Goal: Task Accomplishment & Management: Manage account settings

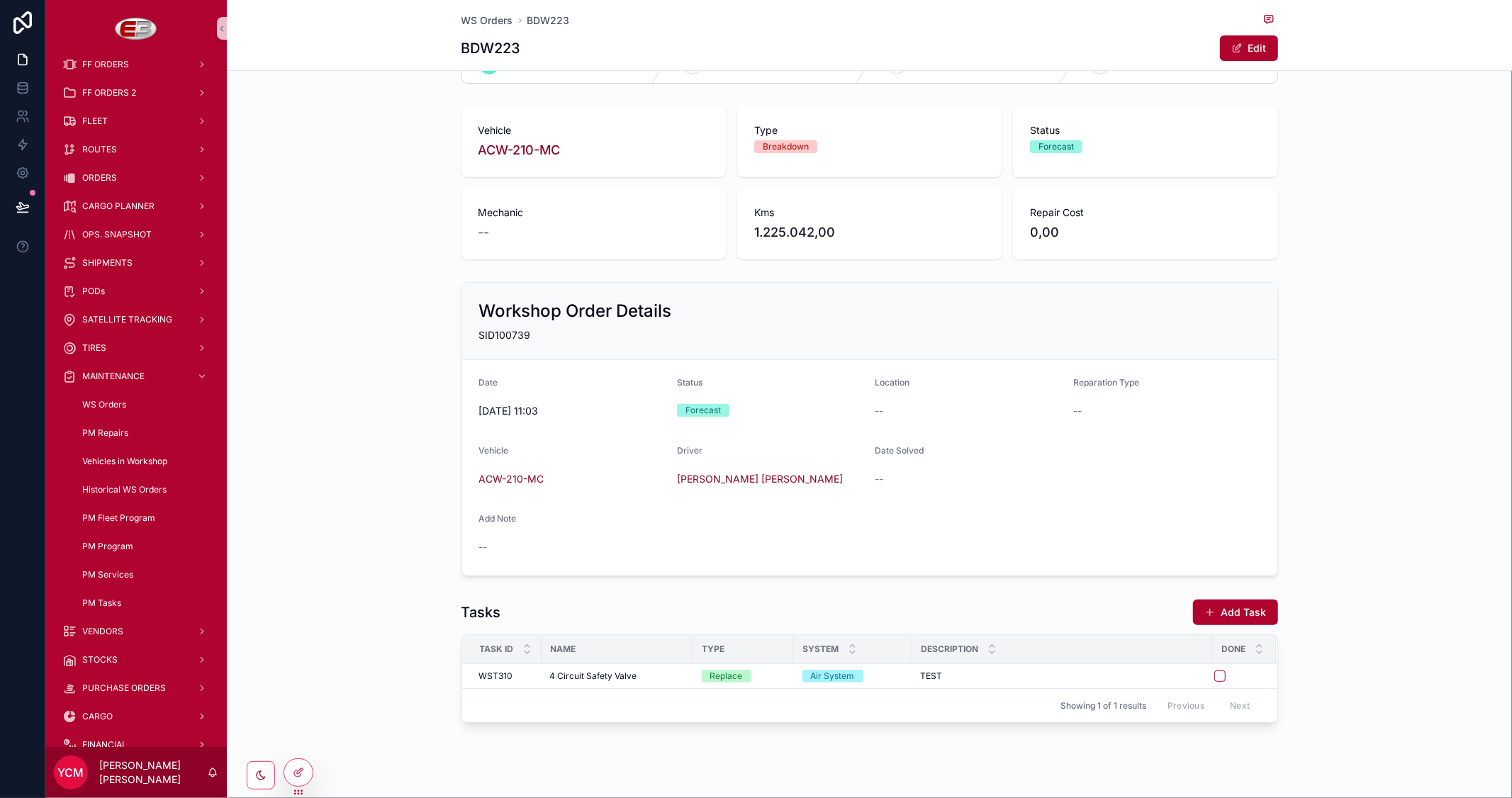
scroll to position [68, 0]
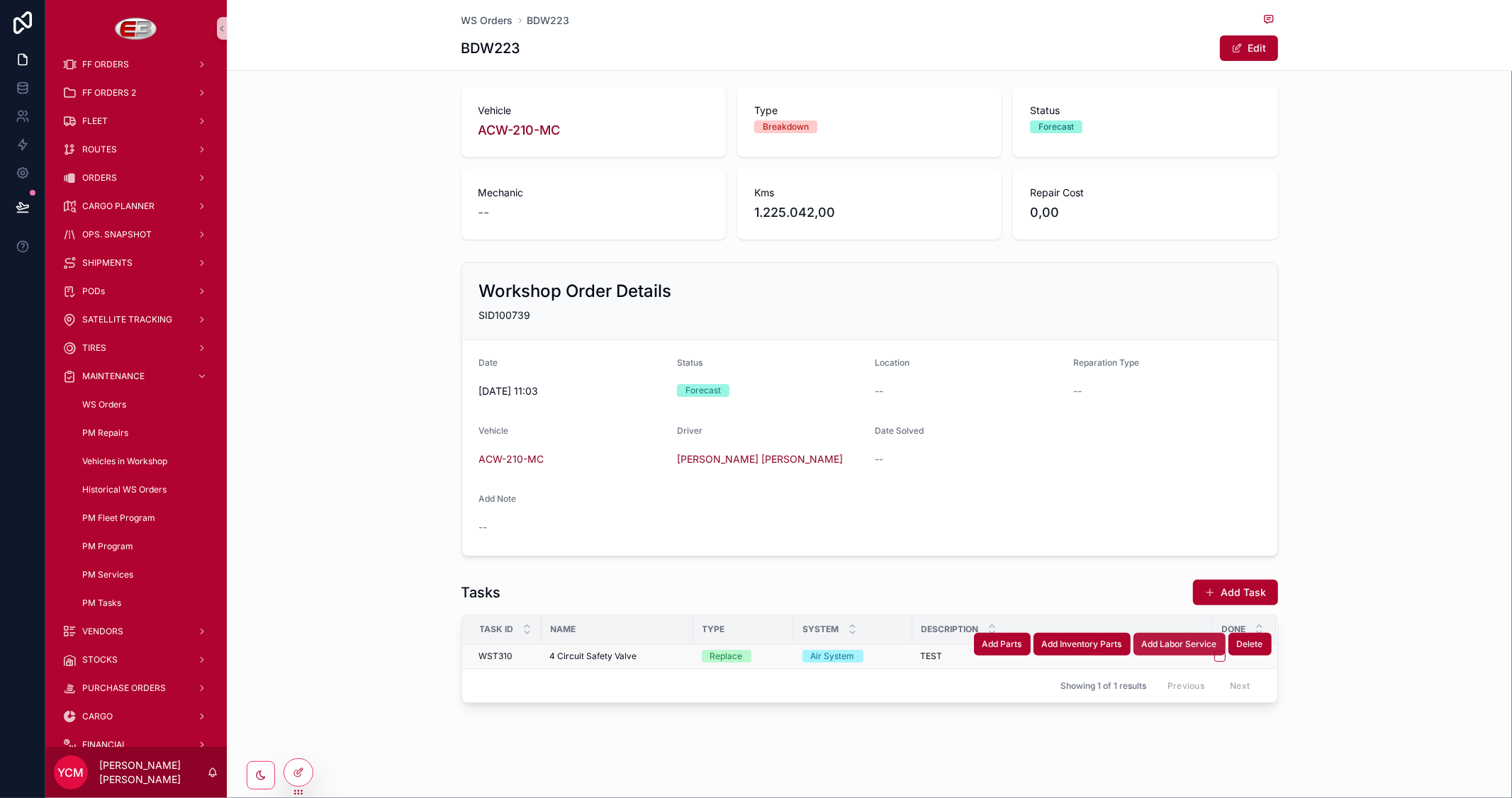
click at [1187, 647] on span "Add Labor Service" at bounding box center [1179, 644] width 75 height 11
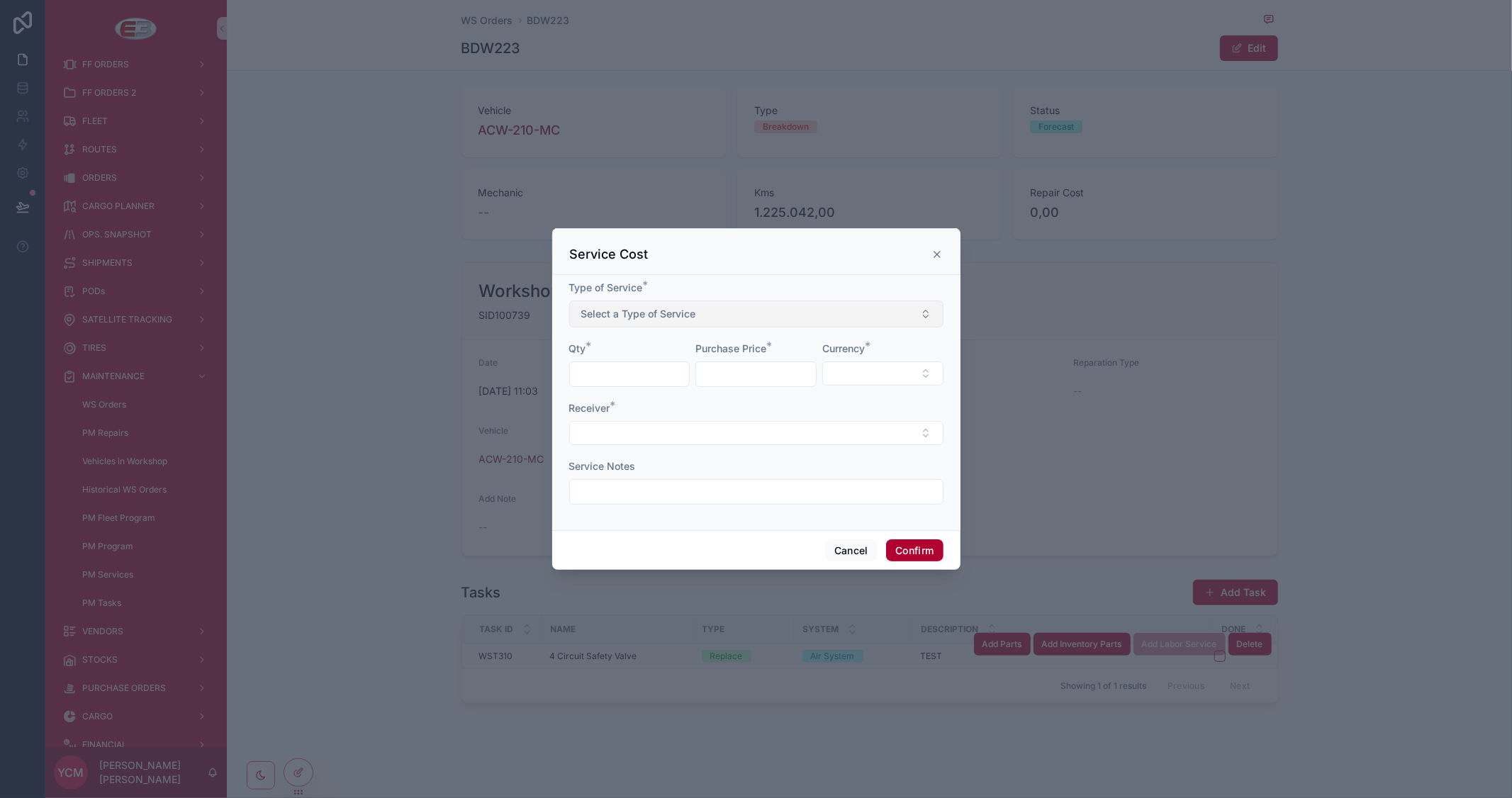
click at [677, 311] on span "Select a Type of Service" at bounding box center [638, 314] width 115 height 15
click at [624, 373] on div "Travel Expenses" at bounding box center [619, 370] width 66 height 13
click at [612, 373] on input "text" at bounding box center [629, 374] width 120 height 20
type input "*"
click at [770, 356] on div "Purchase Price *" at bounding box center [756, 363] width 121 height 45
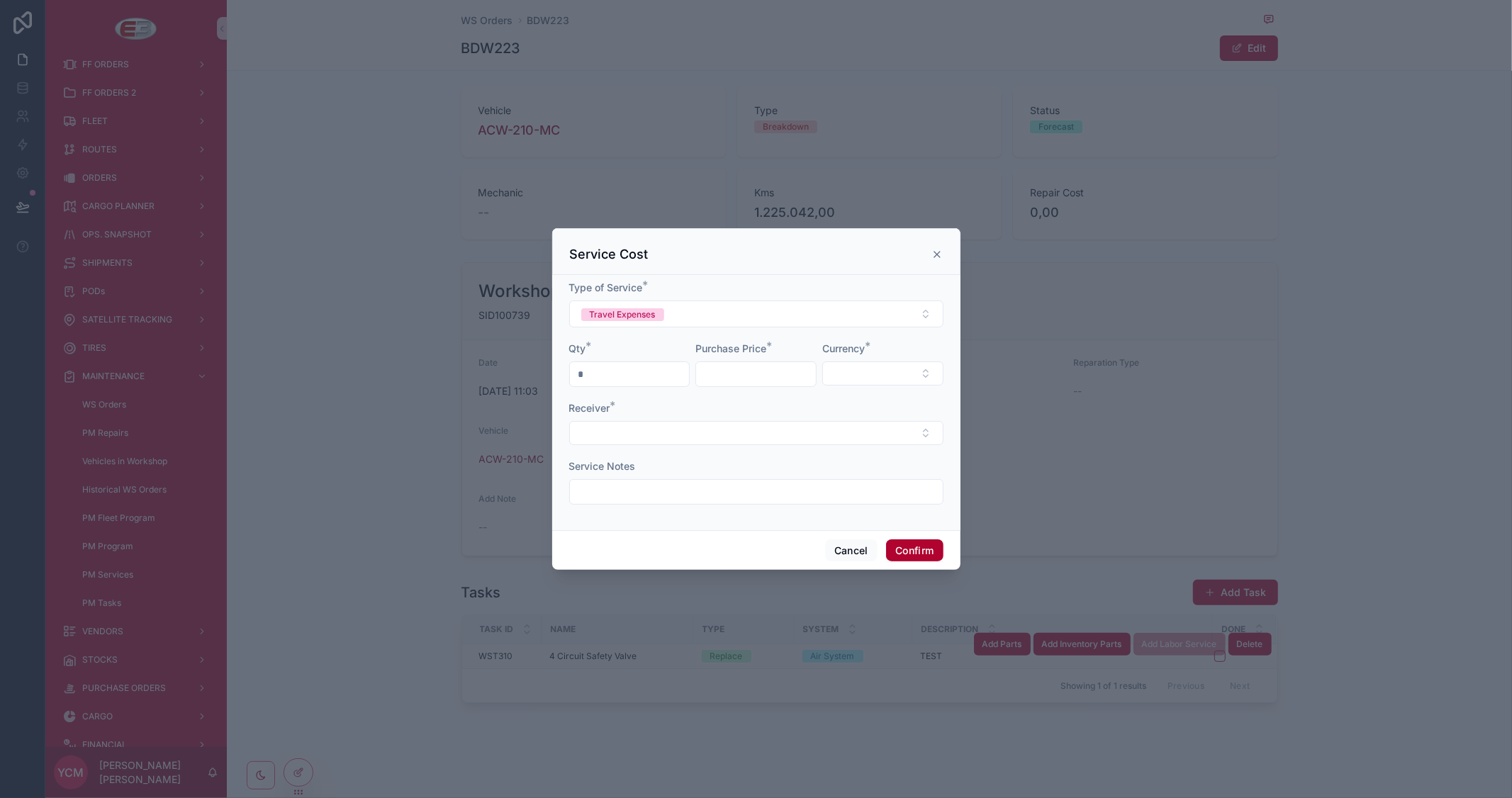
click at [758, 374] on input "text" at bounding box center [756, 374] width 120 height 20
type input "********"
click at [864, 372] on button "Select Button" at bounding box center [883, 373] width 121 height 24
click at [819, 451] on span "MZN" at bounding box center [815, 453] width 24 height 15
click at [647, 413] on div "Receiver *" at bounding box center [756, 409] width 374 height 15
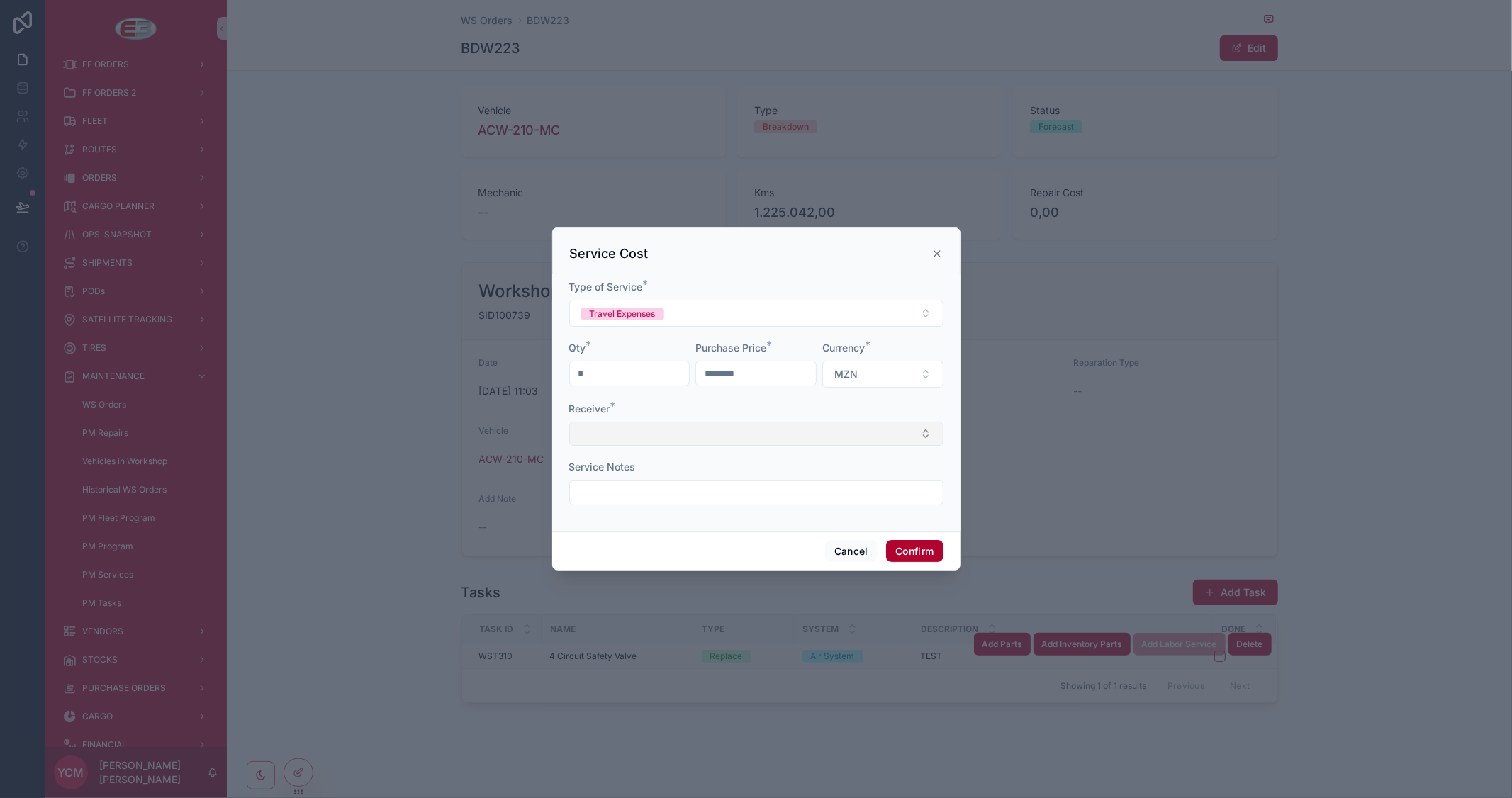
click at [642, 429] on button "Select Button" at bounding box center [756, 434] width 374 height 24
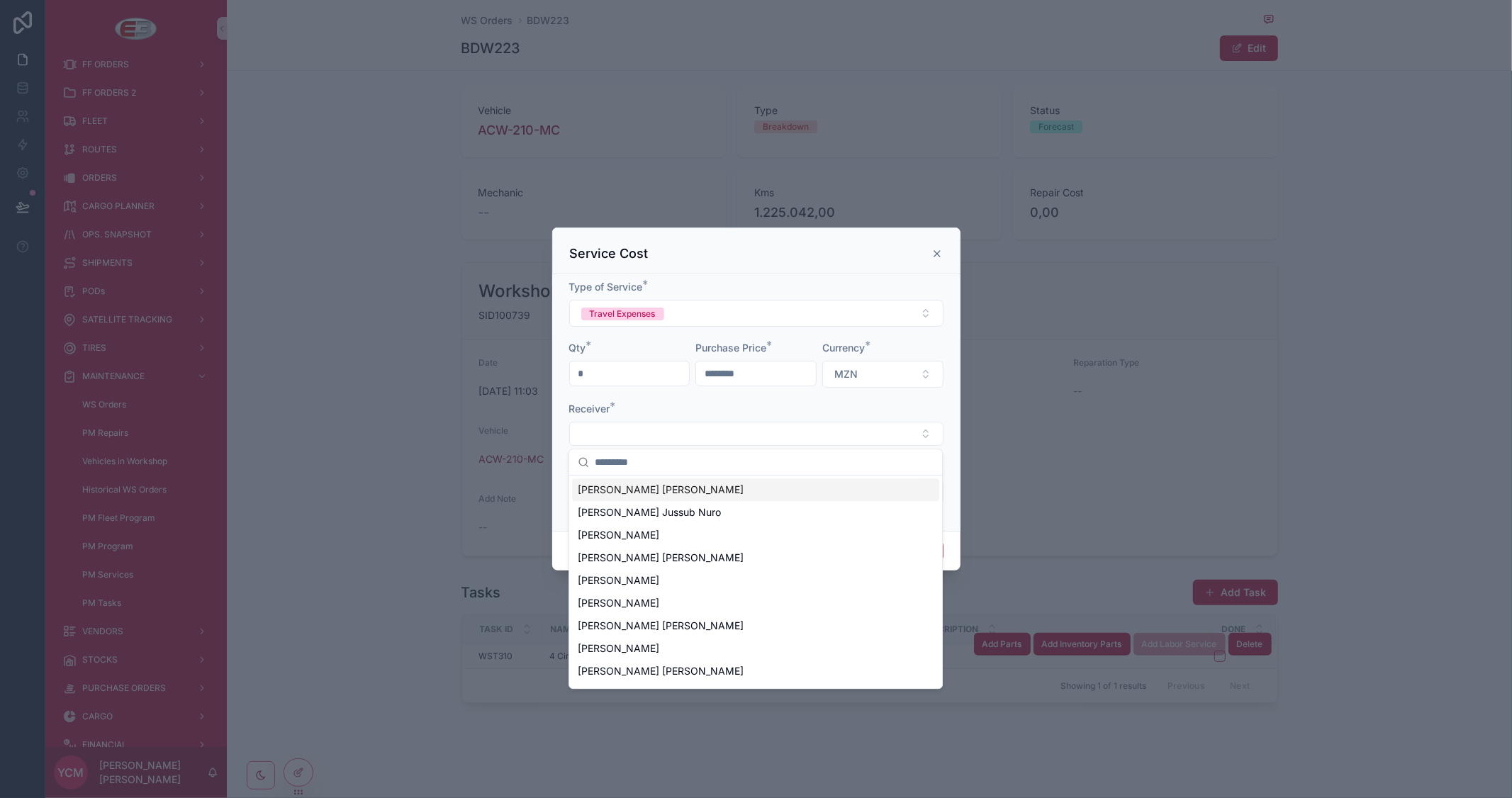
click at [633, 489] on span "[PERSON_NAME] [PERSON_NAME]" at bounding box center [661, 489] width 166 height 15
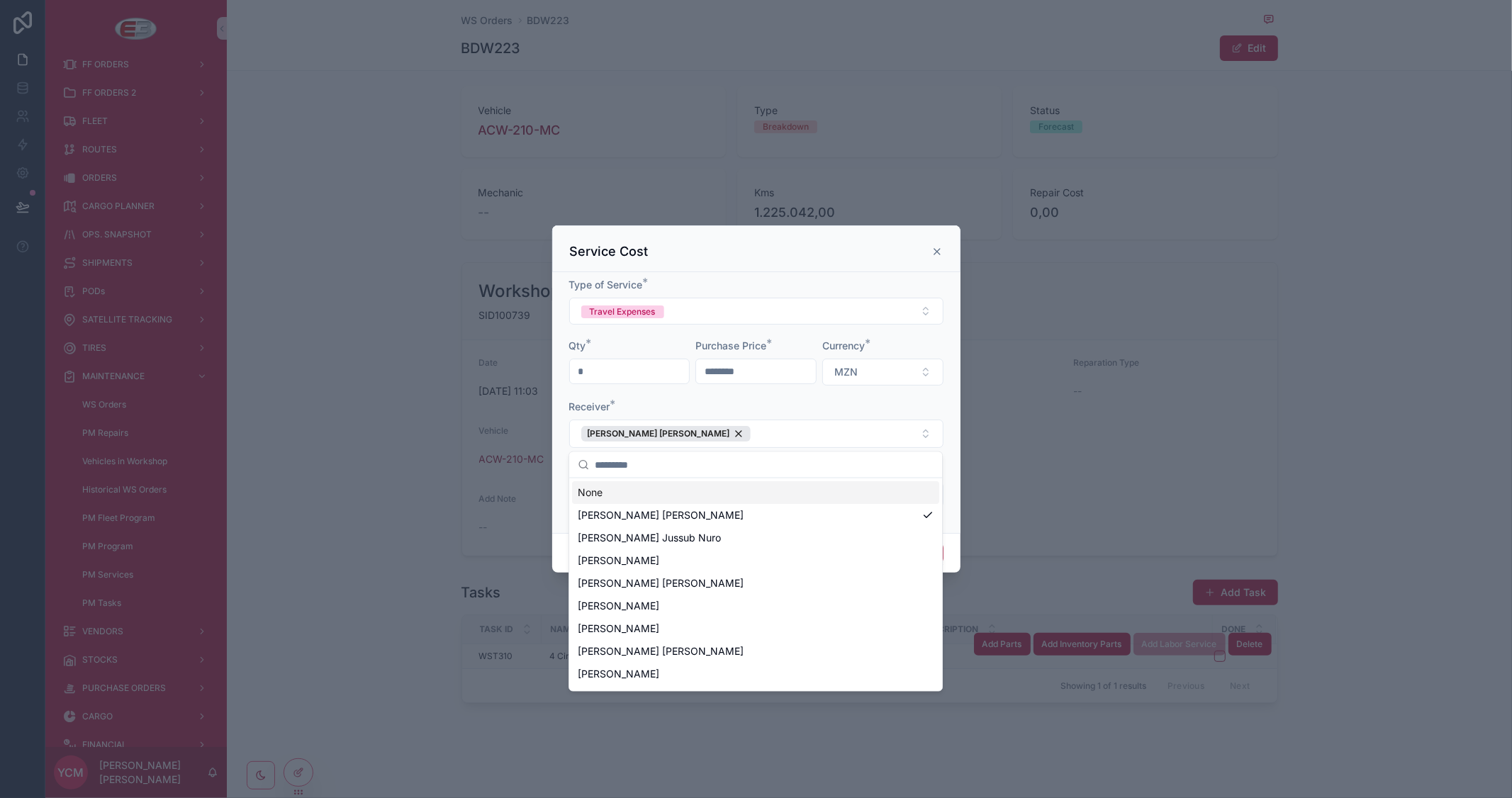
click at [811, 407] on div "Receiver *" at bounding box center [756, 407] width 374 height 15
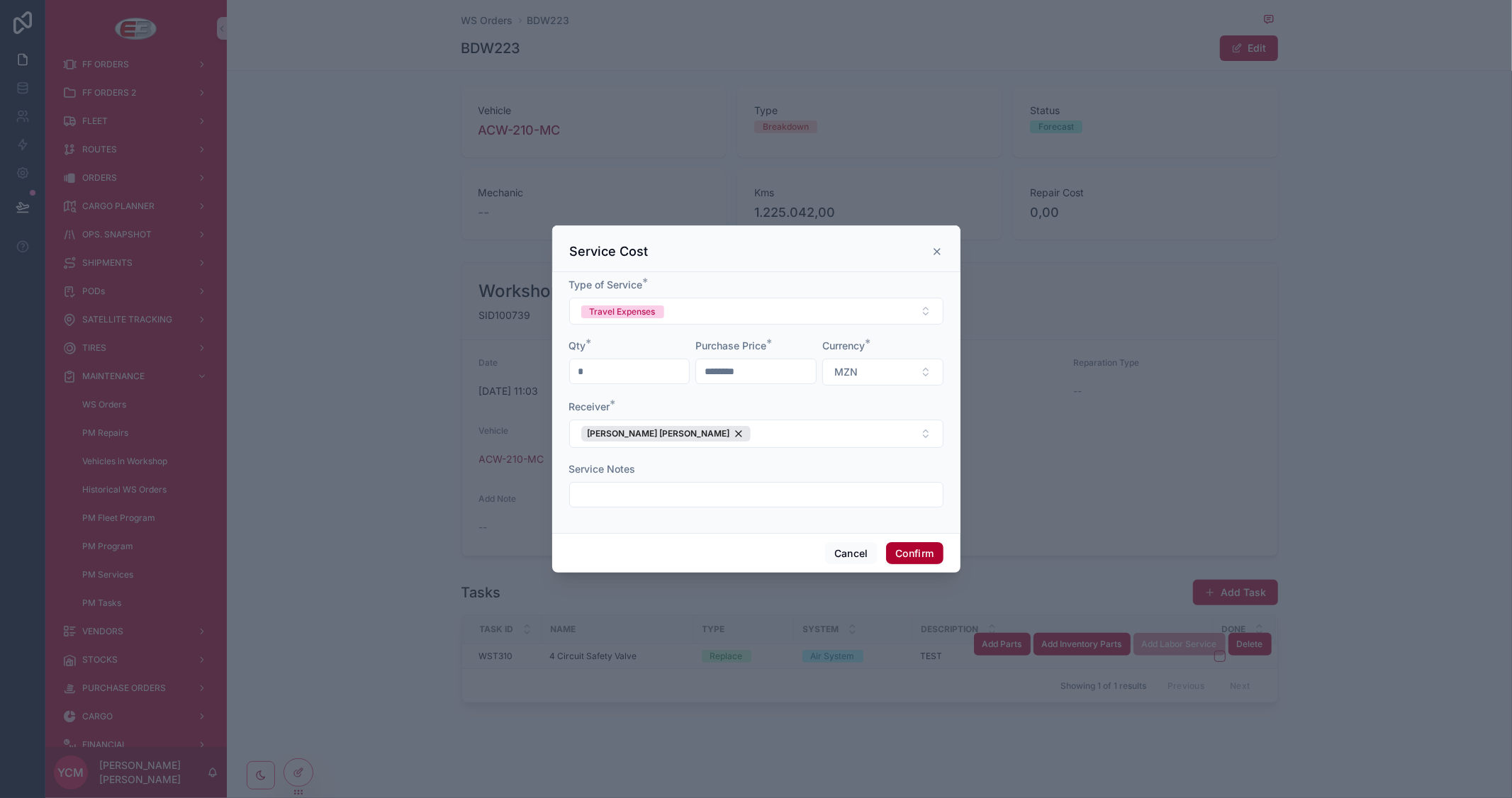
click at [641, 491] on input "text" at bounding box center [756, 495] width 373 height 20
type input "****"
click at [916, 544] on button "Confirm" at bounding box center [914, 554] width 57 height 23
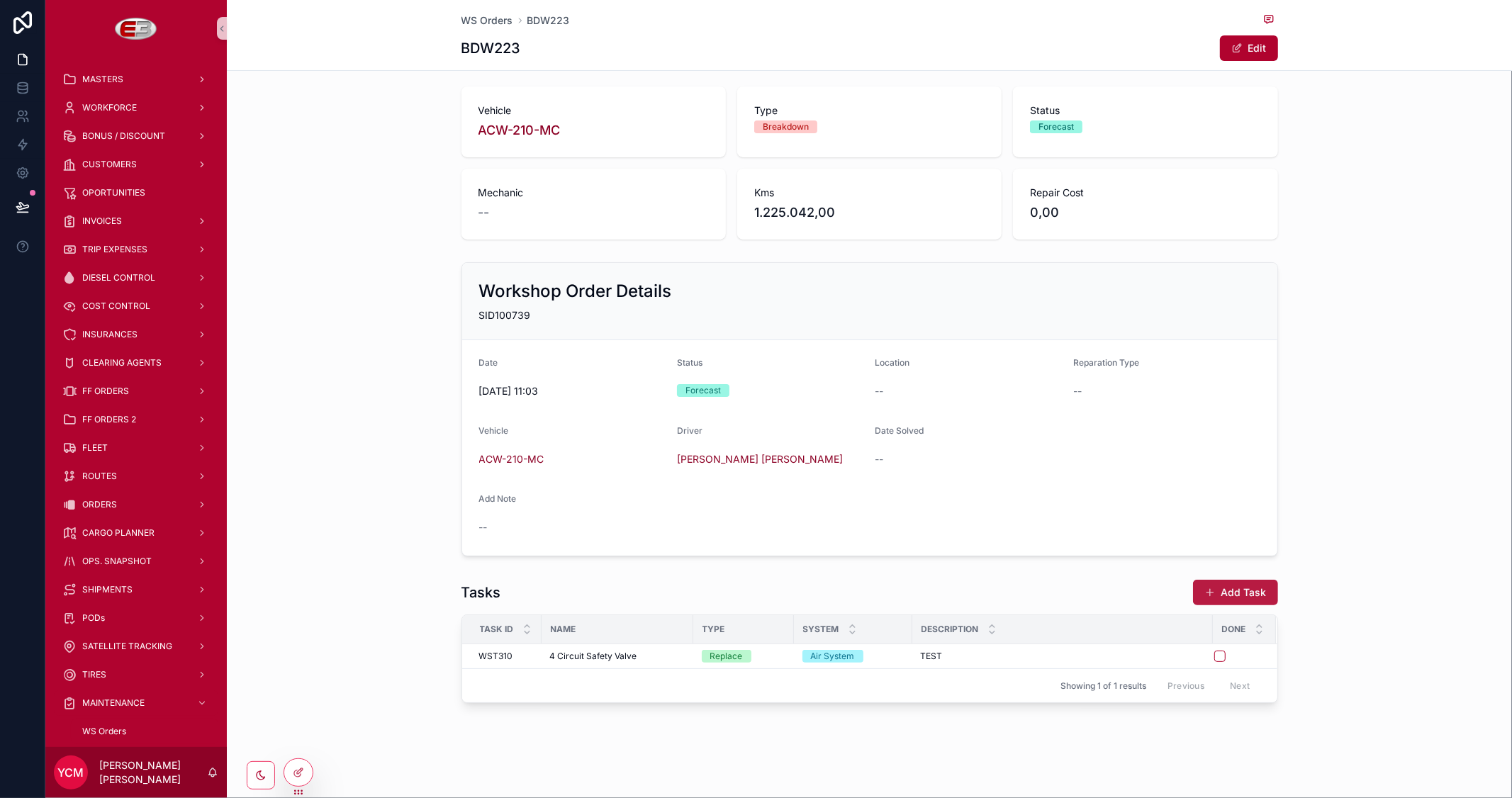
click at [1216, 590] on button "Add Task" at bounding box center [1235, 592] width 85 height 25
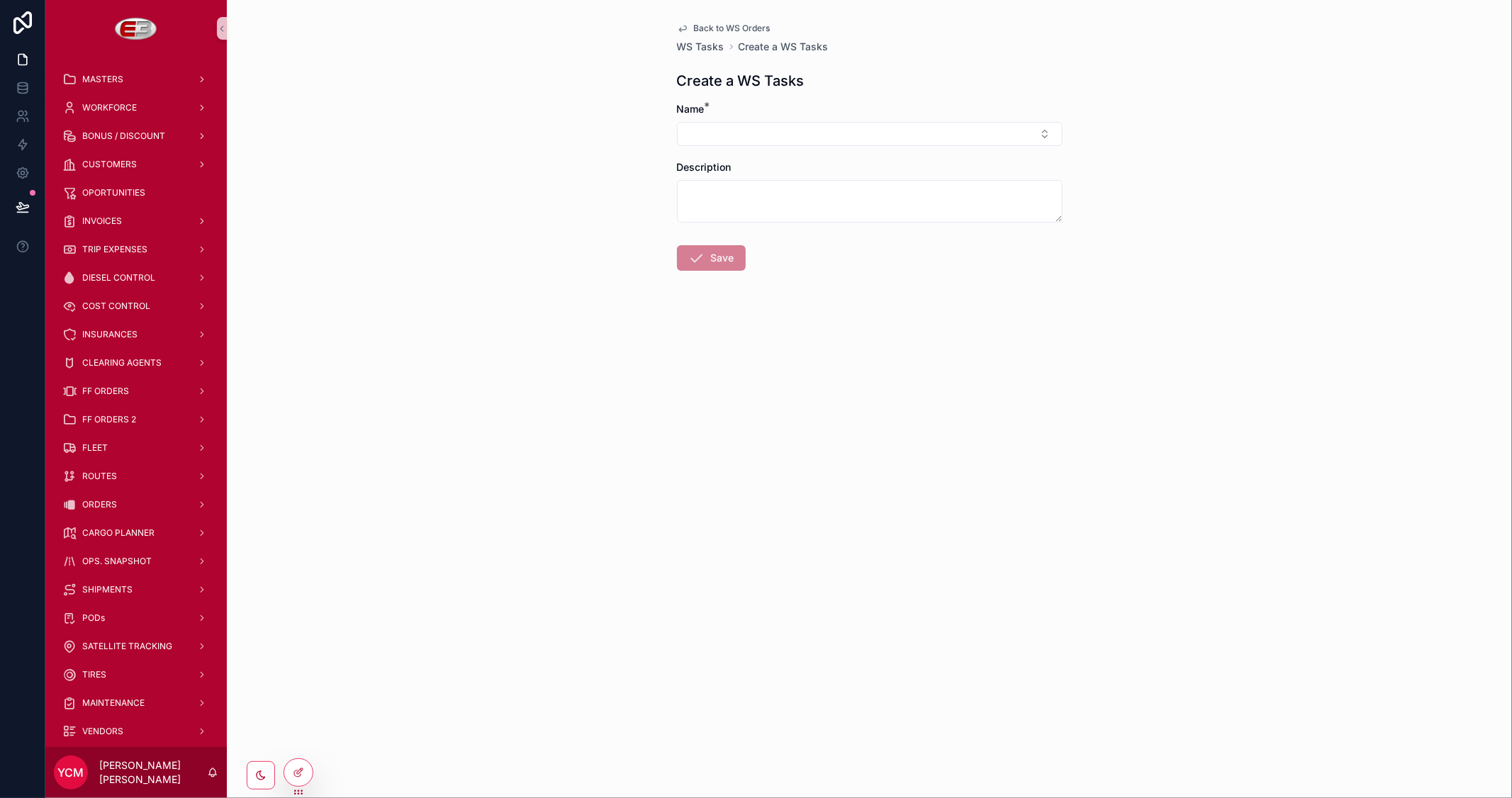
click at [711, 27] on span "Back to WS Orders" at bounding box center [732, 28] width 76 height 11
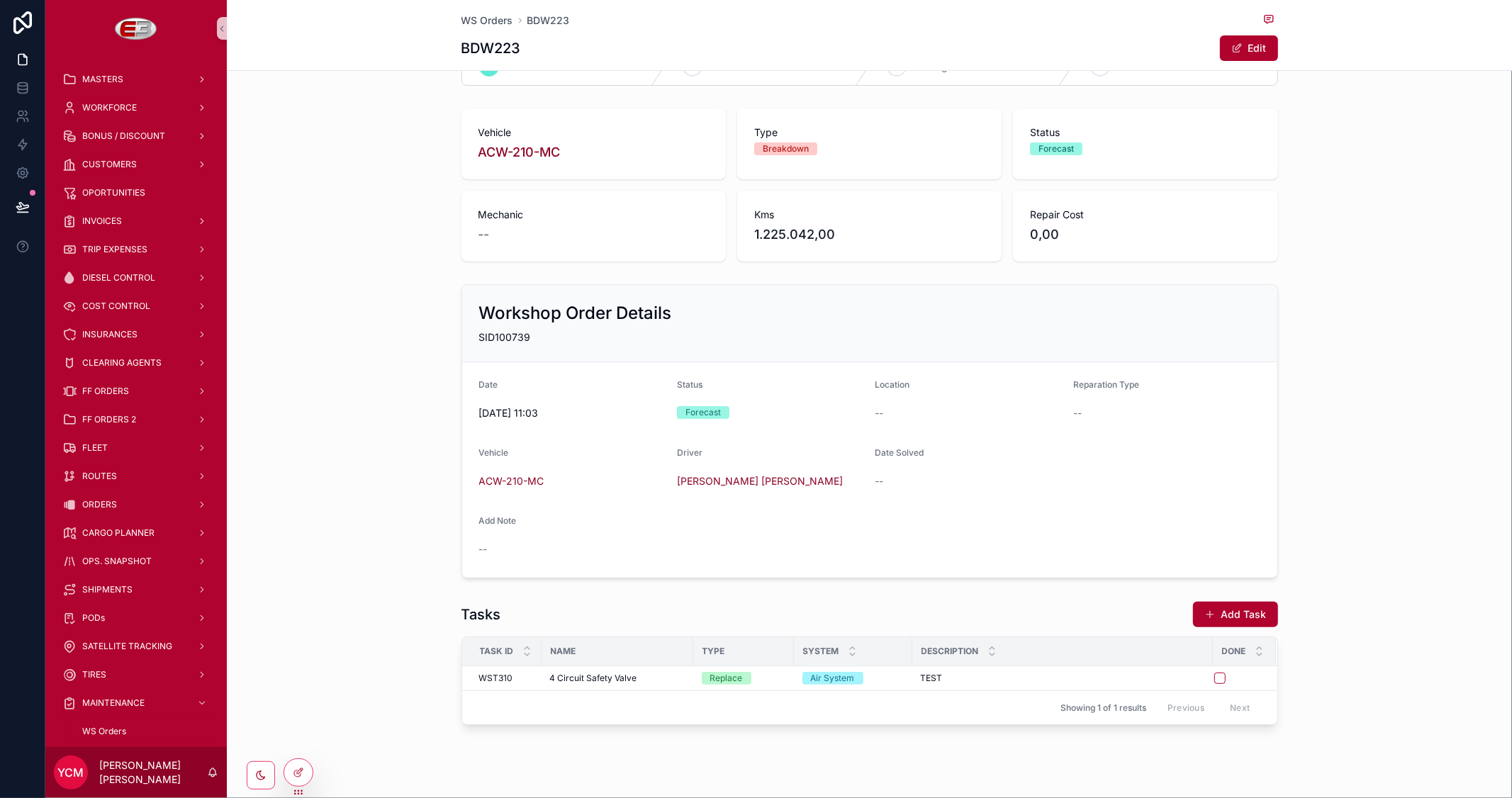
scroll to position [68, 0]
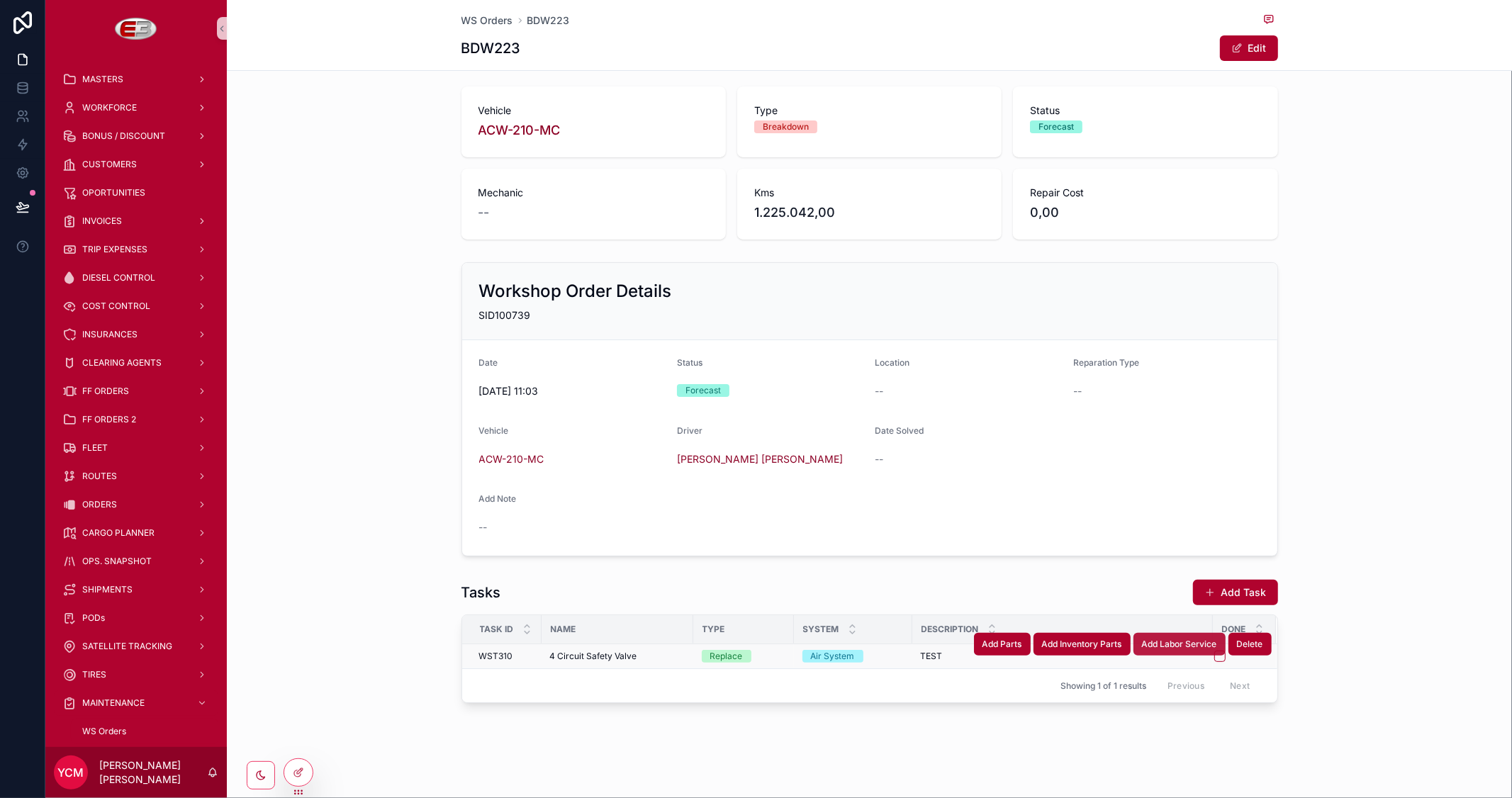
click at [1194, 647] on span "Add Labor Service" at bounding box center [1179, 644] width 75 height 11
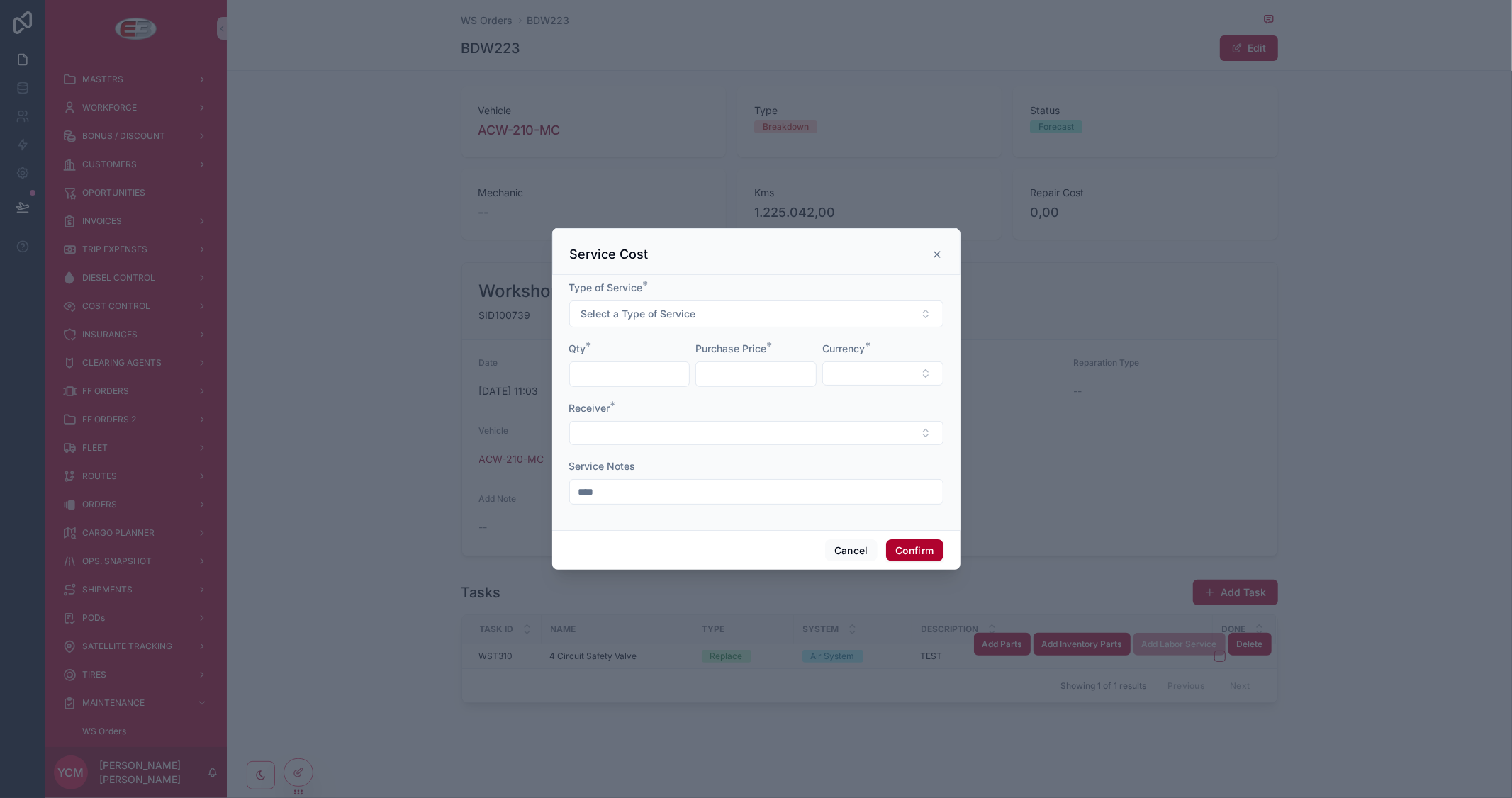
click at [627, 376] on input "text" at bounding box center [629, 374] width 120 height 20
click at [635, 316] on span "Select a Type of Service" at bounding box center [638, 314] width 115 height 15
click at [608, 370] on div "Travel Expenses" at bounding box center [619, 370] width 66 height 13
click at [604, 360] on div "Qty *" at bounding box center [629, 363] width 121 height 45
click at [600, 370] on input "text" at bounding box center [629, 374] width 120 height 20
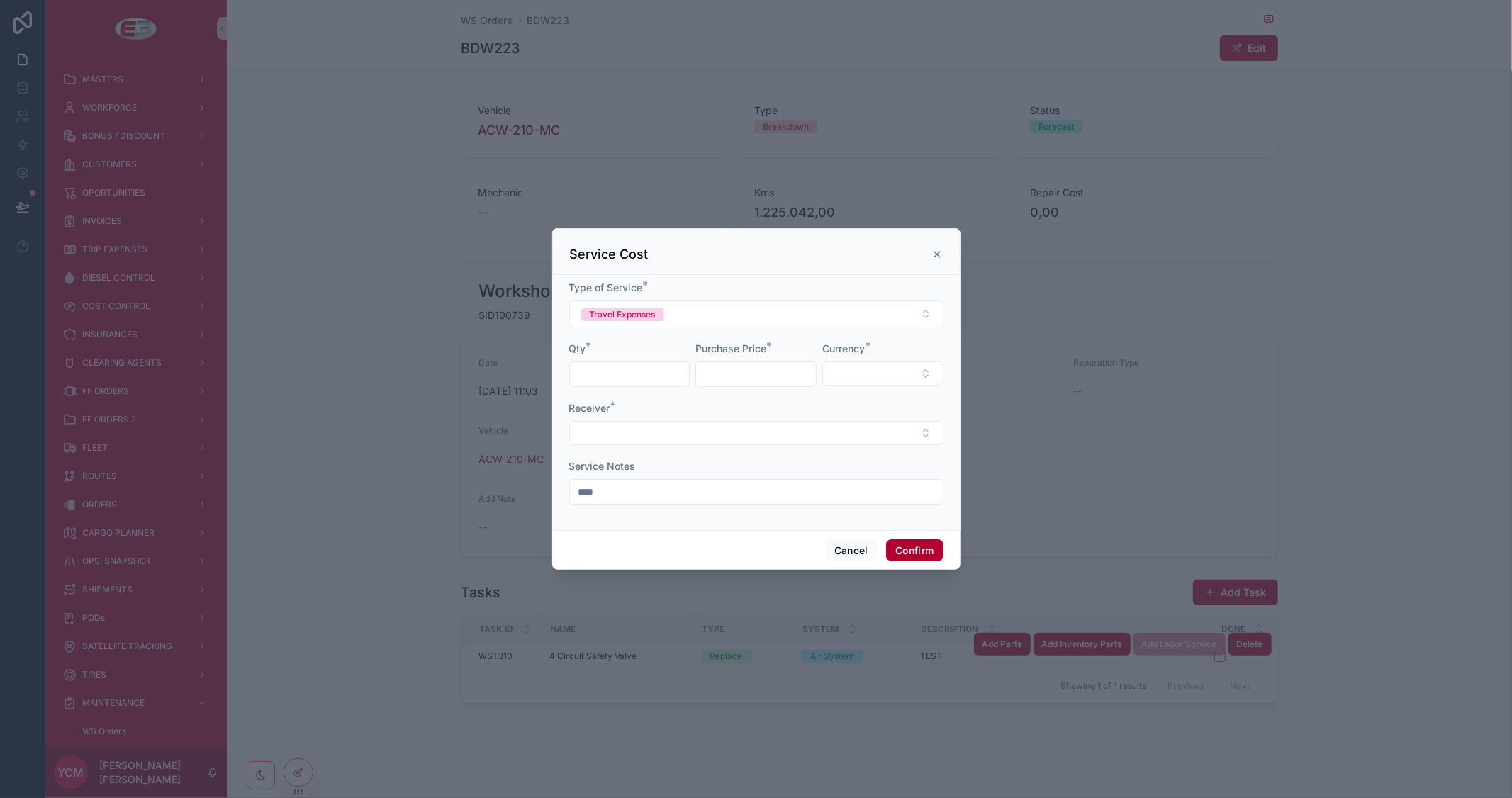
type input "*"
click at [723, 376] on input "text" at bounding box center [756, 374] width 120 height 20
type input "********"
click at [845, 377] on button "Select Button" at bounding box center [883, 373] width 121 height 24
click at [825, 451] on span "MZN" at bounding box center [815, 453] width 24 height 15
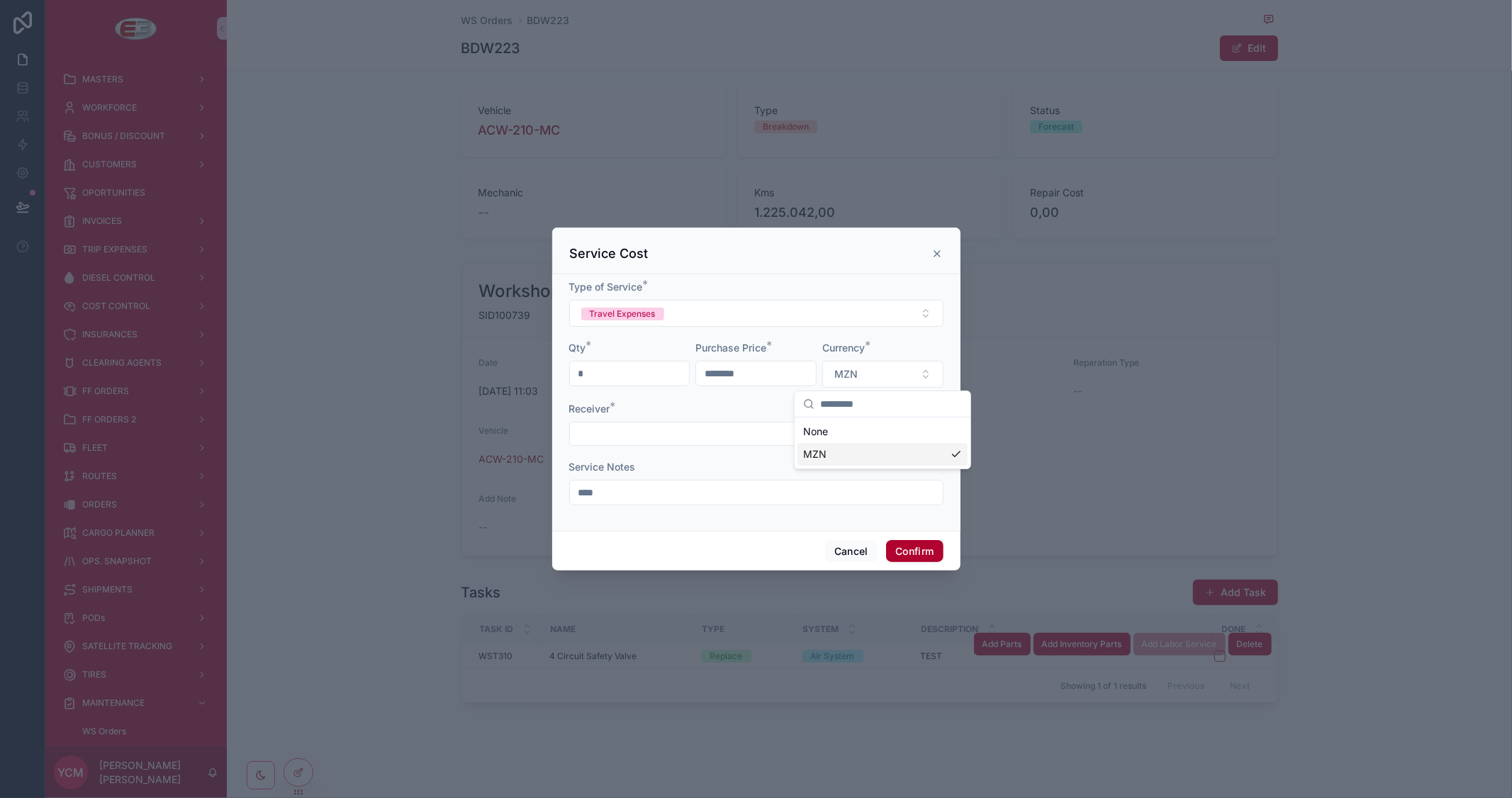
click at [715, 420] on div "Receiver *" at bounding box center [756, 424] width 374 height 44
click at [709, 430] on button "Select Button" at bounding box center [756, 434] width 374 height 24
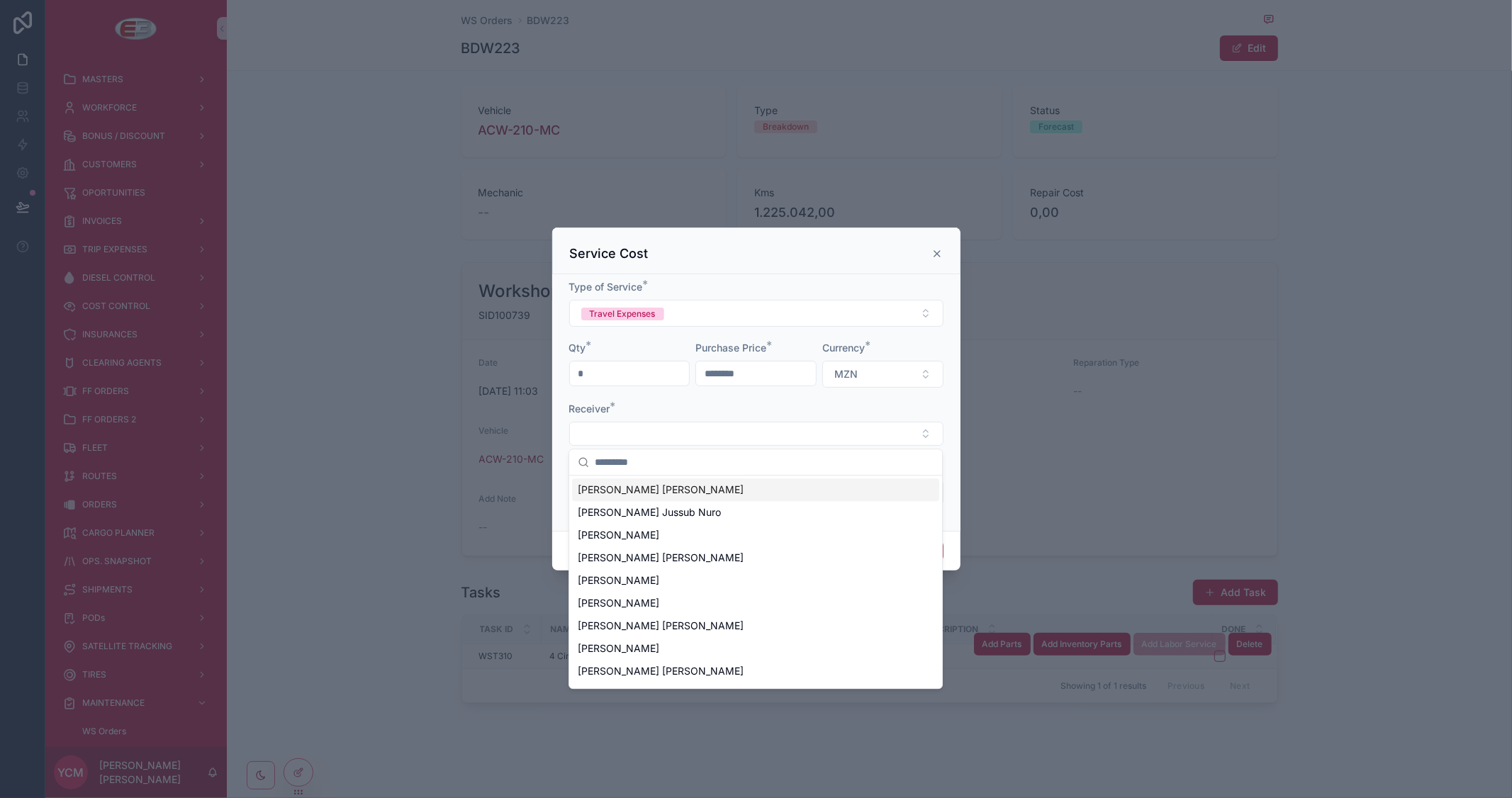
click at [638, 487] on span "[PERSON_NAME] [PERSON_NAME]" at bounding box center [661, 489] width 166 height 15
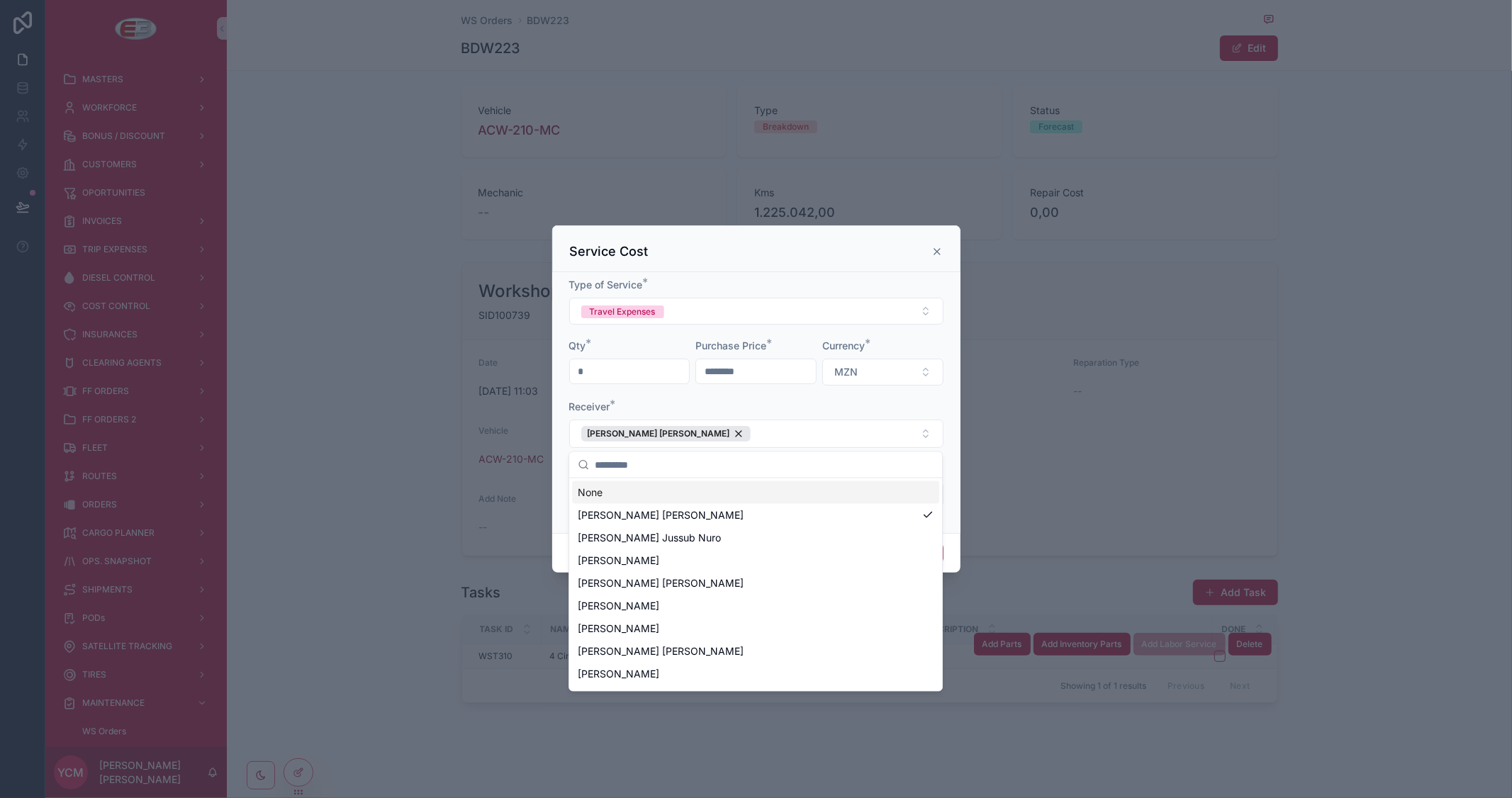
click at [649, 457] on input "text" at bounding box center [764, 464] width 339 height 25
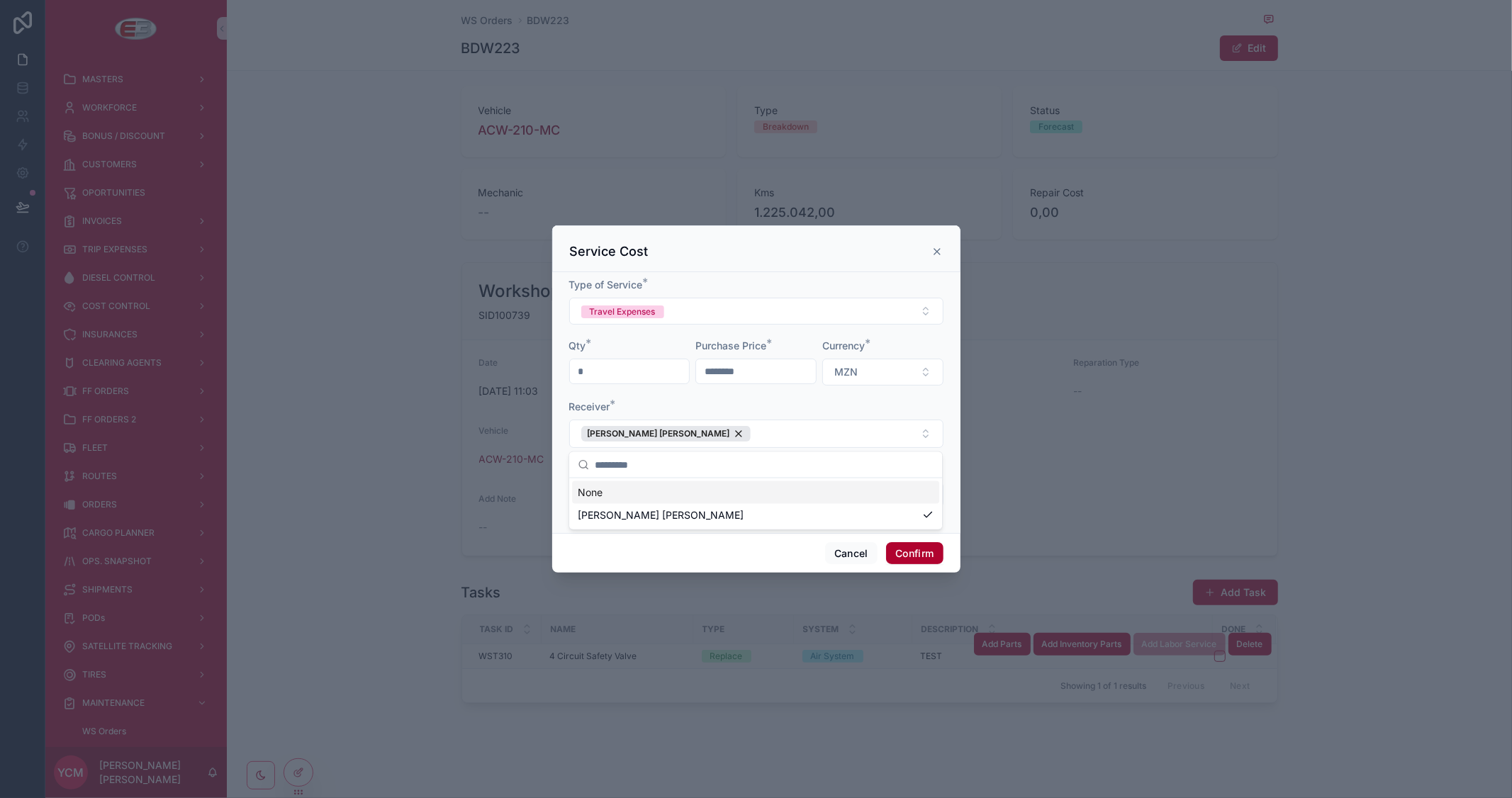
click at [888, 406] on div "Receiver *" at bounding box center [756, 407] width 374 height 15
click at [929, 547] on button "Confirm" at bounding box center [914, 554] width 57 height 23
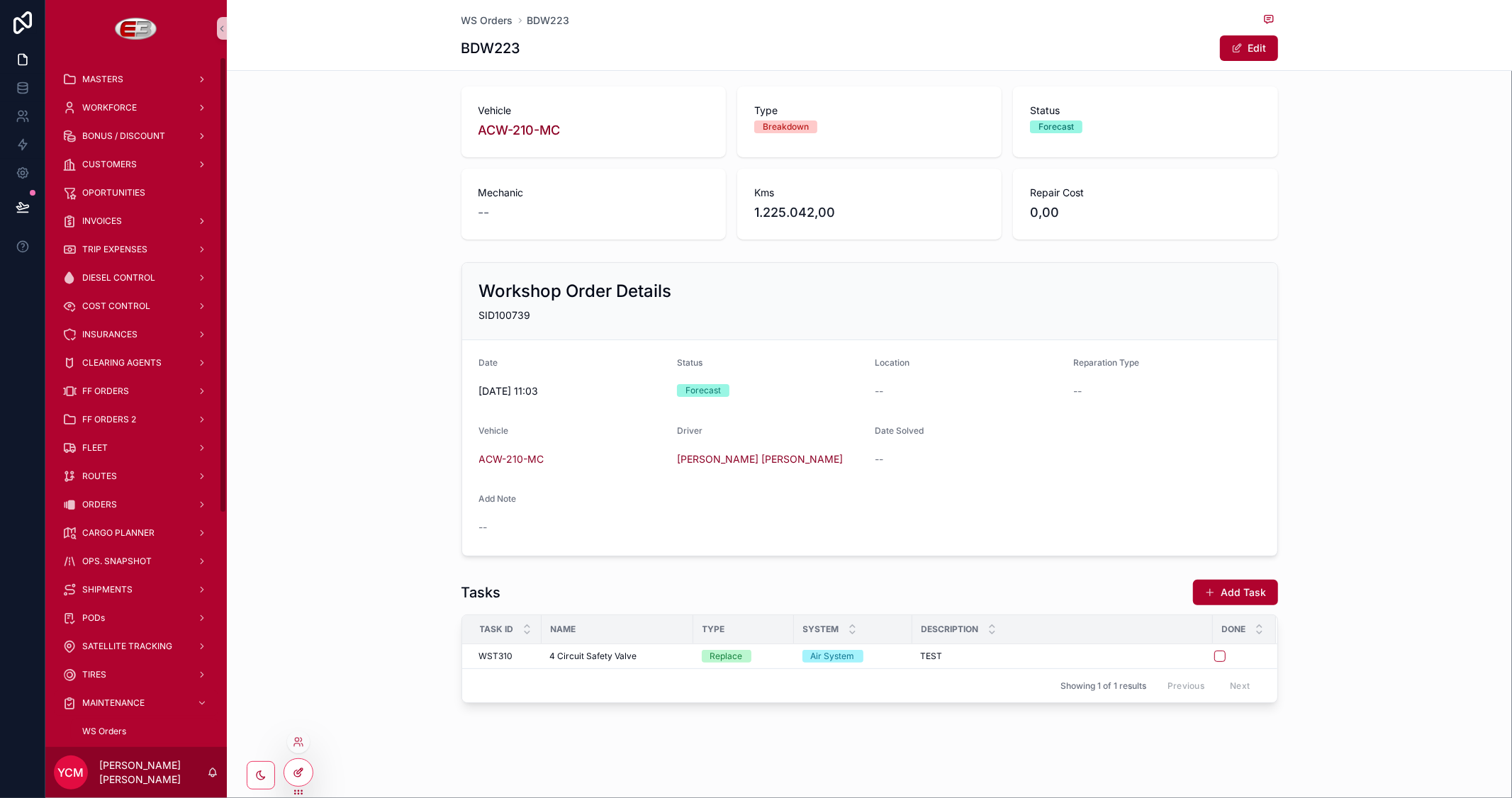
click at [298, 769] on icon at bounding box center [298, 772] width 11 height 11
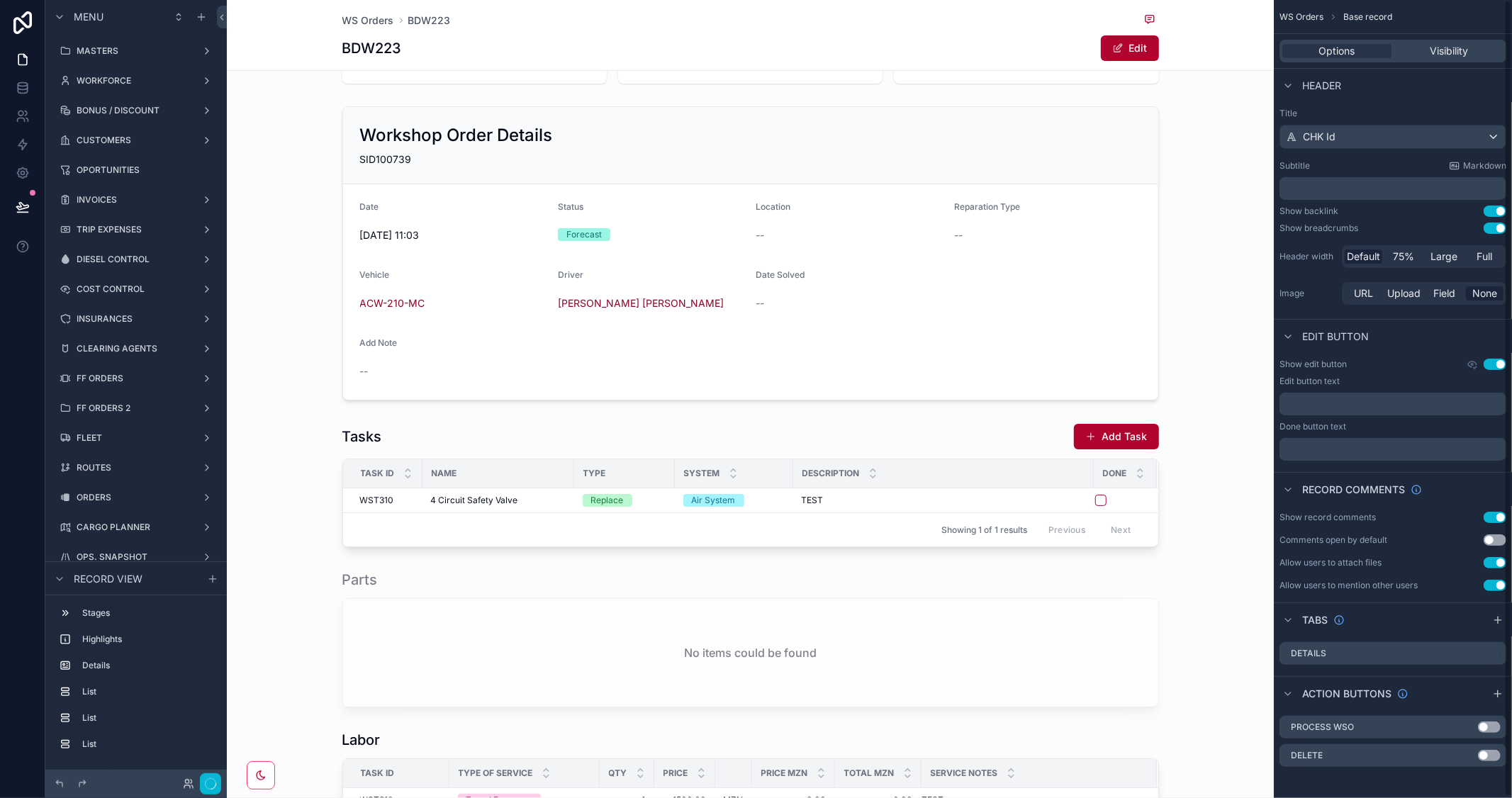
scroll to position [2, 0]
click at [1014, 449] on div "scrollable content" at bounding box center [750, 485] width 1047 height 135
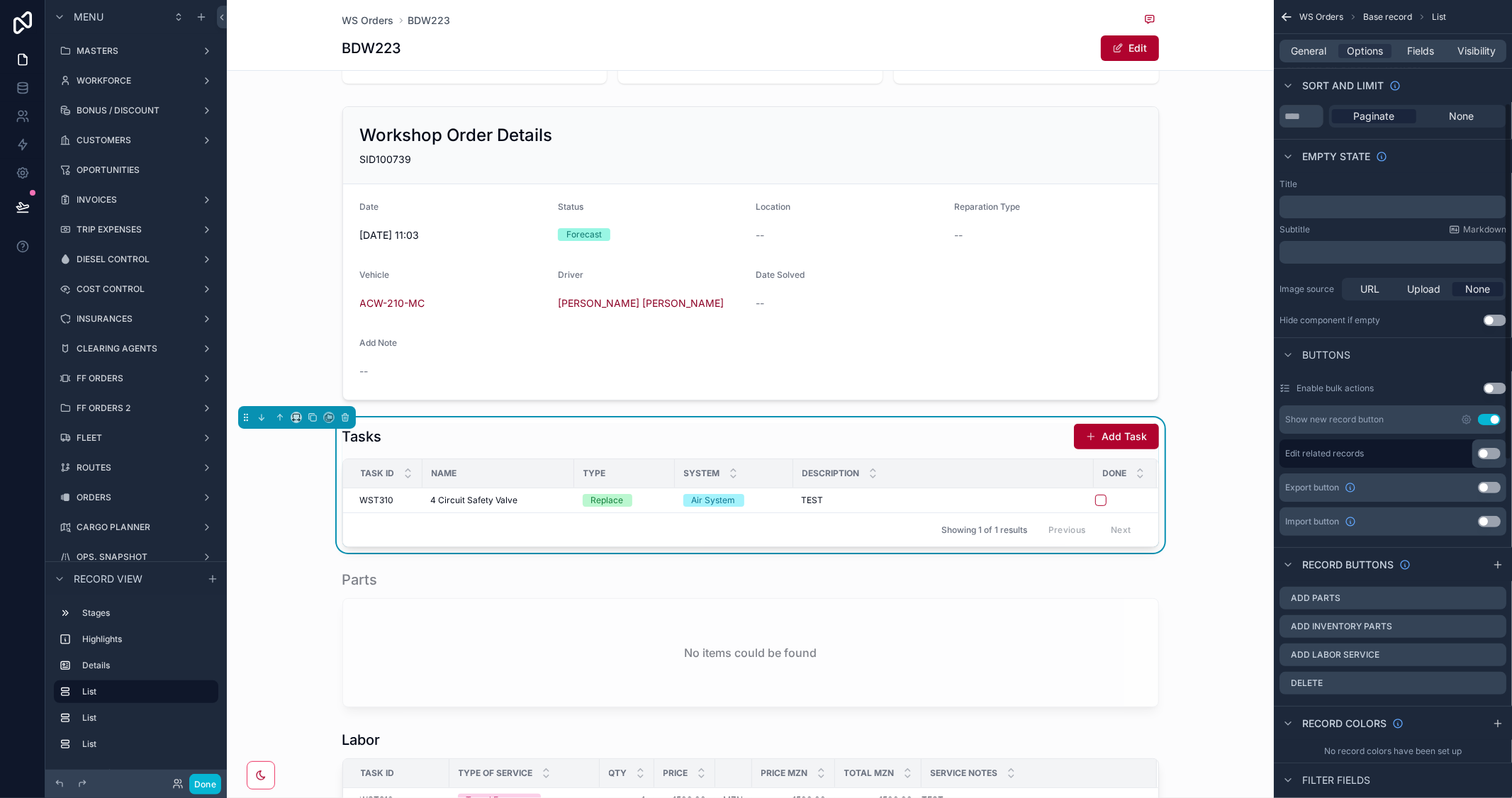
scroll to position [157, 0]
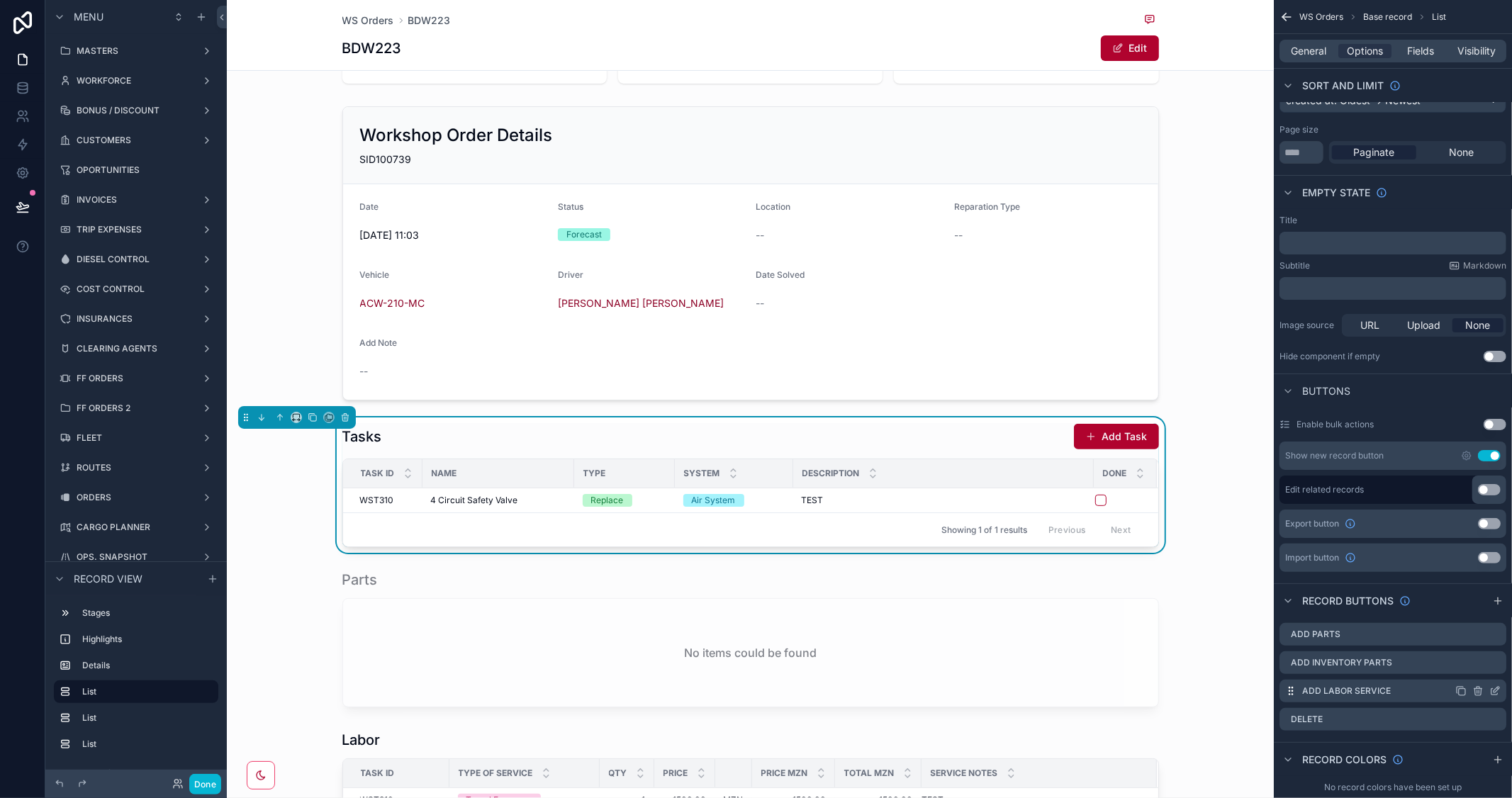
click at [1494, 686] on icon "scrollable content" at bounding box center [1494, 691] width 11 height 11
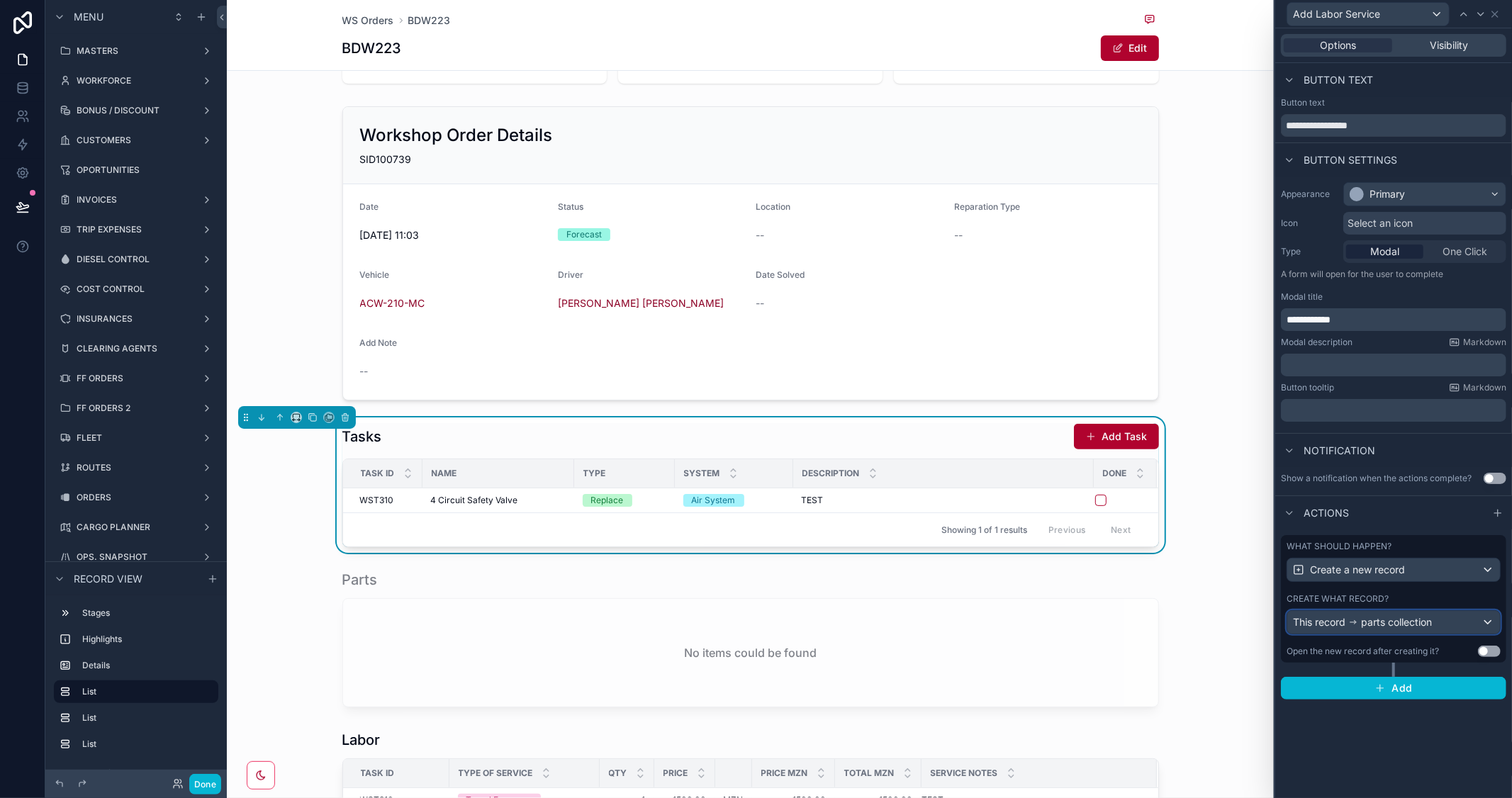
click at [1471, 622] on div "This record parts collection" at bounding box center [1394, 622] width 212 height 23
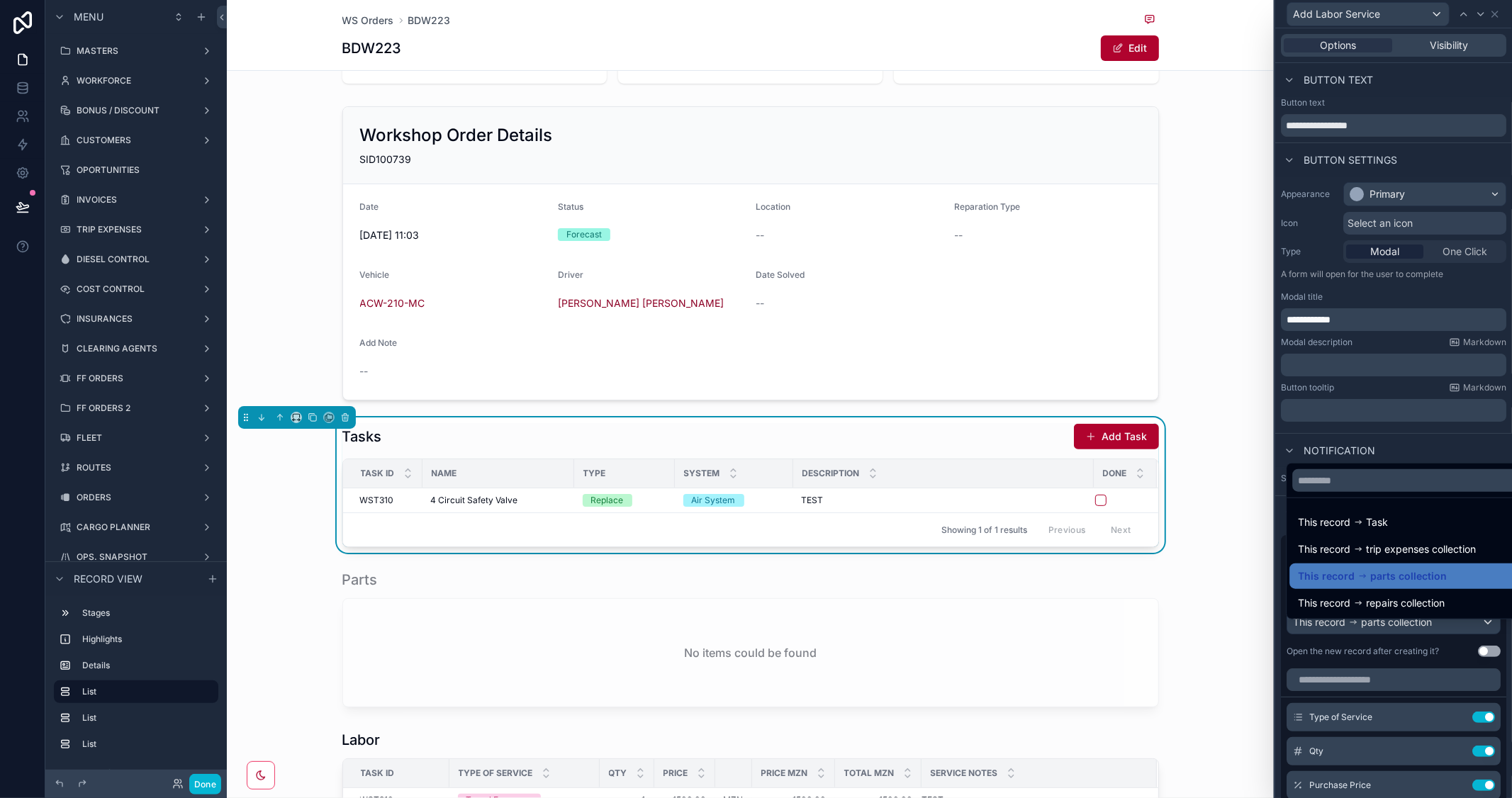
click at [1462, 292] on div at bounding box center [1394, 399] width 237 height 798
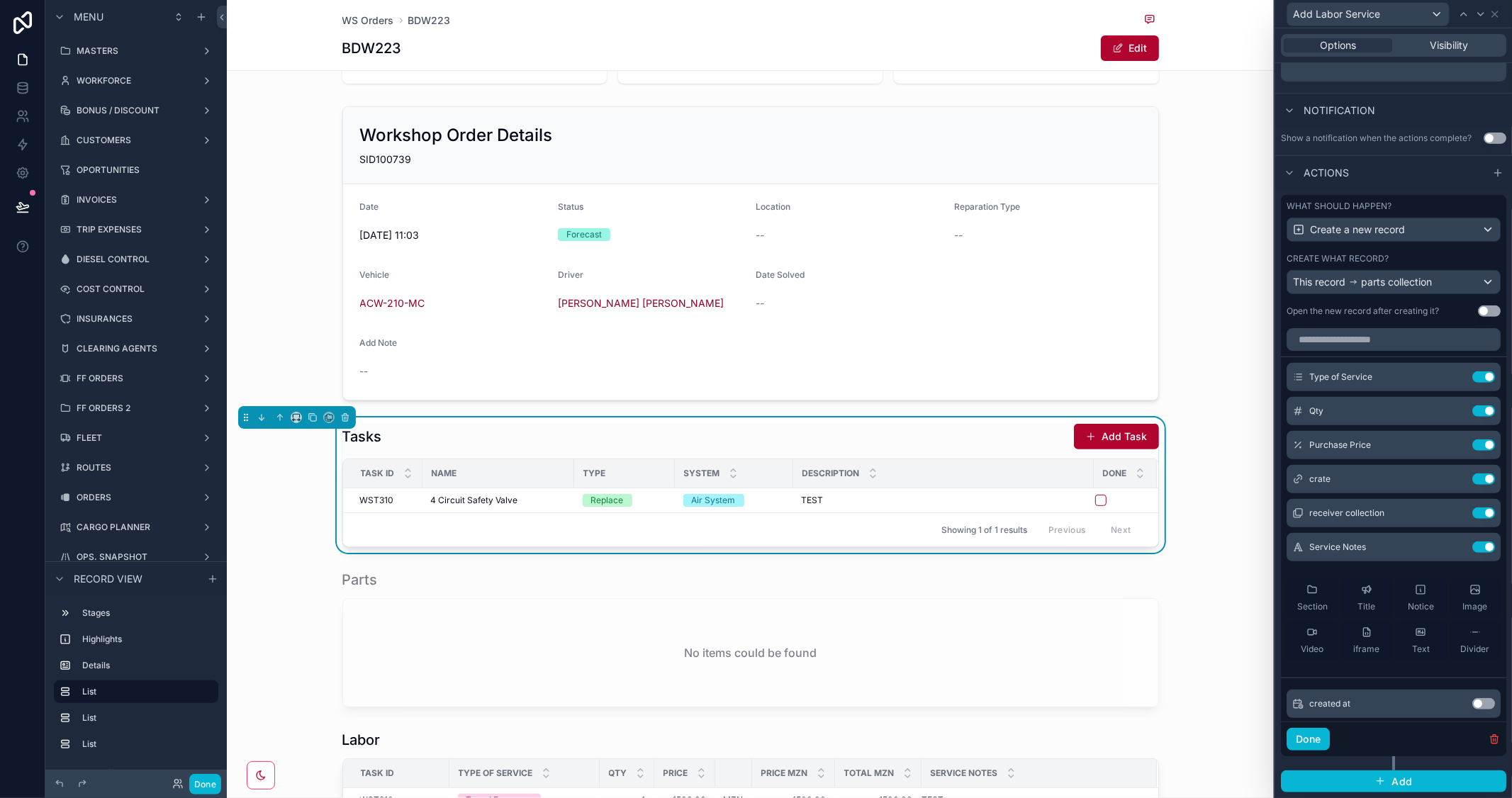
scroll to position [351, 0]
click at [1444, 512] on button at bounding box center [1455, 513] width 23 height 11
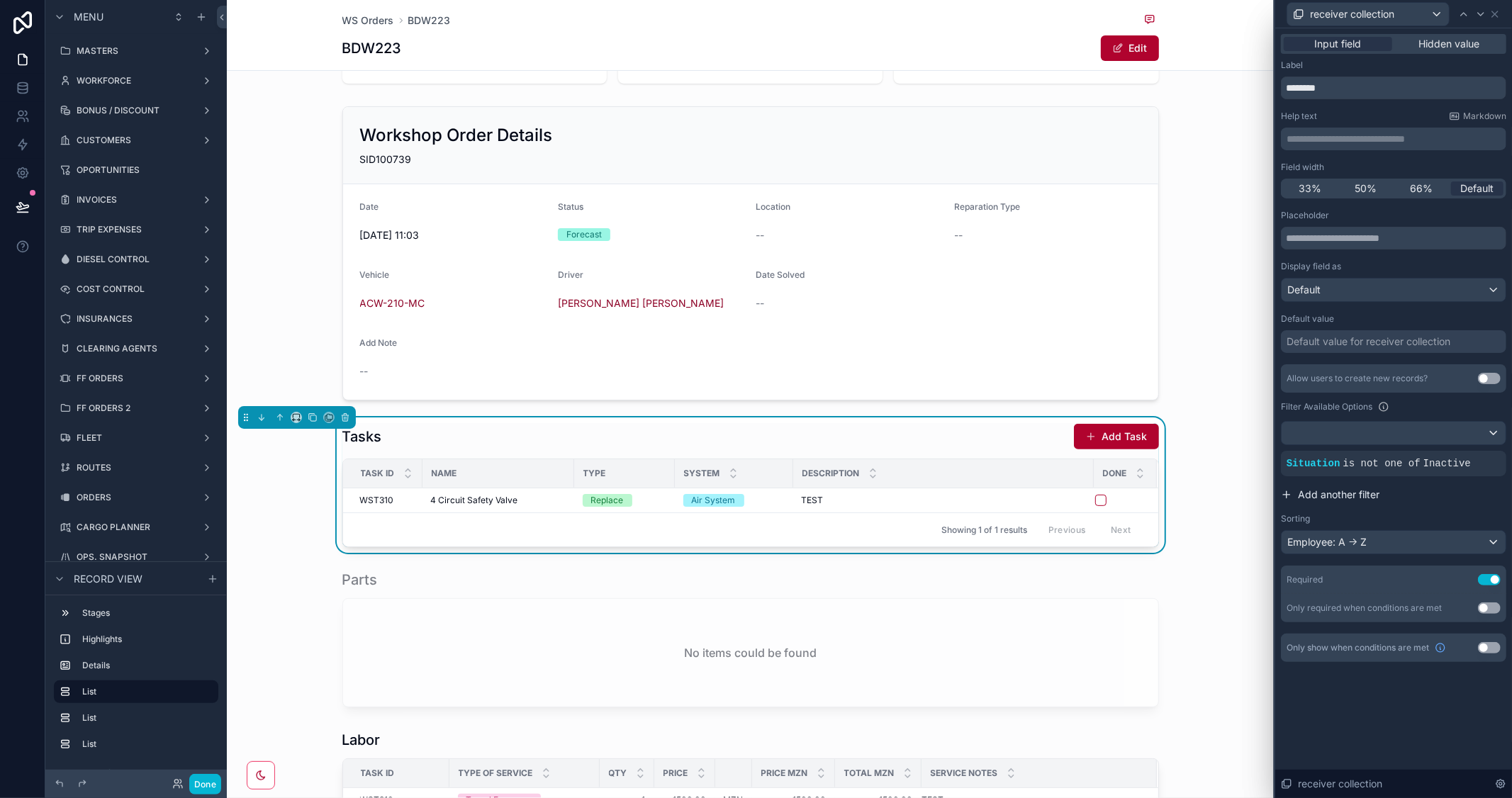
click at [1356, 492] on span "Add another filter" at bounding box center [1339, 495] width 82 height 15
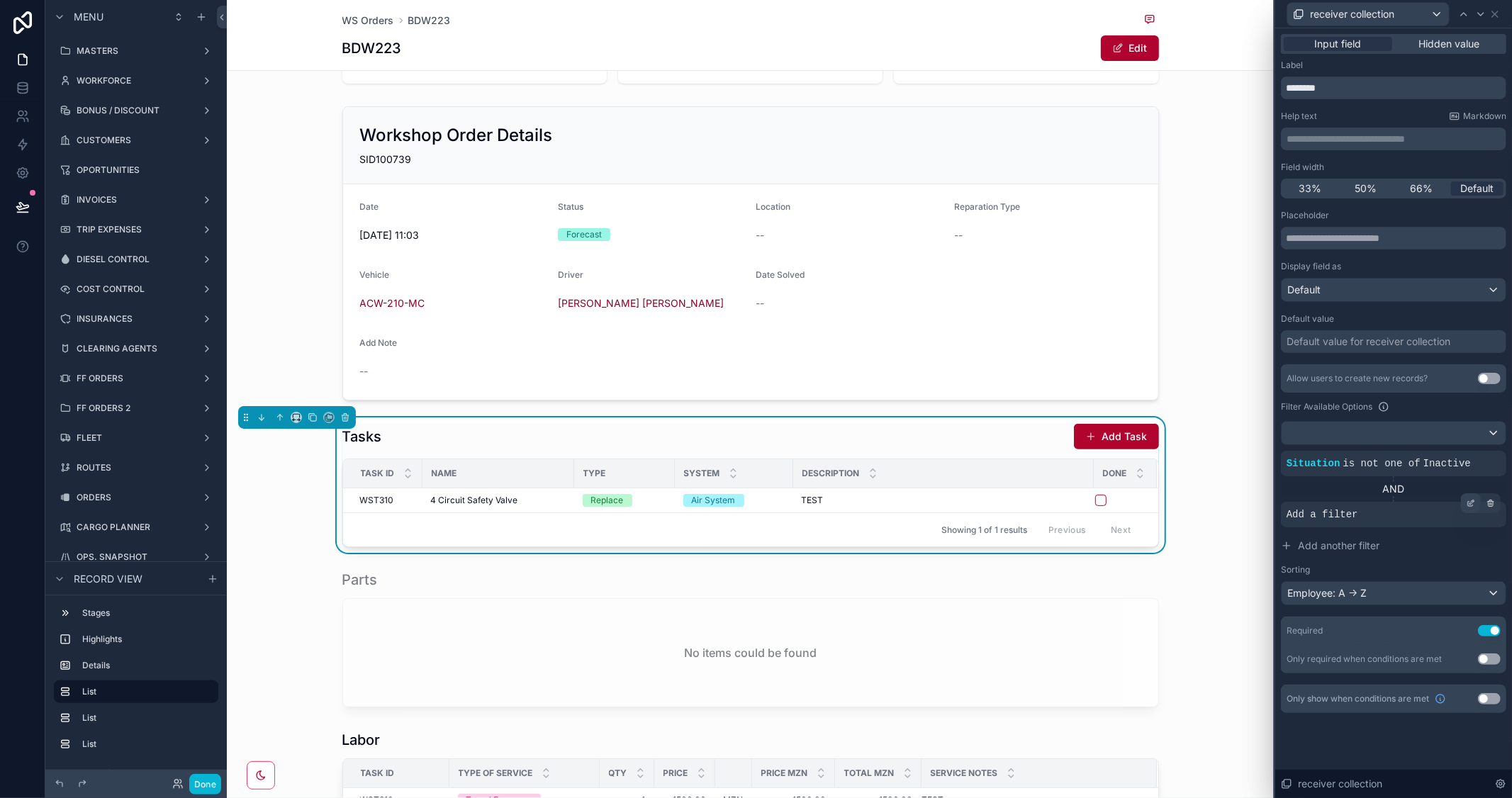
click at [1476, 500] on div at bounding box center [1471, 503] width 20 height 20
click at [1158, 493] on span "Select a field" at bounding box center [1137, 493] width 60 height 12
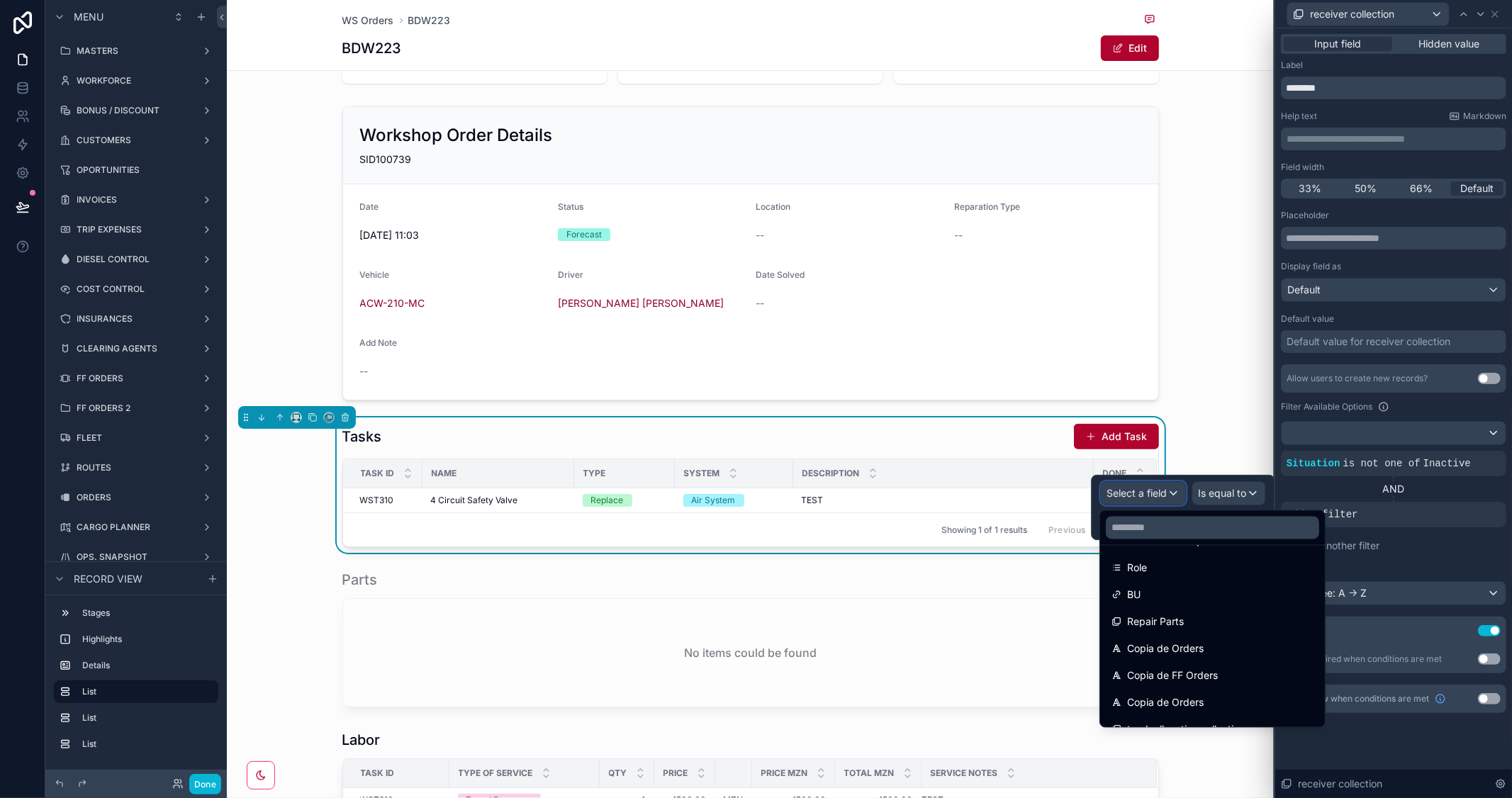
scroll to position [787, 0]
click at [1170, 563] on div "Role" at bounding box center [1212, 564] width 202 height 17
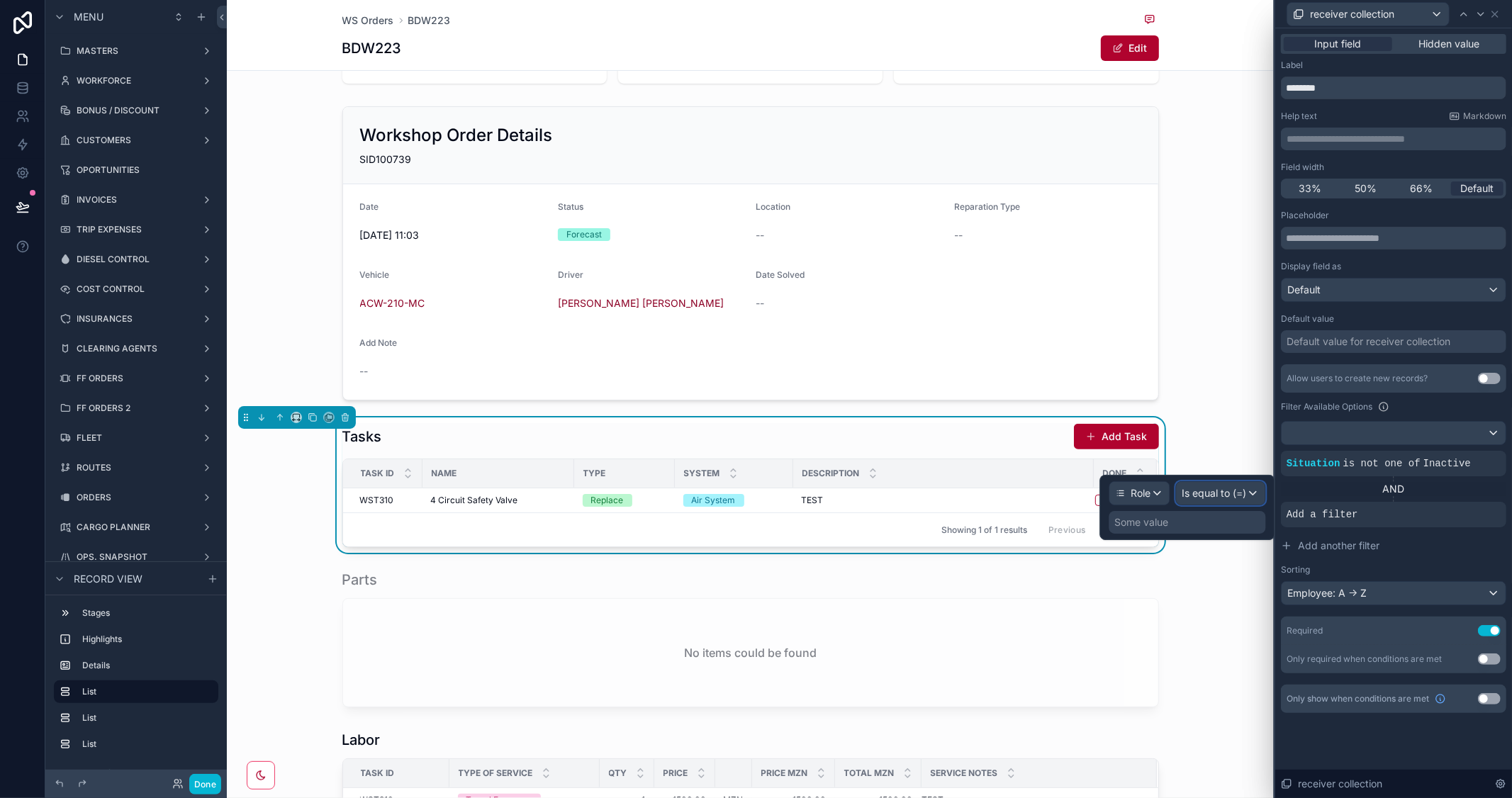
click at [1240, 494] on span "Is equal to (=)" at bounding box center [1214, 493] width 64 height 15
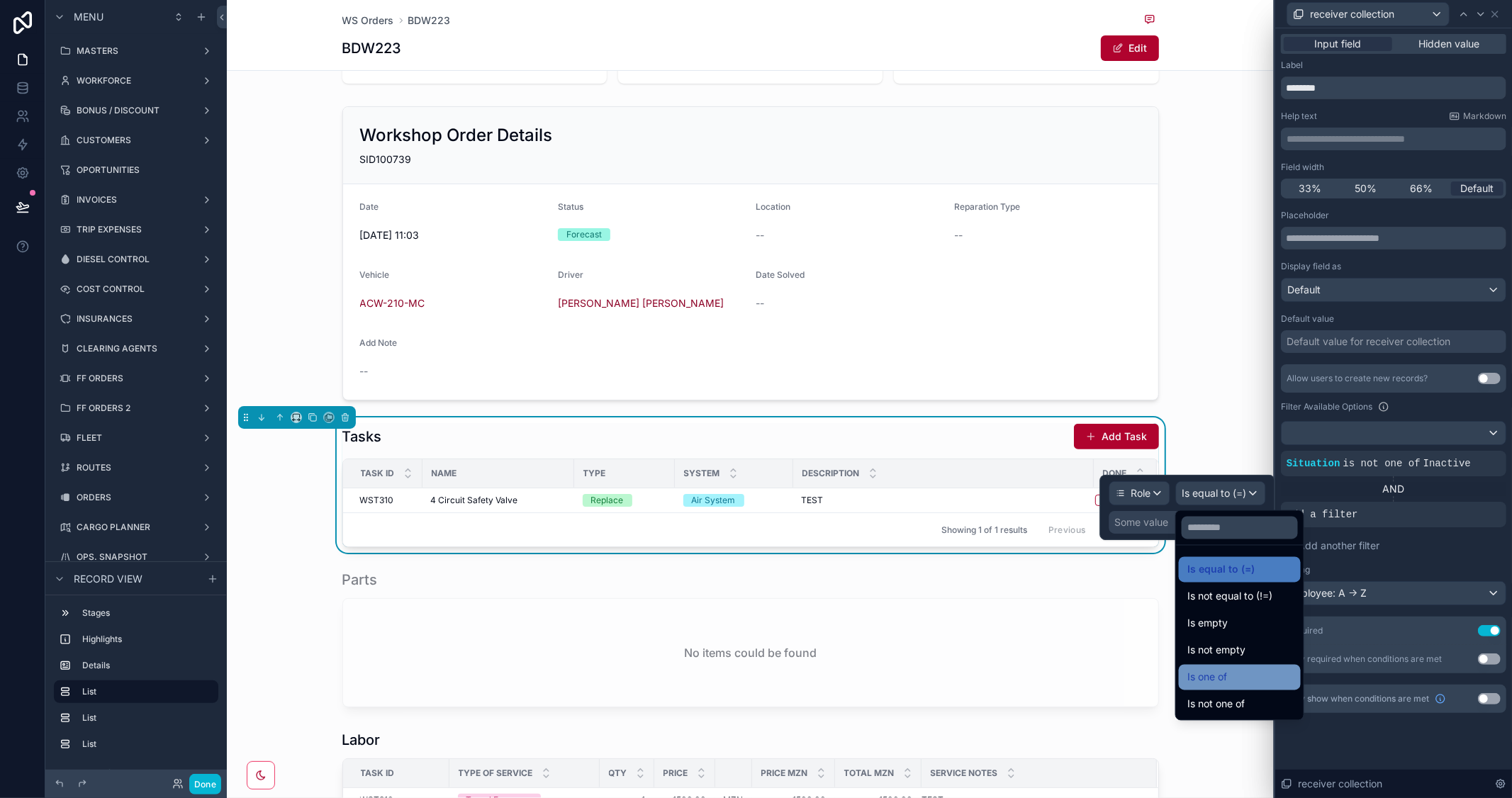
click at [1263, 672] on div "Is one of" at bounding box center [1239, 677] width 105 height 17
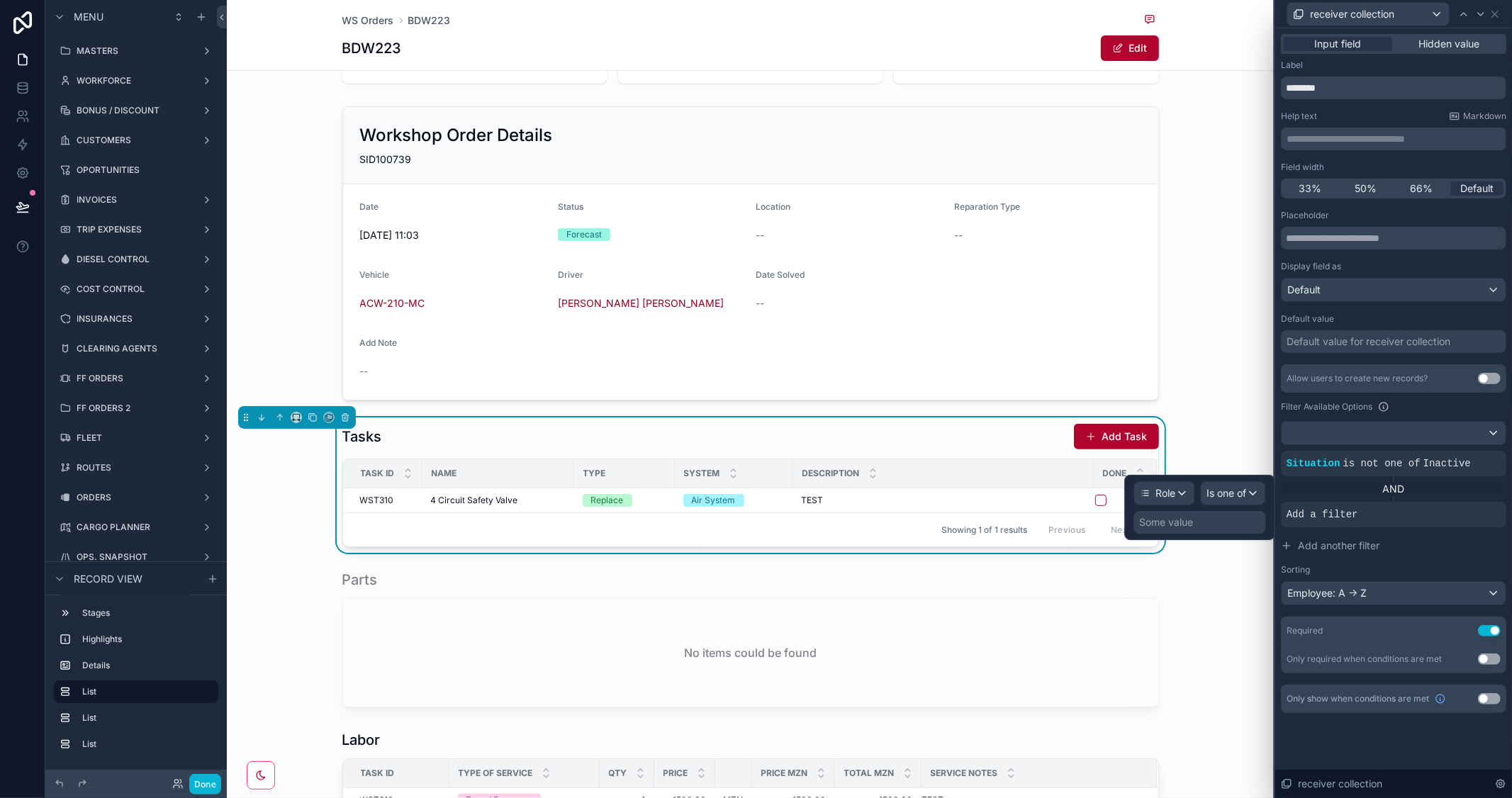
click at [1171, 527] on div "Some value" at bounding box center [1167, 522] width 54 height 15
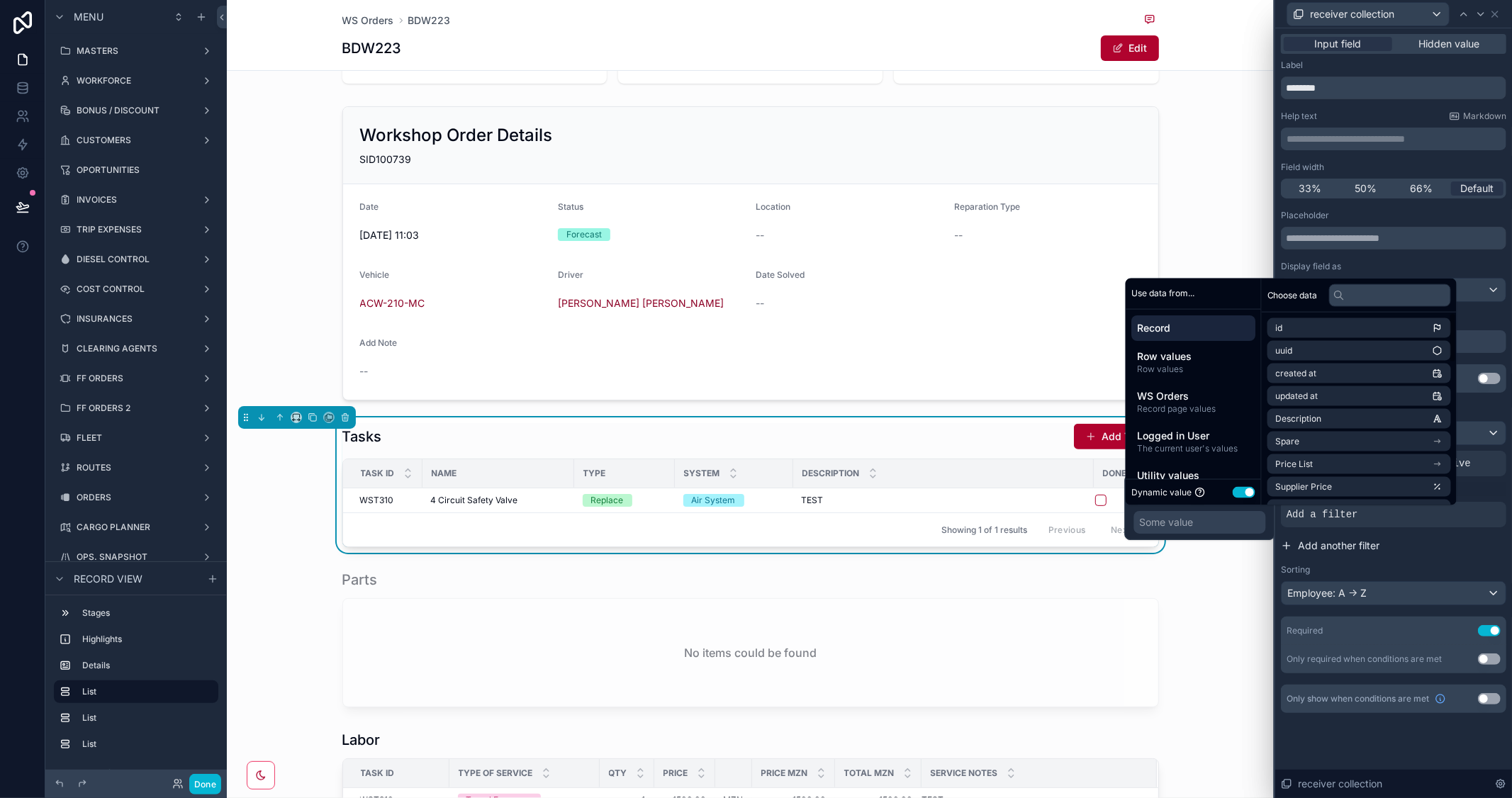
click at [1407, 558] on button "Add another filter" at bounding box center [1393, 545] width 225 height 25
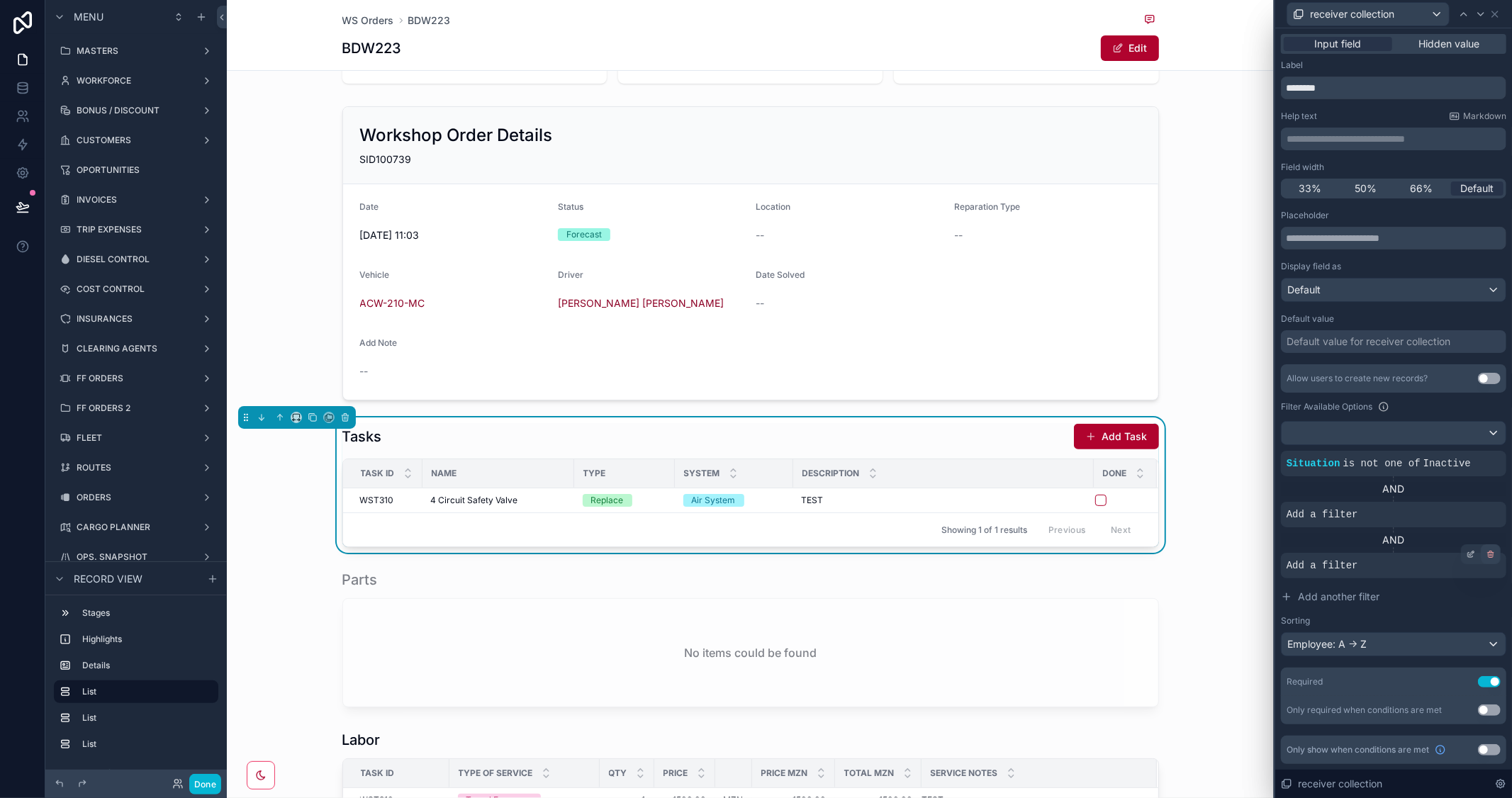
click at [1492, 554] on icon at bounding box center [1491, 554] width 8 height 8
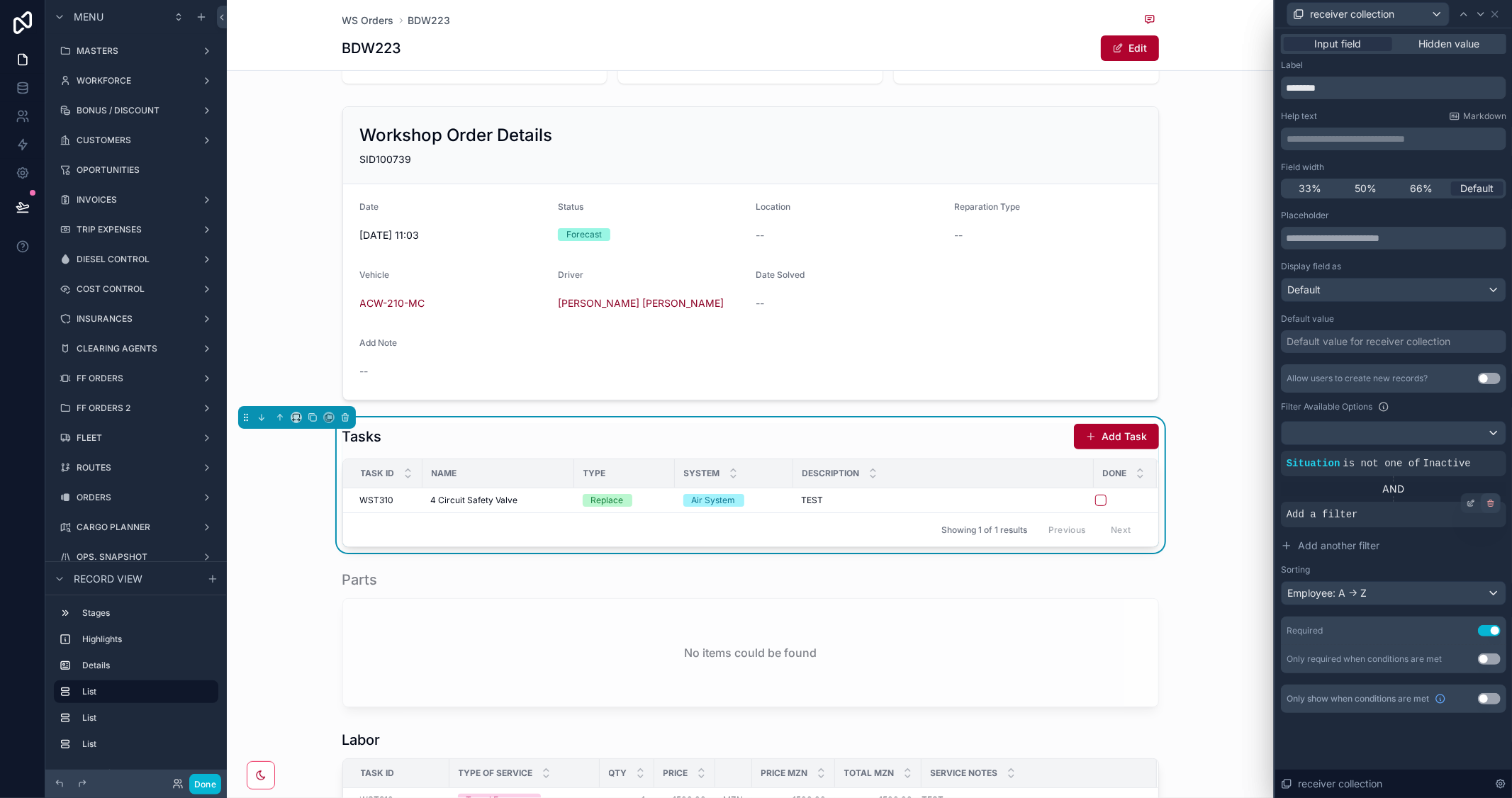
click at [1491, 502] on icon at bounding box center [1491, 502] width 8 height 8
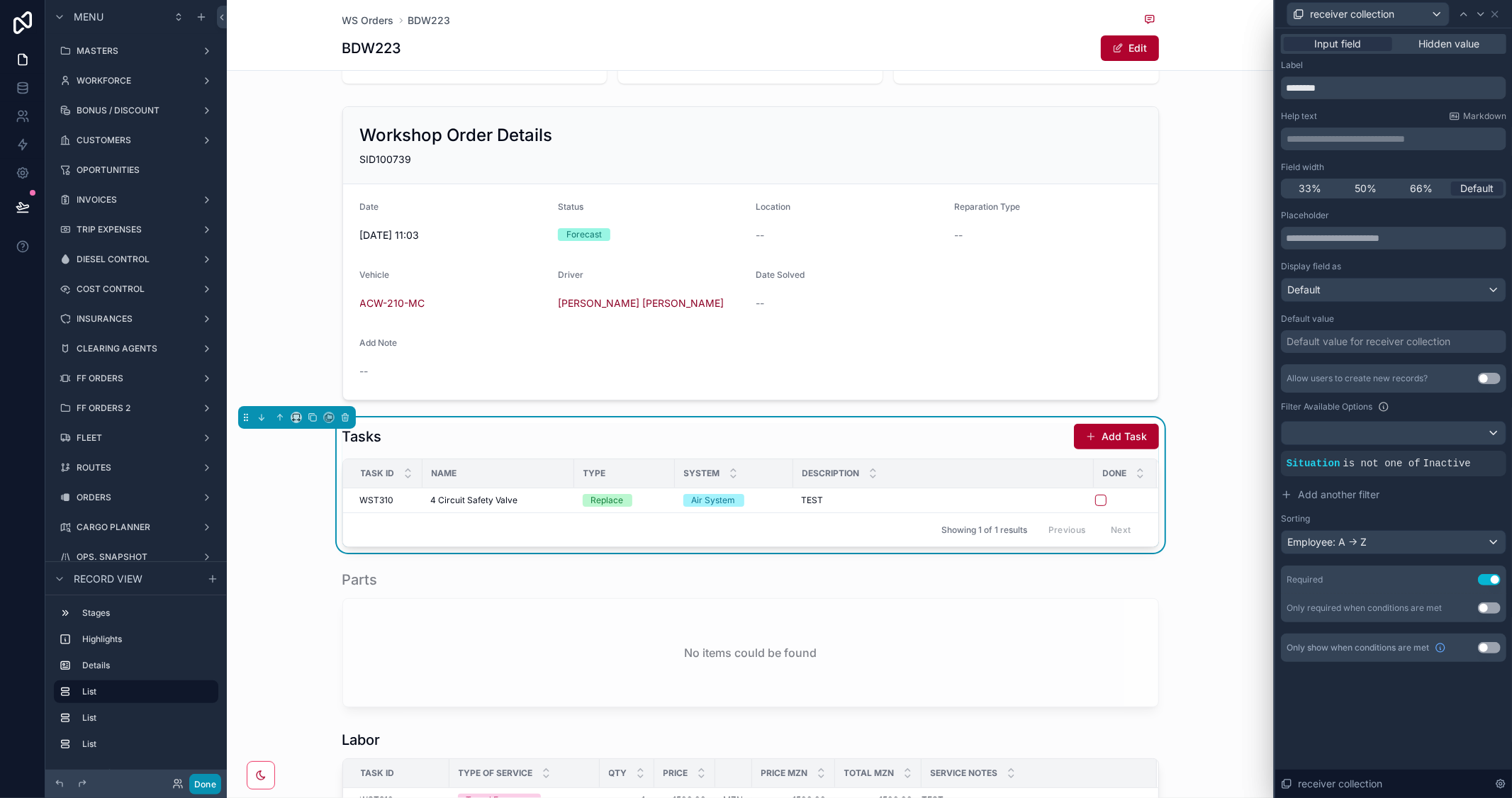
click at [202, 785] on button "Done" at bounding box center [205, 784] width 32 height 21
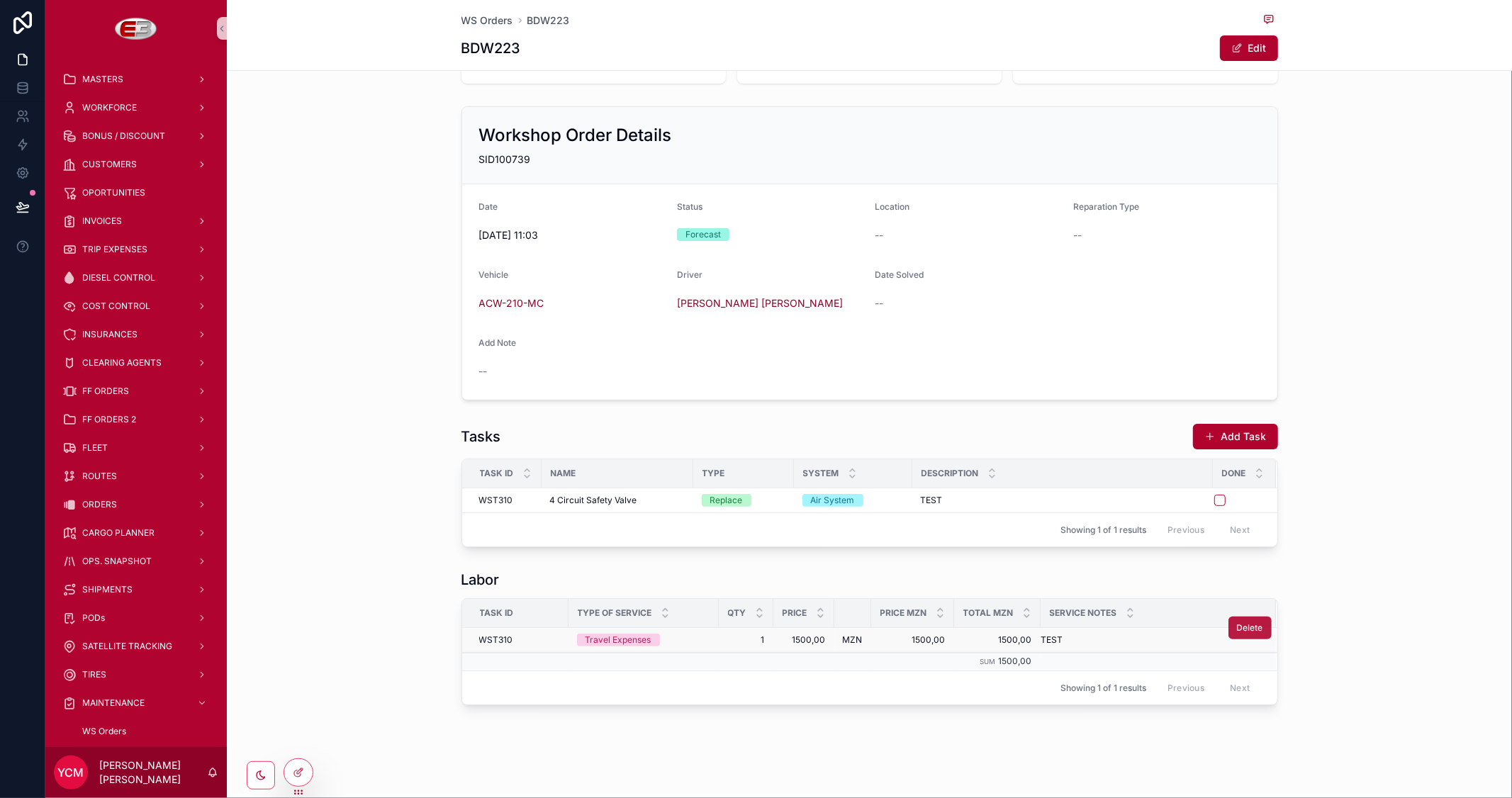
click at [1253, 622] on span "Delete" at bounding box center [1250, 628] width 26 height 11
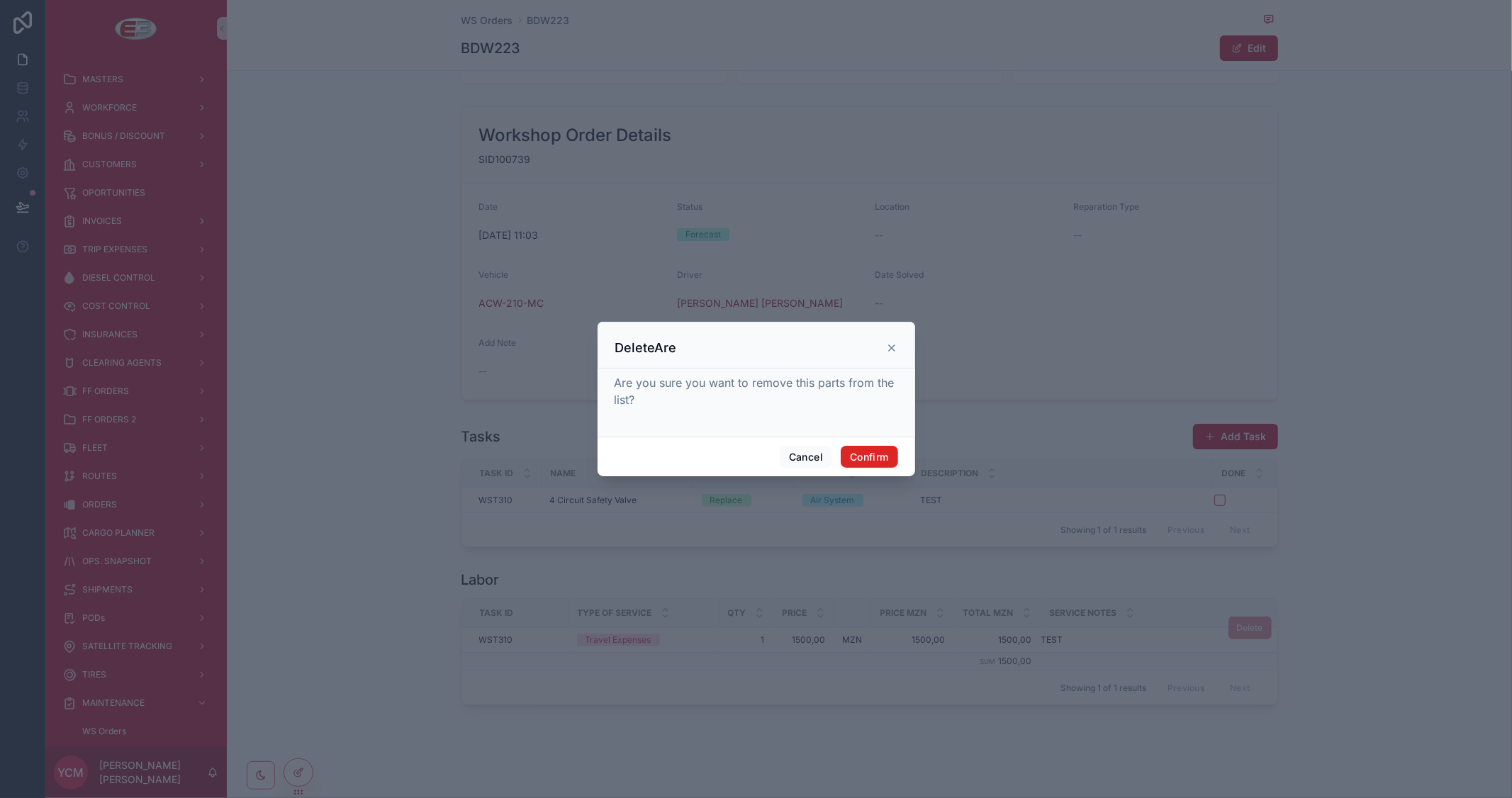
click at [880, 451] on button "Confirm" at bounding box center [869, 457] width 57 height 23
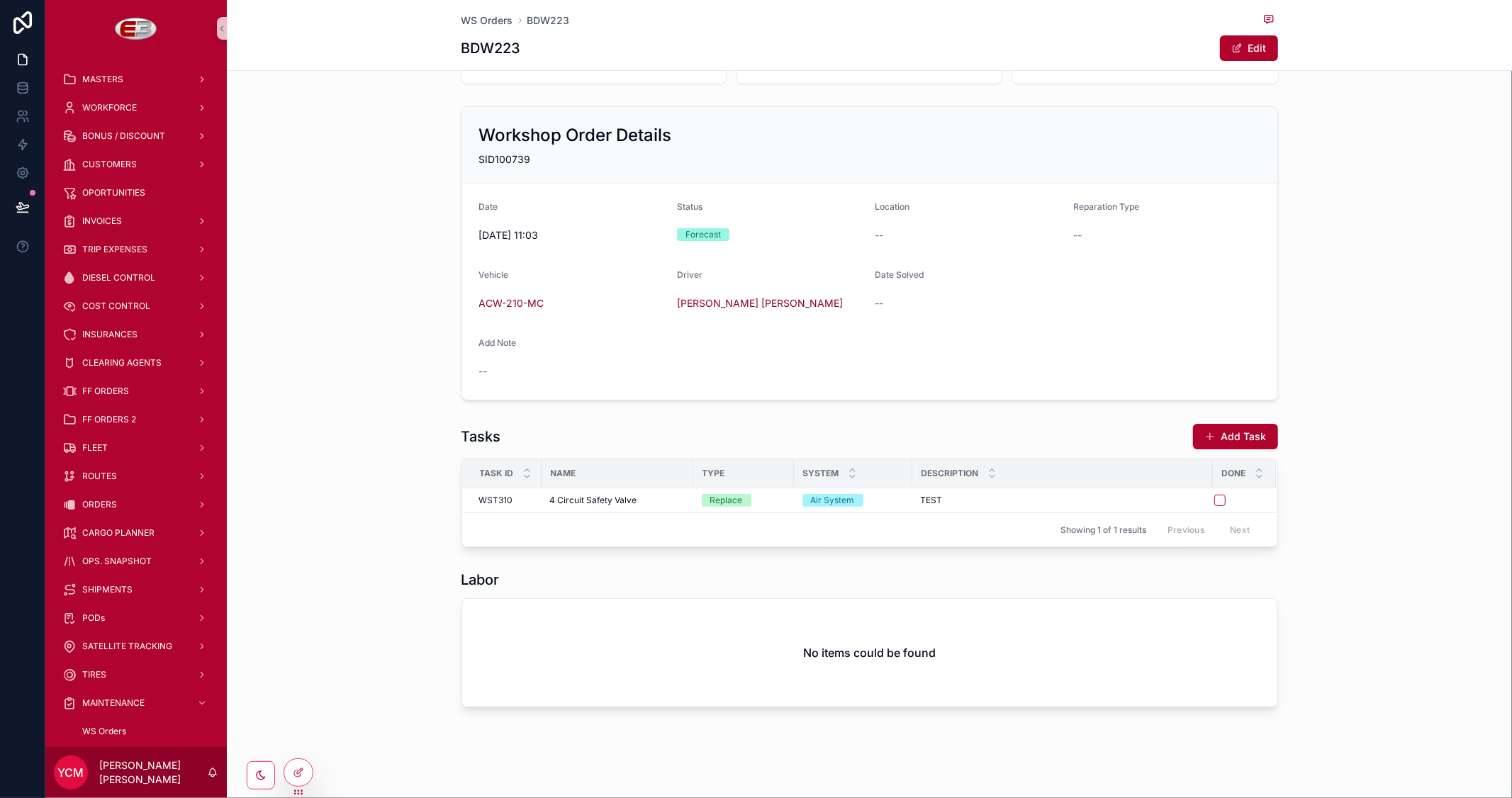
scroll to position [68, 0]
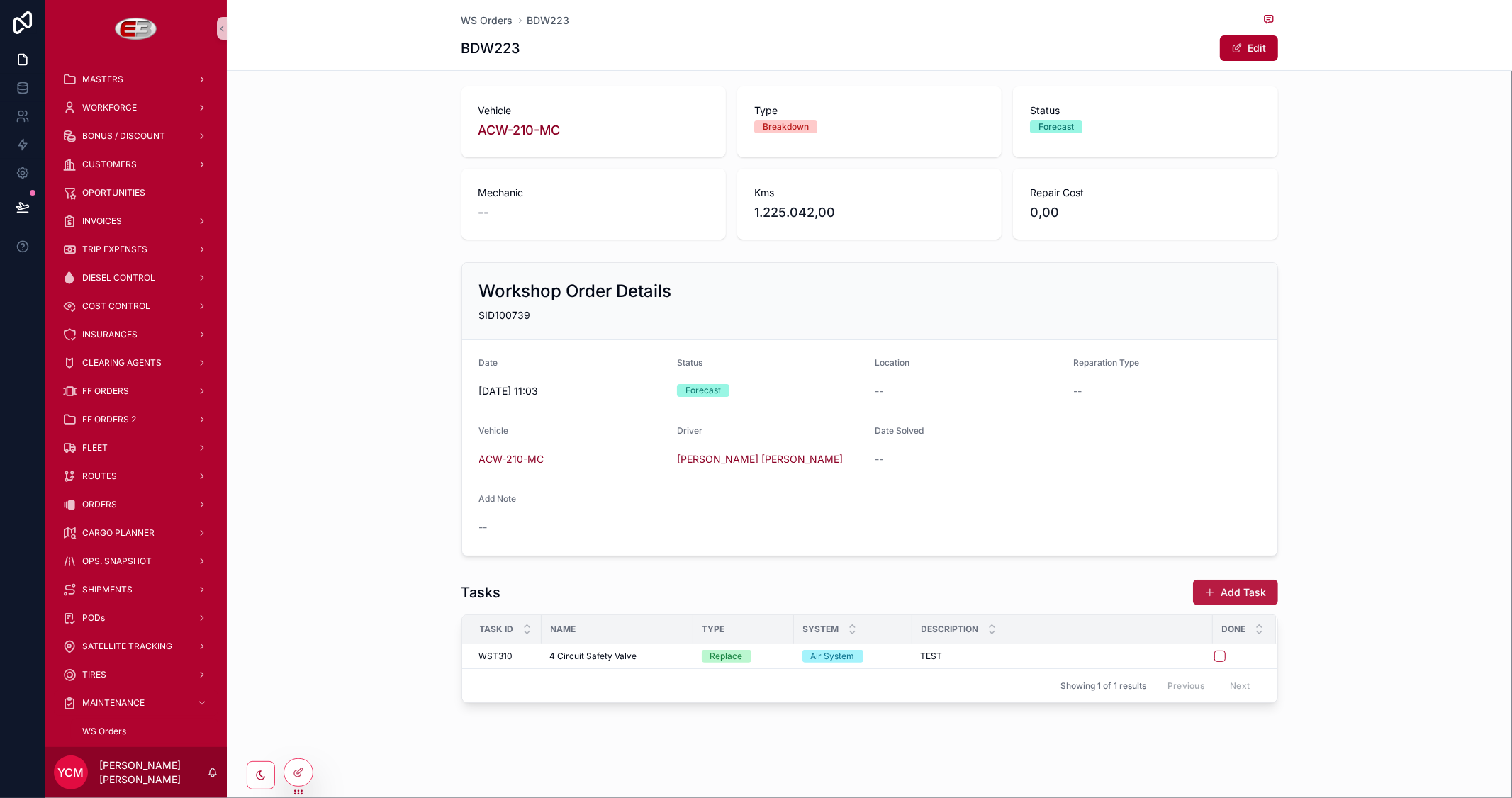
click at [1229, 594] on button "Add Task" at bounding box center [1235, 592] width 85 height 25
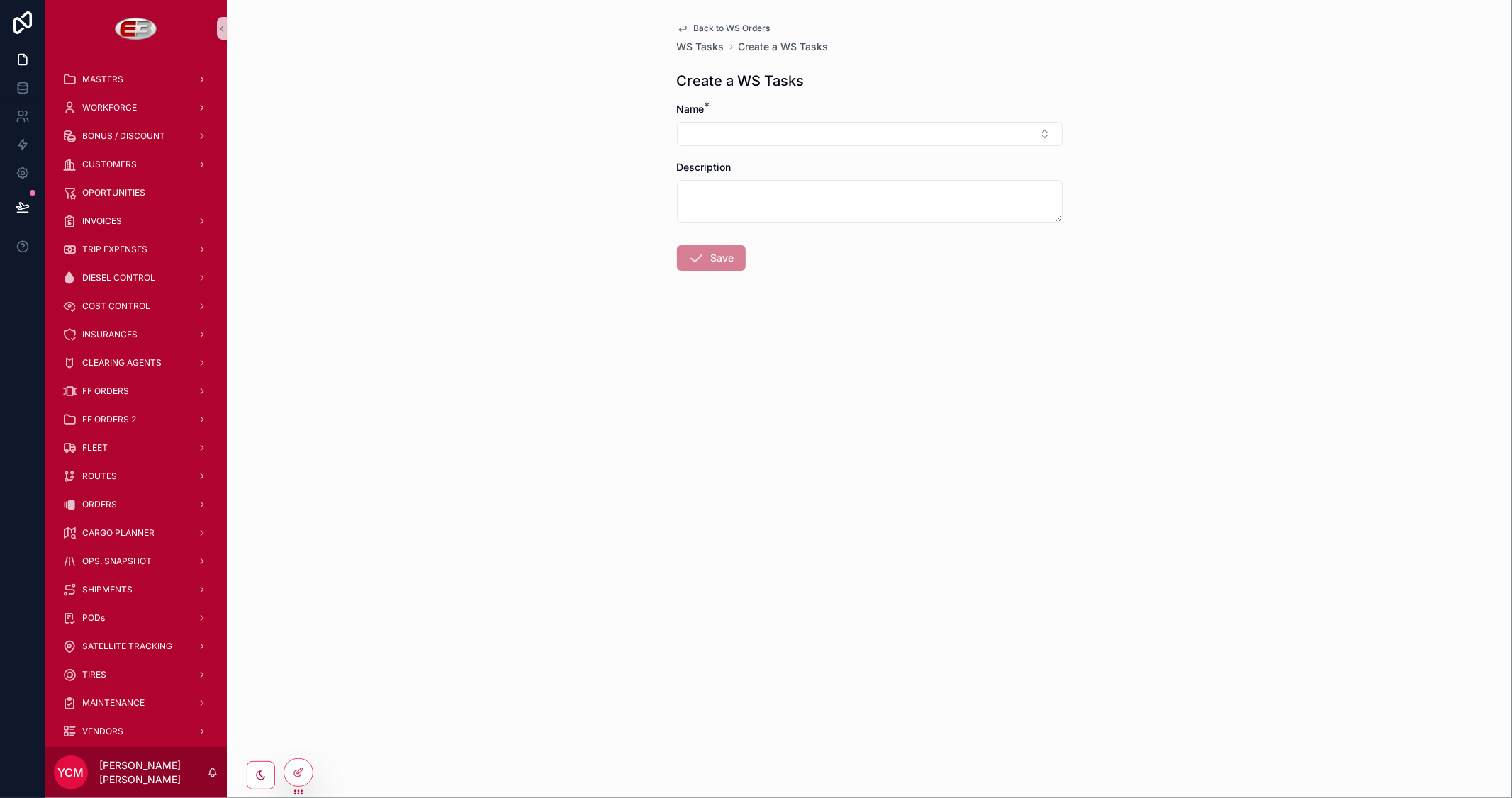
click at [710, 24] on span "Back to WS Orders" at bounding box center [732, 28] width 76 height 11
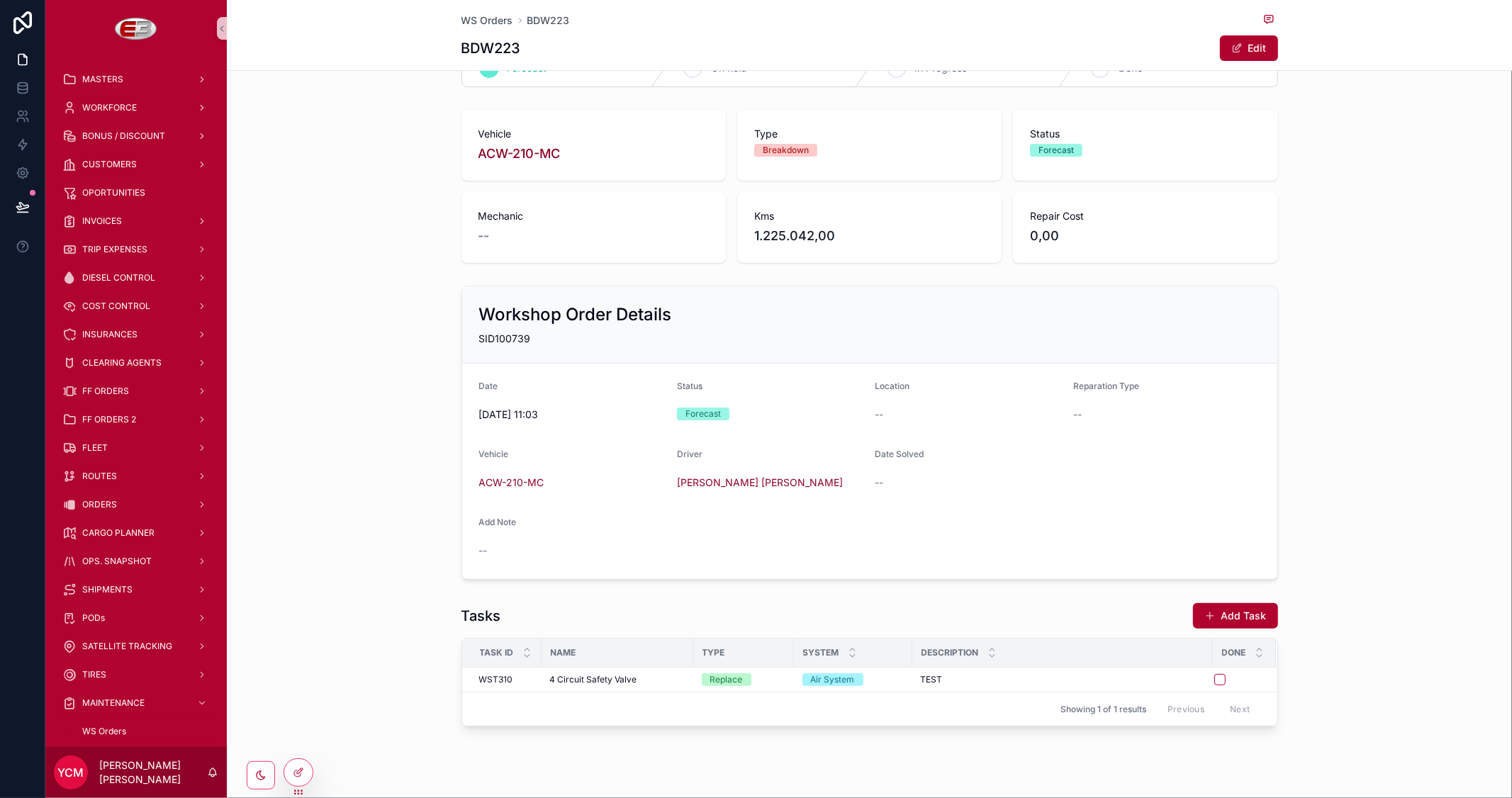
scroll to position [68, 0]
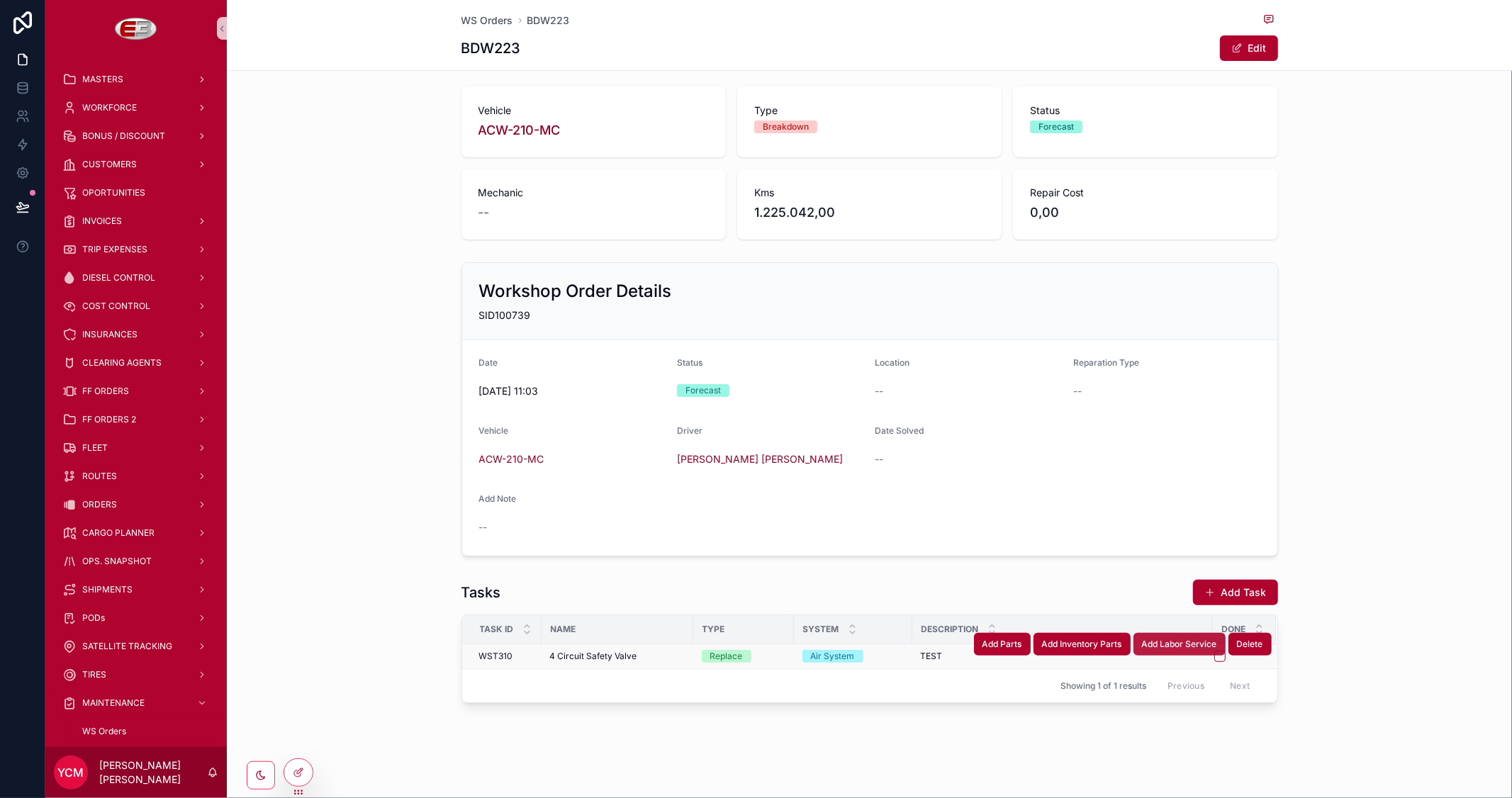
click at [1200, 644] on span "Add Labor Service" at bounding box center [1179, 644] width 75 height 11
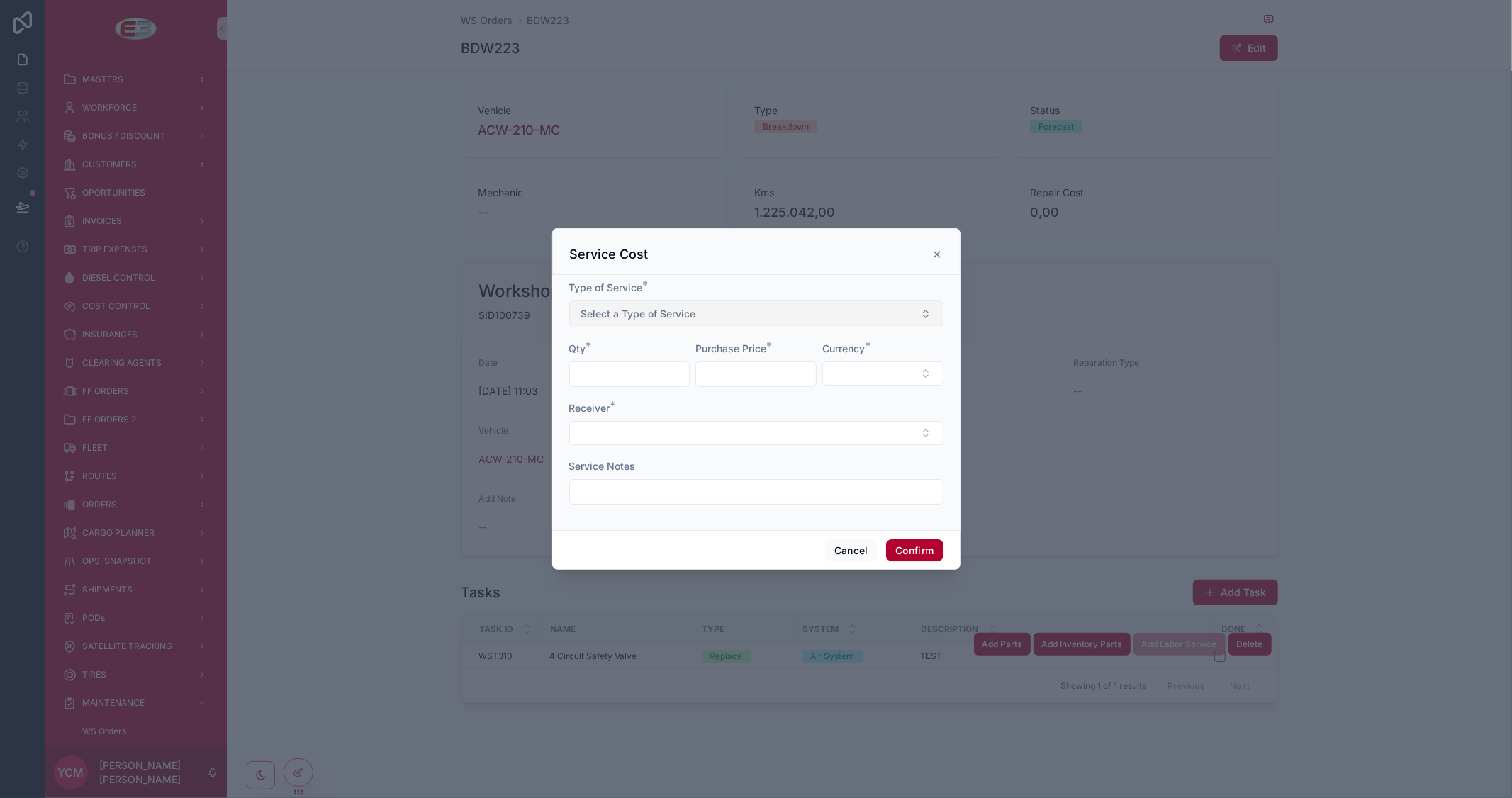
click at [657, 321] on button "Select a Type of Service" at bounding box center [756, 314] width 374 height 27
click at [604, 370] on div "Travel Expenses" at bounding box center [619, 370] width 66 height 13
click at [607, 370] on input "text" at bounding box center [629, 374] width 120 height 20
type input "*"
click at [726, 377] on input "text" at bounding box center [756, 374] width 120 height 20
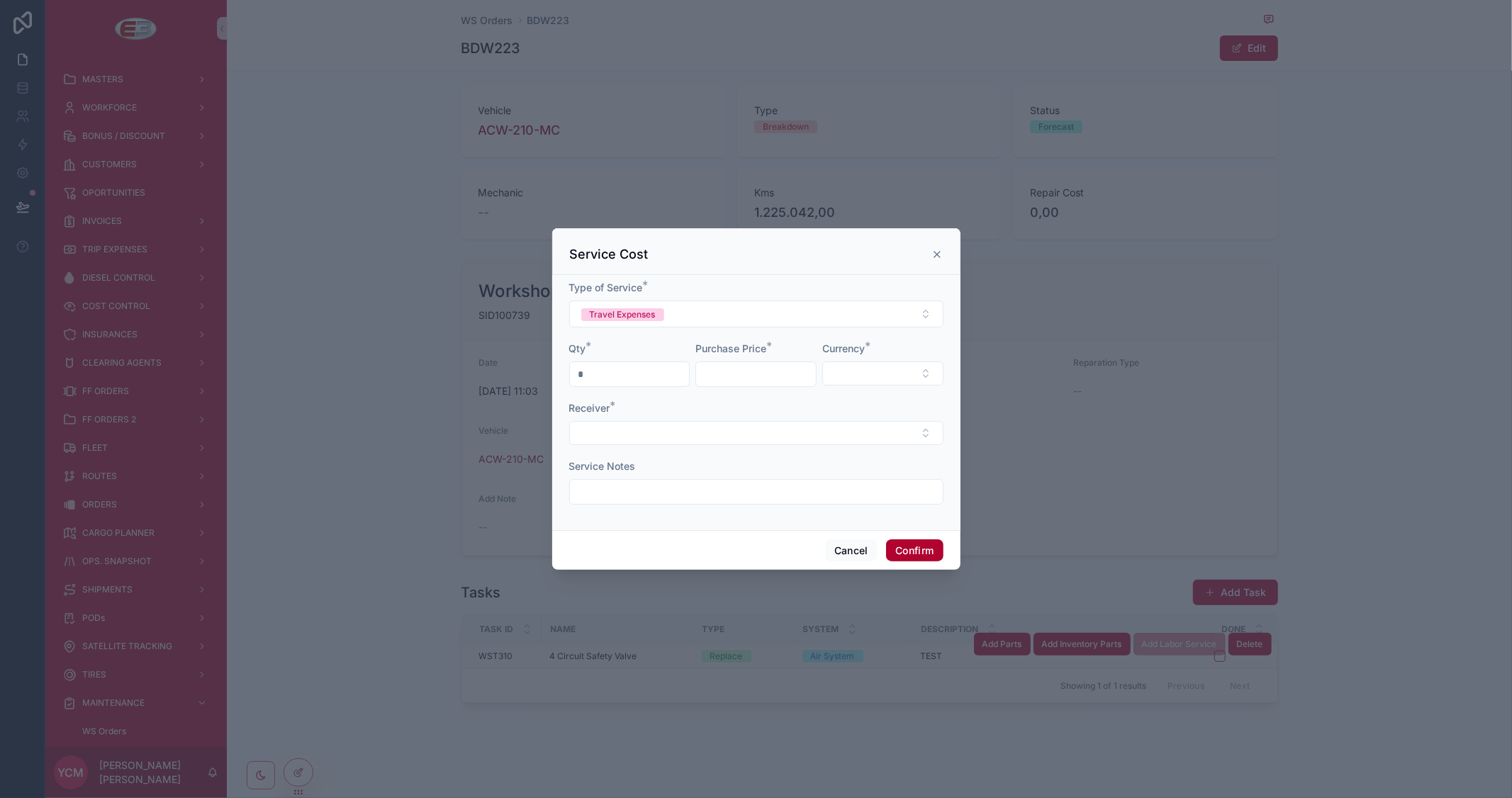
type input "********"
click at [848, 370] on button "Select Button" at bounding box center [883, 373] width 121 height 24
click at [825, 449] on span "MZN" at bounding box center [815, 453] width 24 height 15
click at [657, 435] on button "Select Button" at bounding box center [756, 434] width 374 height 24
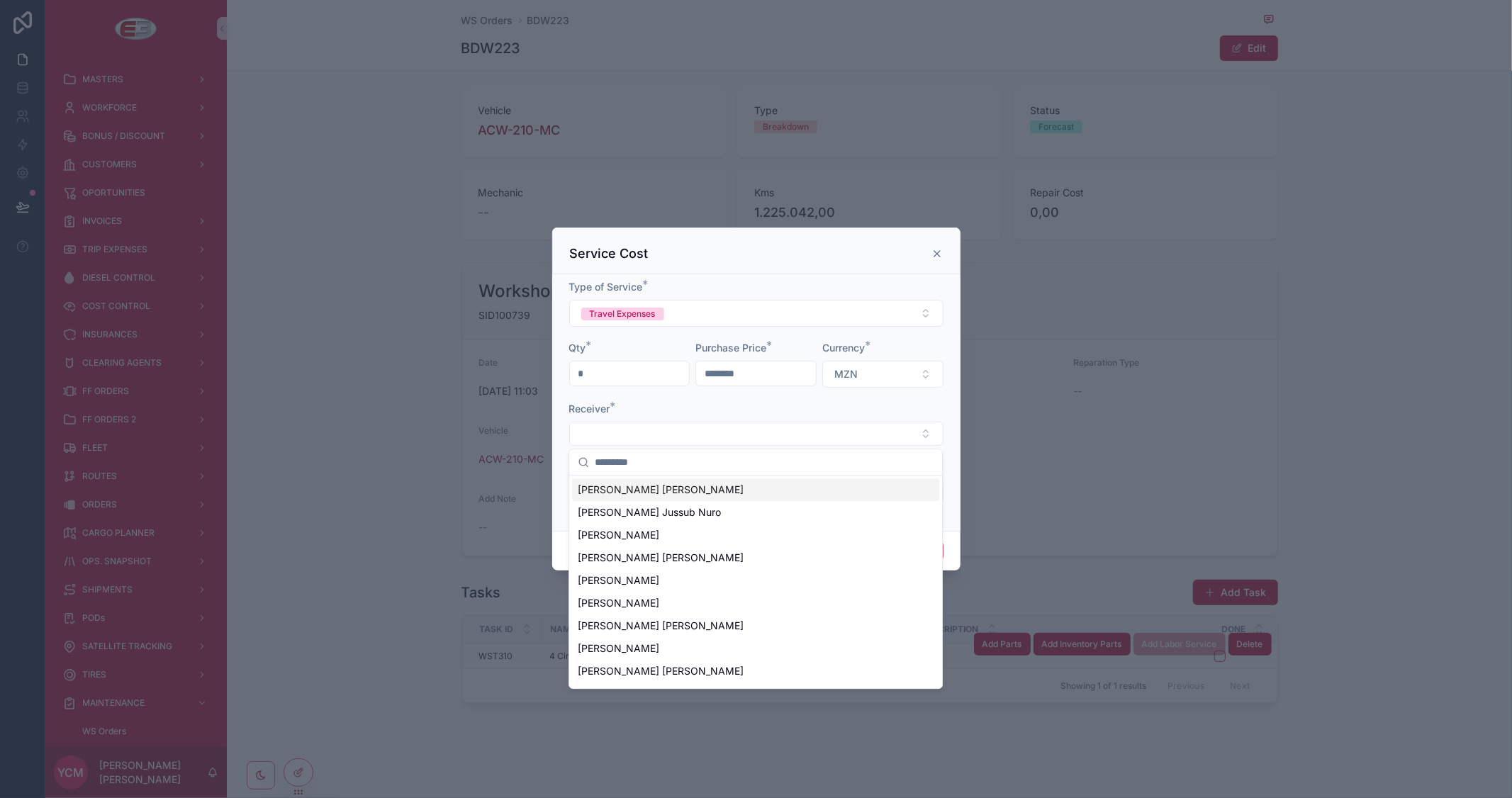
drag, startPoint x: 619, startPoint y: 514, endPoint x: 627, endPoint y: 488, distance: 27.2
click at [627, 488] on span "[PERSON_NAME] [PERSON_NAME]" at bounding box center [661, 489] width 166 height 15
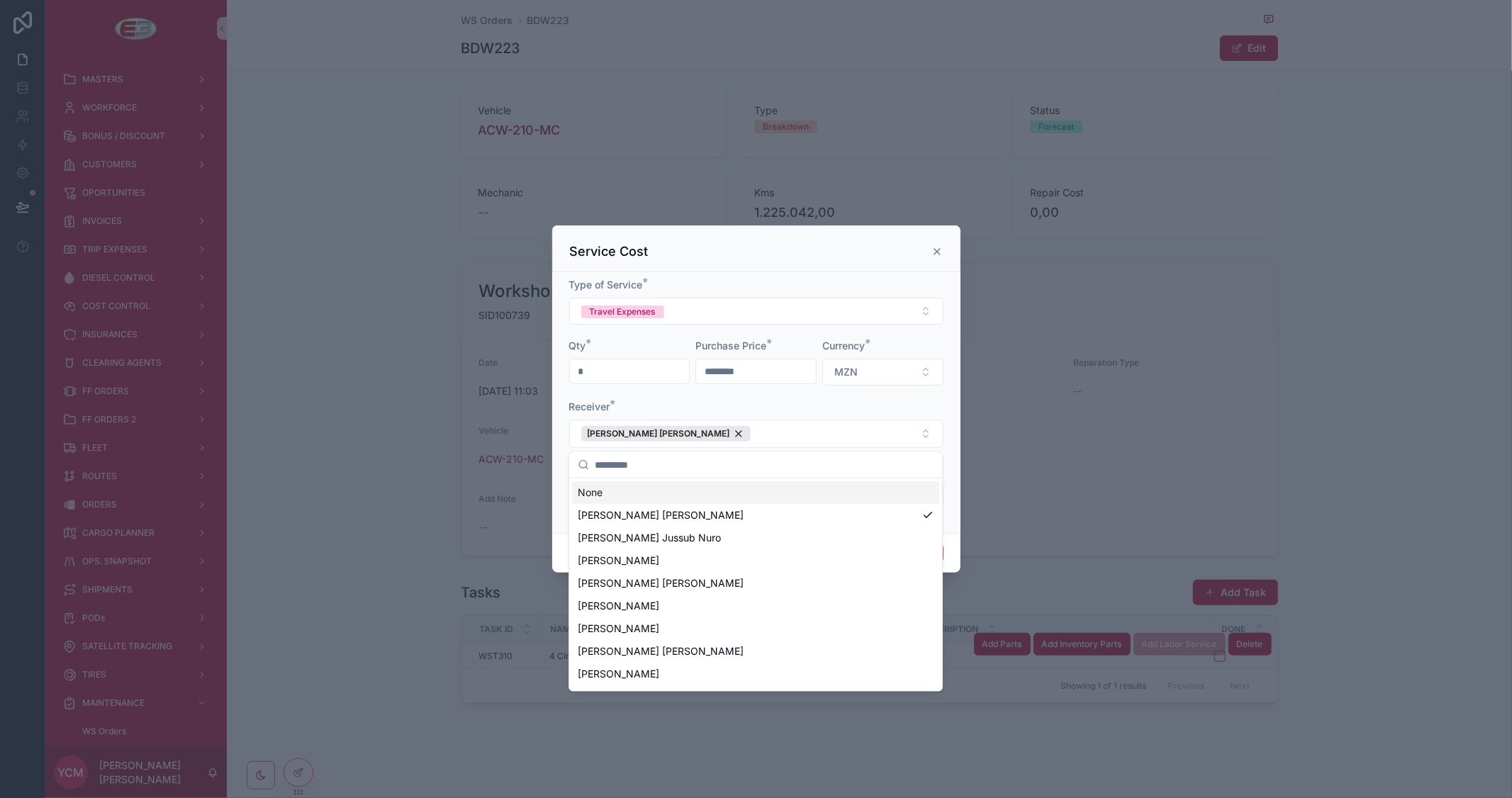
click at [783, 397] on form "Type of Service * Travel Expenses Qty * * Purchase Price * ******** Currency * …" at bounding box center [756, 399] width 374 height 244
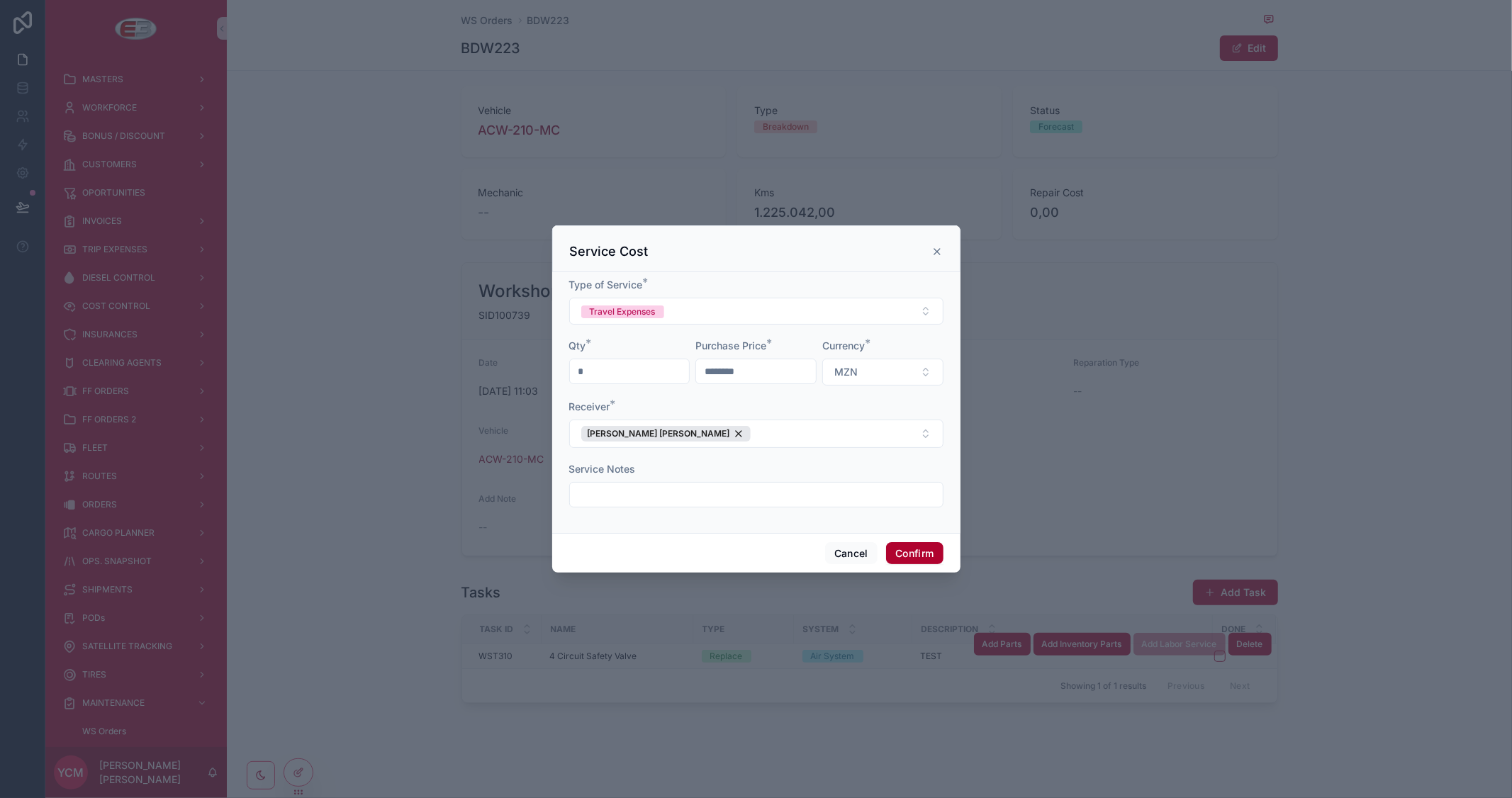
click at [665, 489] on input "text" at bounding box center [756, 495] width 373 height 20
type input "****"
click at [905, 554] on button "Confirm" at bounding box center [914, 554] width 57 height 23
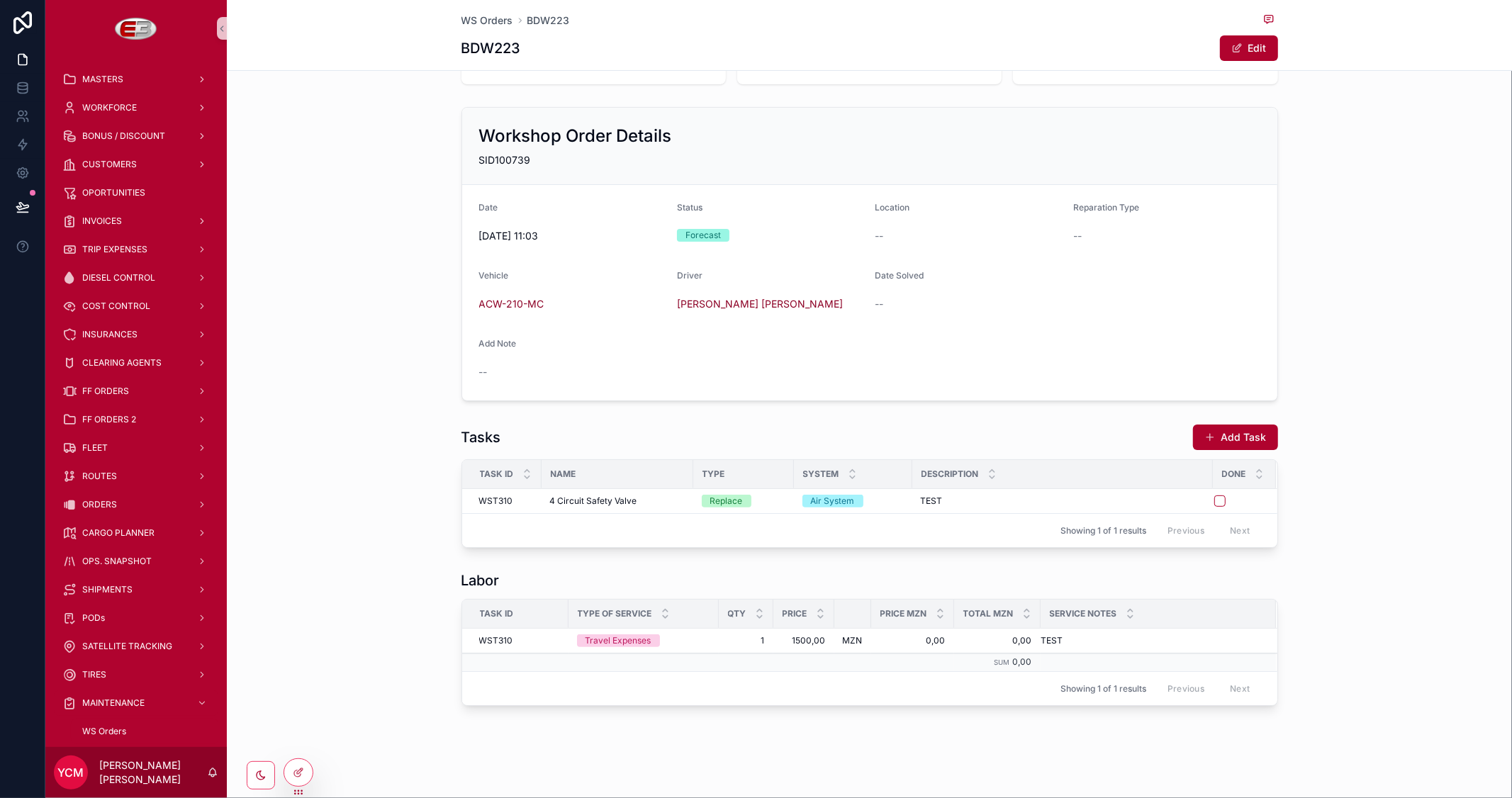
scroll to position [224, 0]
click at [1253, 628] on span "Delete" at bounding box center [1250, 628] width 26 height 11
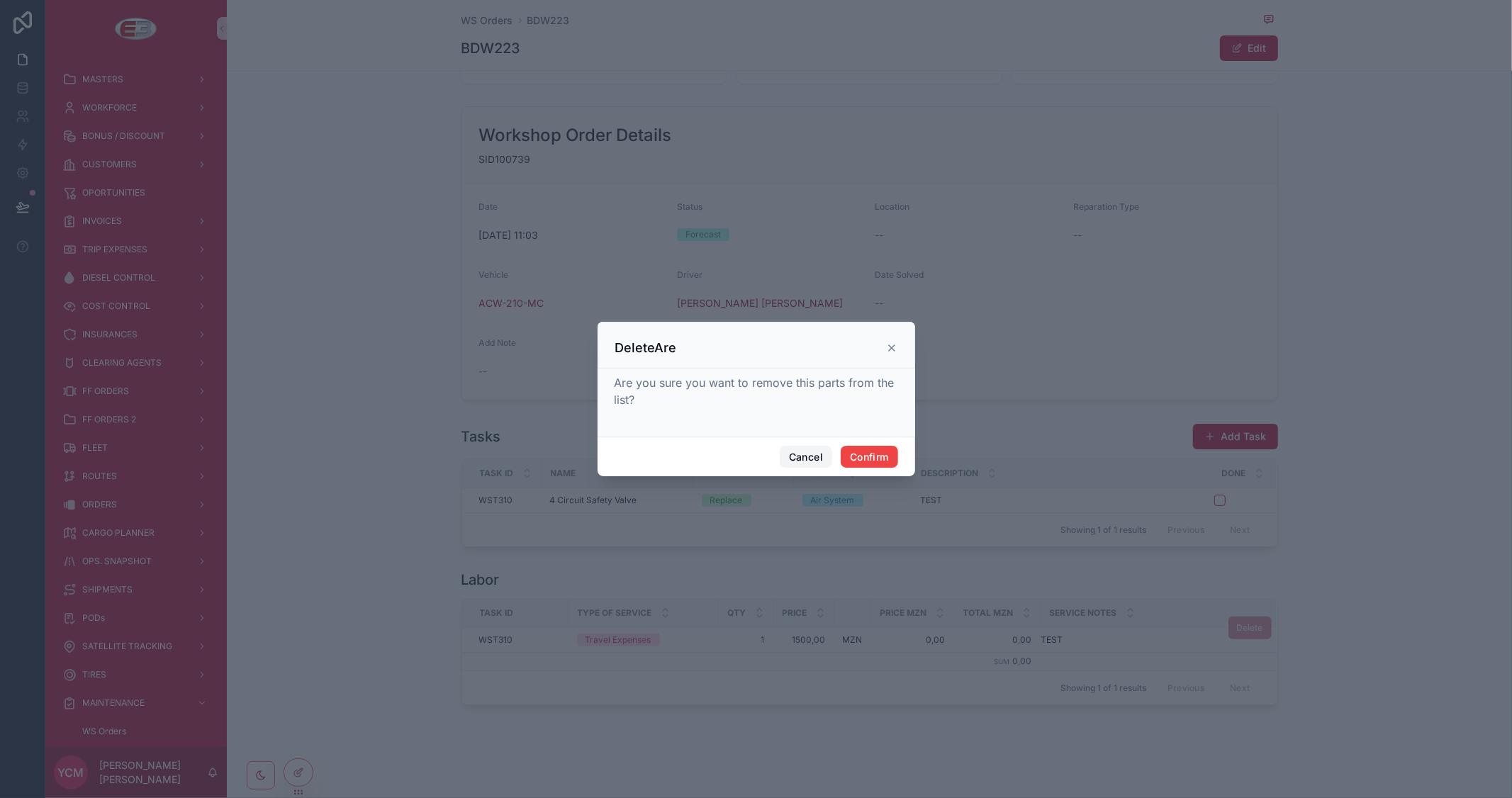
drag, startPoint x: 789, startPoint y: 454, endPoint x: 820, endPoint y: 454, distance: 31.0
click at [789, 454] on button "Cancel" at bounding box center [806, 457] width 53 height 23
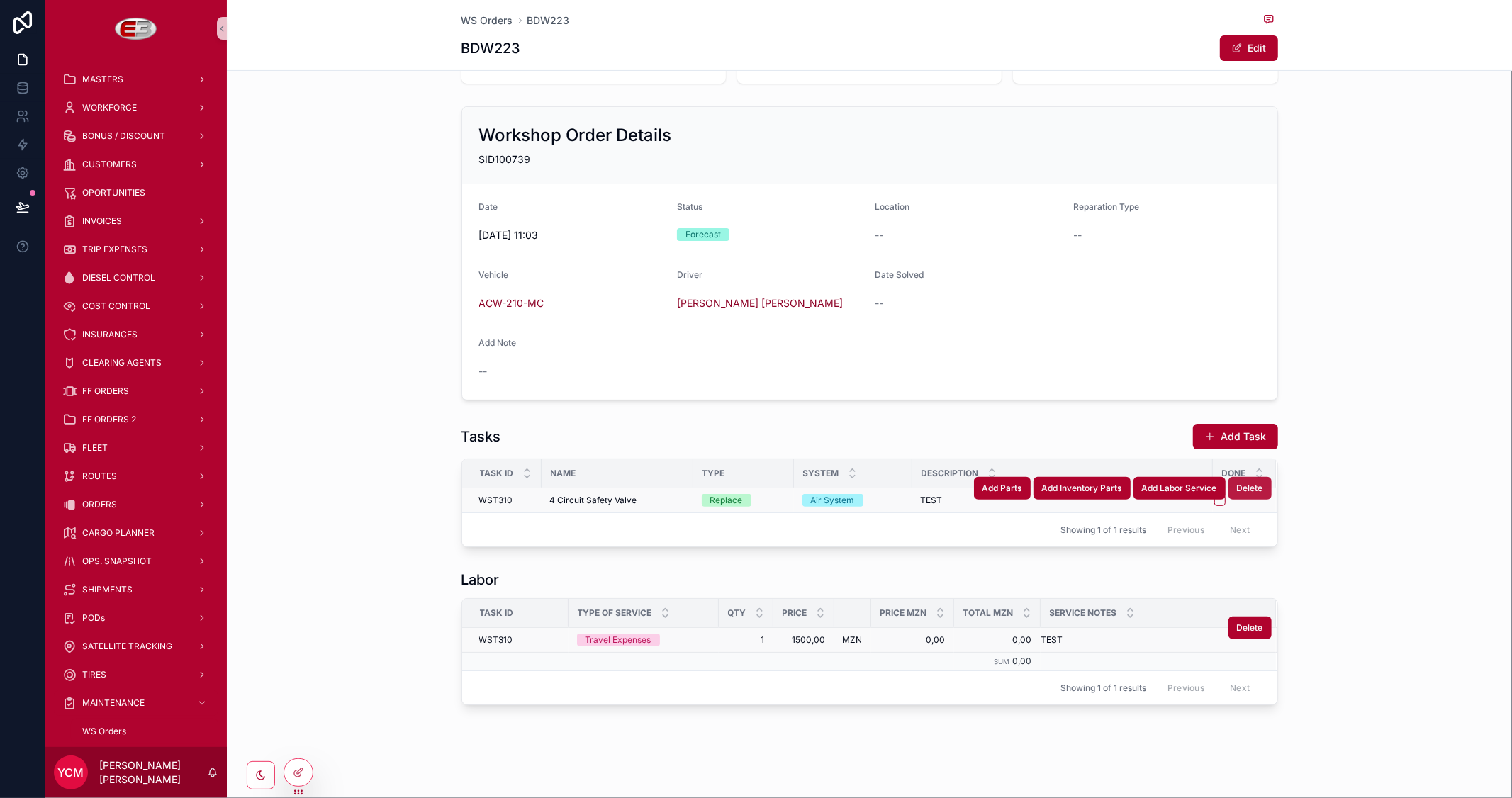
click at [1239, 492] on span "Delete" at bounding box center [1250, 488] width 26 height 11
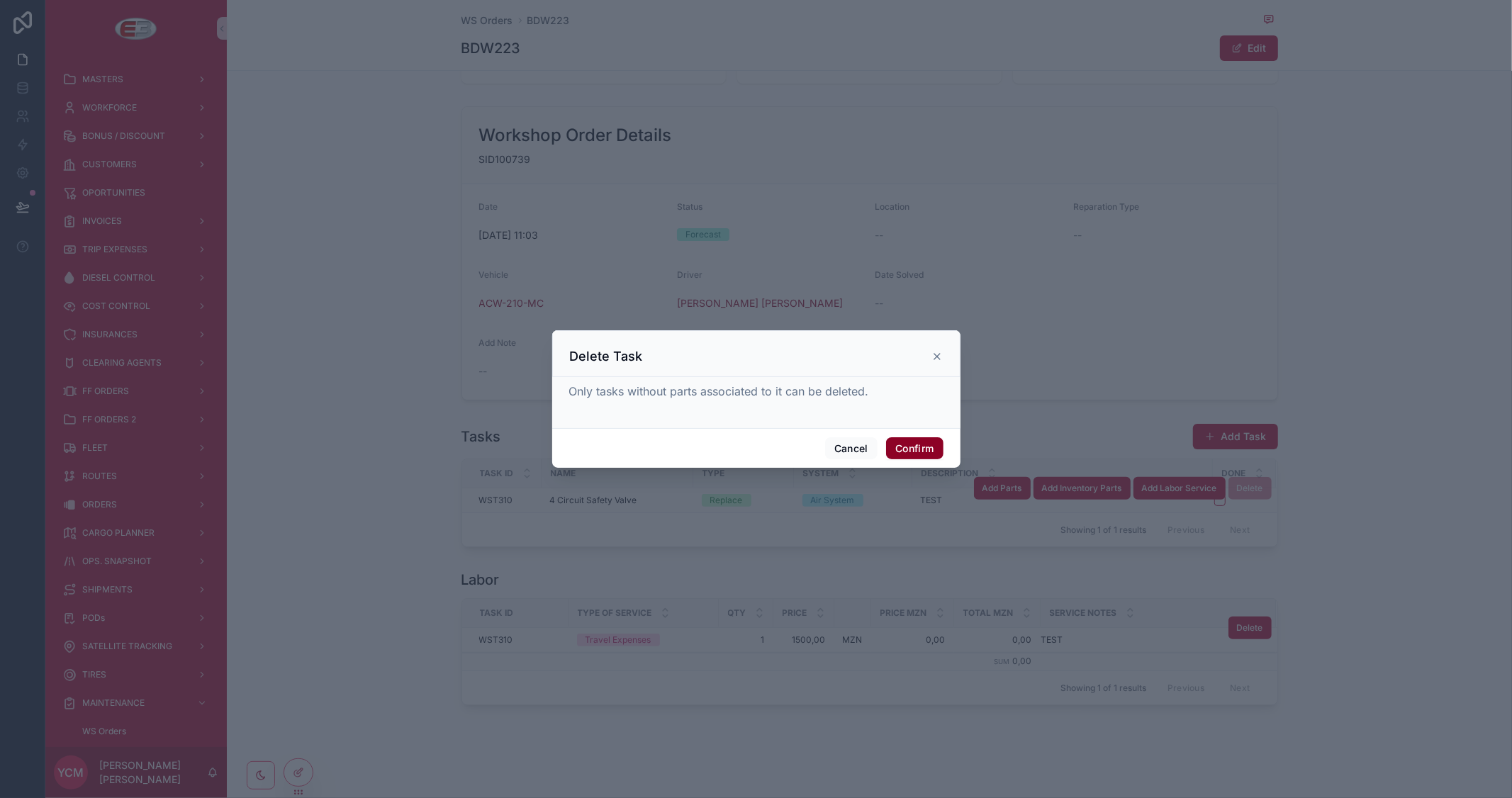
click at [912, 447] on button "Confirm" at bounding box center [914, 449] width 57 height 23
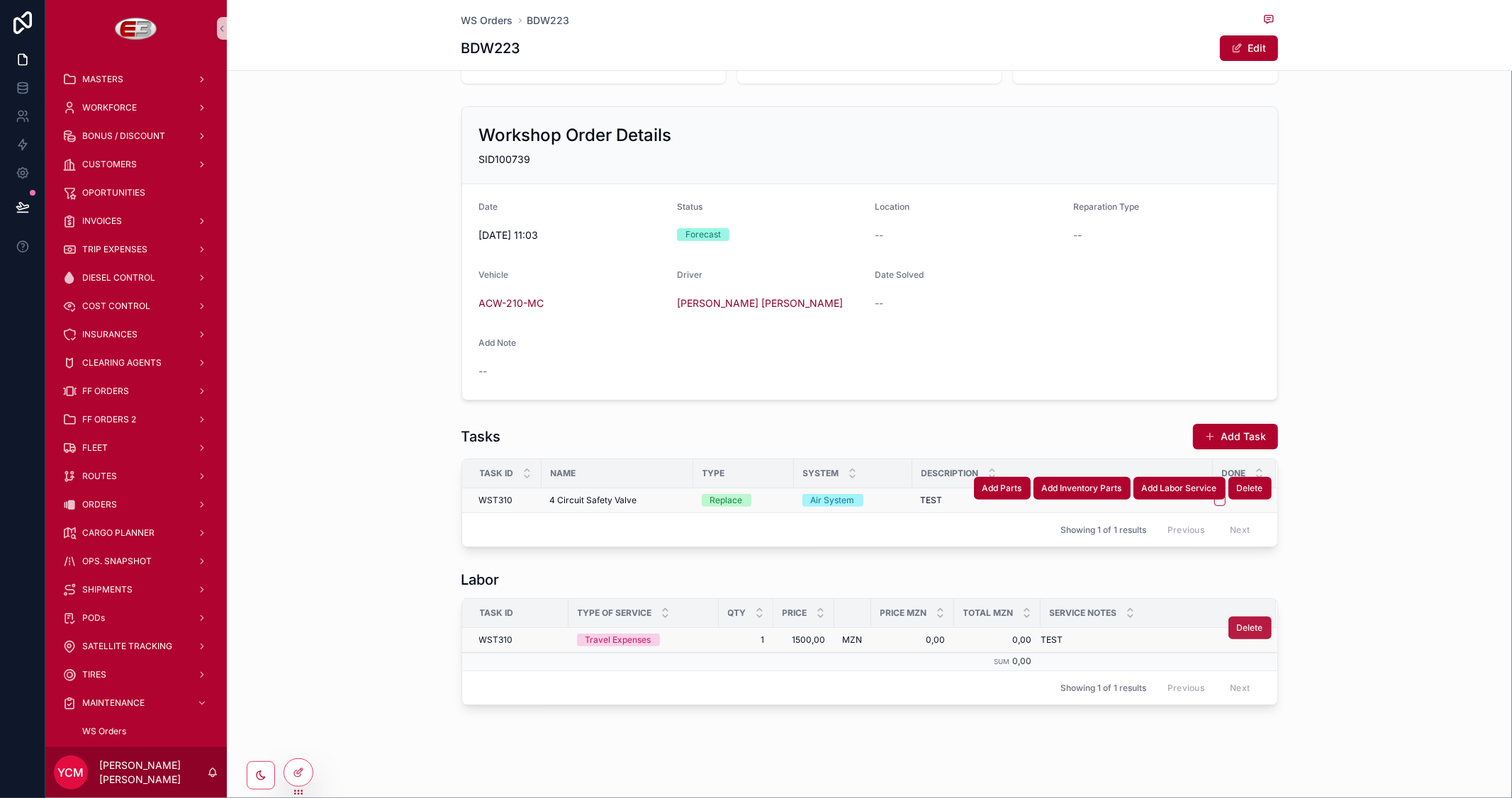
click at [1246, 627] on span "Delete" at bounding box center [1250, 628] width 26 height 11
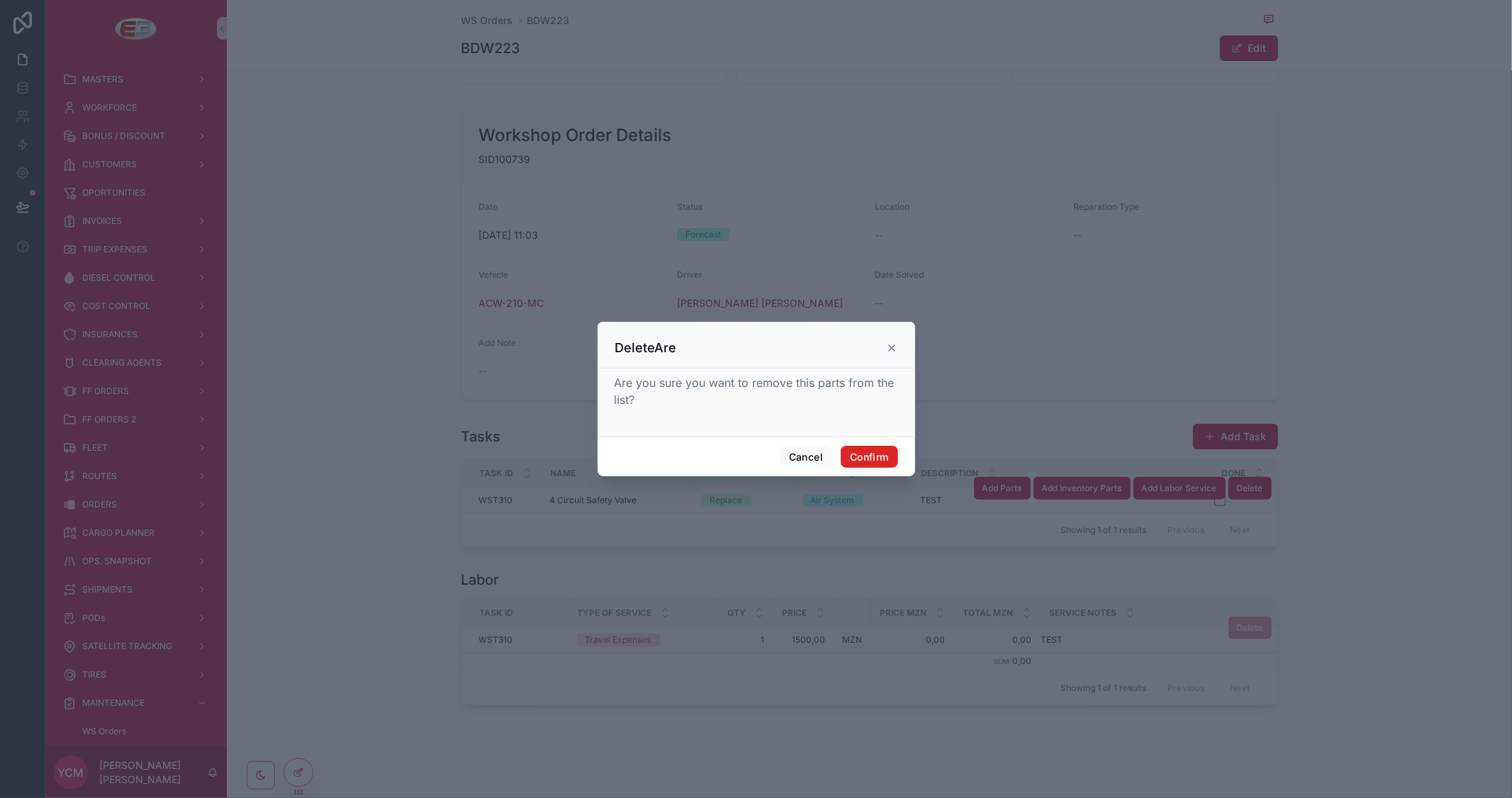
click at [880, 460] on button "Confirm" at bounding box center [869, 457] width 57 height 23
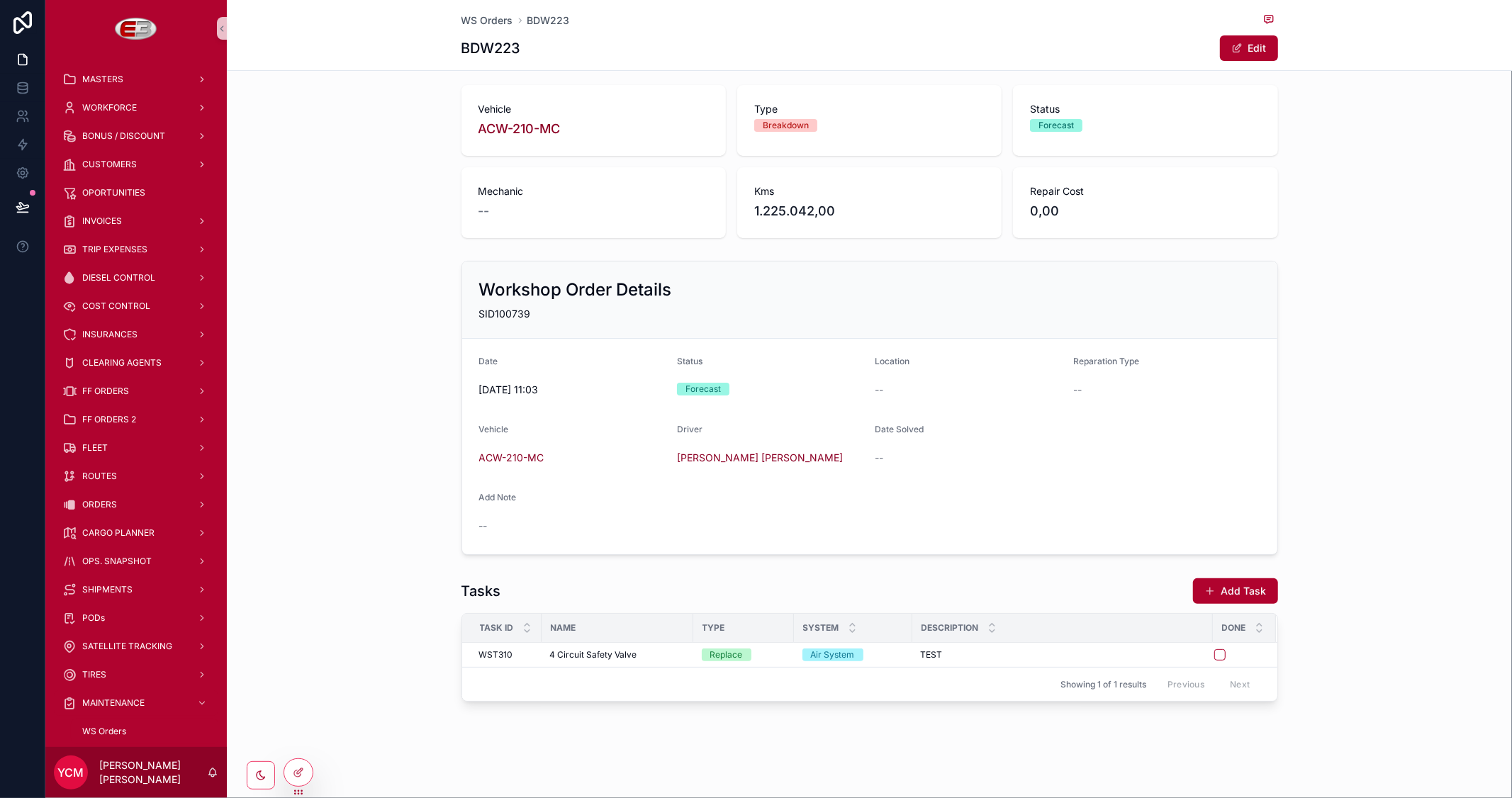
scroll to position [68, 0]
click at [1193, 646] on span "Add Labor Service" at bounding box center [1179, 644] width 75 height 11
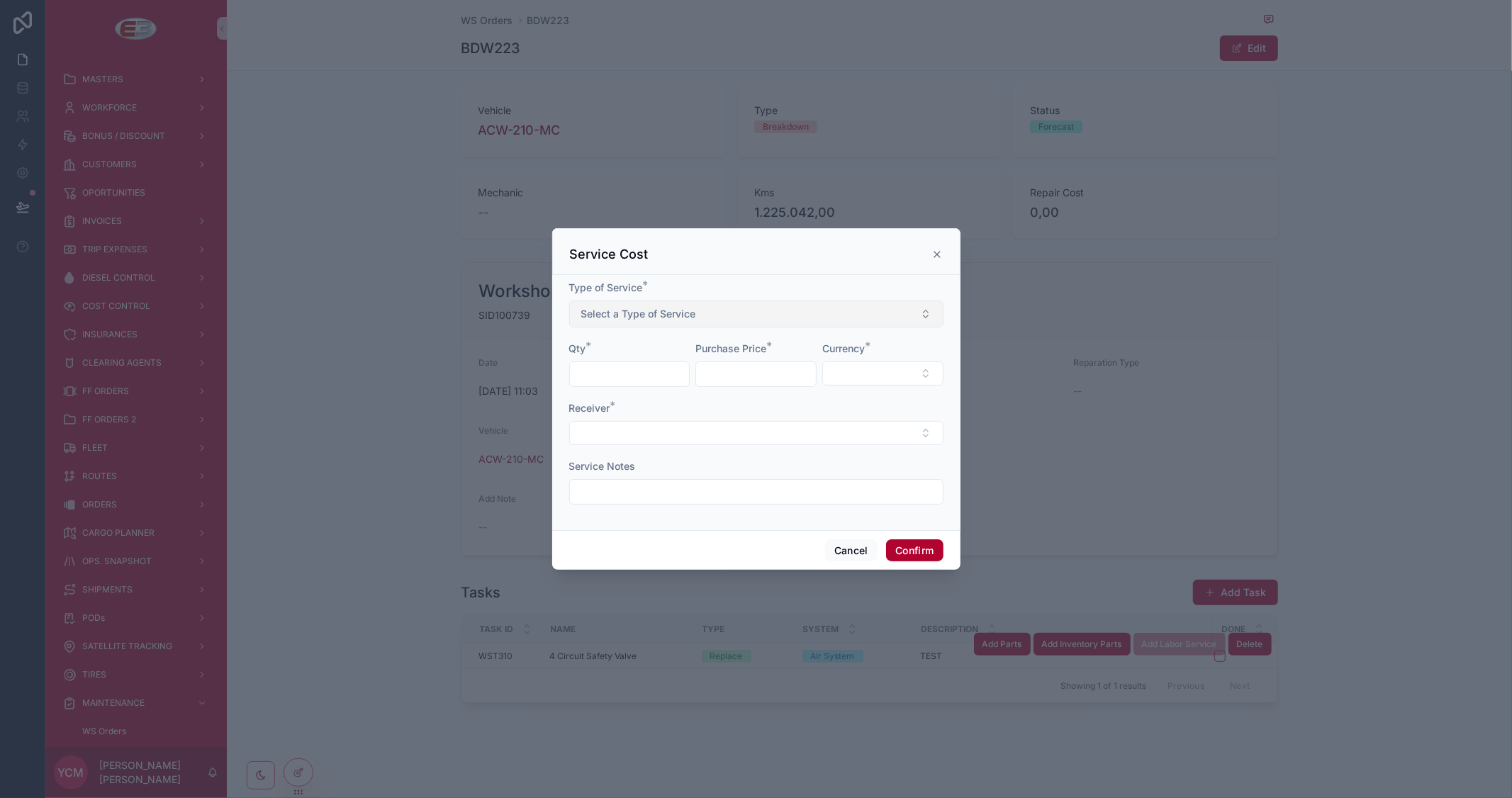
click at [671, 309] on span "Select a Type of Service" at bounding box center [638, 314] width 115 height 15
click at [625, 370] on div "Travel Expenses" at bounding box center [619, 370] width 66 height 13
click at [619, 370] on input "text" at bounding box center [629, 374] width 120 height 20
type input "*"
click at [735, 371] on input "text" at bounding box center [756, 374] width 120 height 20
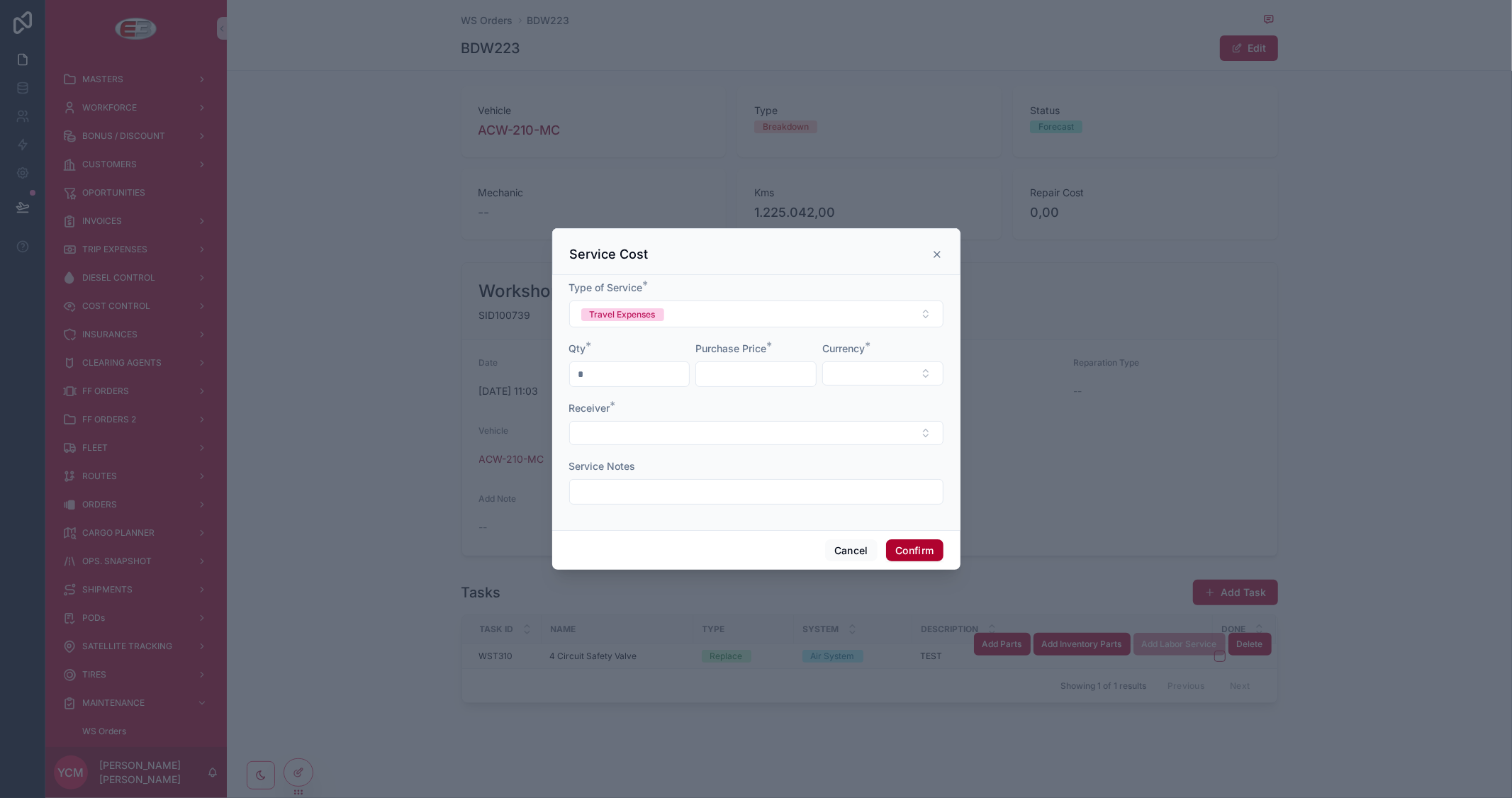
type input "*****"
click at [854, 372] on button "Select Button" at bounding box center [883, 373] width 121 height 24
click at [832, 477] on div "USD" at bounding box center [882, 476] width 170 height 23
click at [735, 431] on button "Select Button" at bounding box center [756, 434] width 374 height 24
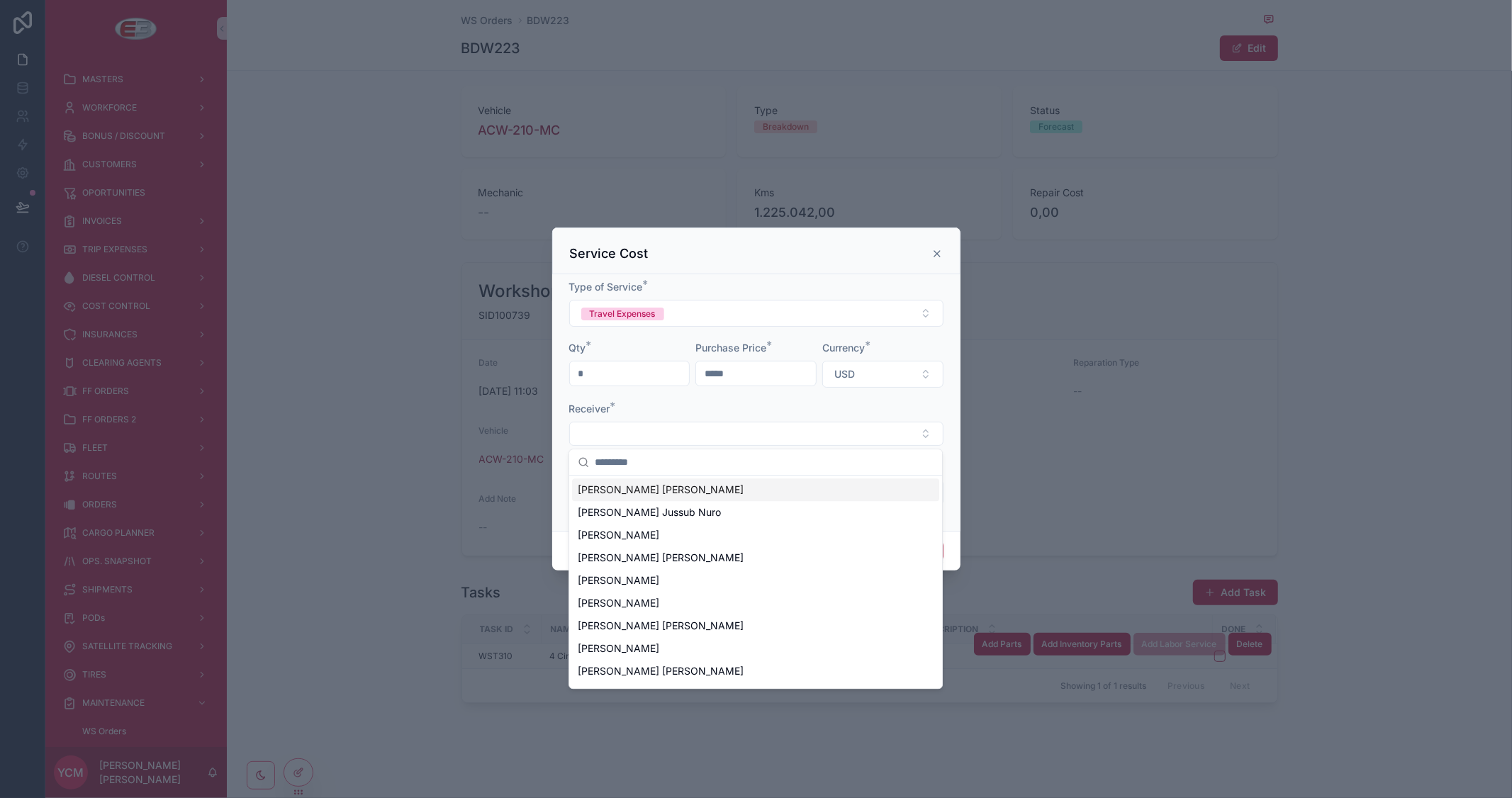
click at [677, 486] on span "[PERSON_NAME] [PERSON_NAME]" at bounding box center [661, 489] width 166 height 15
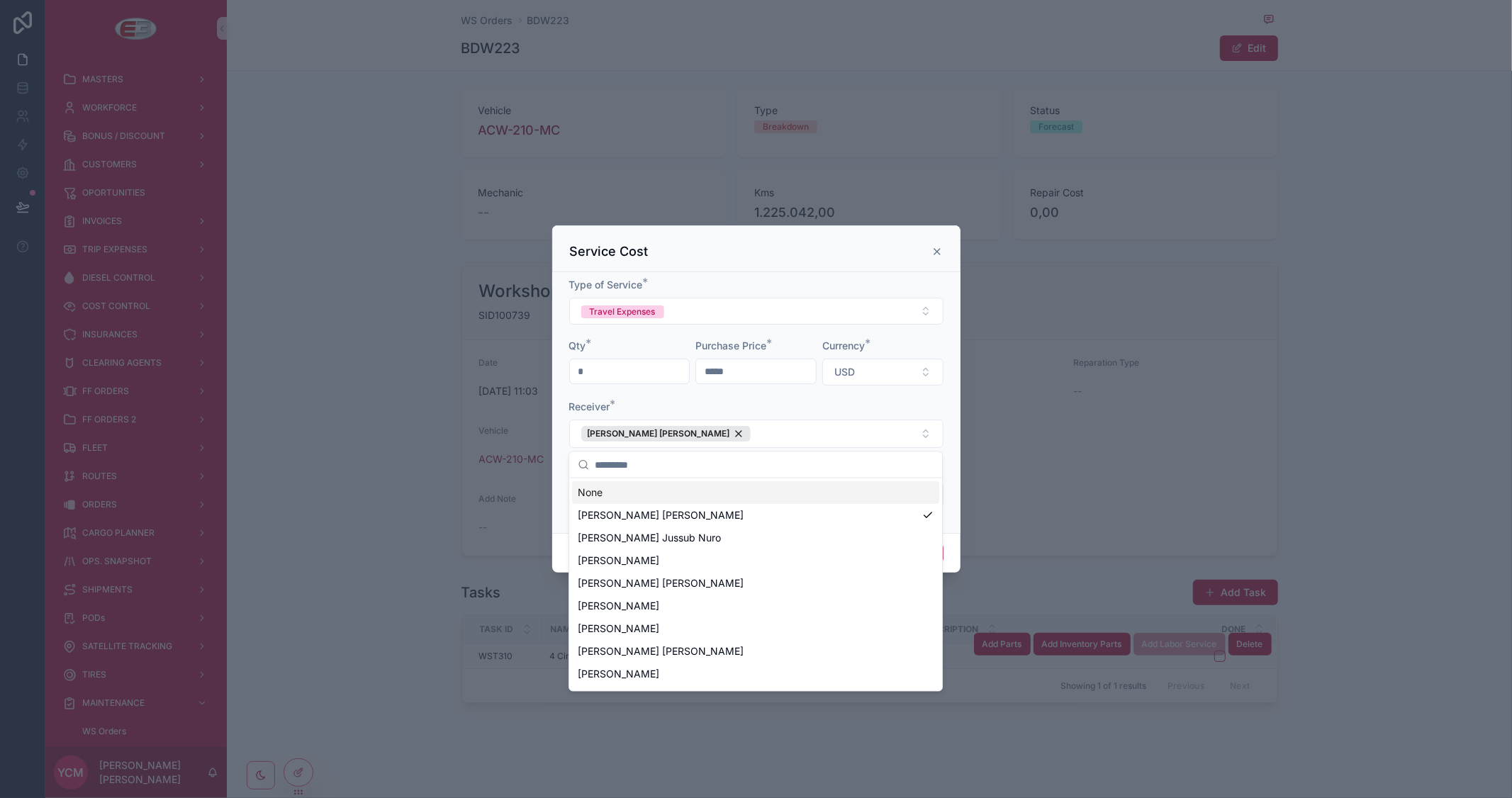
click at [675, 454] on input "text" at bounding box center [764, 464] width 339 height 25
click at [755, 402] on div "Receiver *" at bounding box center [756, 407] width 374 height 15
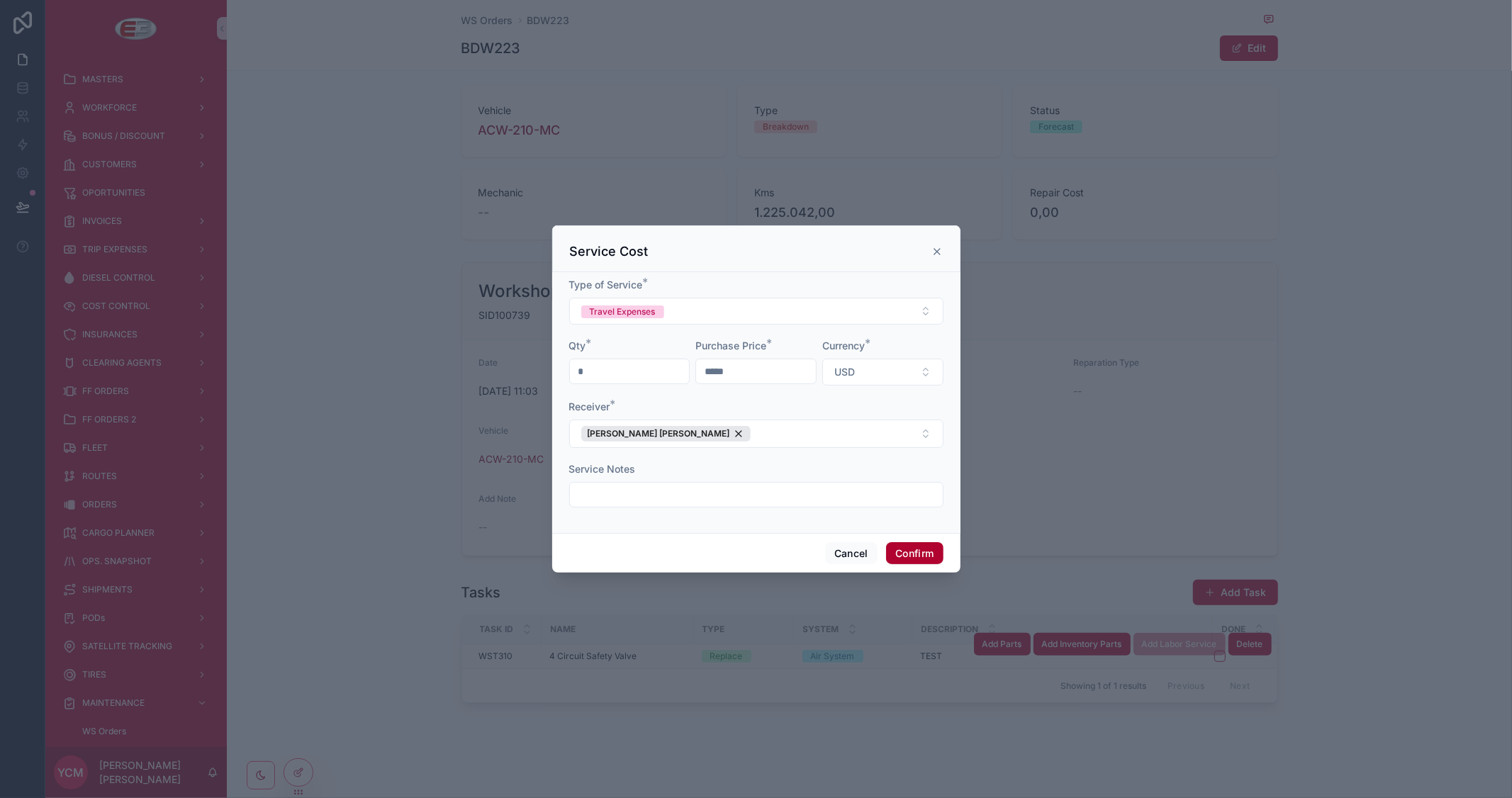
click at [699, 488] on input "text" at bounding box center [756, 495] width 373 height 20
type input "****"
click at [931, 553] on button "Confirm" at bounding box center [914, 554] width 57 height 23
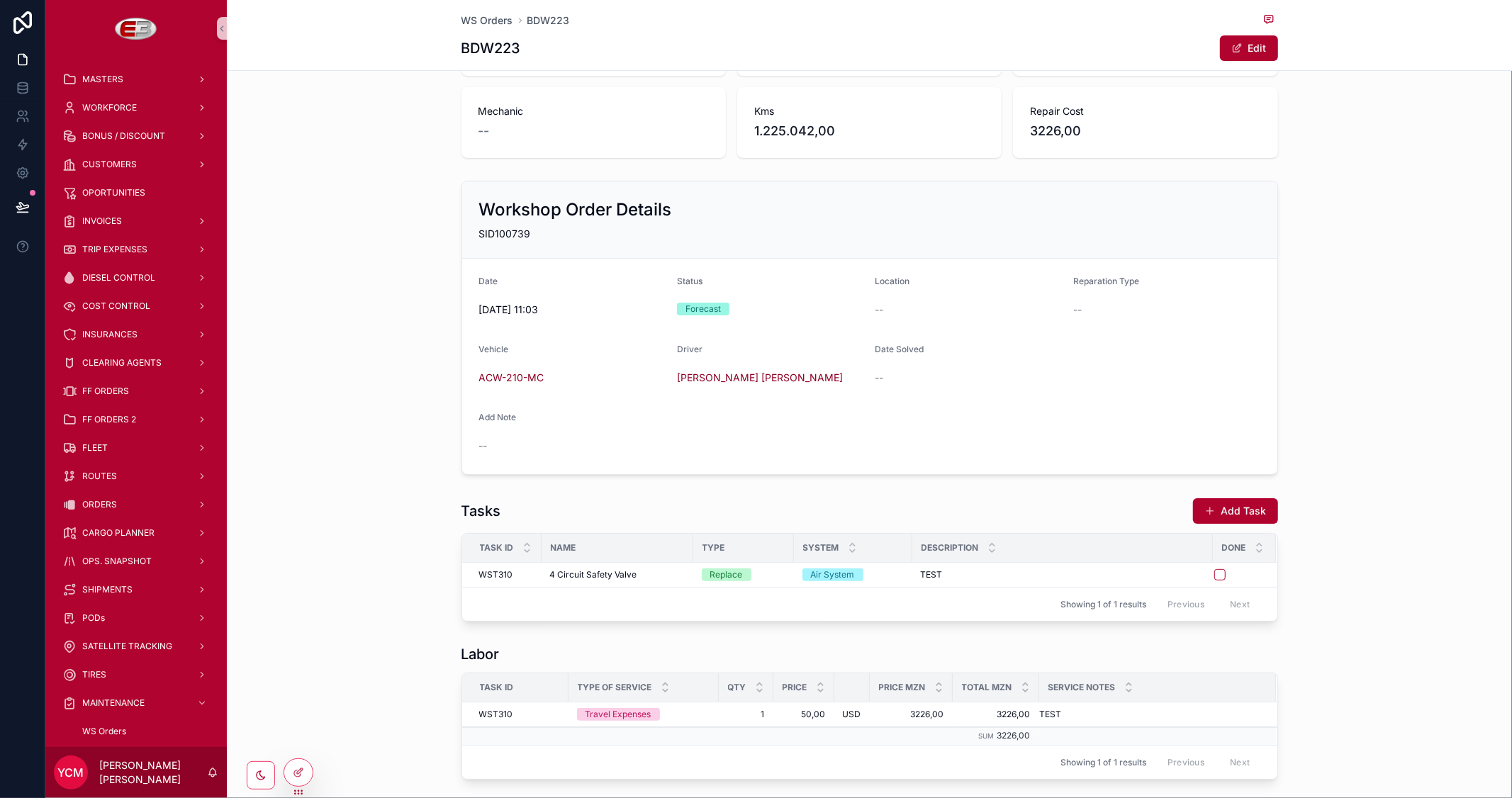
scroll to position [224, 0]
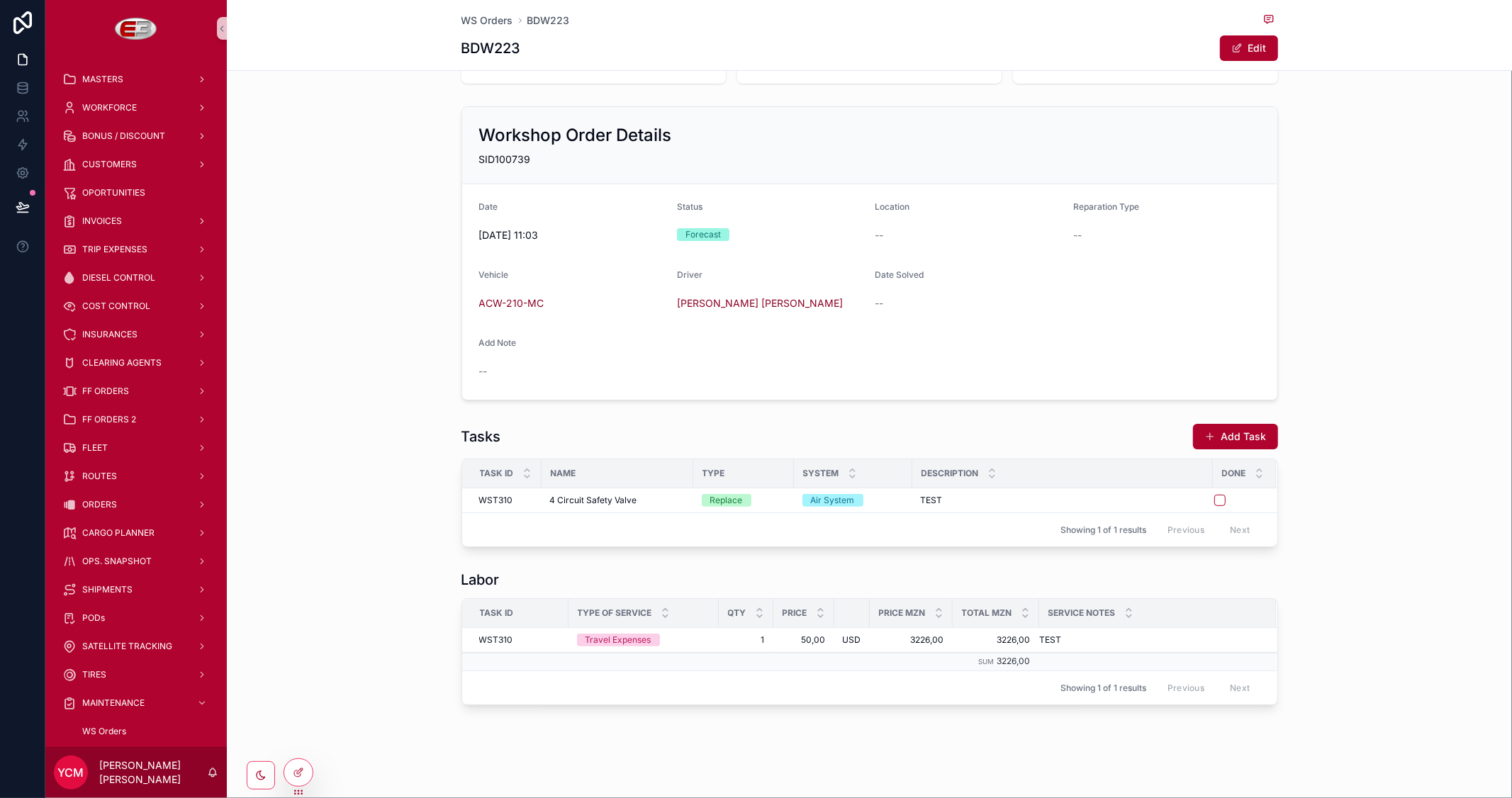
click at [0, 0] on span "Delete" at bounding box center [0, 0] width 0 height 0
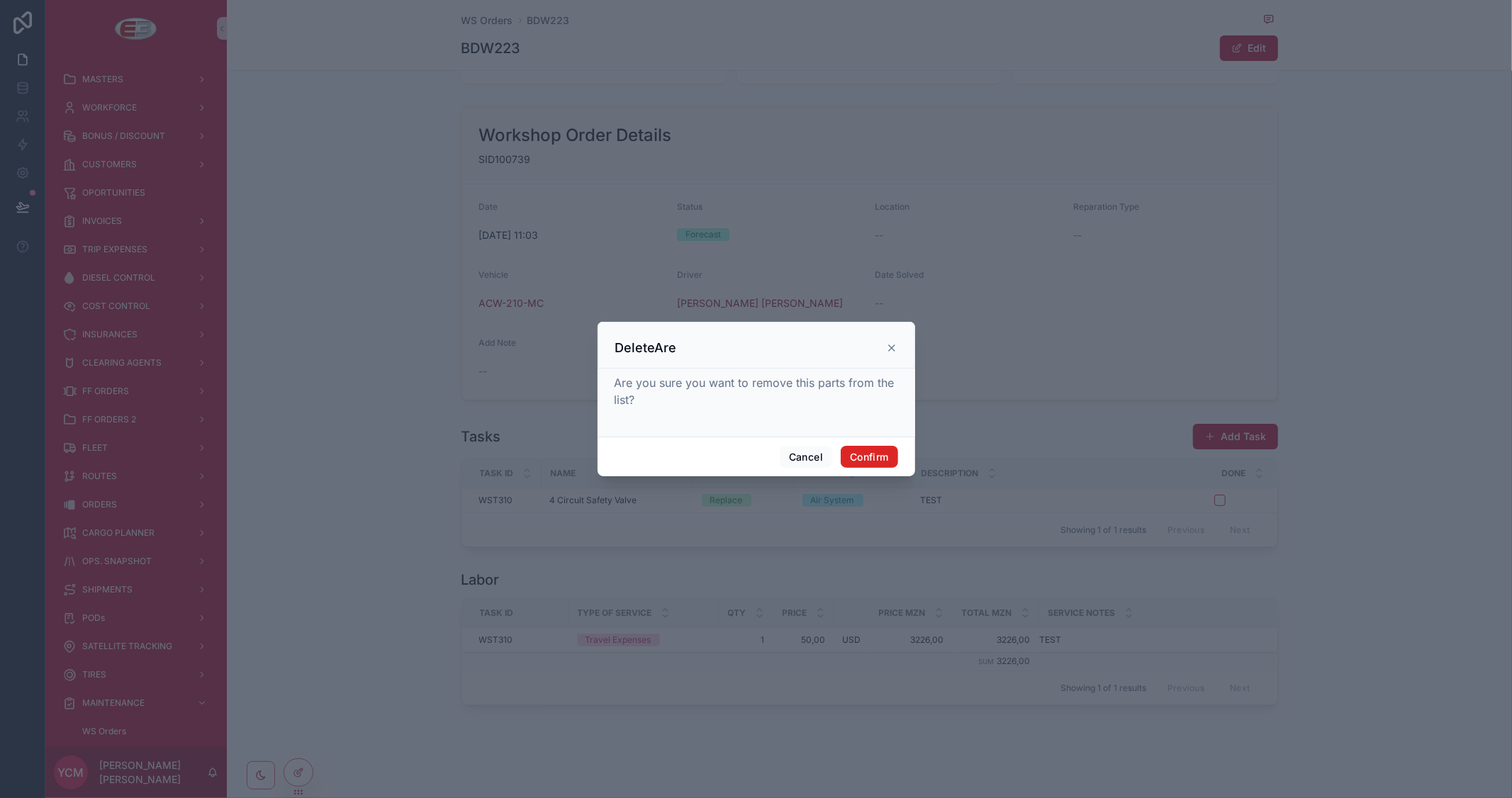
click at [874, 458] on button "Confirm" at bounding box center [869, 457] width 57 height 23
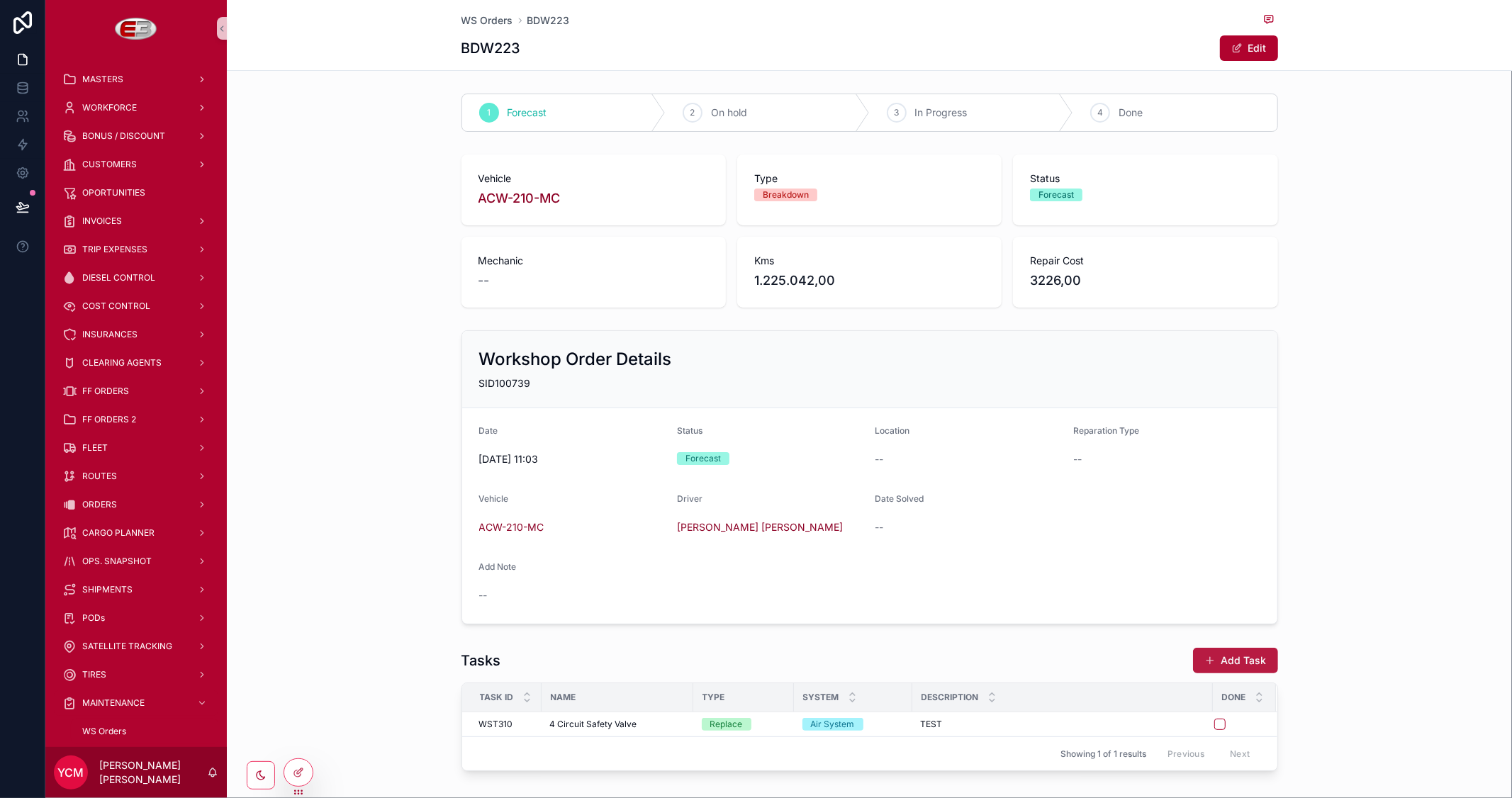
scroll to position [68, 0]
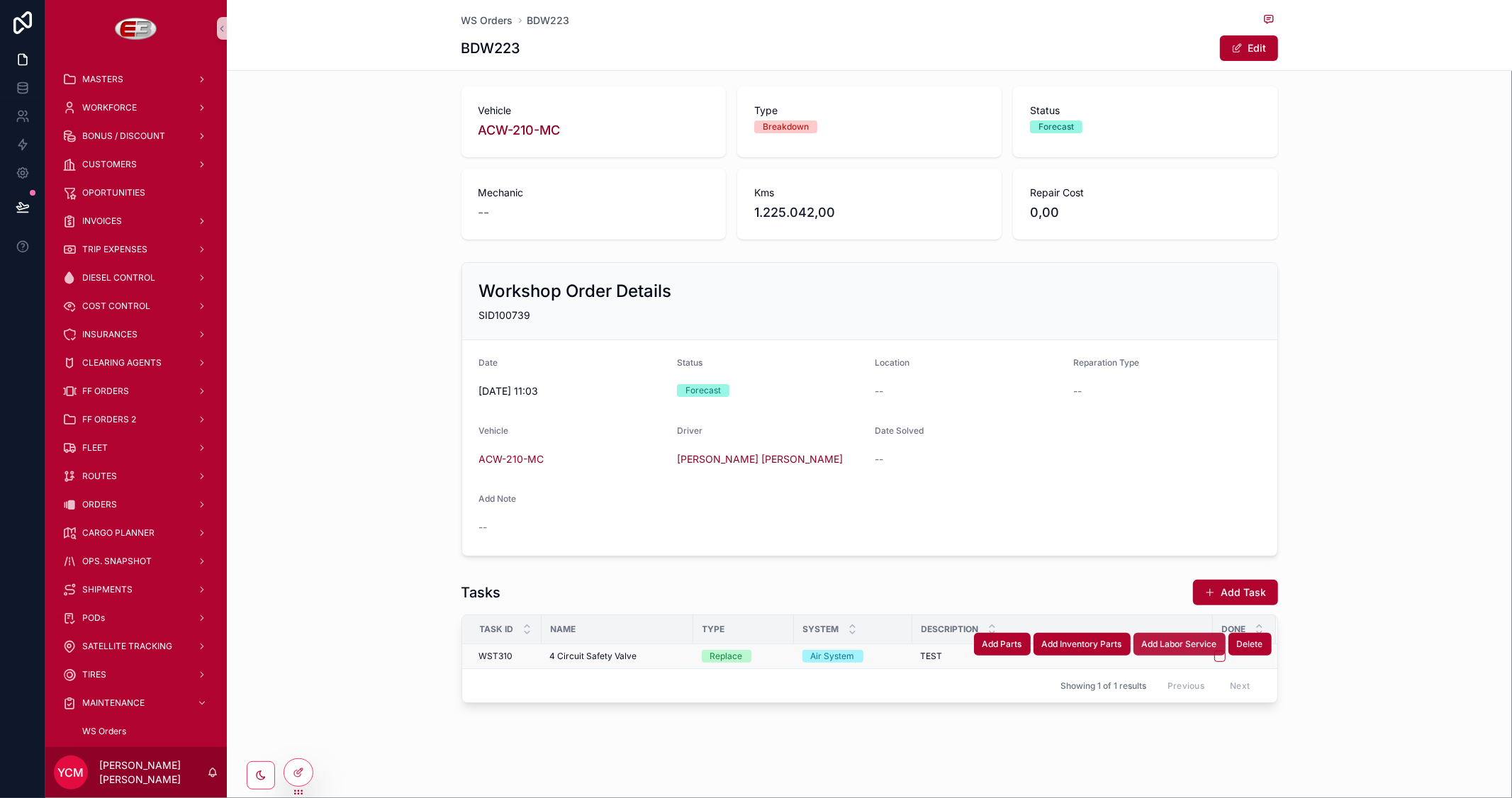
click at [1184, 647] on span "Add Labor Service" at bounding box center [1179, 644] width 75 height 11
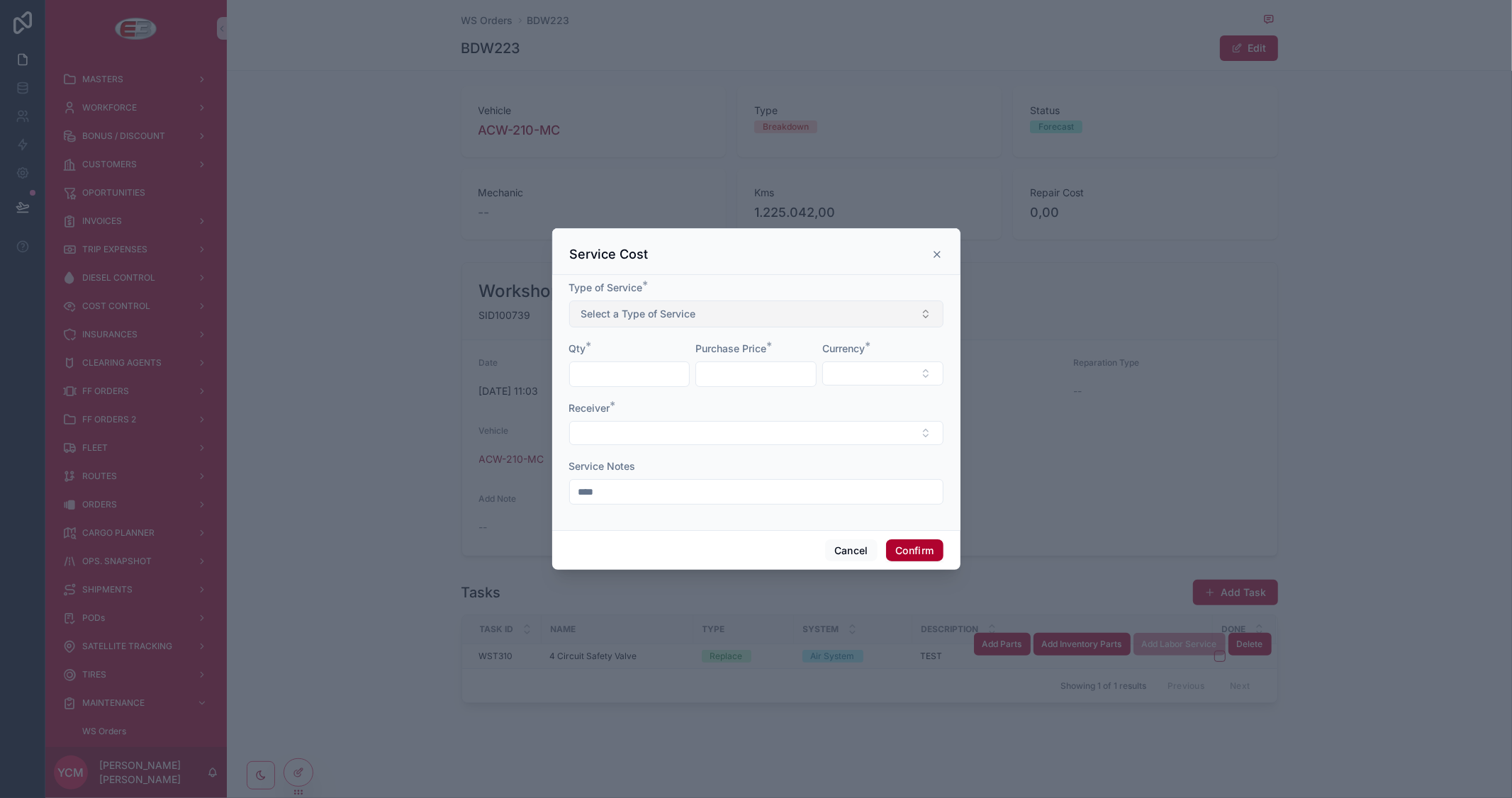
click at [698, 321] on button "Select a Type of Service" at bounding box center [756, 314] width 374 height 27
click at [619, 372] on div "Travel Expenses" at bounding box center [619, 370] width 66 height 13
click at [618, 367] on input "text" at bounding box center [629, 374] width 120 height 20
type input "*"
click at [730, 380] on input "text" at bounding box center [756, 374] width 120 height 20
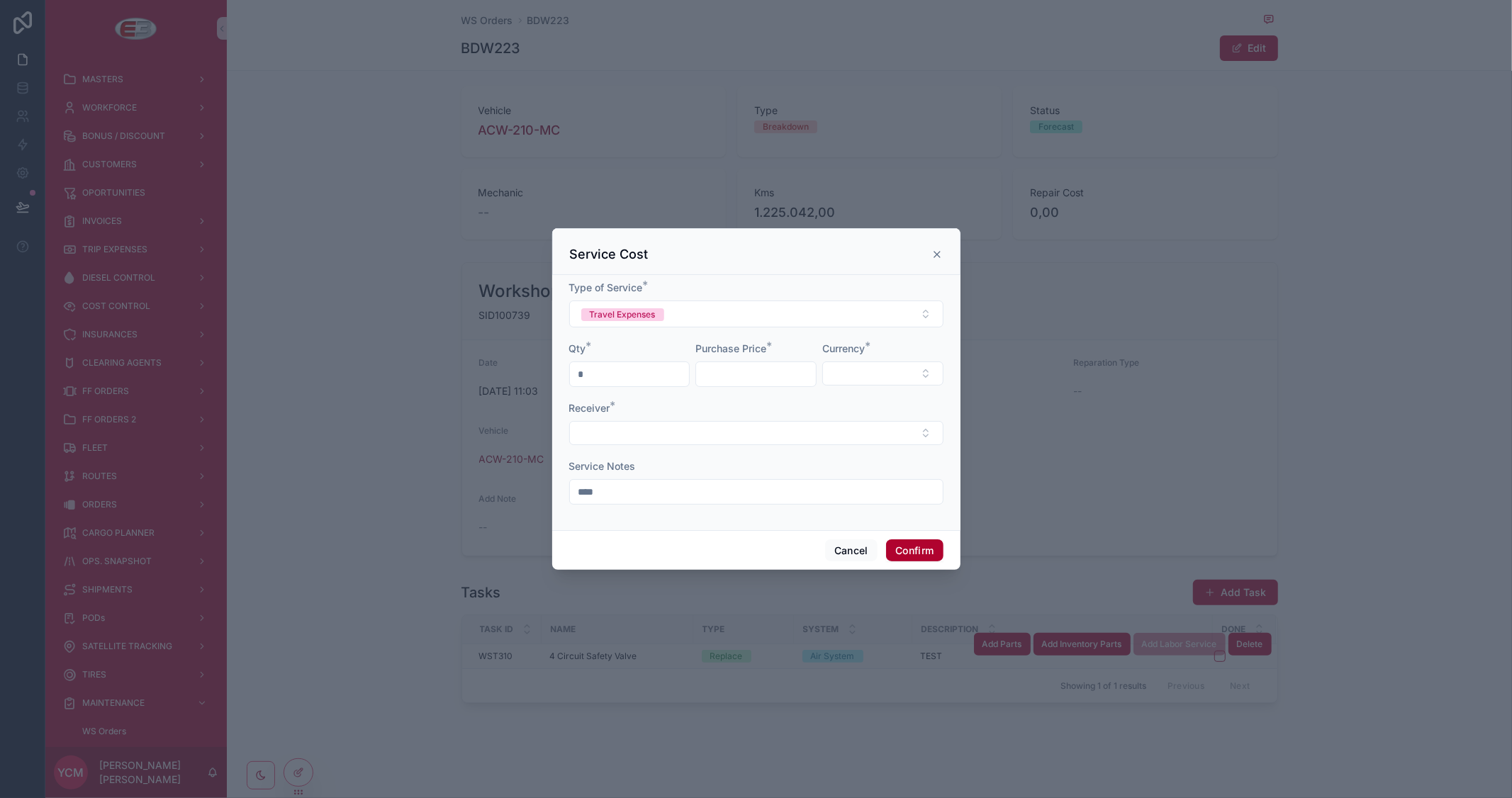
type input "********"
click at [868, 373] on button "Select Button" at bounding box center [883, 373] width 121 height 24
click at [823, 449] on span "MZN" at bounding box center [815, 453] width 24 height 15
click at [741, 427] on button "Select Button" at bounding box center [756, 434] width 374 height 24
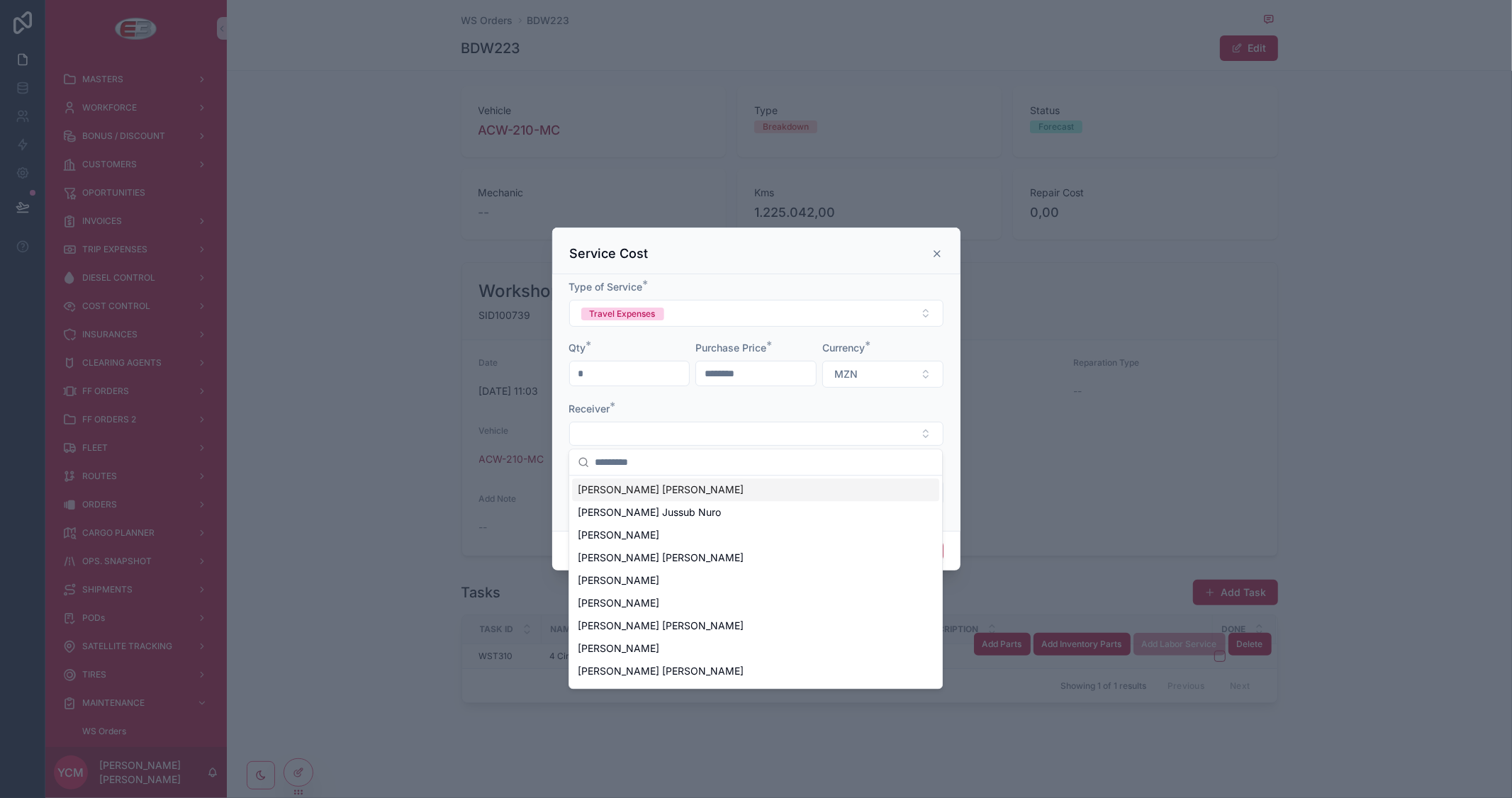
click at [685, 489] on span "[PERSON_NAME] [PERSON_NAME]" at bounding box center [661, 489] width 166 height 15
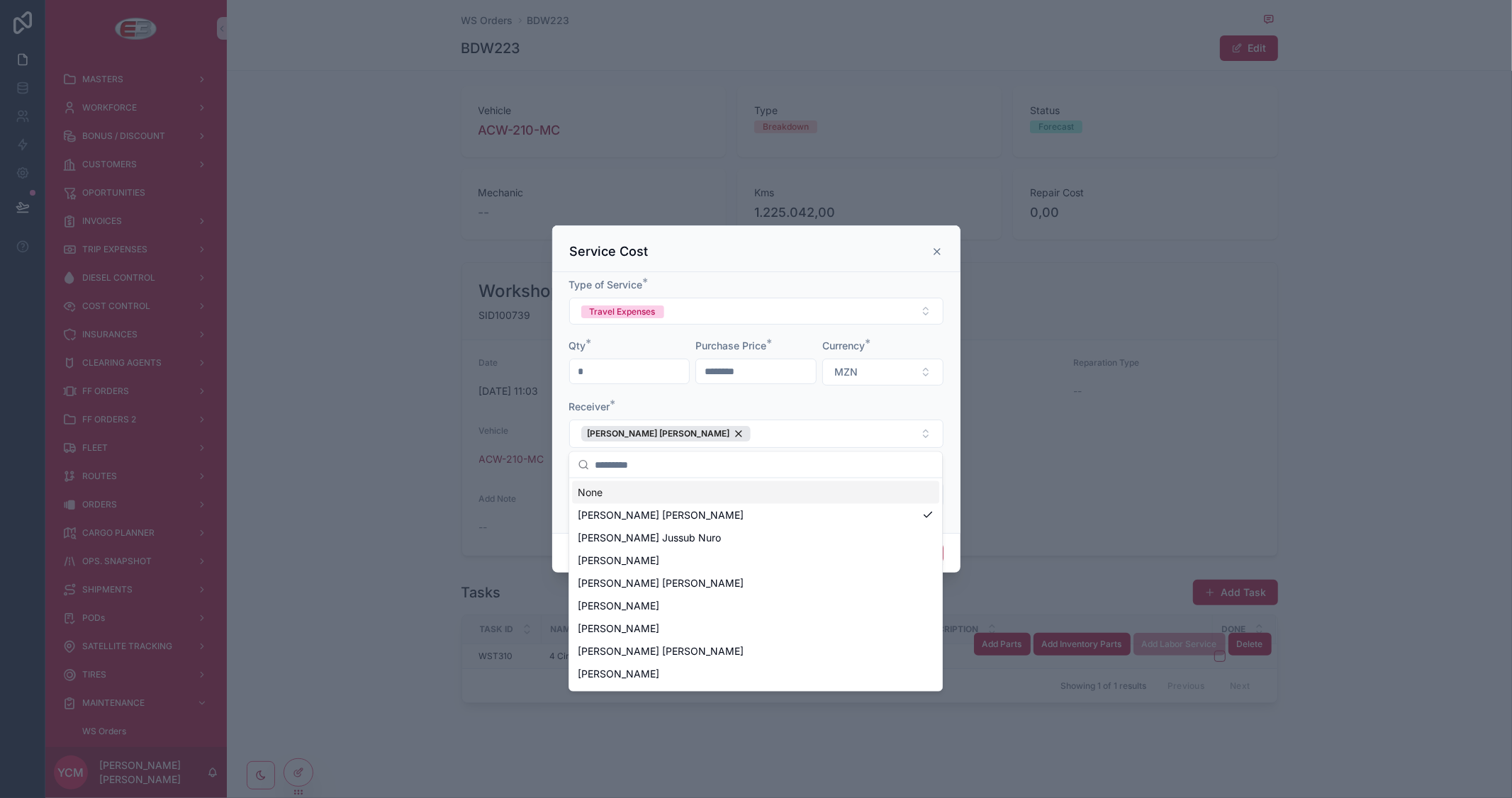
click at [873, 404] on div "Receiver *" at bounding box center [756, 407] width 374 height 15
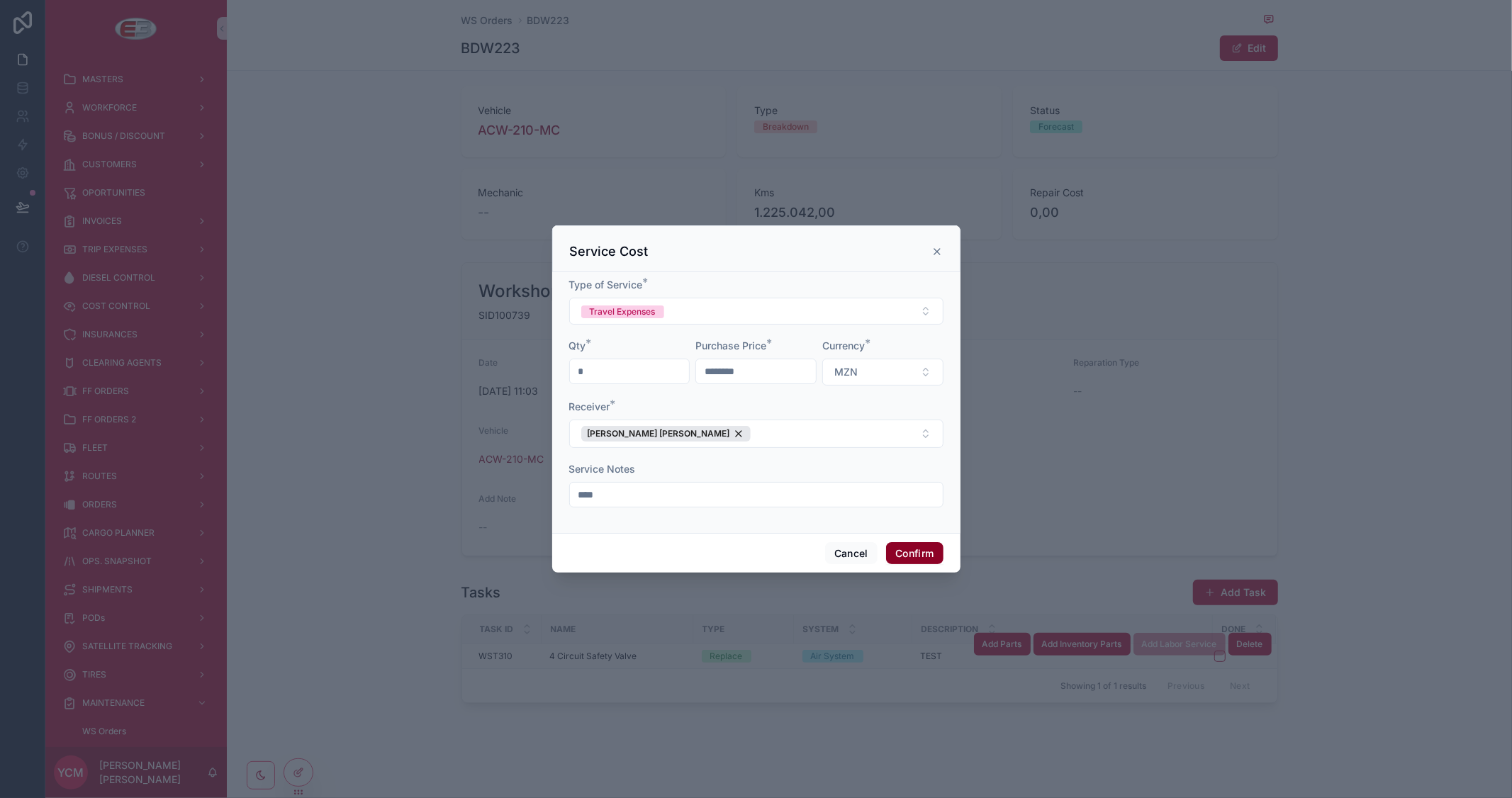
click at [914, 554] on button "Confirm" at bounding box center [914, 554] width 57 height 23
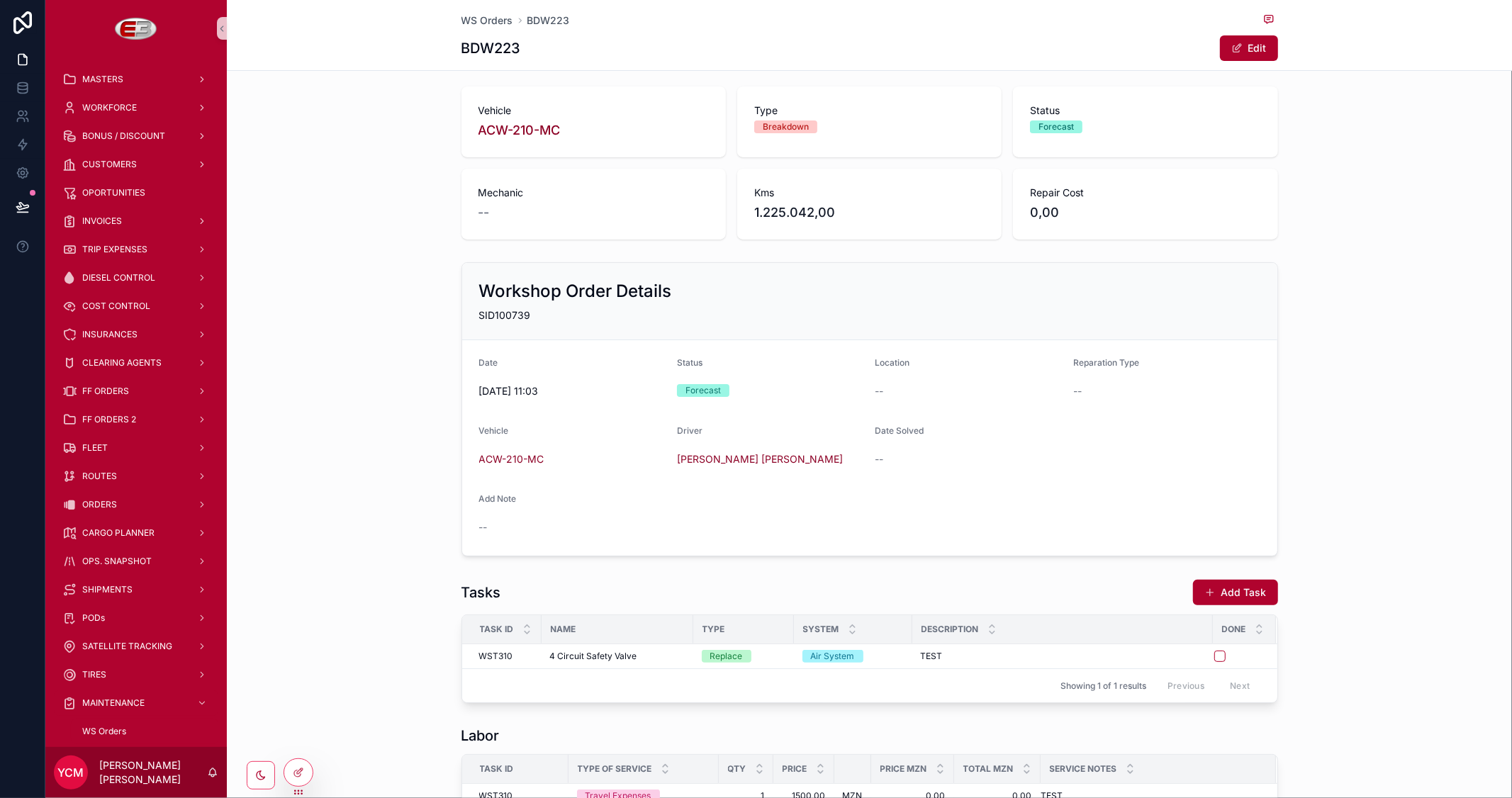
click at [1339, 350] on div "Workshop Order Details SID100739 Date 9/9/2025 11:03 Status Forecast Location -…" at bounding box center [869, 409] width 1285 height 305
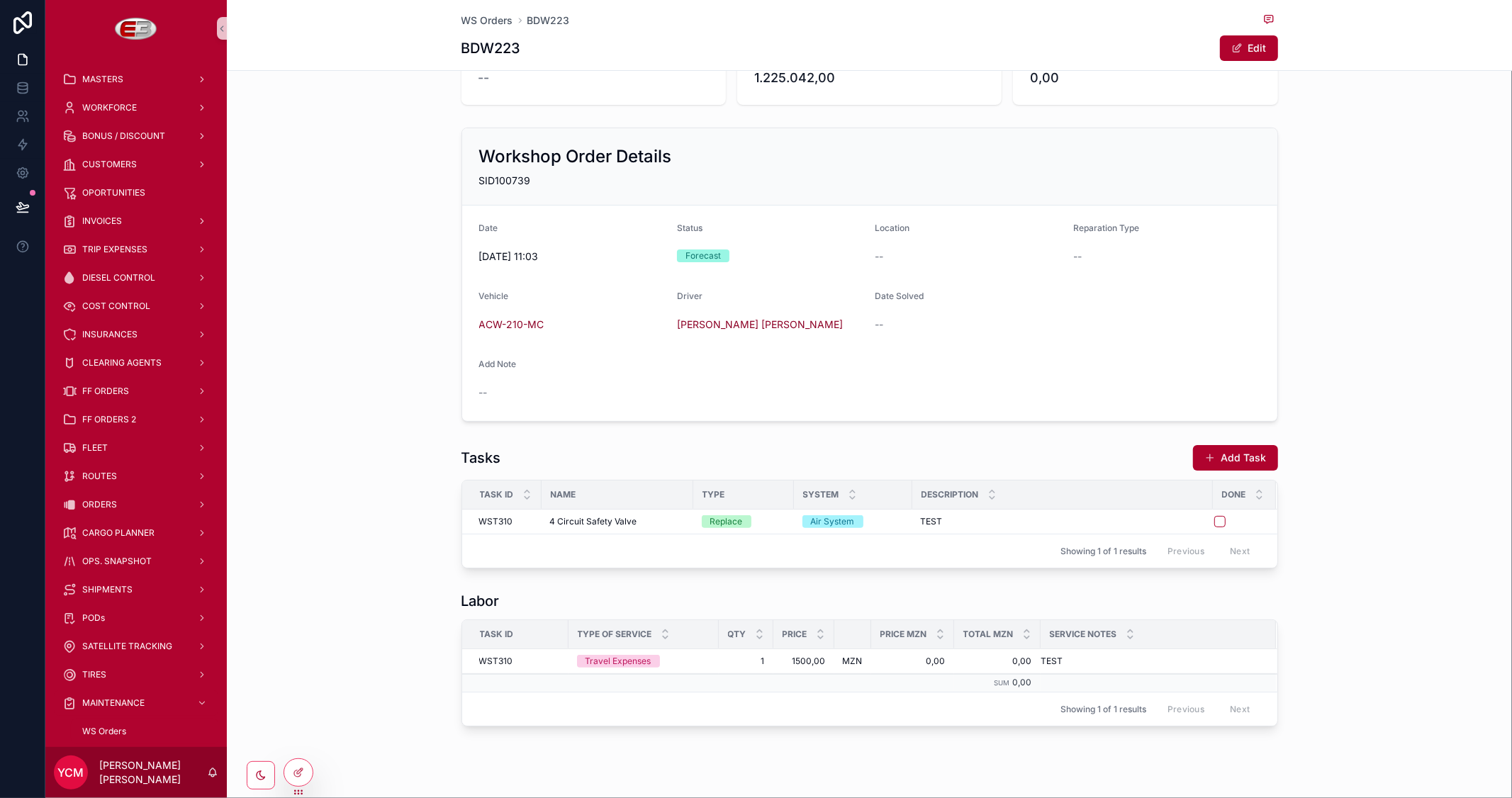
scroll to position [224, 0]
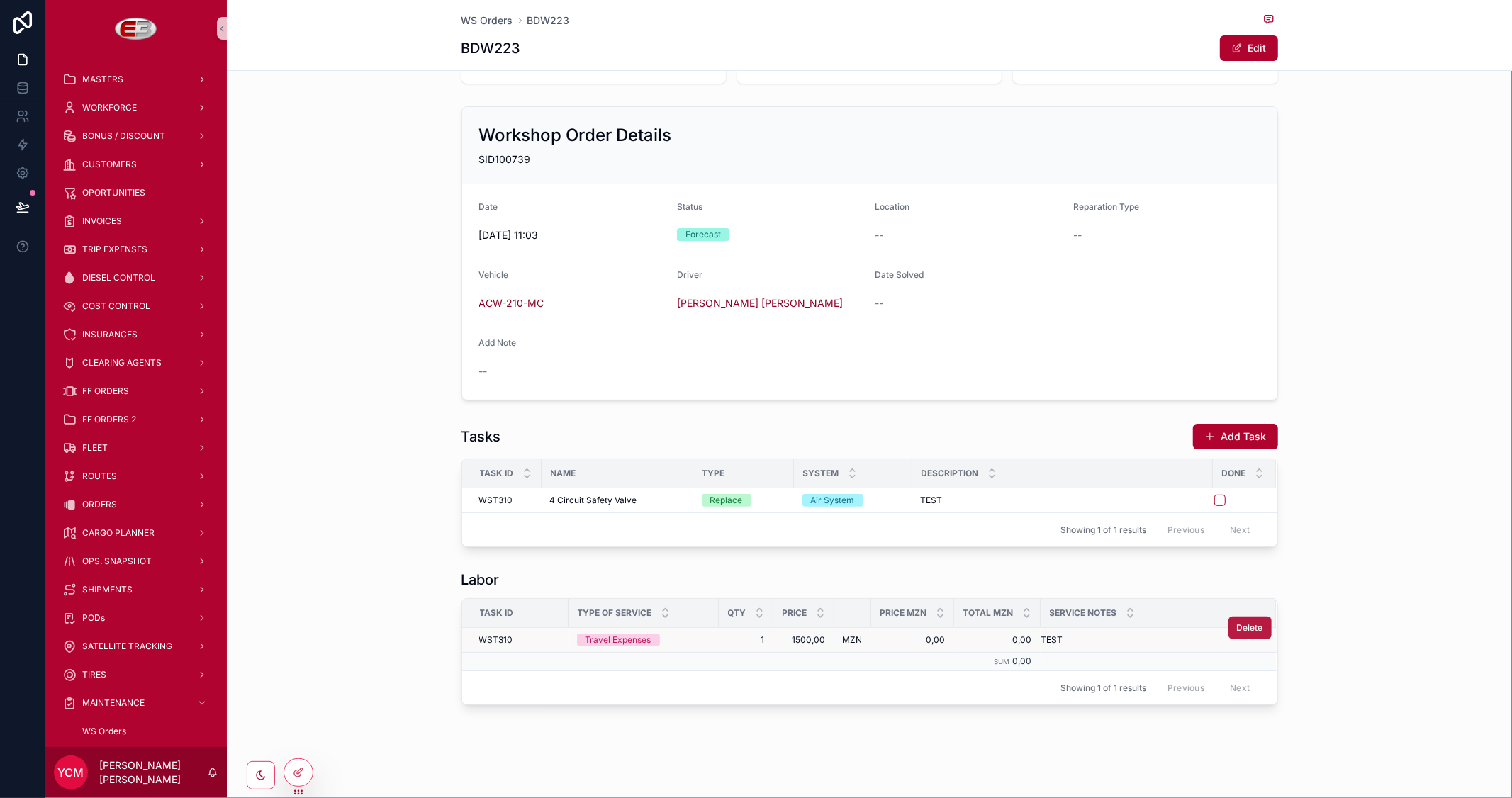
click at [1242, 628] on span "Delete" at bounding box center [1250, 628] width 26 height 11
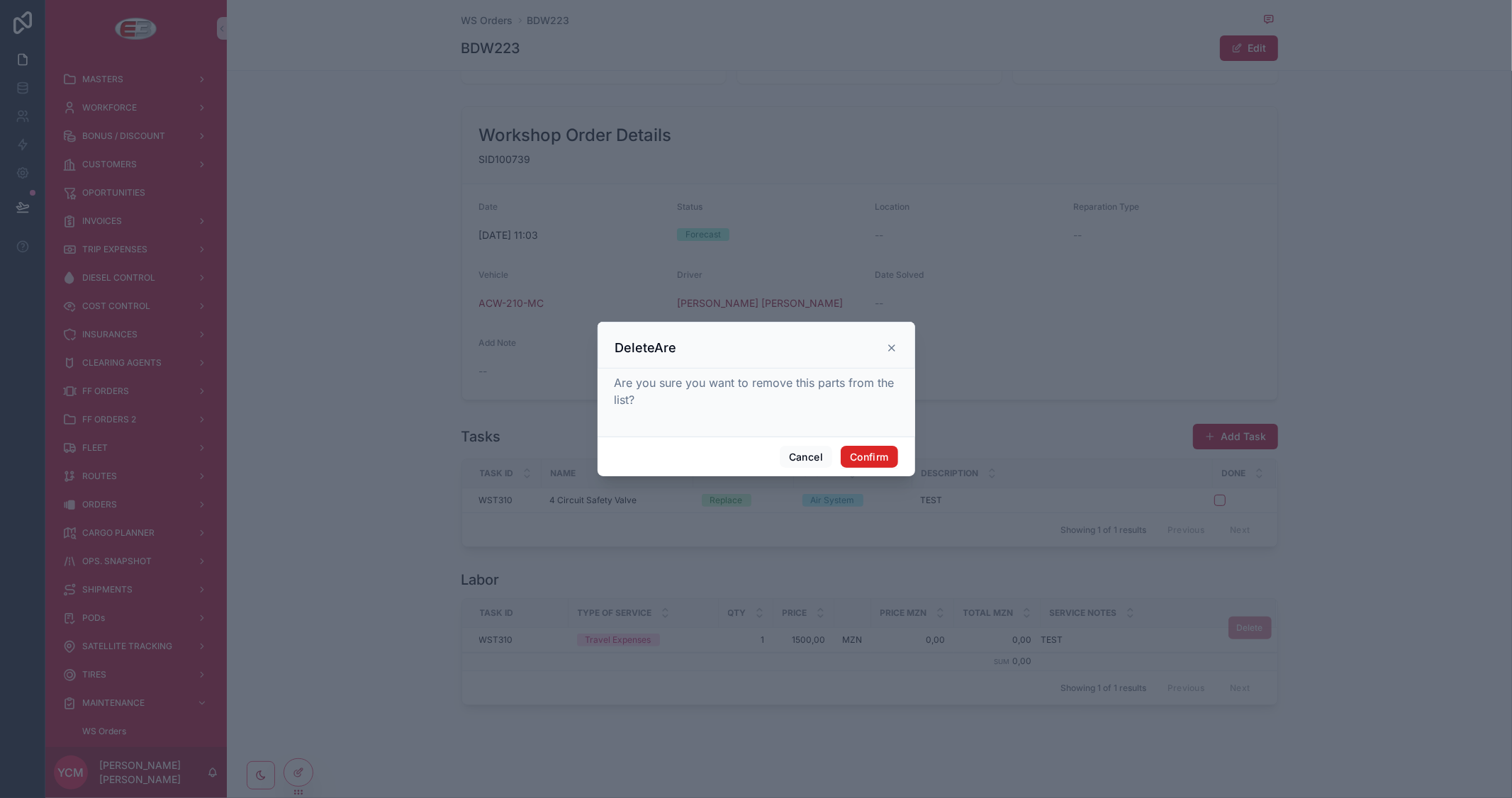
click at [873, 460] on button "Confirm" at bounding box center [869, 457] width 57 height 23
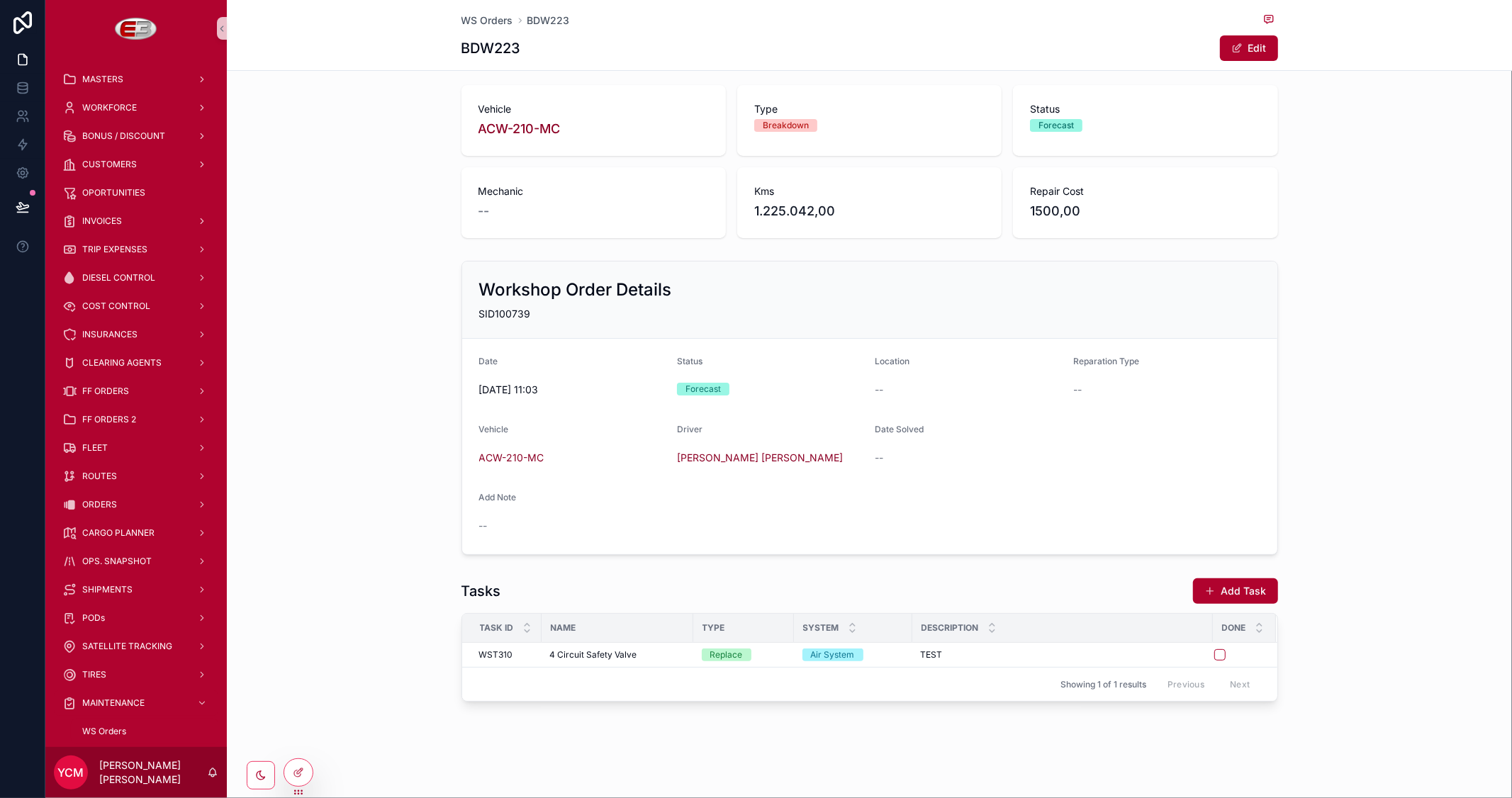
scroll to position [68, 0]
click at [1237, 647] on span "Delete" at bounding box center [1250, 644] width 26 height 11
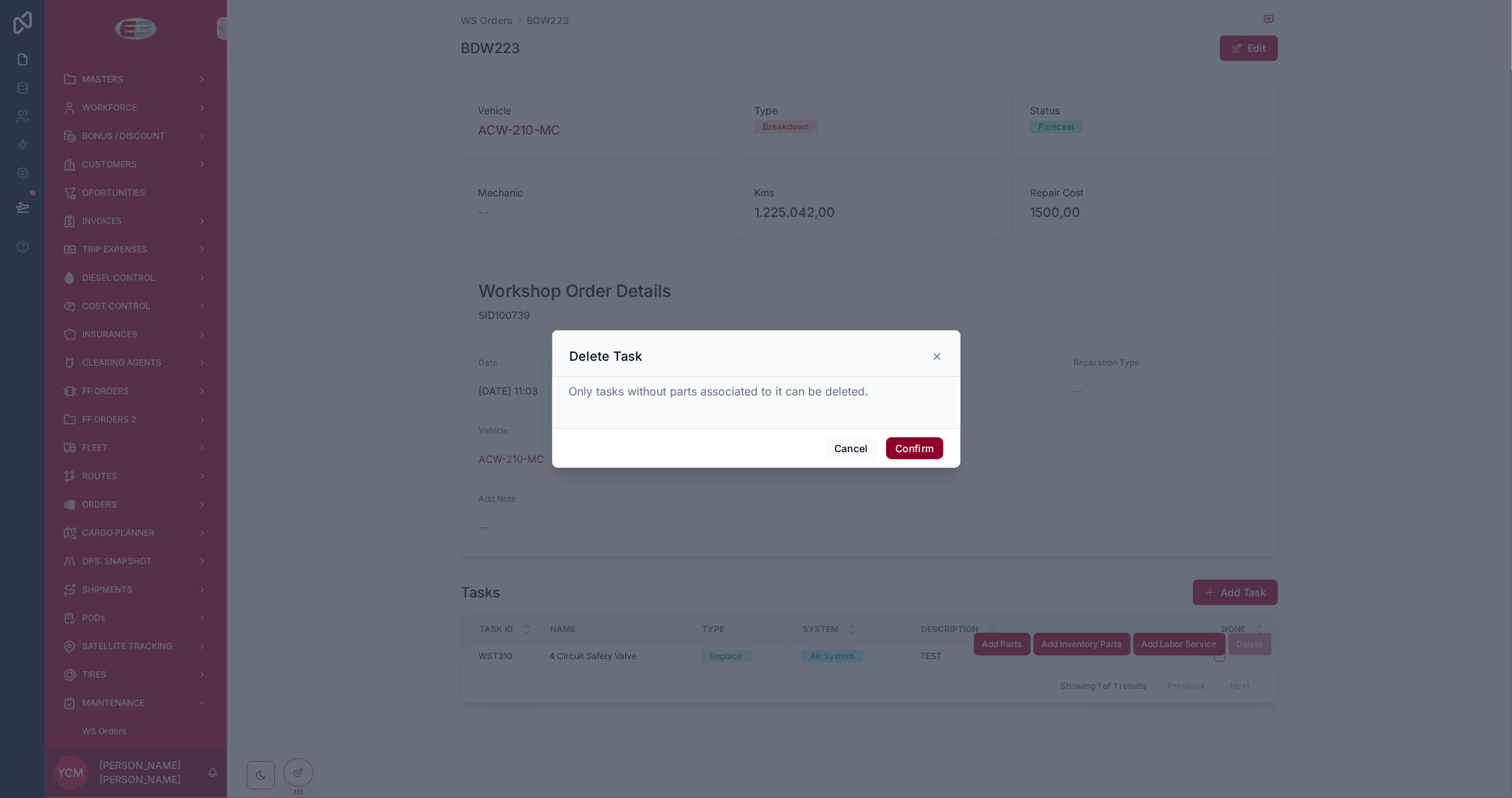
click at [915, 455] on button "Confirm" at bounding box center [914, 449] width 57 height 23
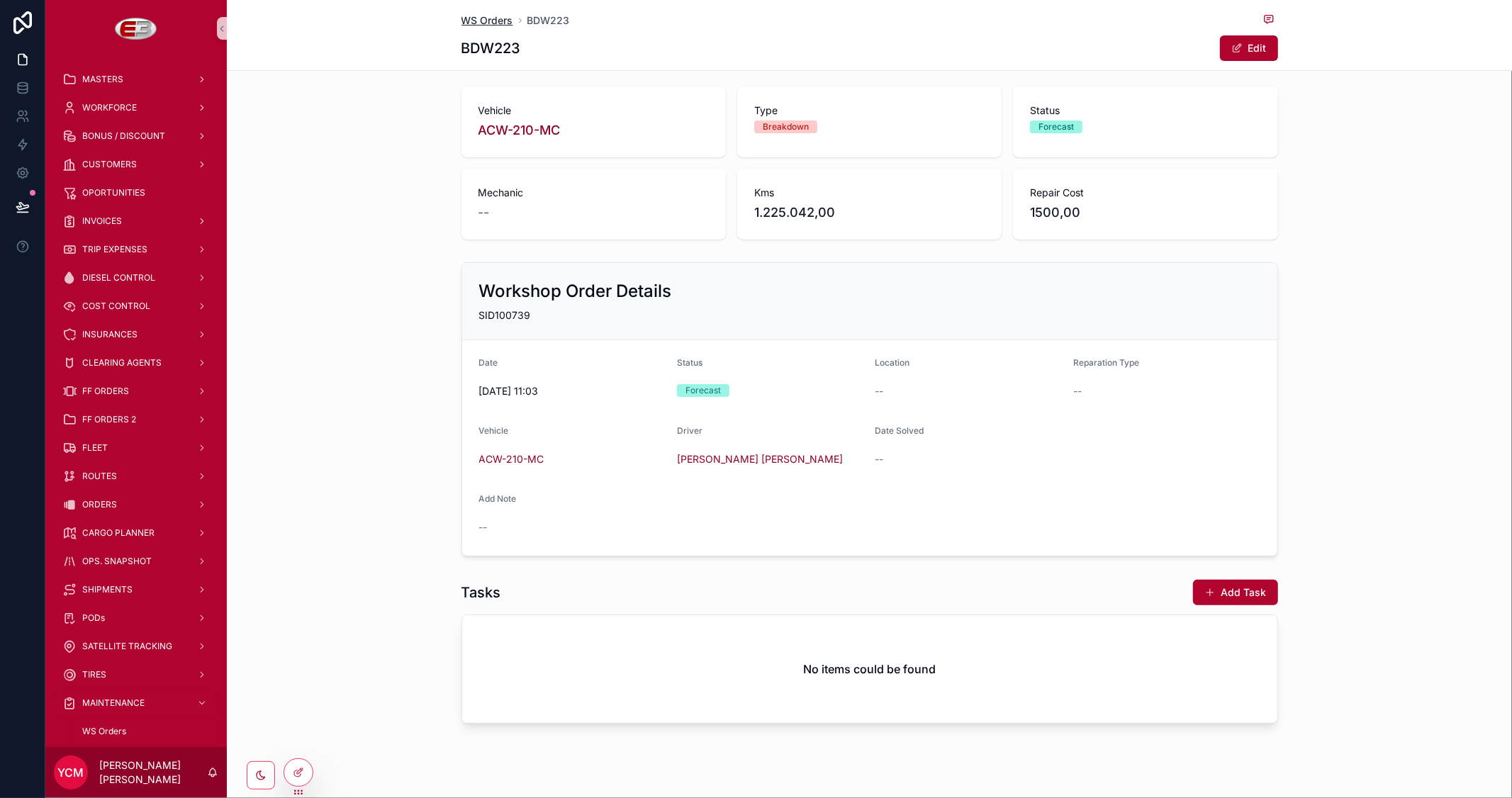
click at [493, 18] on span "WS Orders" at bounding box center [487, 21] width 52 height 15
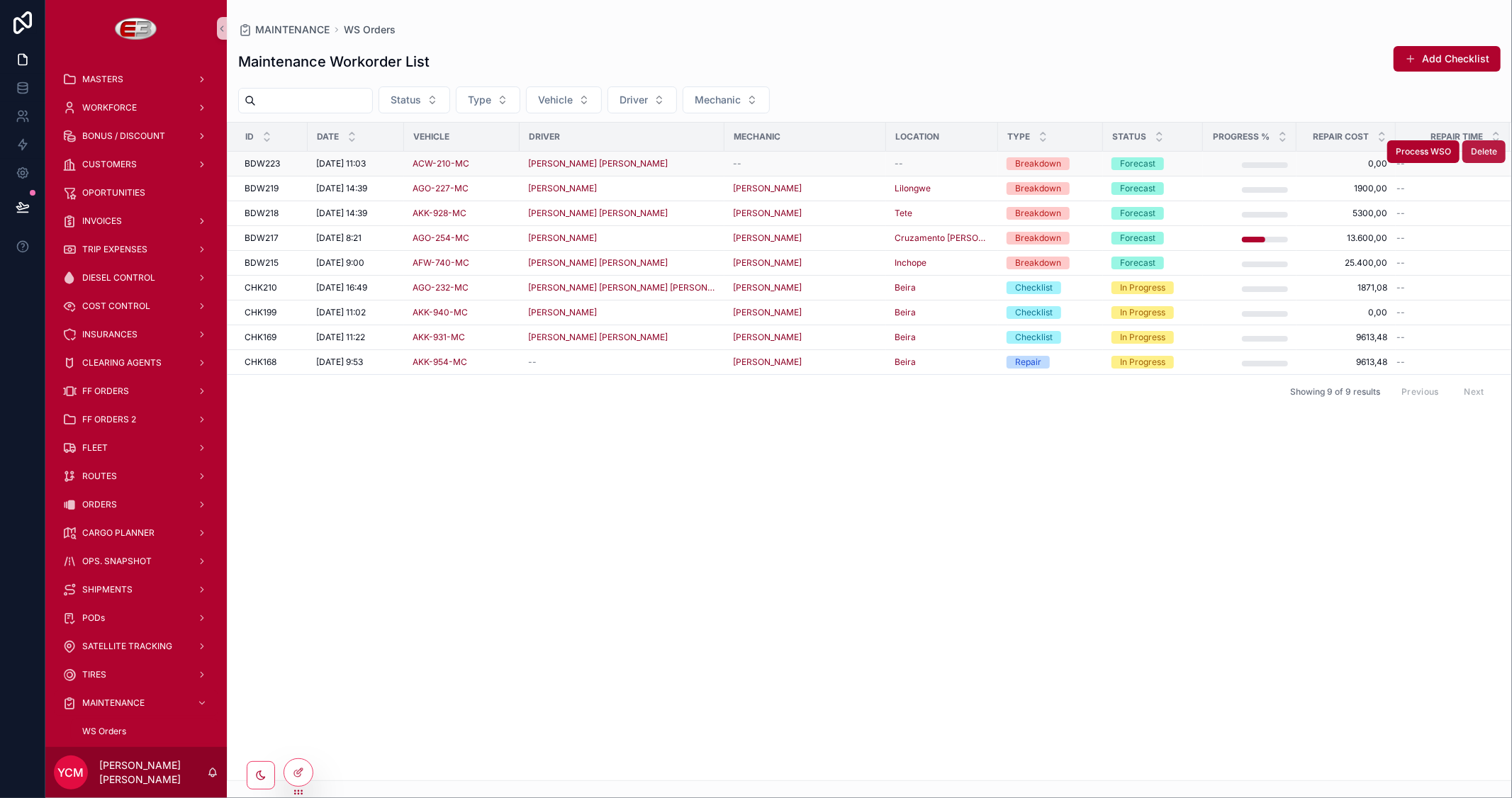
click at [1479, 150] on span "Delete" at bounding box center [1484, 151] width 26 height 11
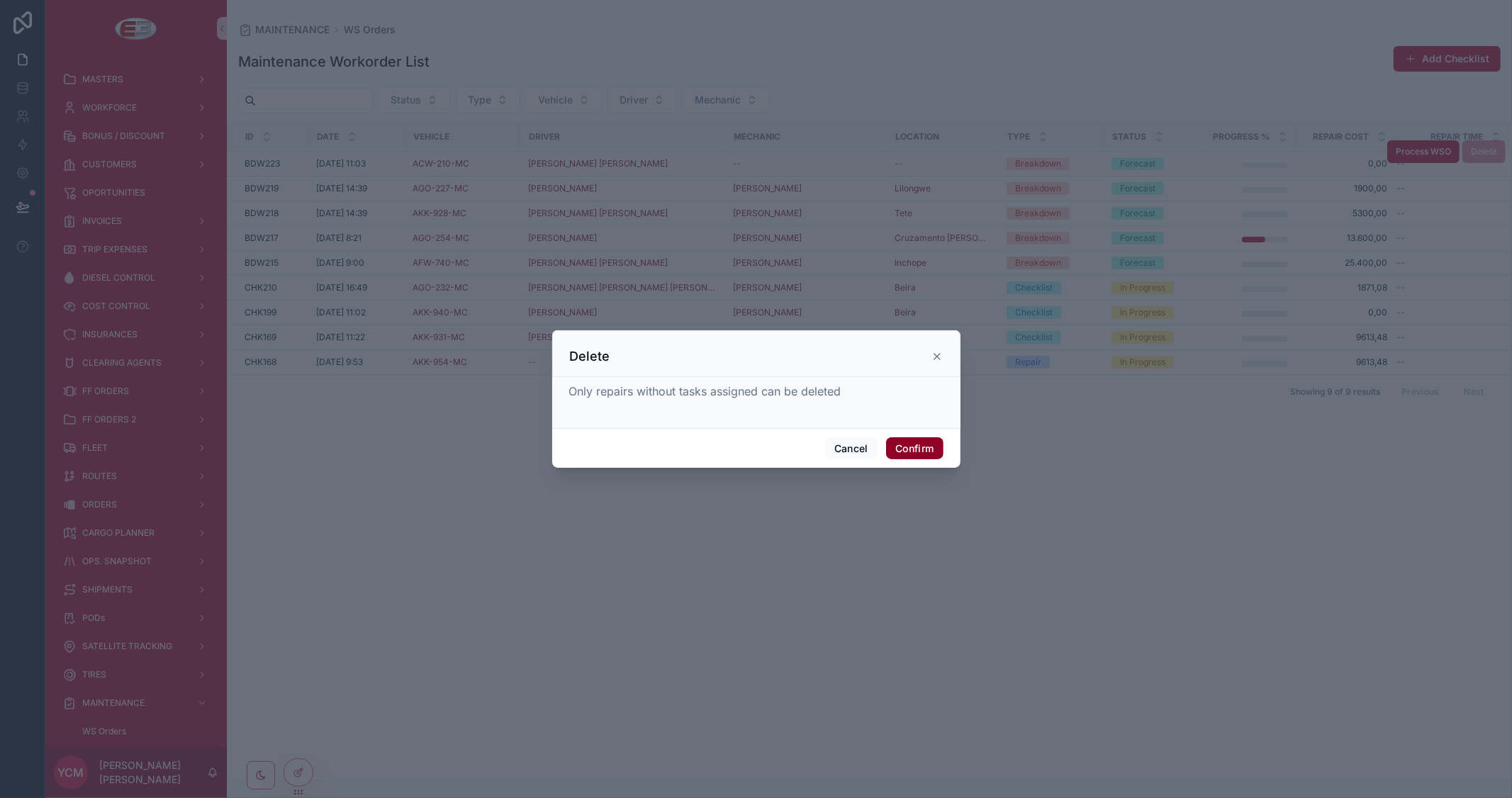
click at [923, 445] on button "Confirm" at bounding box center [914, 449] width 57 height 23
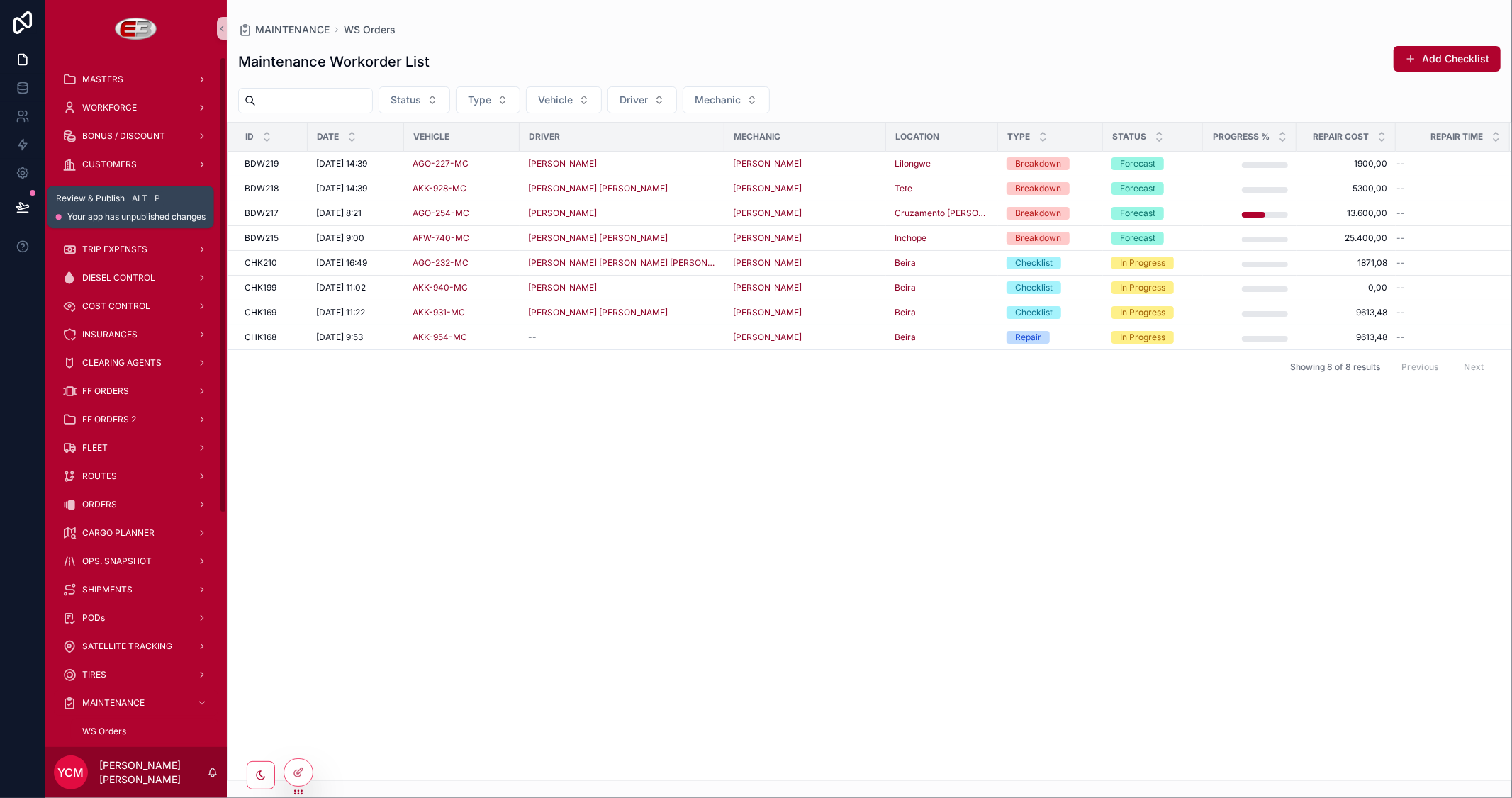
click at [18, 208] on icon at bounding box center [22, 207] width 15 height 15
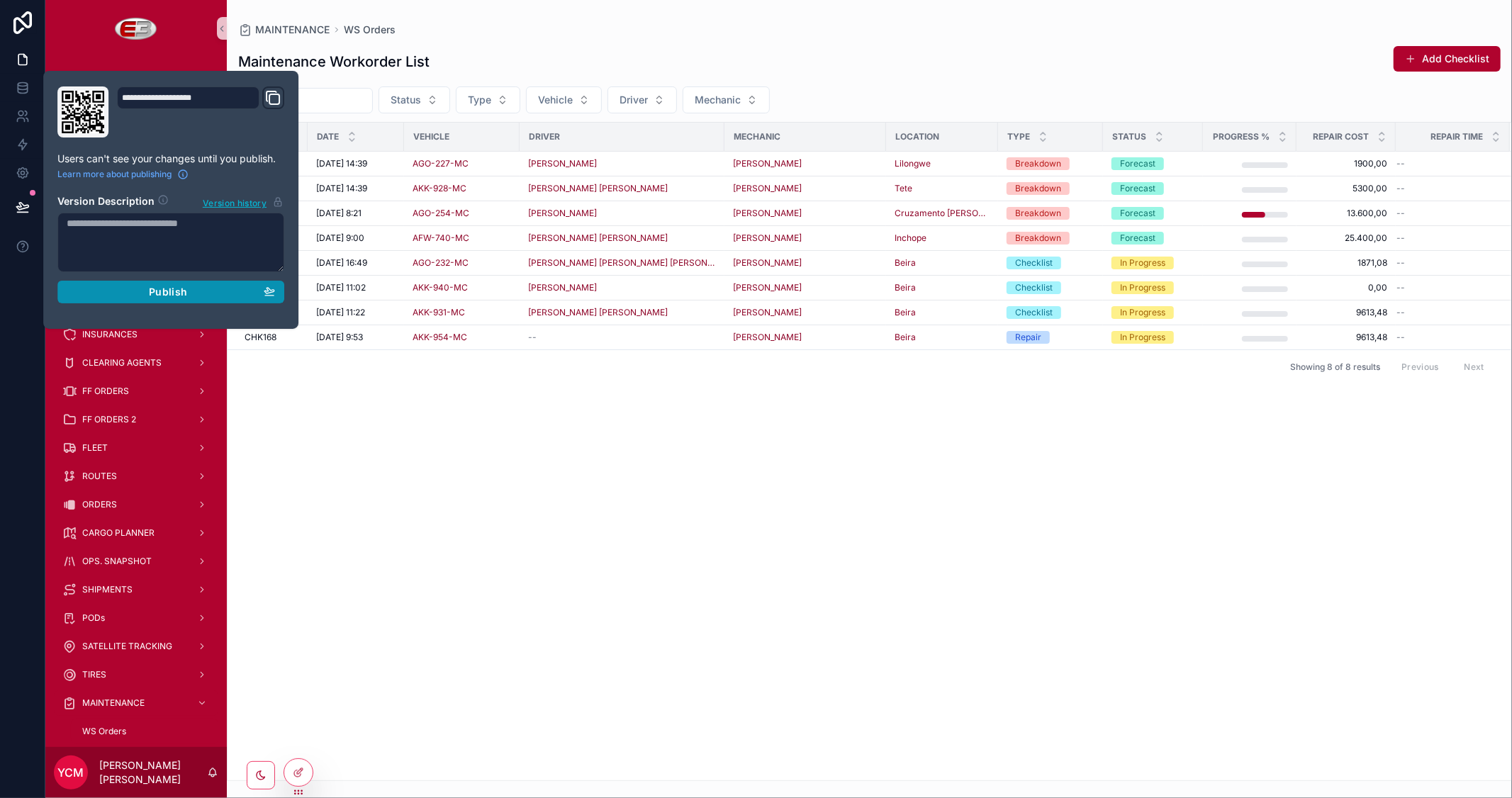
click at [153, 289] on span "Publish" at bounding box center [168, 292] width 38 height 13
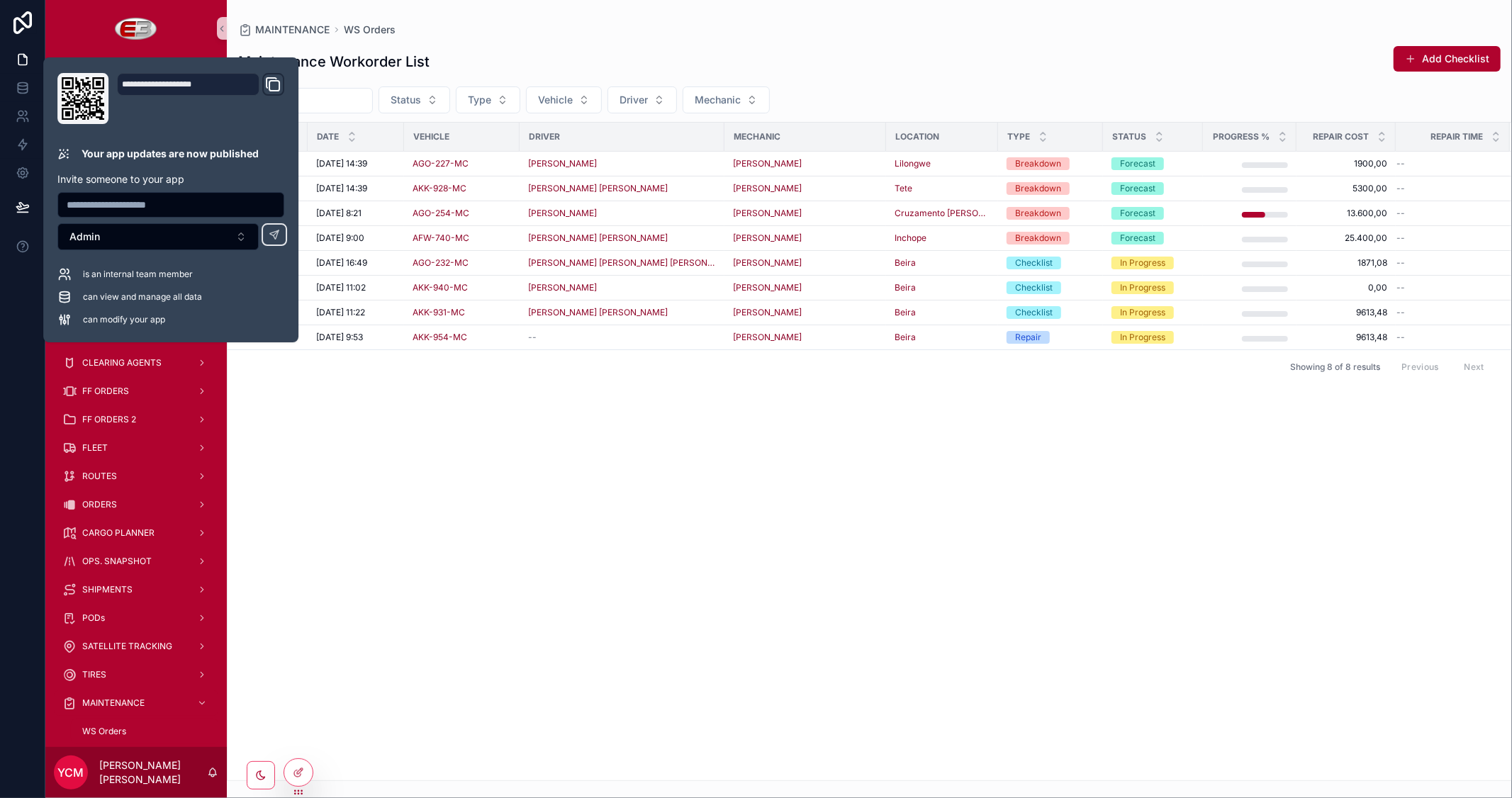
click at [884, 491] on div "Id Date Vehicle Driver Mechanic Location Type Status Progress % Repair Cost Rep…" at bounding box center [869, 451] width 1284 height 657
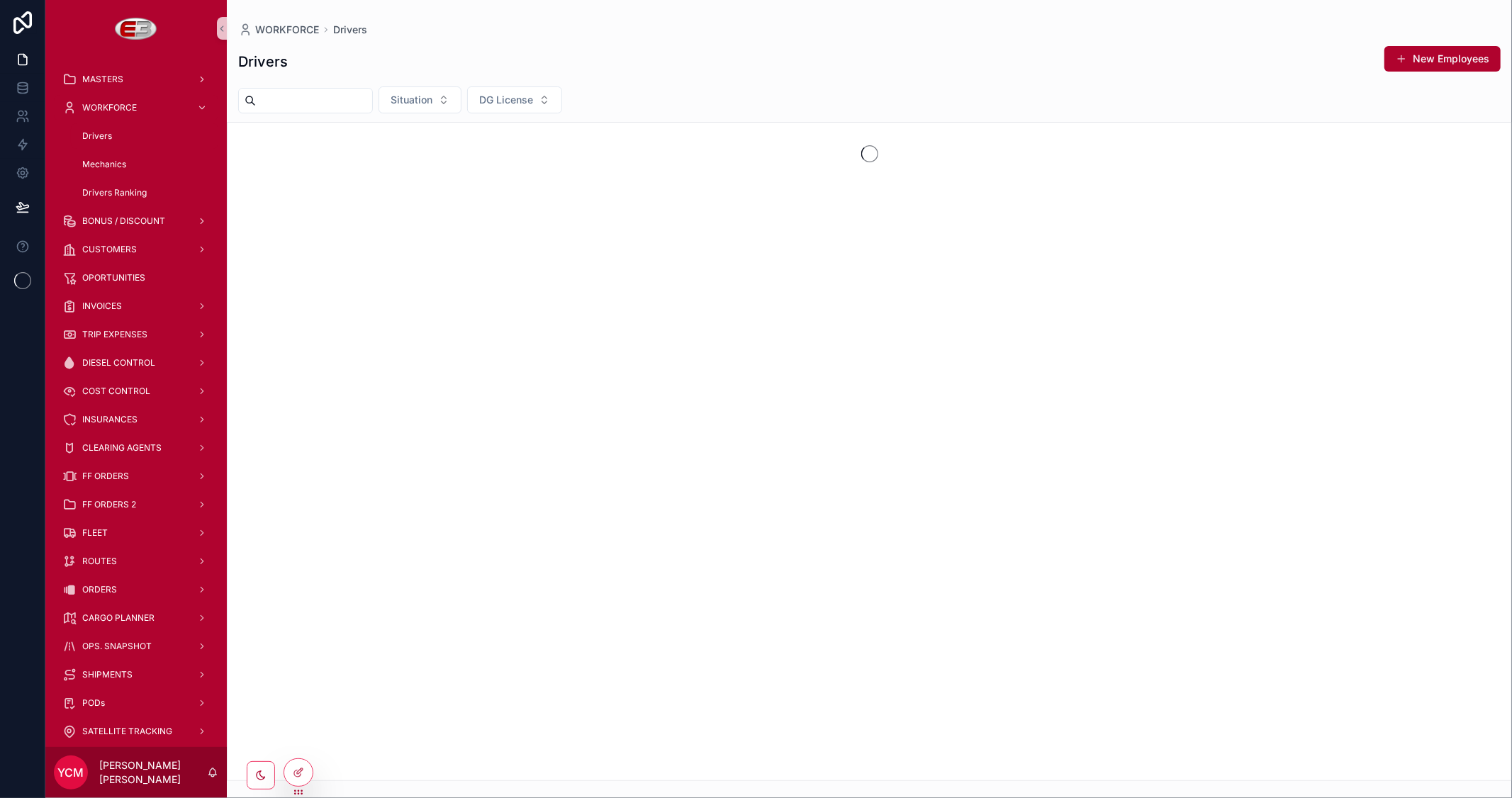
click at [323, 98] on input "scrollable content" at bounding box center [314, 101] width 116 height 20
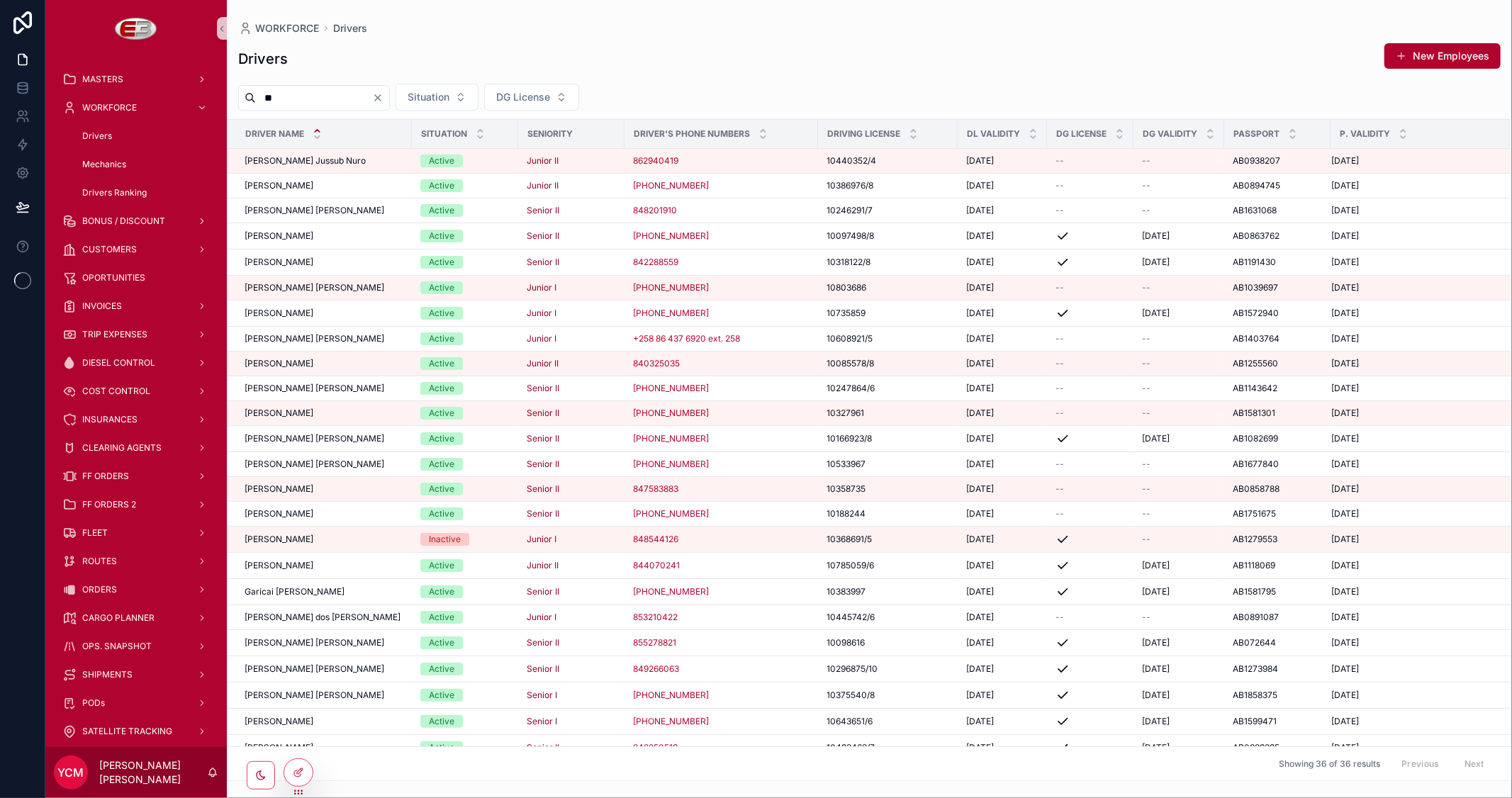
type input "***"
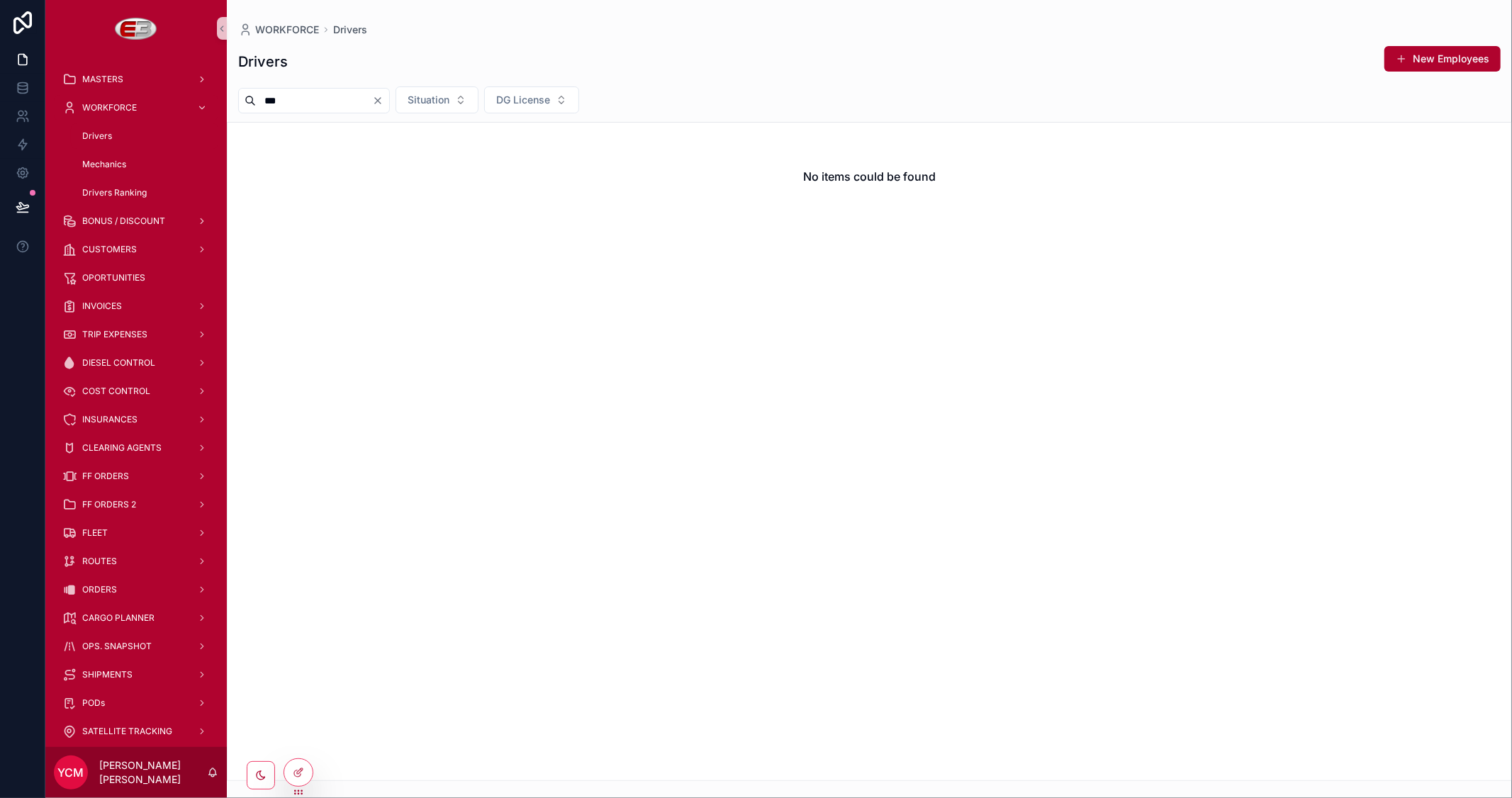
click at [367, 102] on input "***" at bounding box center [314, 101] width 116 height 20
click at [98, 166] on span "Mechanics" at bounding box center [105, 164] width 44 height 11
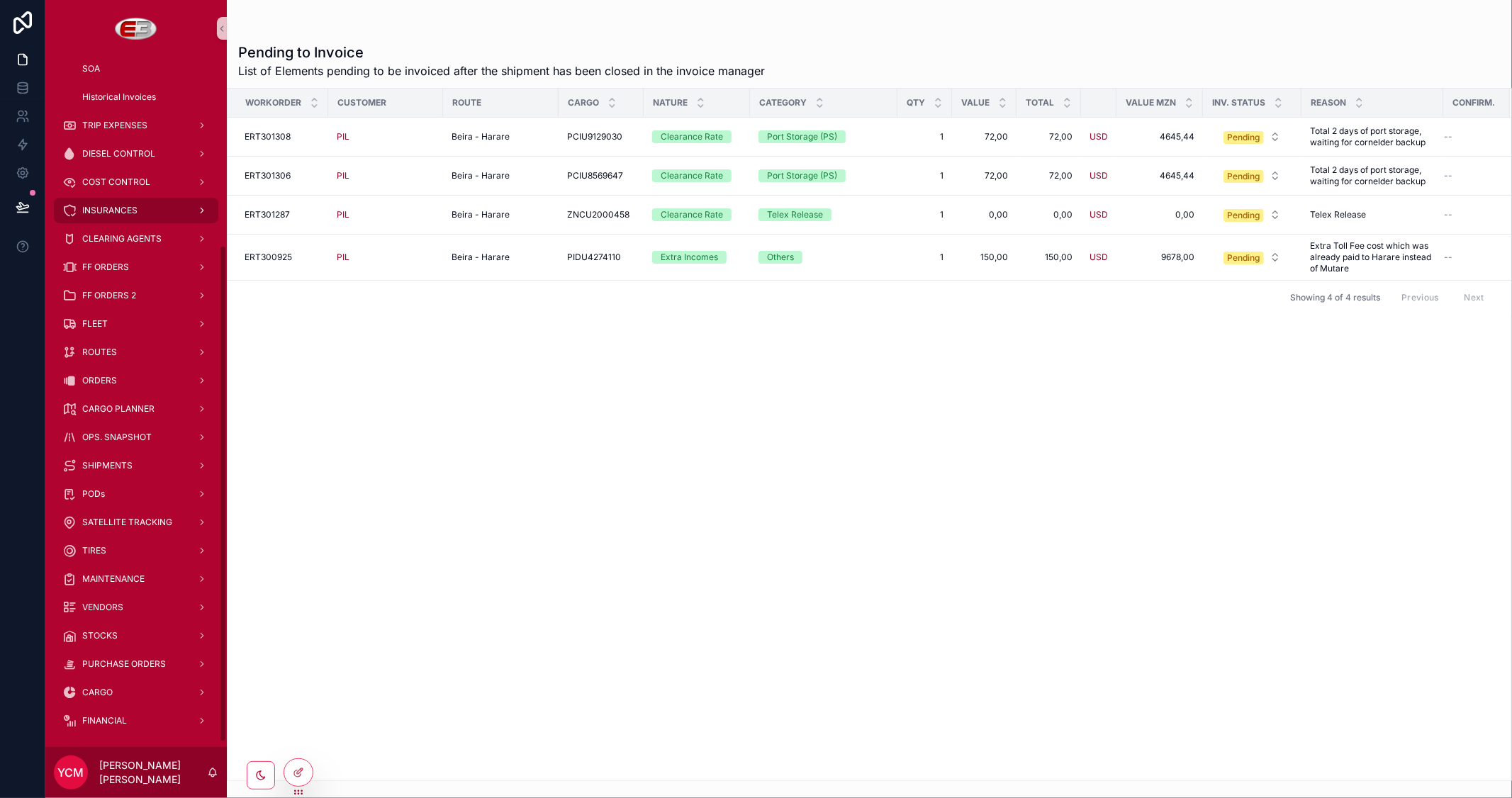
scroll to position [270, 0]
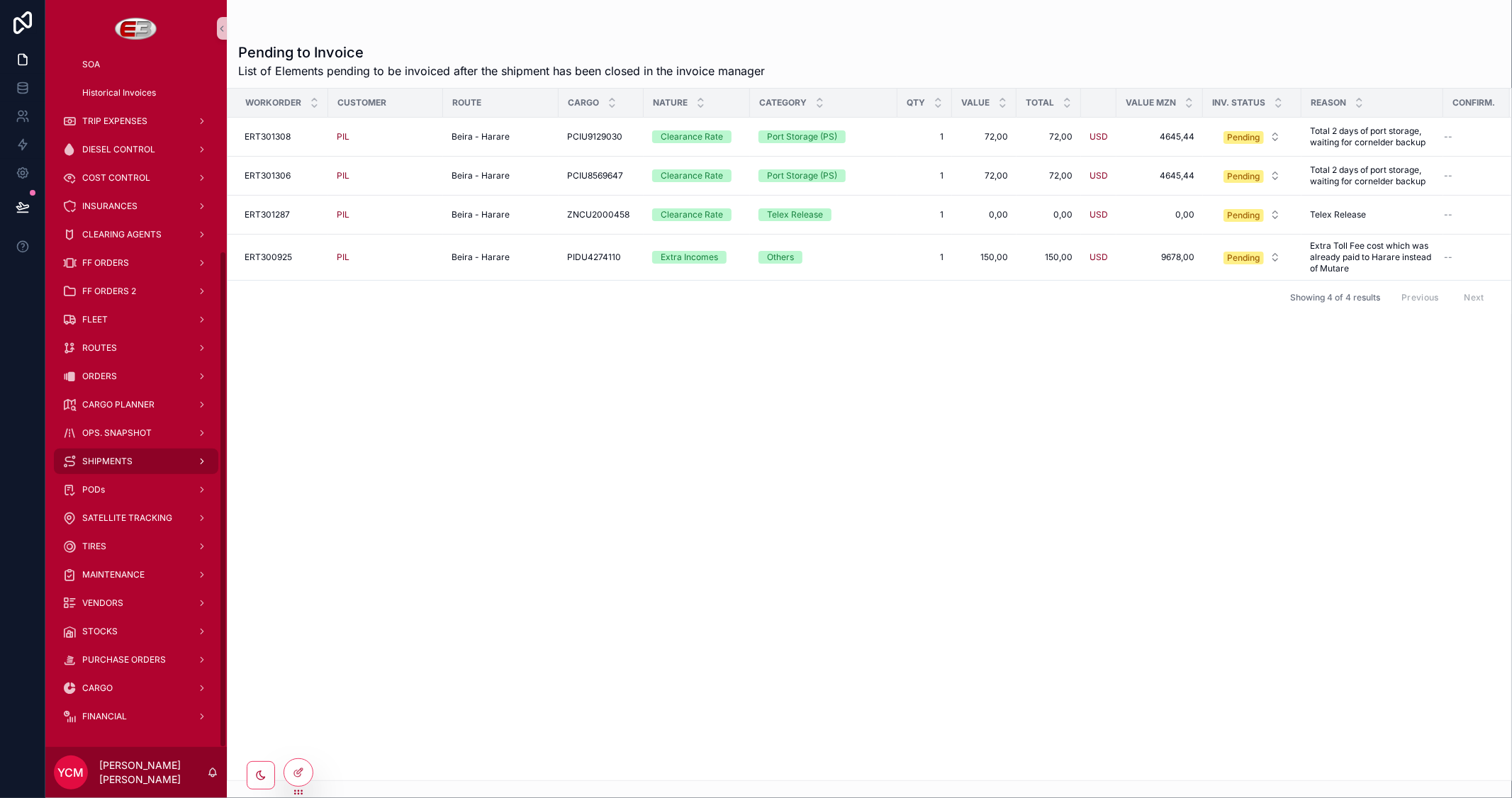
click at [126, 456] on span "SHIPMENTS" at bounding box center [108, 461] width 50 height 11
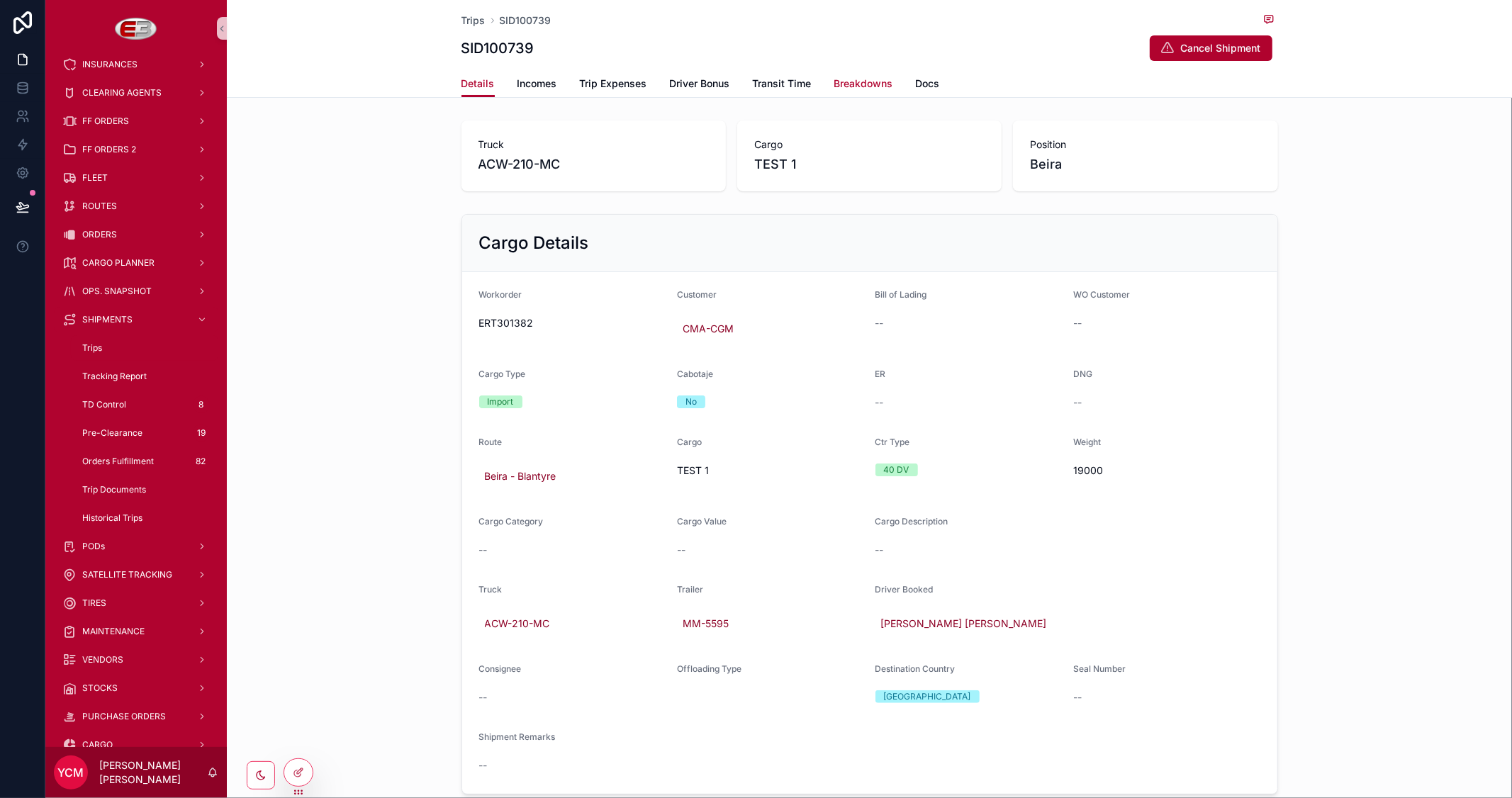
click at [854, 83] on span "Breakdowns" at bounding box center [864, 83] width 59 height 15
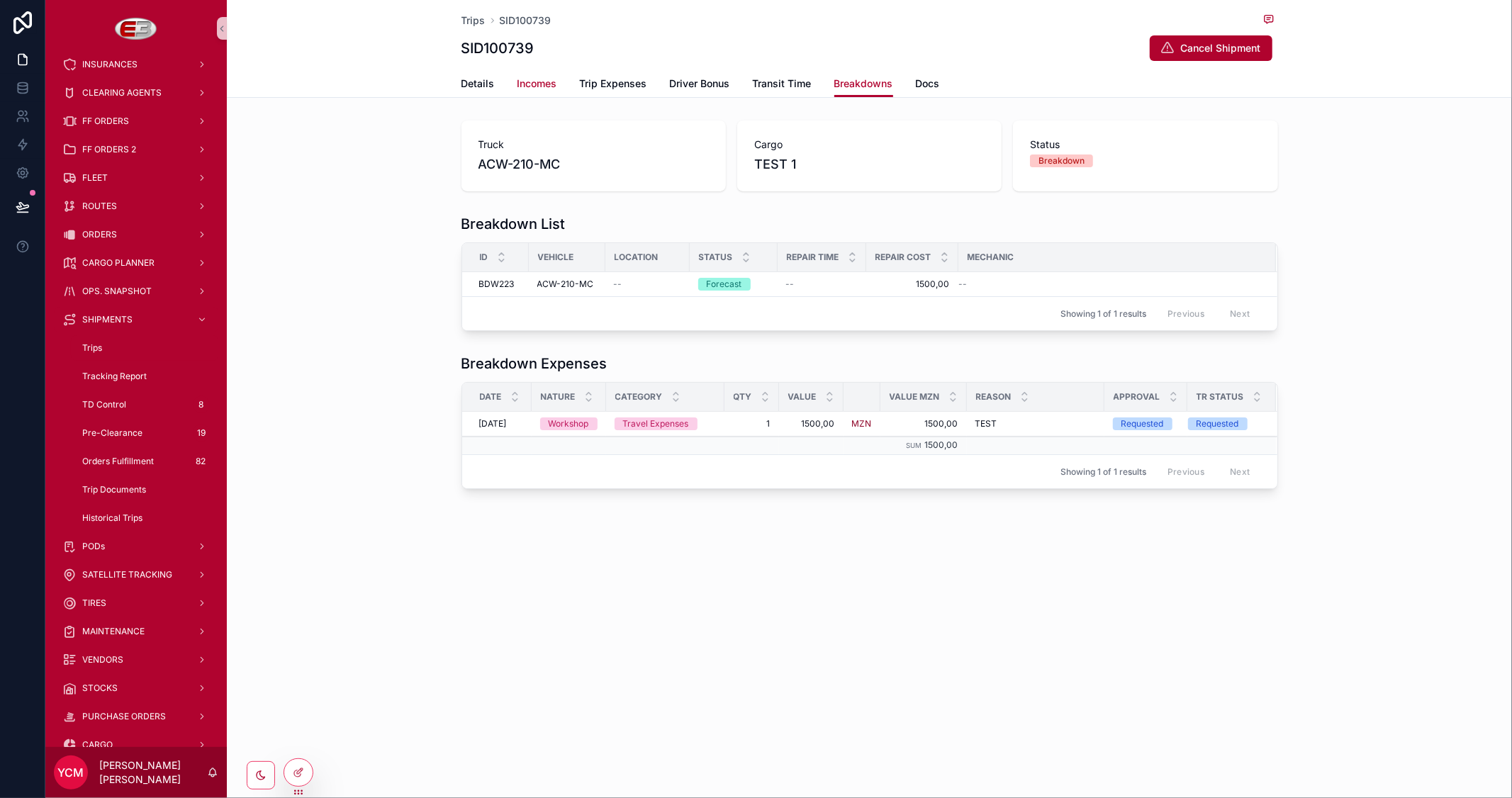
click at [539, 82] on span "Incomes" at bounding box center [538, 83] width 40 height 15
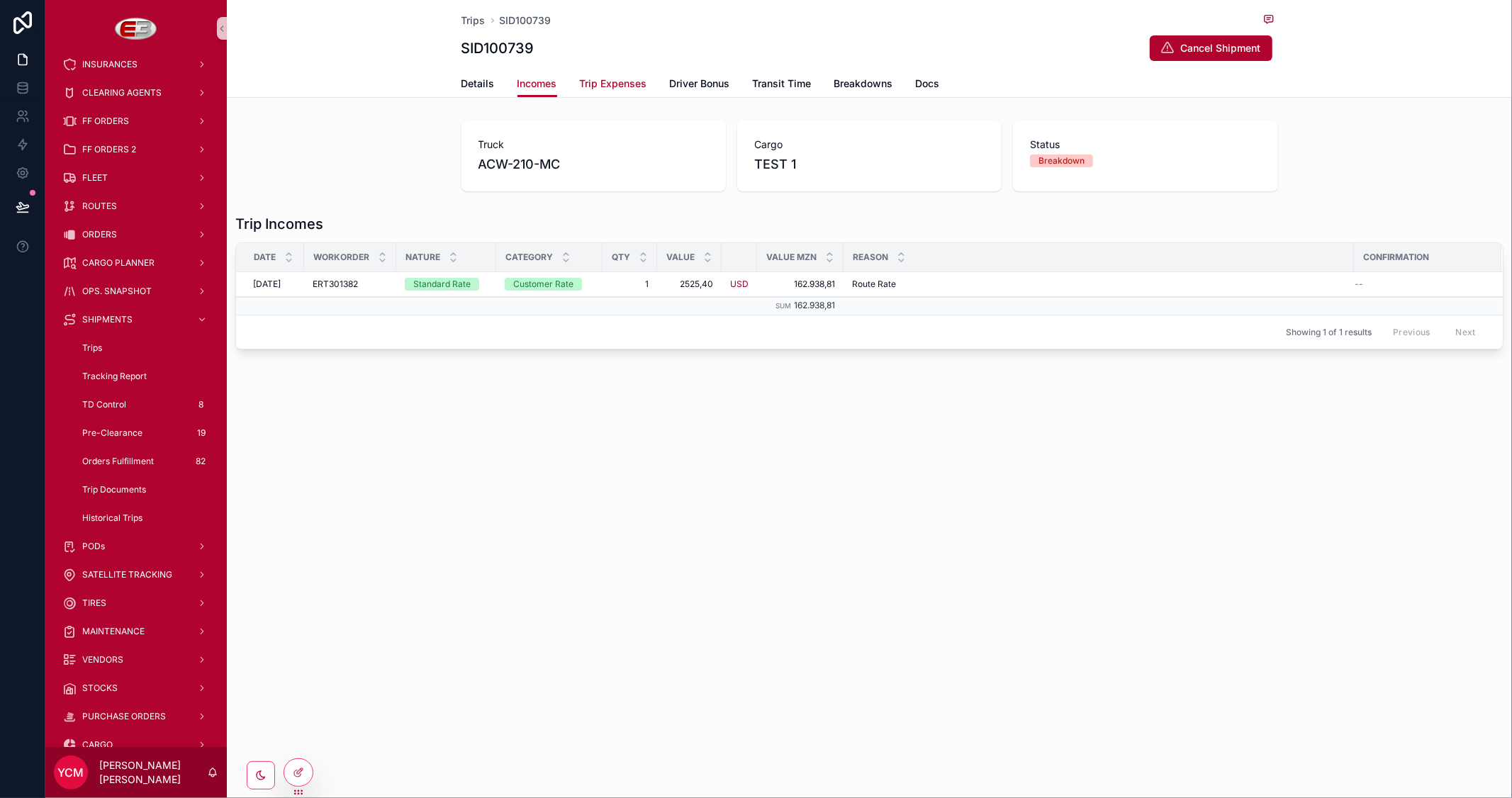
click at [606, 79] on span "Trip Expenses" at bounding box center [613, 83] width 67 height 15
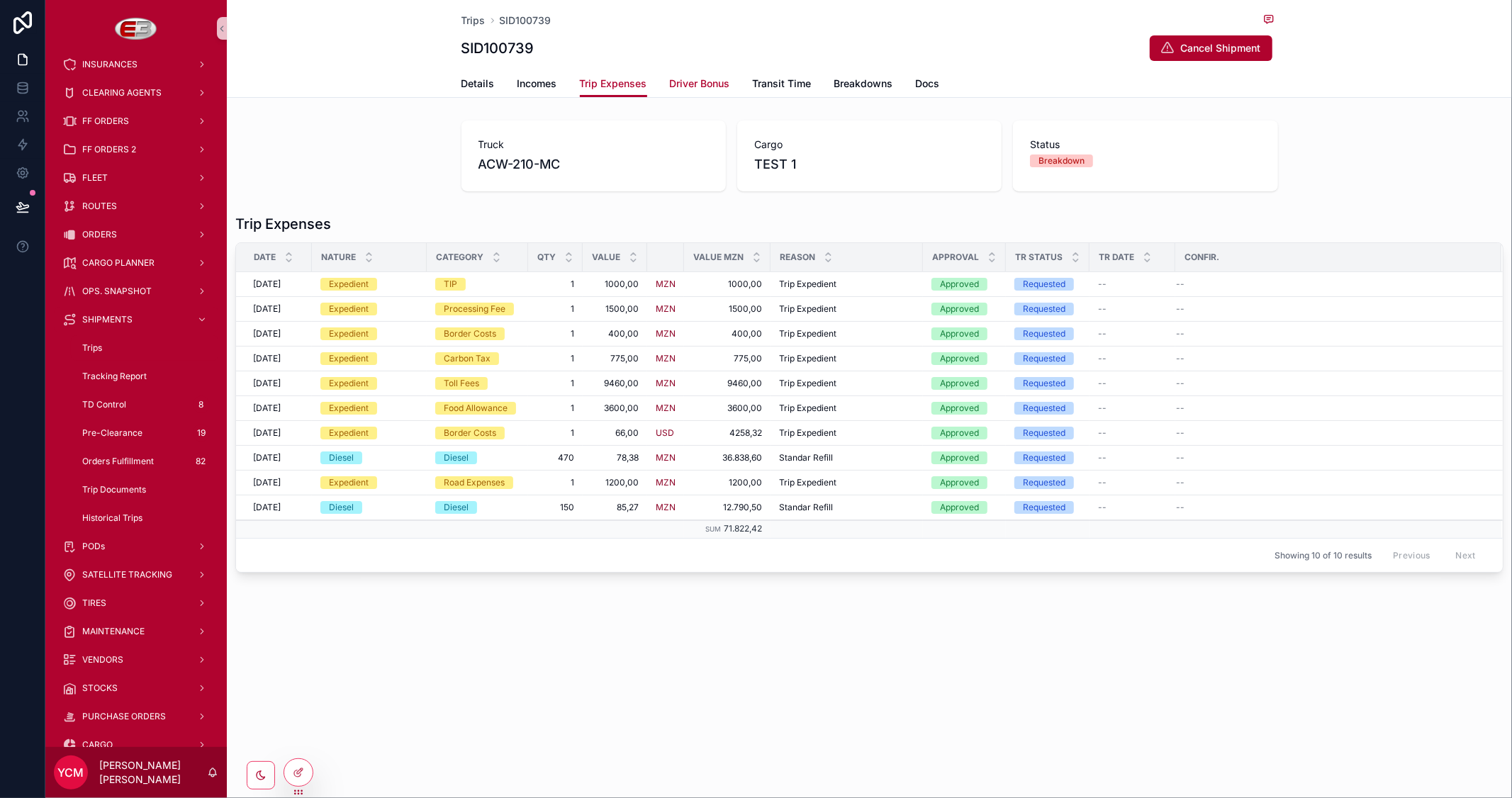
click at [716, 79] on span "Driver Bonus" at bounding box center [699, 83] width 60 height 15
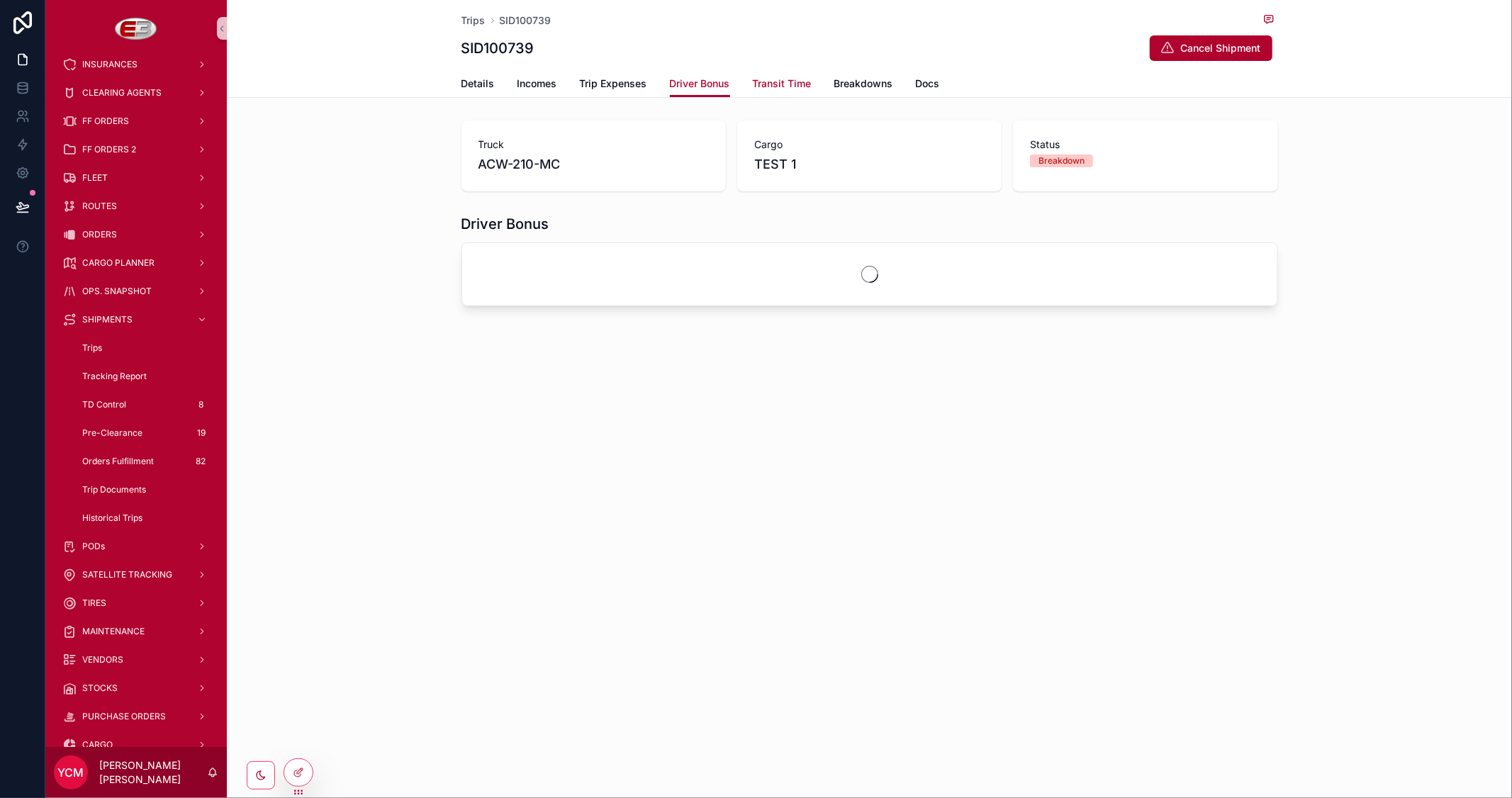
click at [768, 79] on span "Transit Time" at bounding box center [782, 83] width 59 height 15
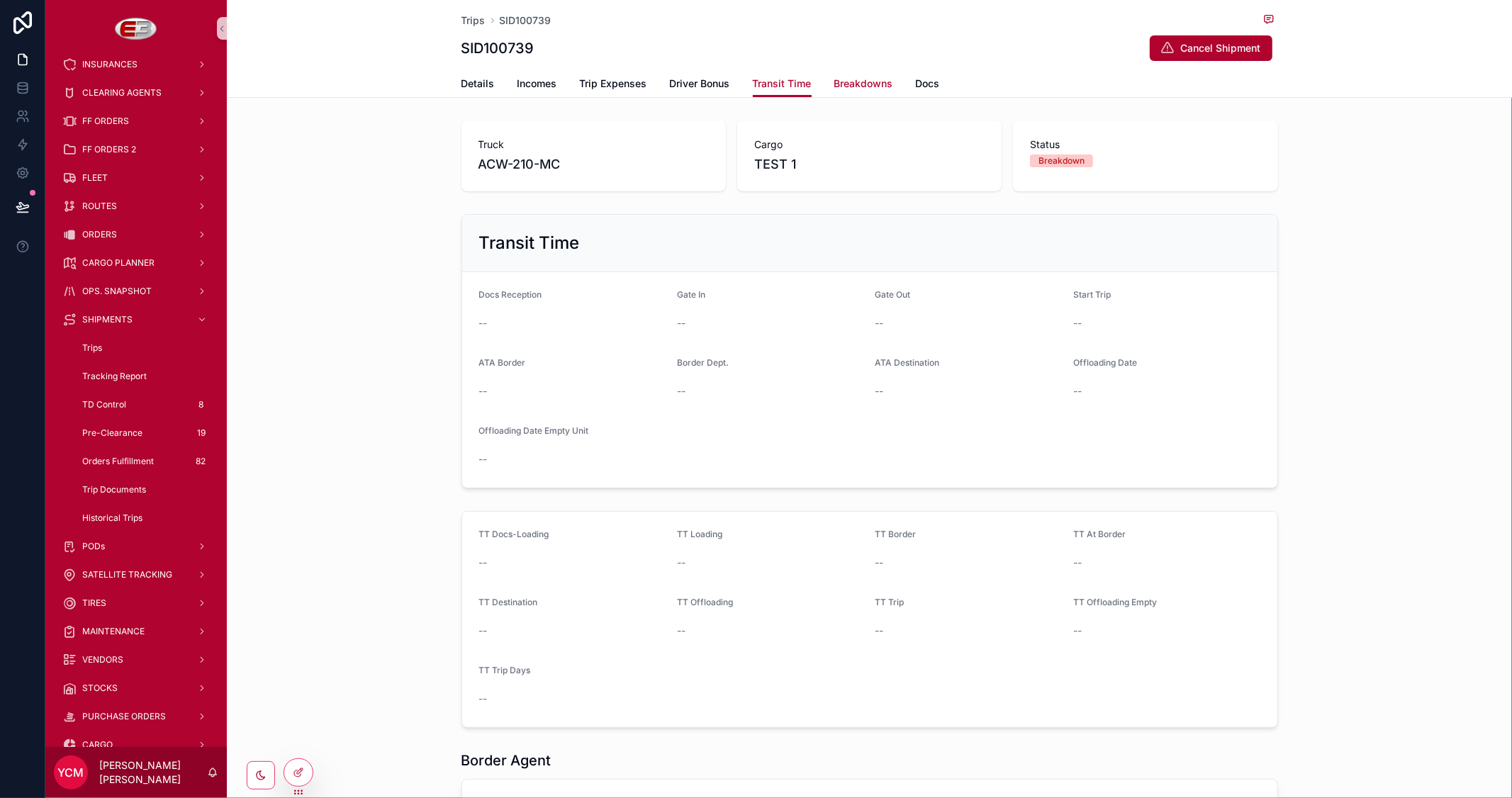
click at [869, 80] on span "Breakdowns" at bounding box center [864, 83] width 59 height 15
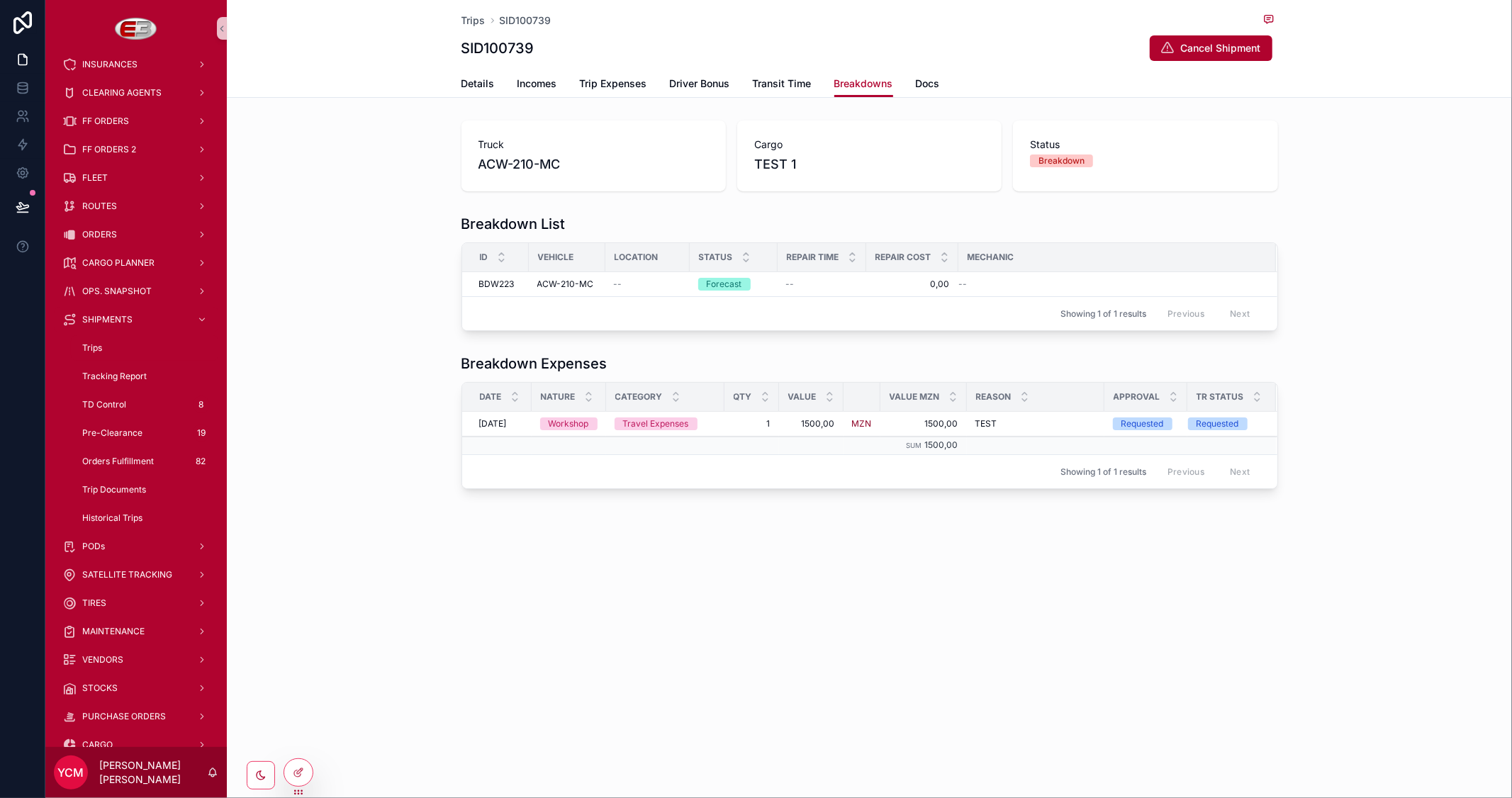
click at [1427, 288] on div "Breakdown List ID Vehicle Location Status Repair Time Repair Cost Mechanic BDW2…" at bounding box center [869, 273] width 1285 height 128
click at [774, 76] on span "Transit Time" at bounding box center [782, 83] width 59 height 15
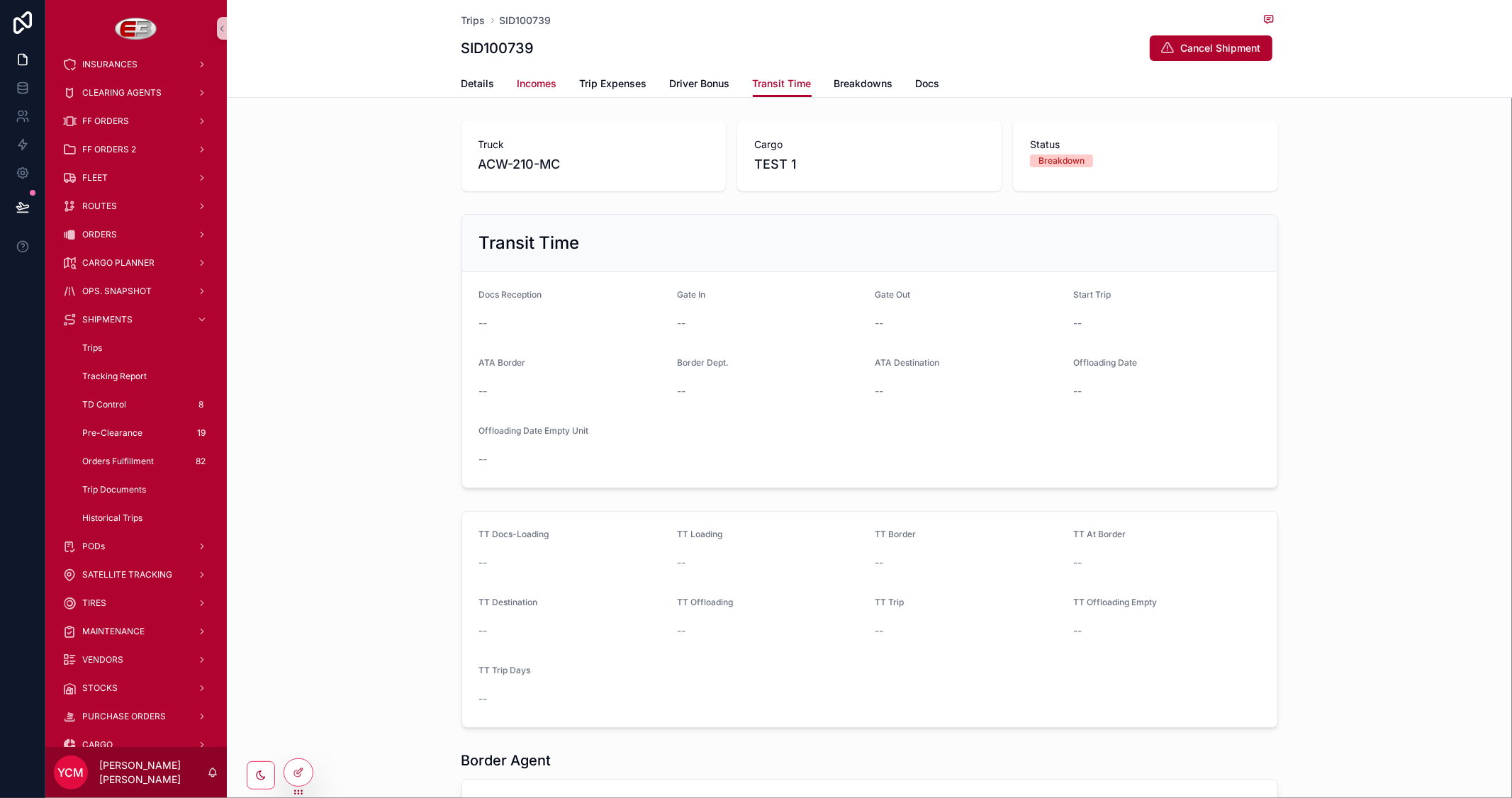
click at [540, 79] on span "Incomes" at bounding box center [538, 83] width 40 height 15
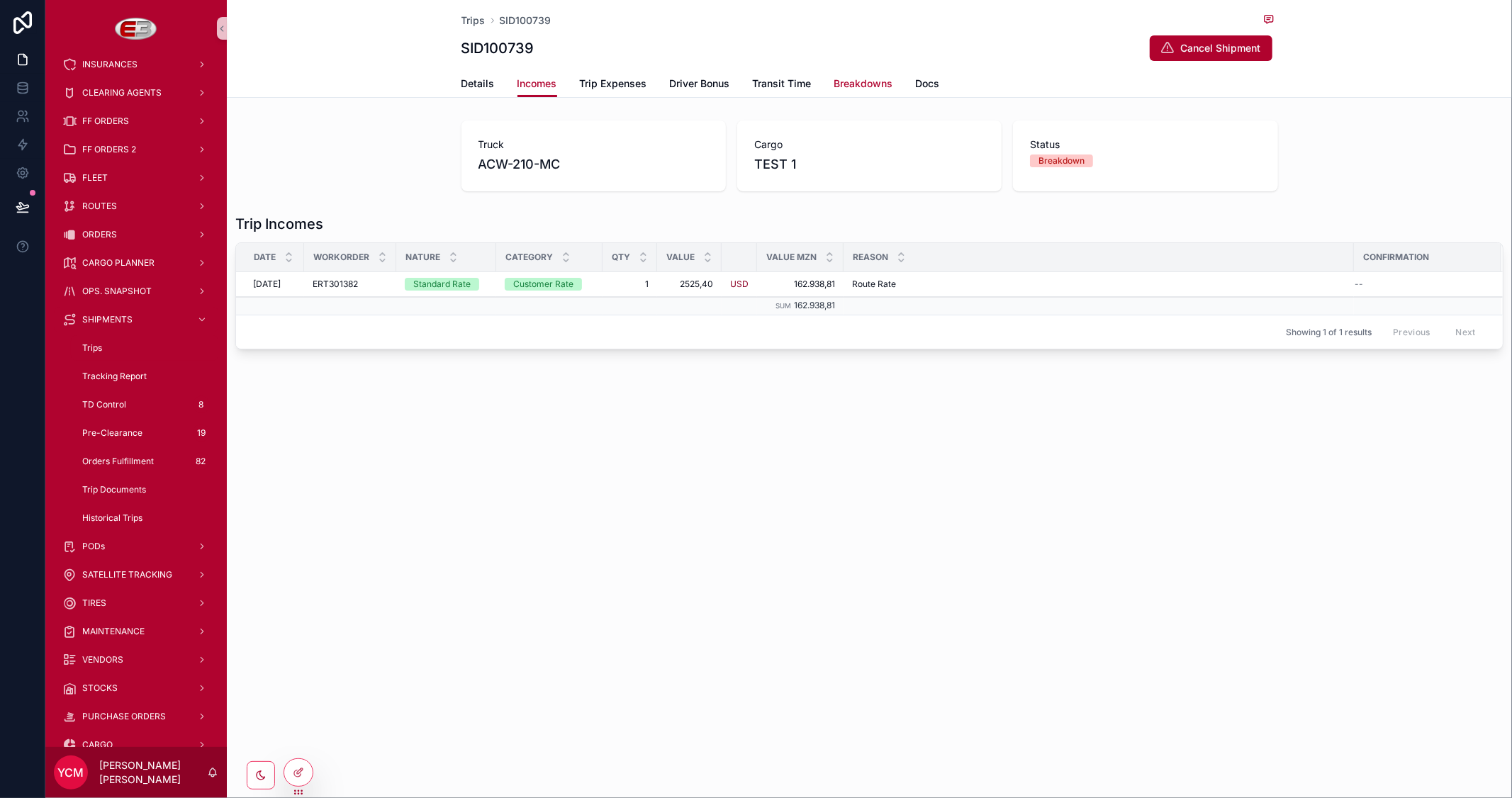
click at [848, 80] on span "Breakdowns" at bounding box center [864, 83] width 59 height 15
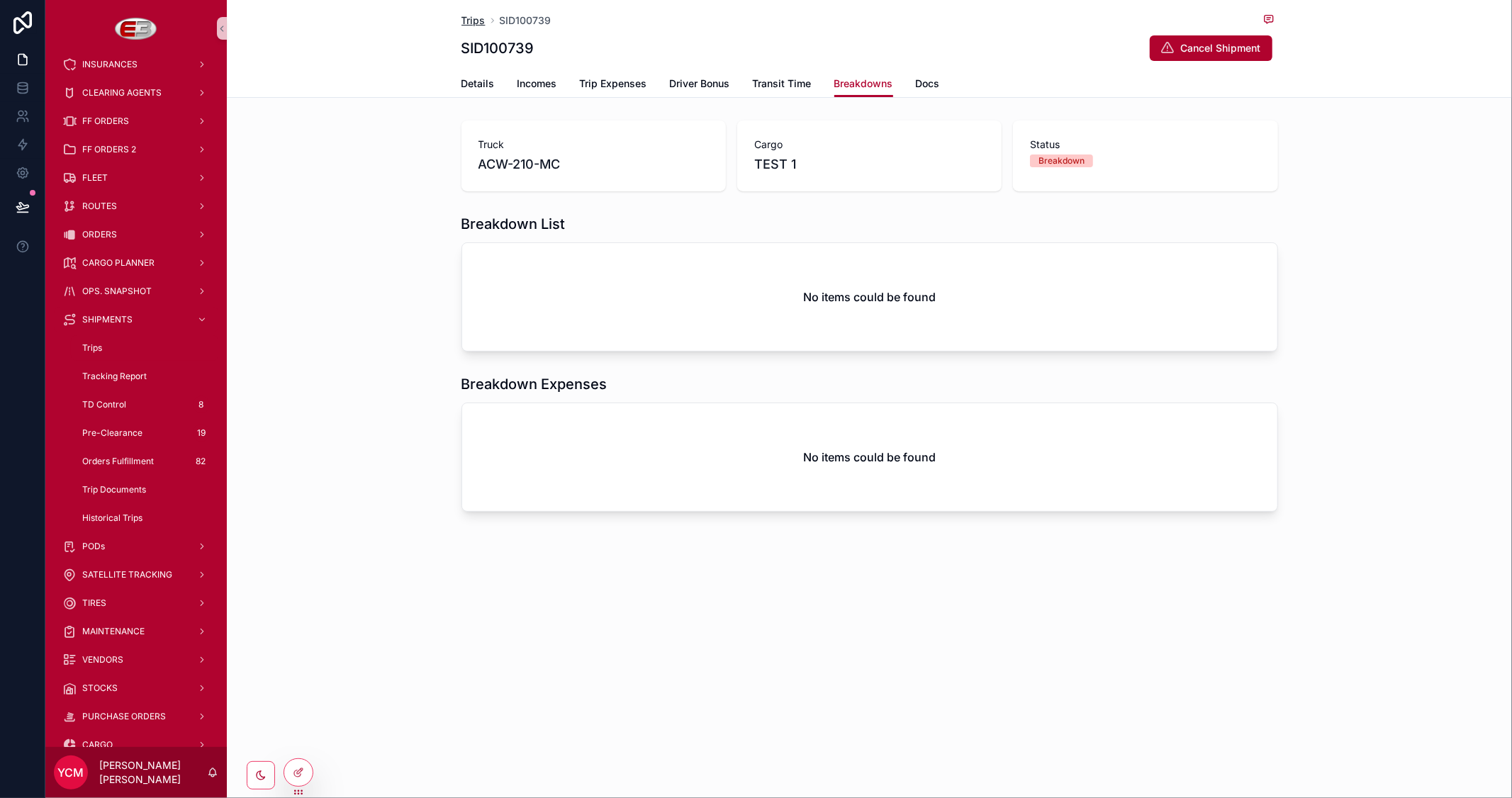
click at [470, 18] on span "Trips" at bounding box center [473, 21] width 24 height 15
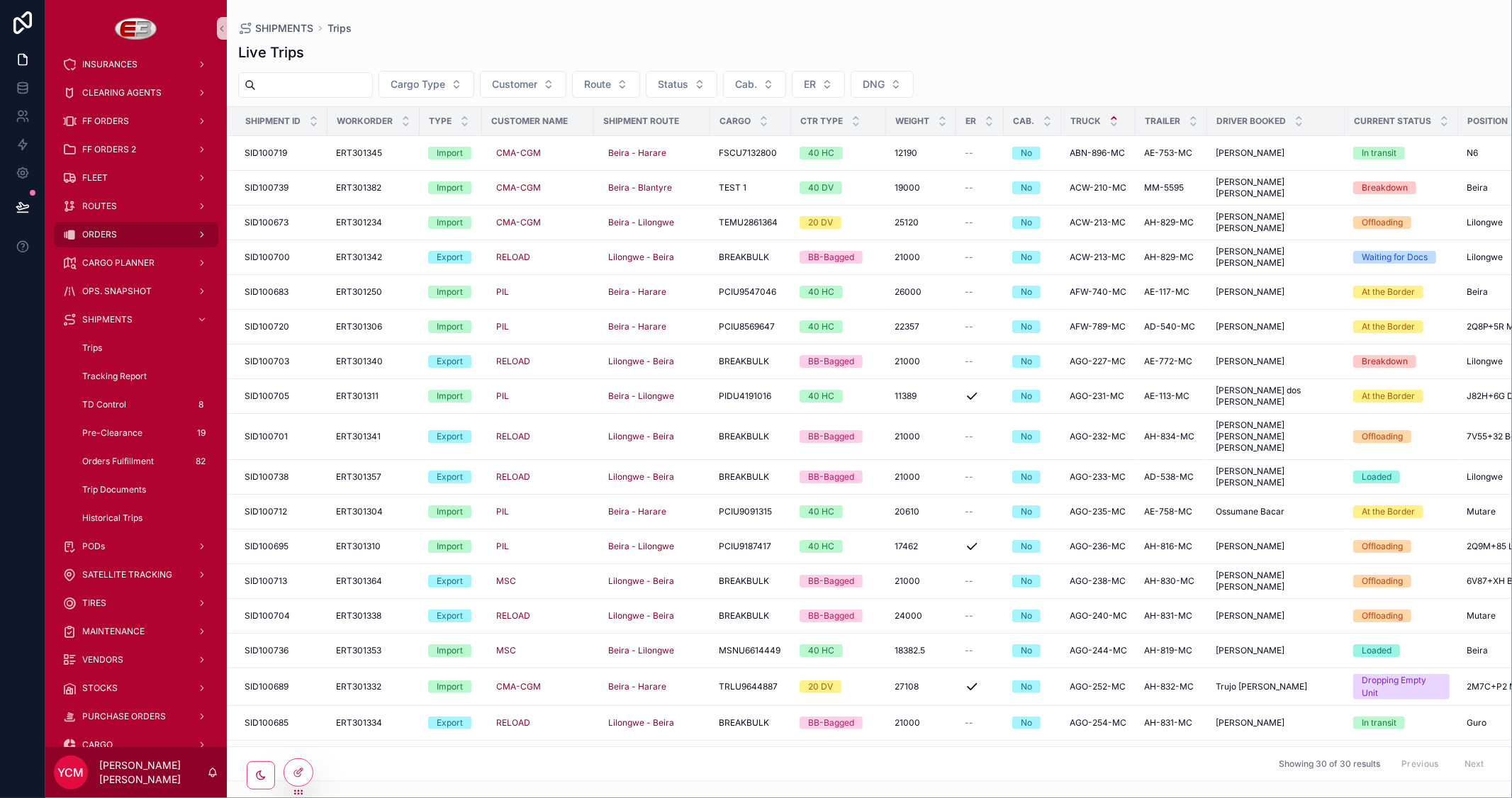
click at [104, 232] on span "ORDERS" at bounding box center [99, 234] width 34 height 11
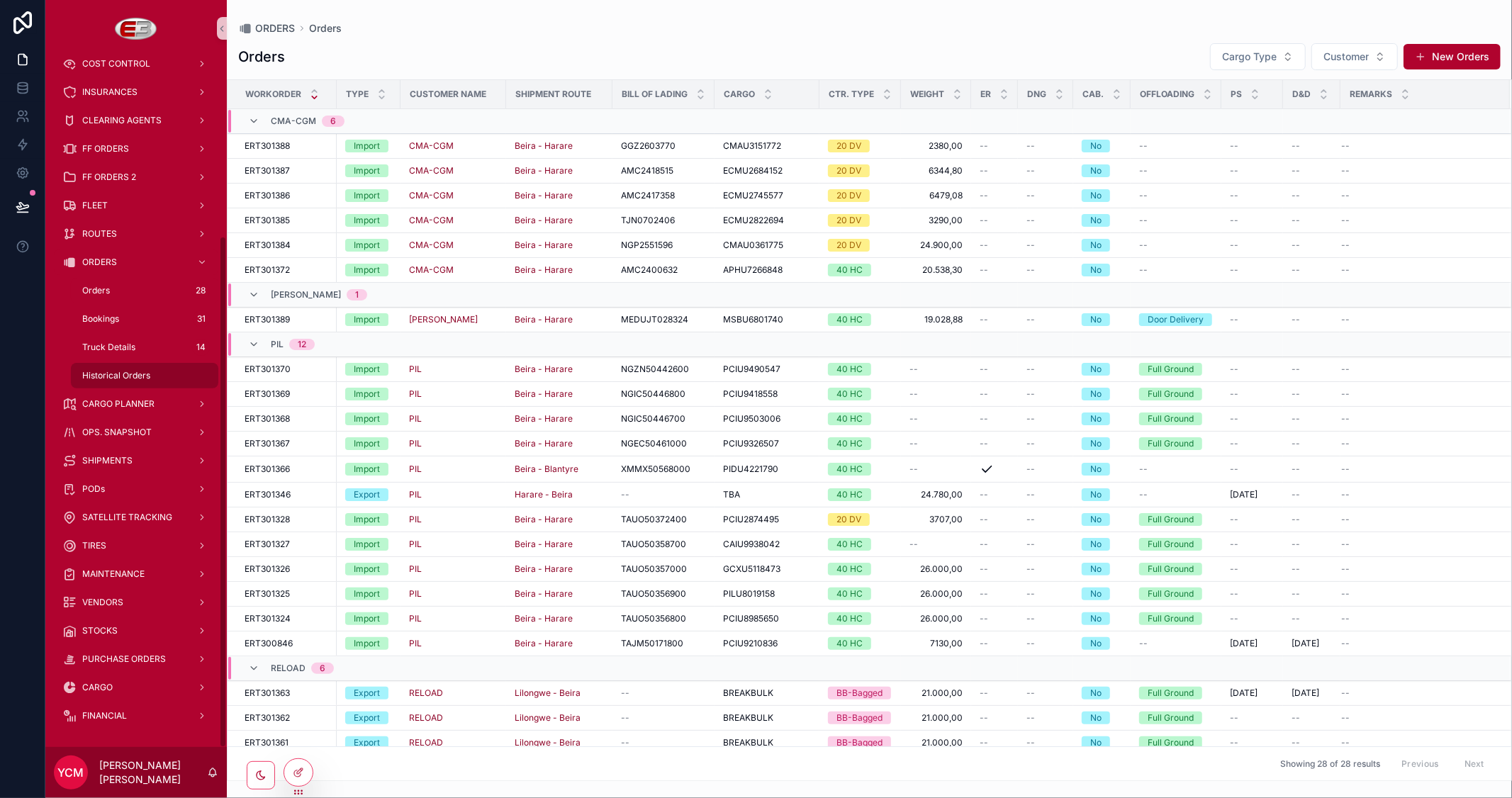
scroll to position [242, 0]
click at [108, 371] on span "Historical Orders" at bounding box center [116, 376] width 68 height 11
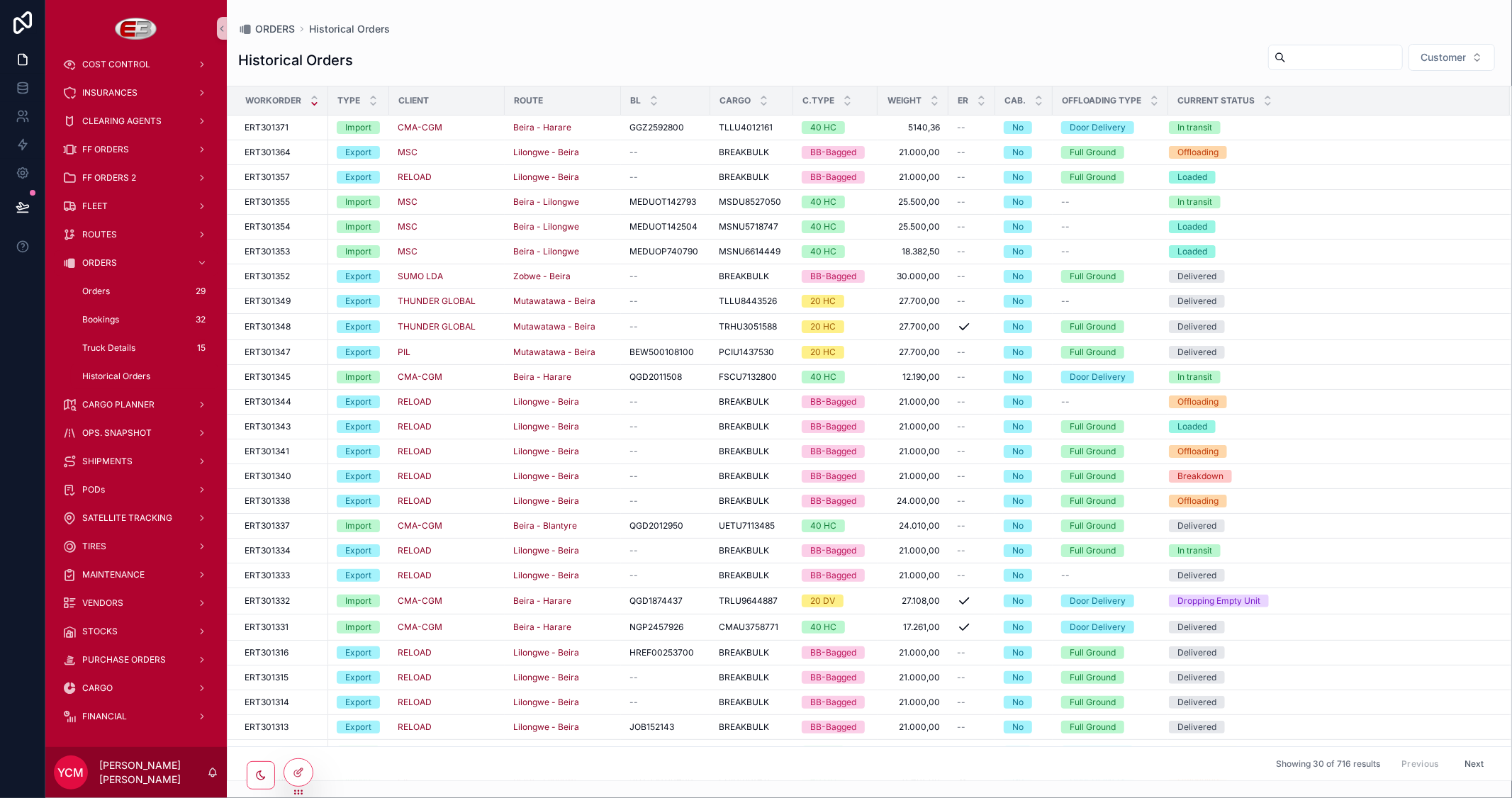
click at [1286, 59] on input "scrollable content" at bounding box center [1344, 57] width 116 height 20
type input "***"
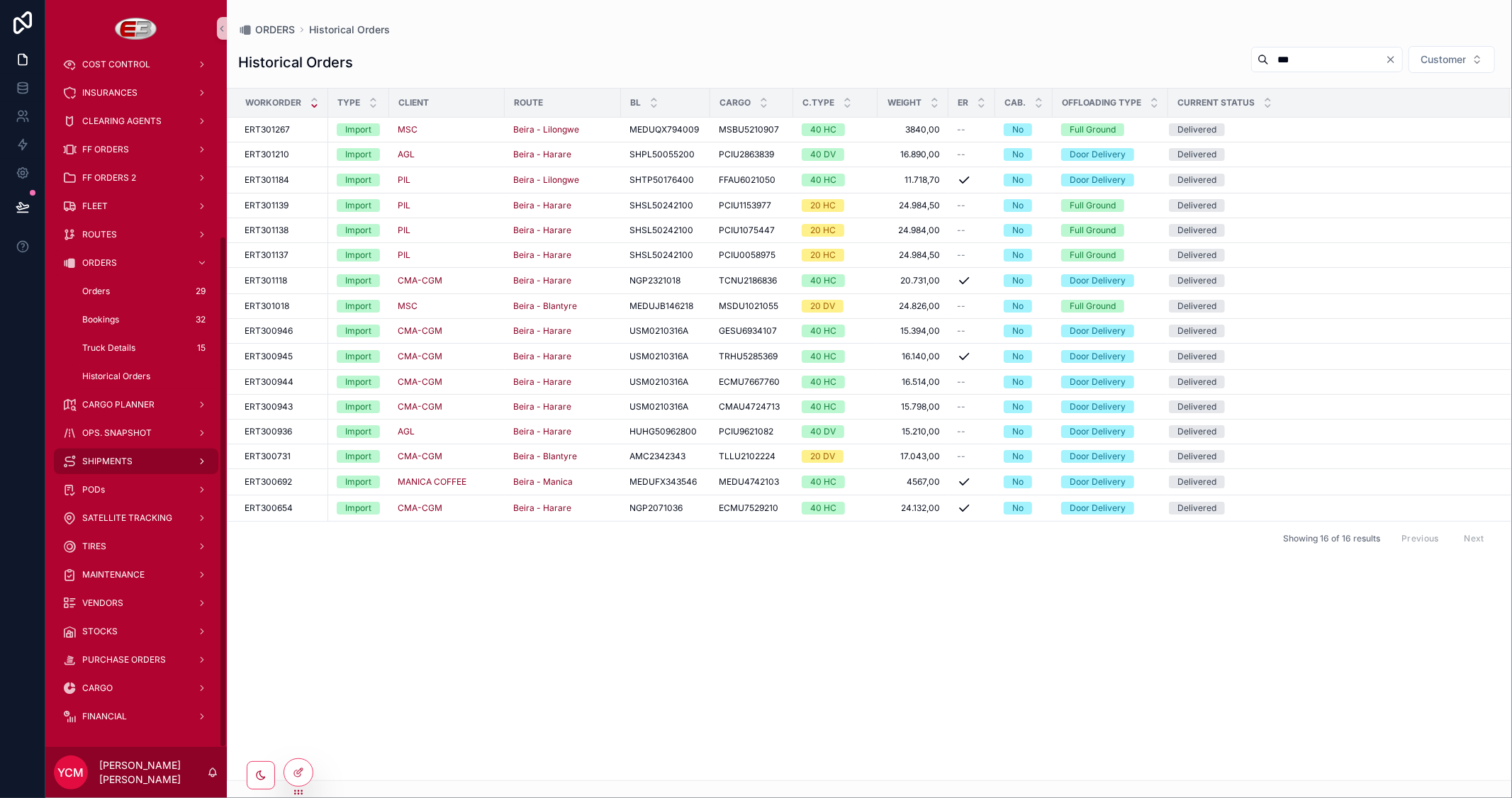
click at [116, 459] on span "SHIPMENTS" at bounding box center [108, 461] width 50 height 11
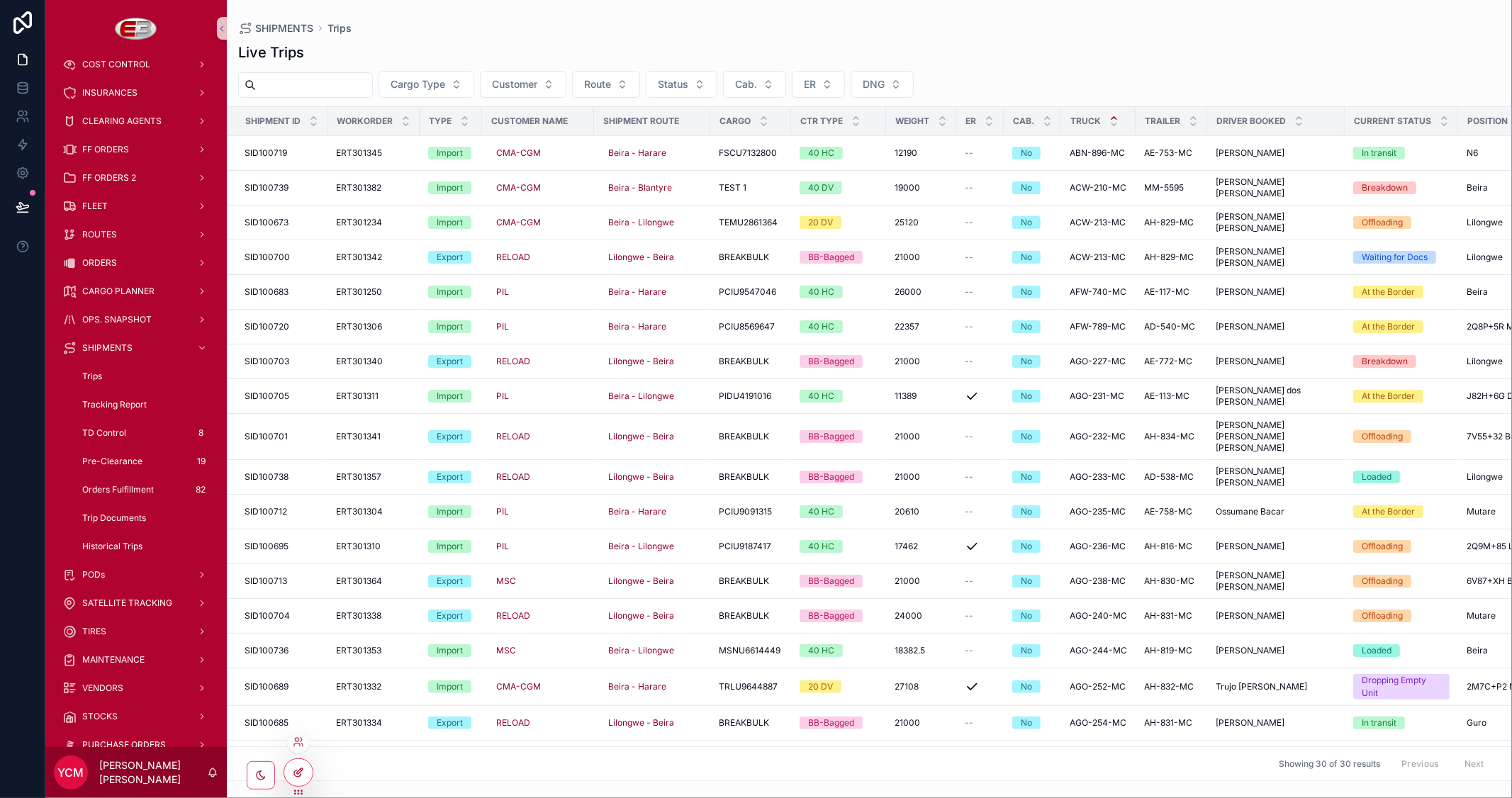
click at [306, 774] on div at bounding box center [298, 772] width 28 height 27
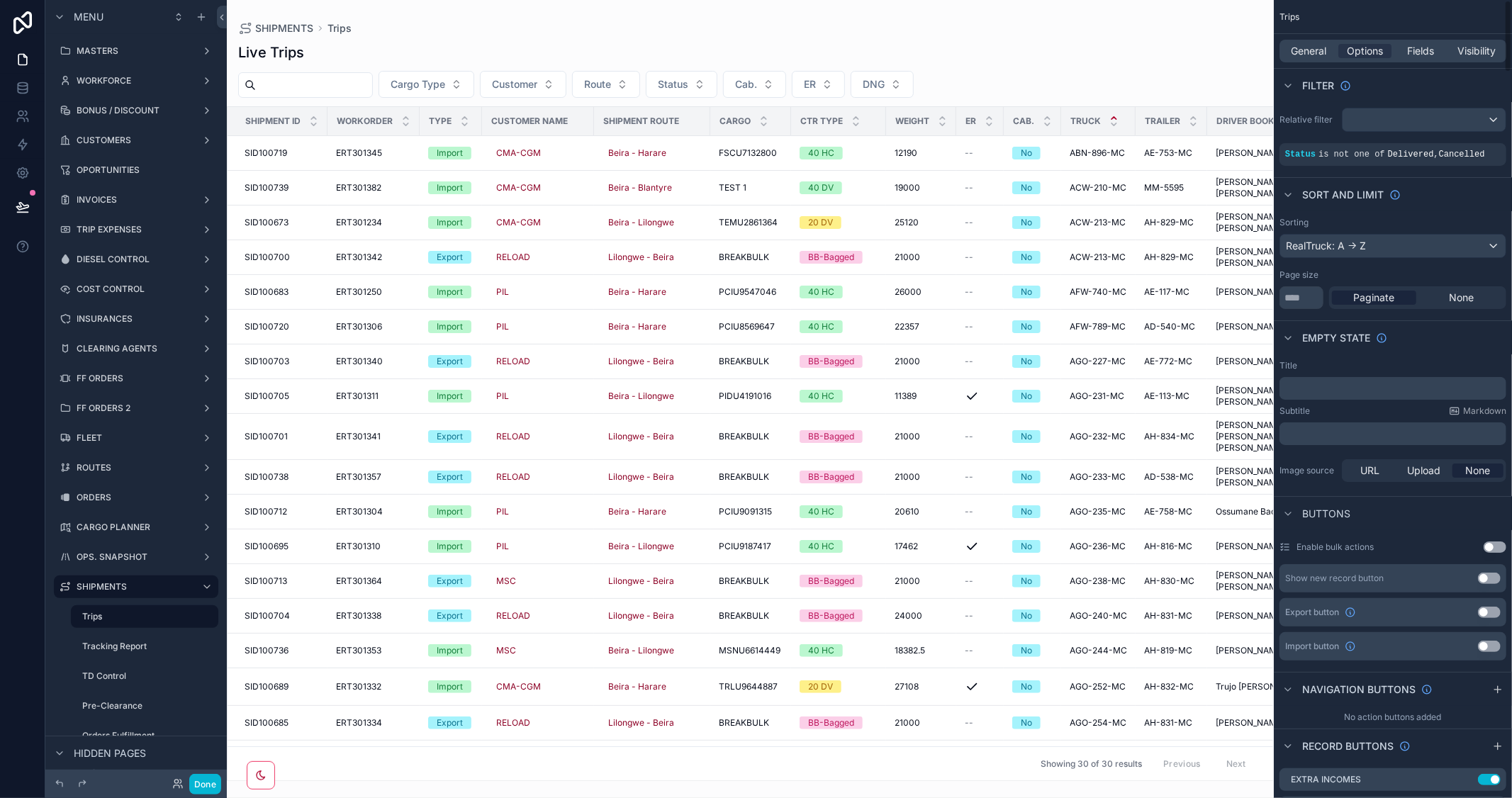
click at [1413, 58] on div "General Options Fields Visibility" at bounding box center [1392, 51] width 227 height 23
click at [1416, 53] on span "Fields" at bounding box center [1420, 51] width 27 height 15
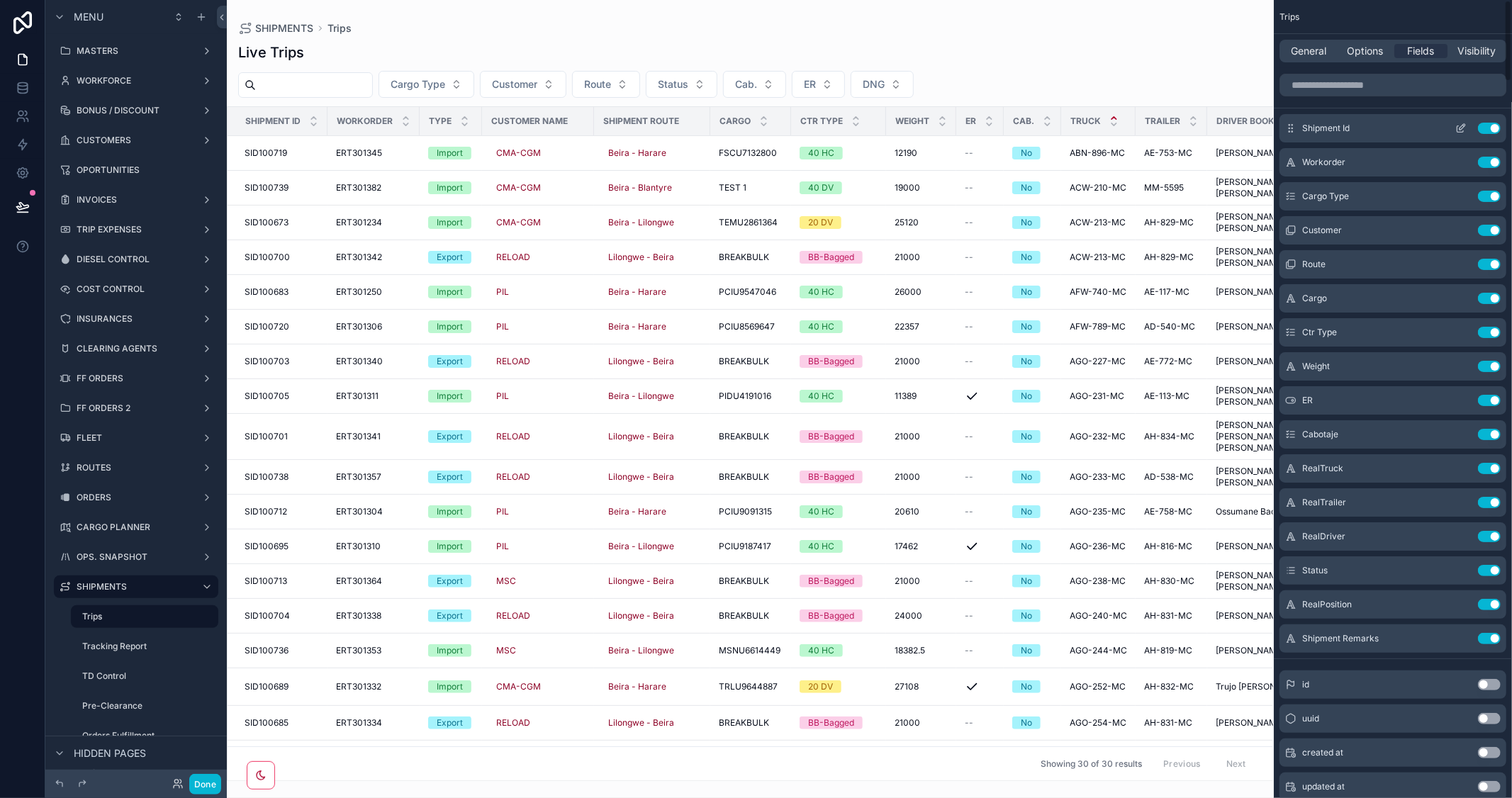
click at [1461, 128] on icon "scrollable content" at bounding box center [1461, 128] width 11 height 11
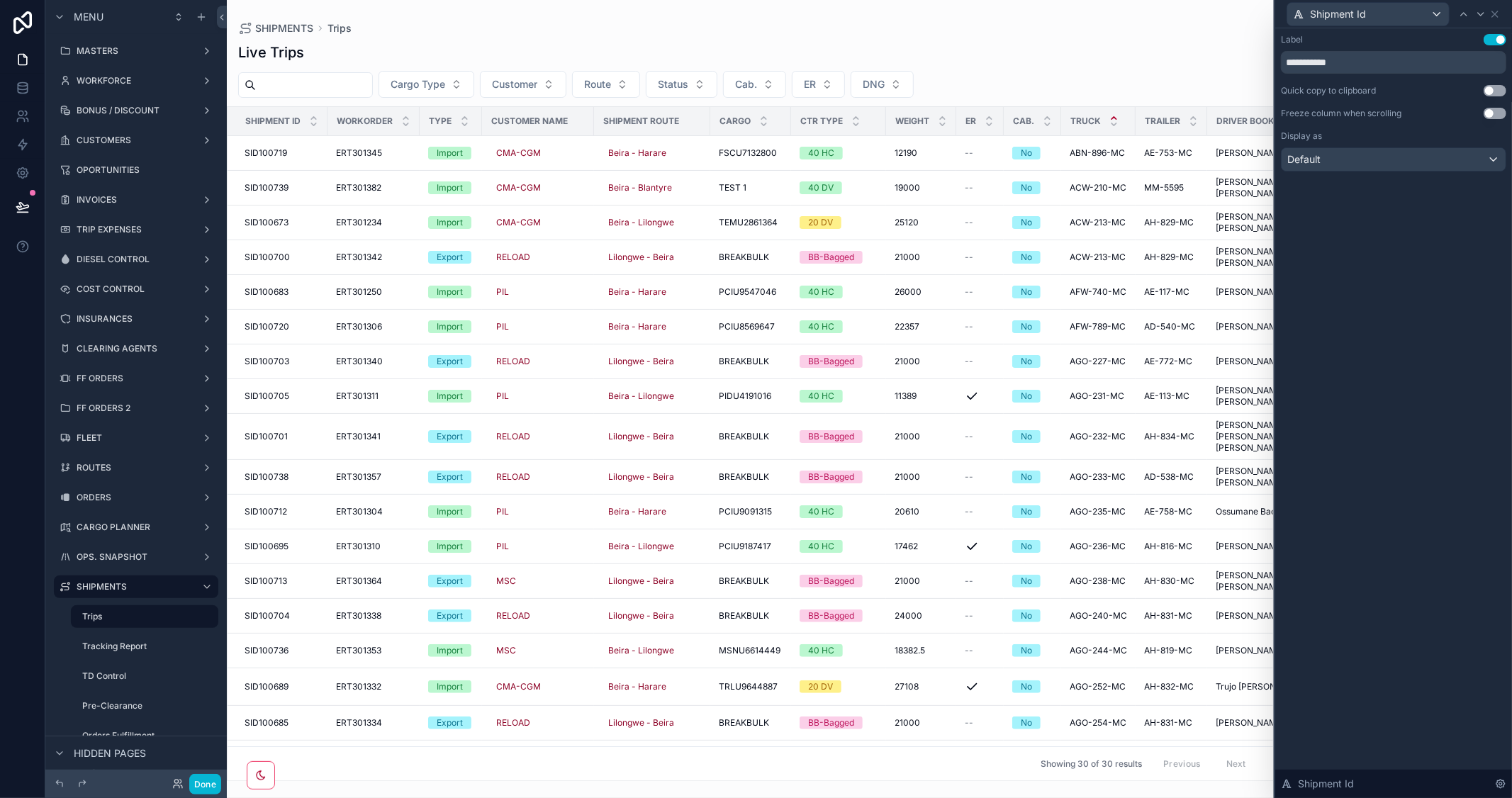
click at [1497, 89] on button "Use setting" at bounding box center [1495, 90] width 23 height 11
click at [1479, 15] on icon at bounding box center [1480, 15] width 5 height 3
click at [1504, 93] on button "Use setting" at bounding box center [1495, 90] width 23 height 11
click at [1464, 11] on icon at bounding box center [1463, 14] width 11 height 11
click at [1501, 10] on div "Shipment Id" at bounding box center [1393, 14] width 225 height 27
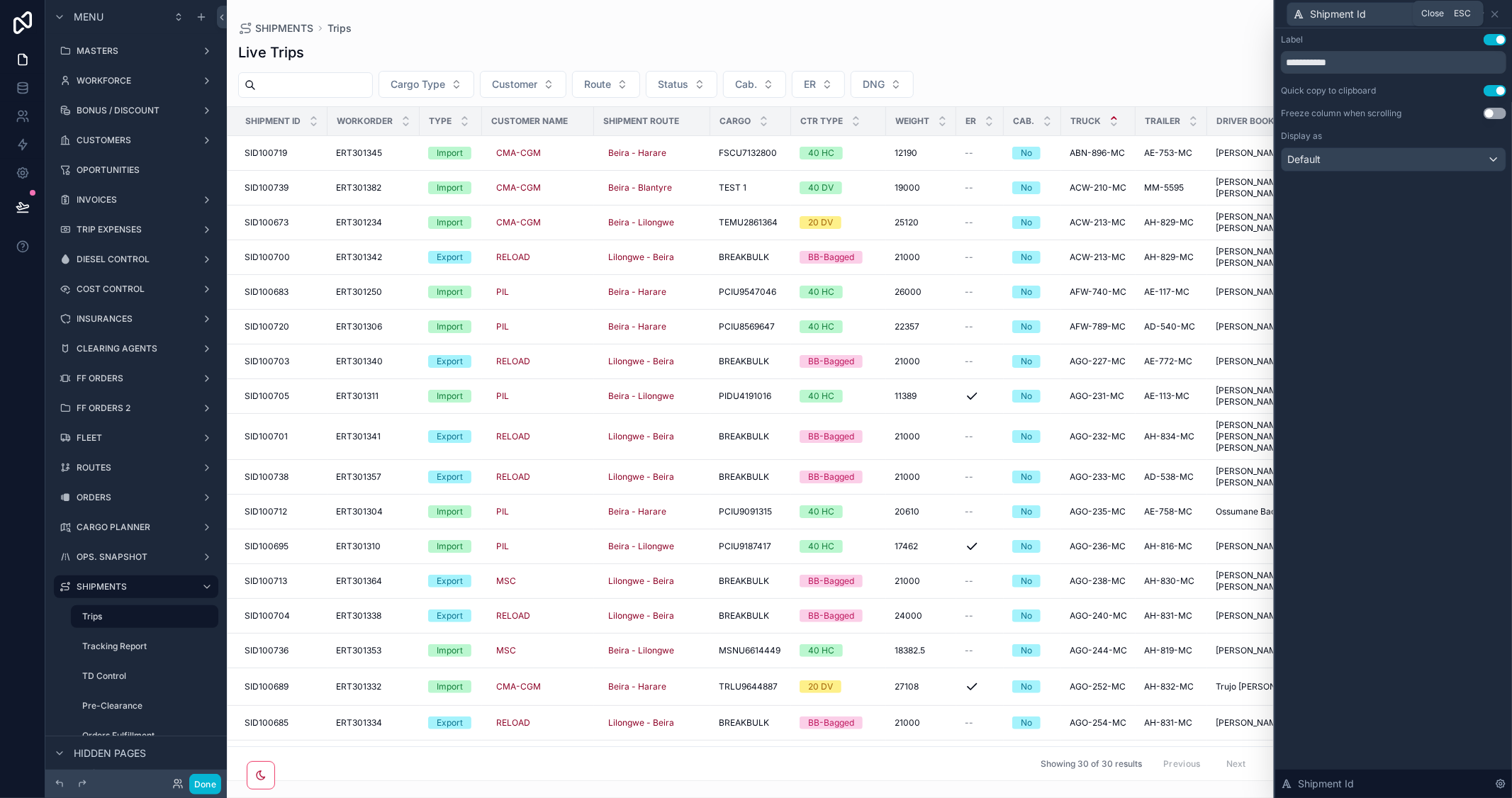
click at [1497, 9] on icon at bounding box center [1494, 14] width 11 height 11
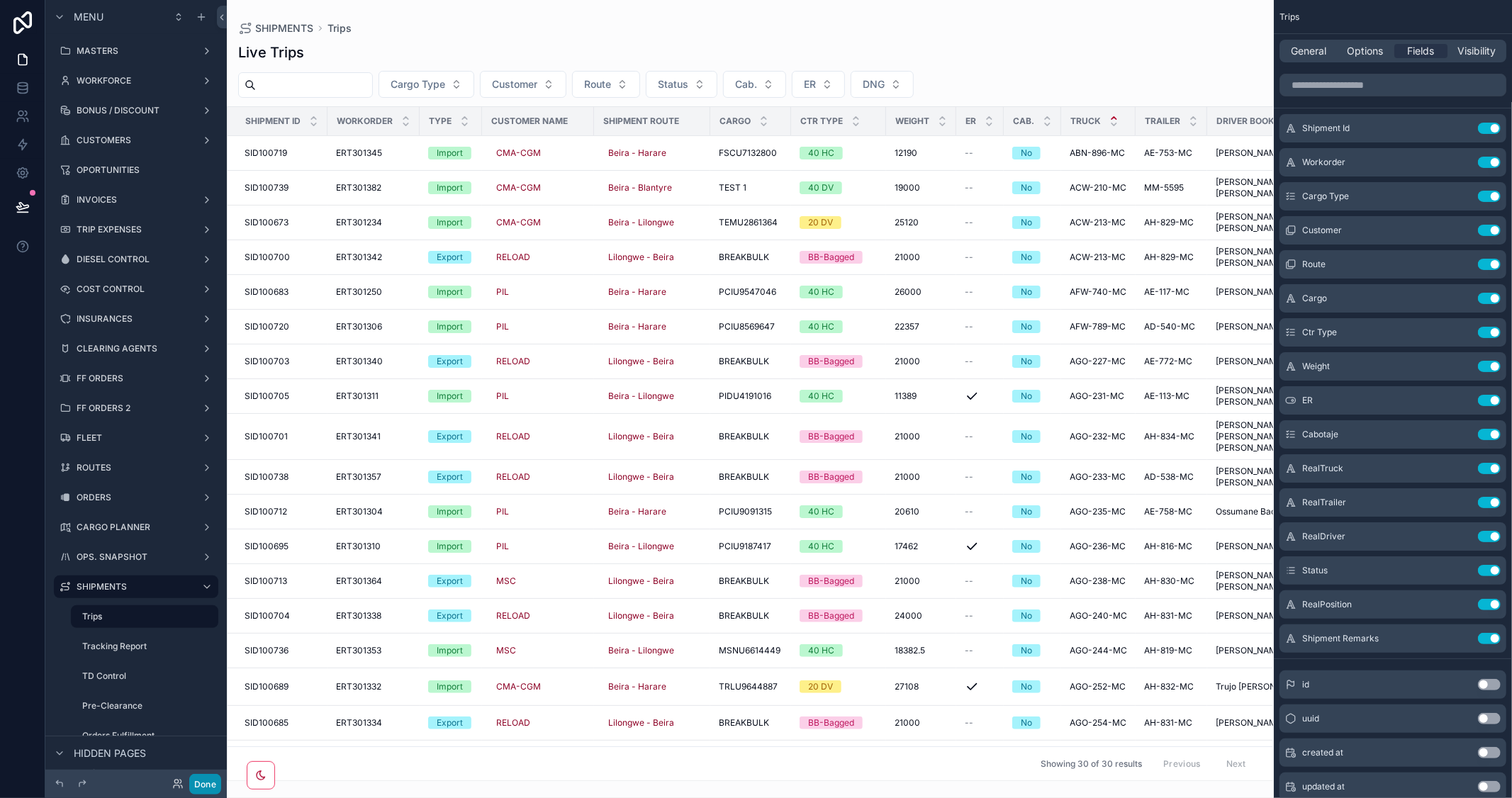
click at [211, 778] on button "Done" at bounding box center [205, 784] width 32 height 21
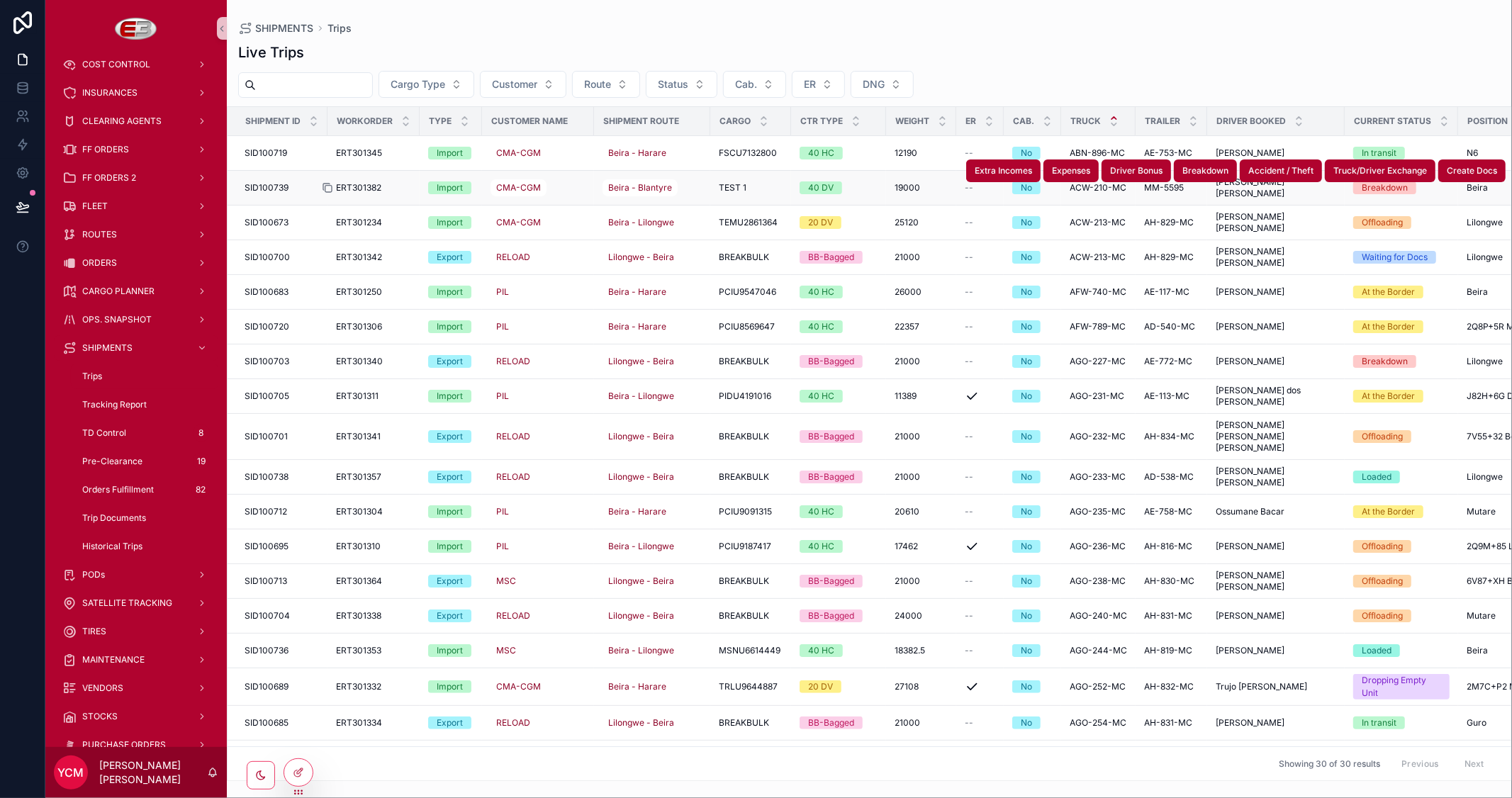
click at [328, 187] on icon "scrollable content" at bounding box center [327, 188] width 11 height 11
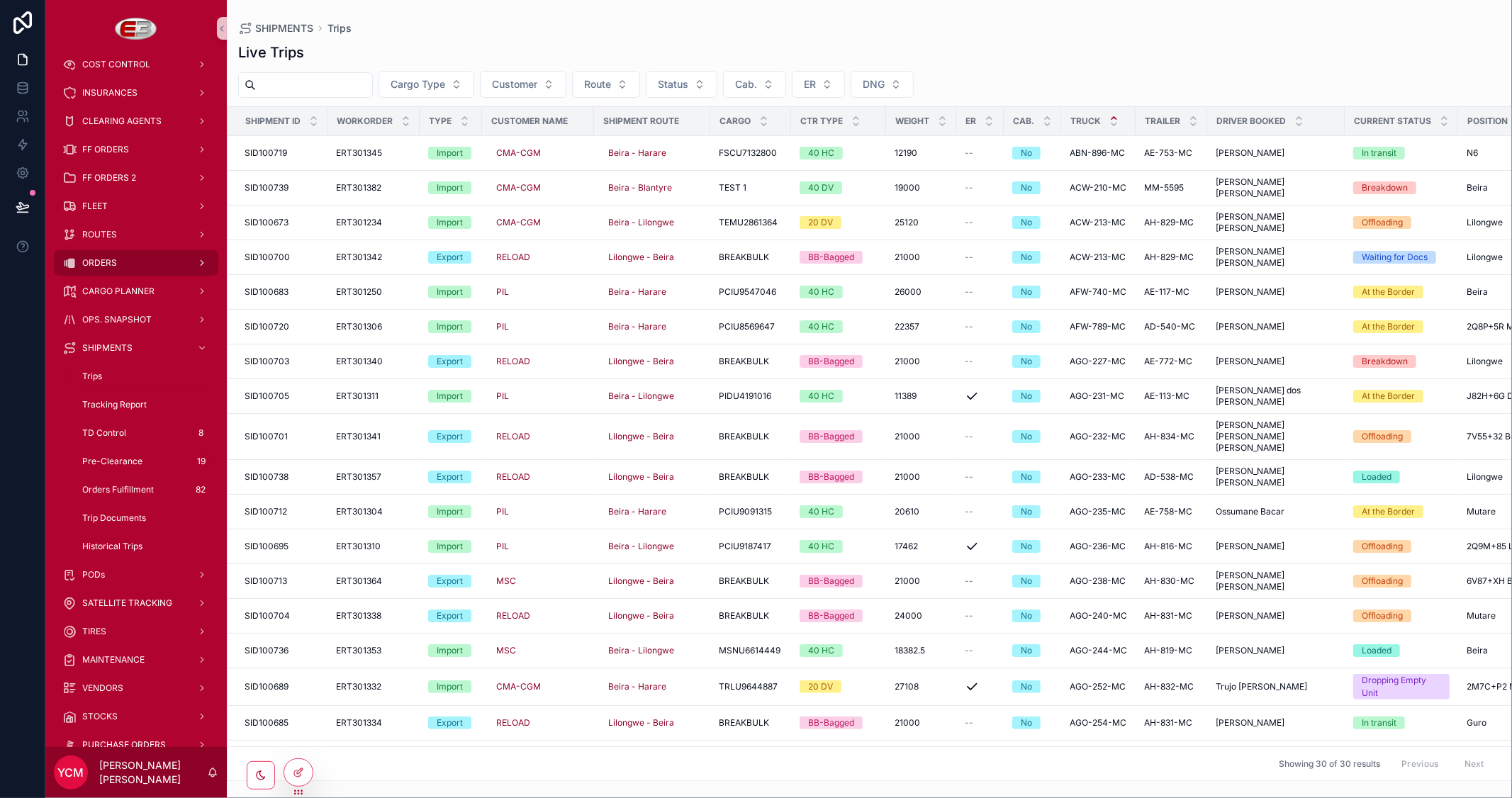
click at [114, 257] on span "ORDERS" at bounding box center [99, 263] width 34 height 11
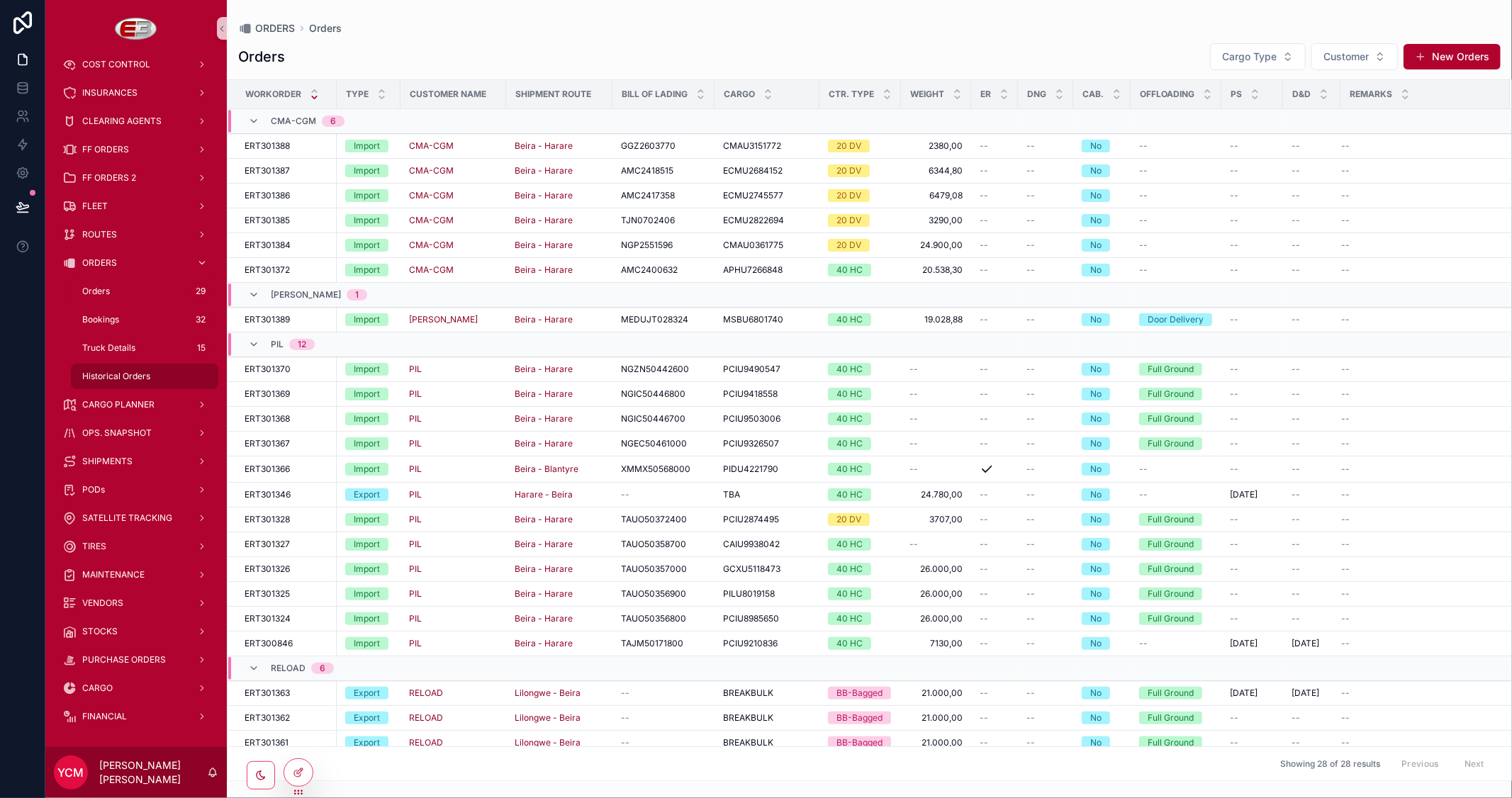
click at [124, 376] on span "Historical Orders" at bounding box center [116, 376] width 68 height 11
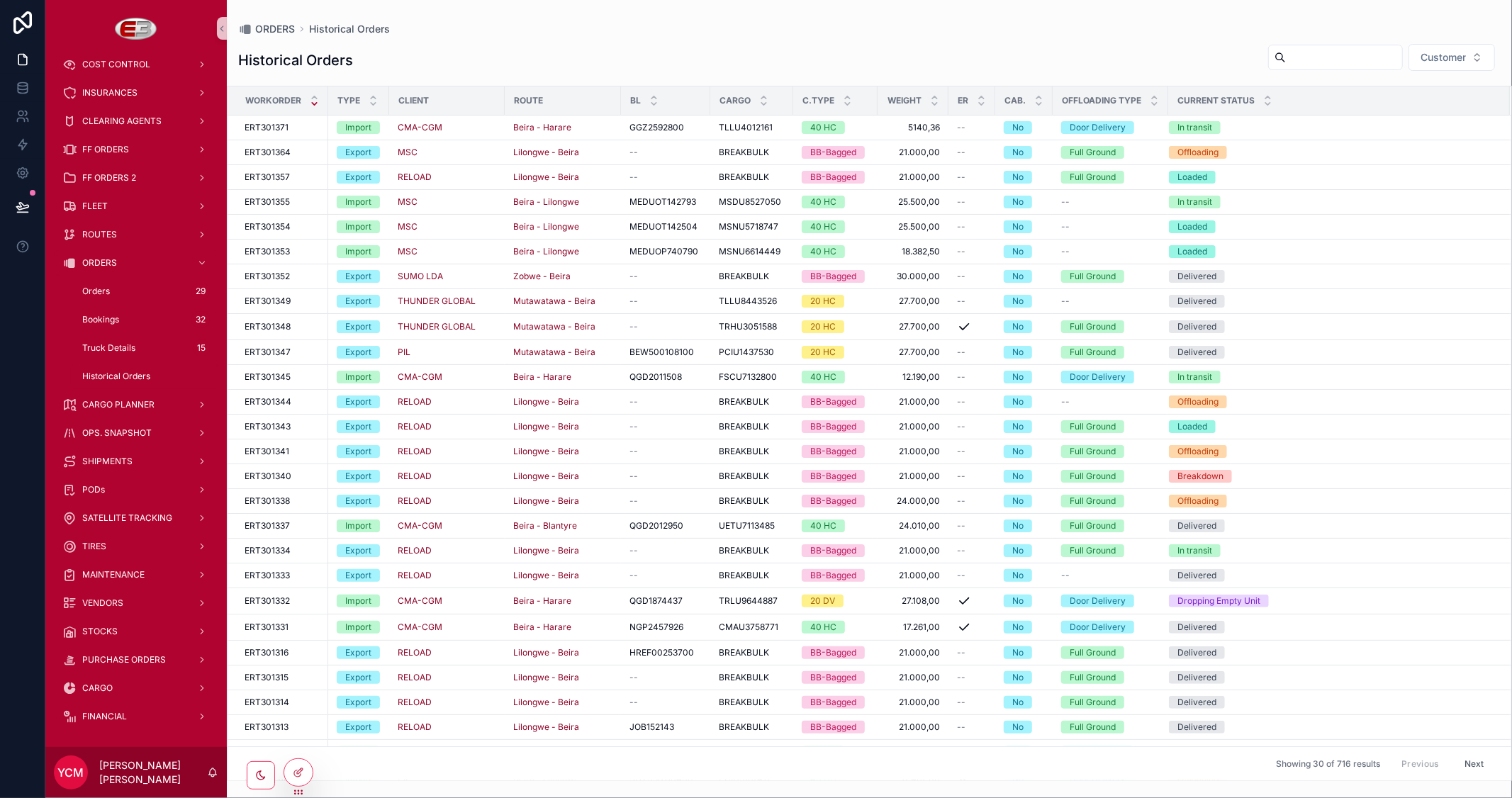
click at [1286, 53] on input "scrollable content" at bounding box center [1344, 57] width 116 height 20
paste input "*********"
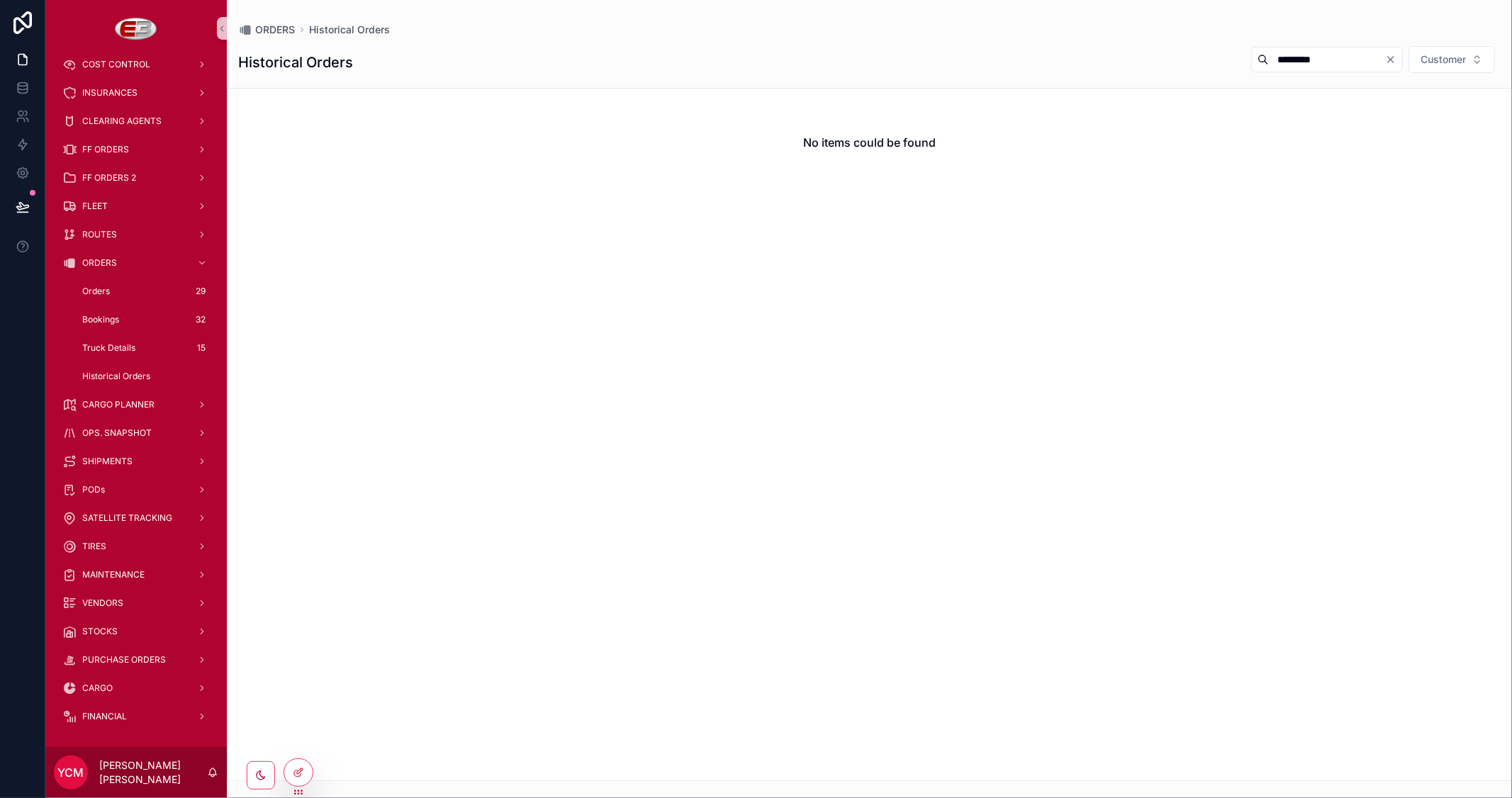
type input "*********"
click at [1010, 50] on div "Historical Orders ********* Customer" at bounding box center [869, 62] width 1262 height 34
click at [105, 288] on span "Orders" at bounding box center [96, 291] width 27 height 11
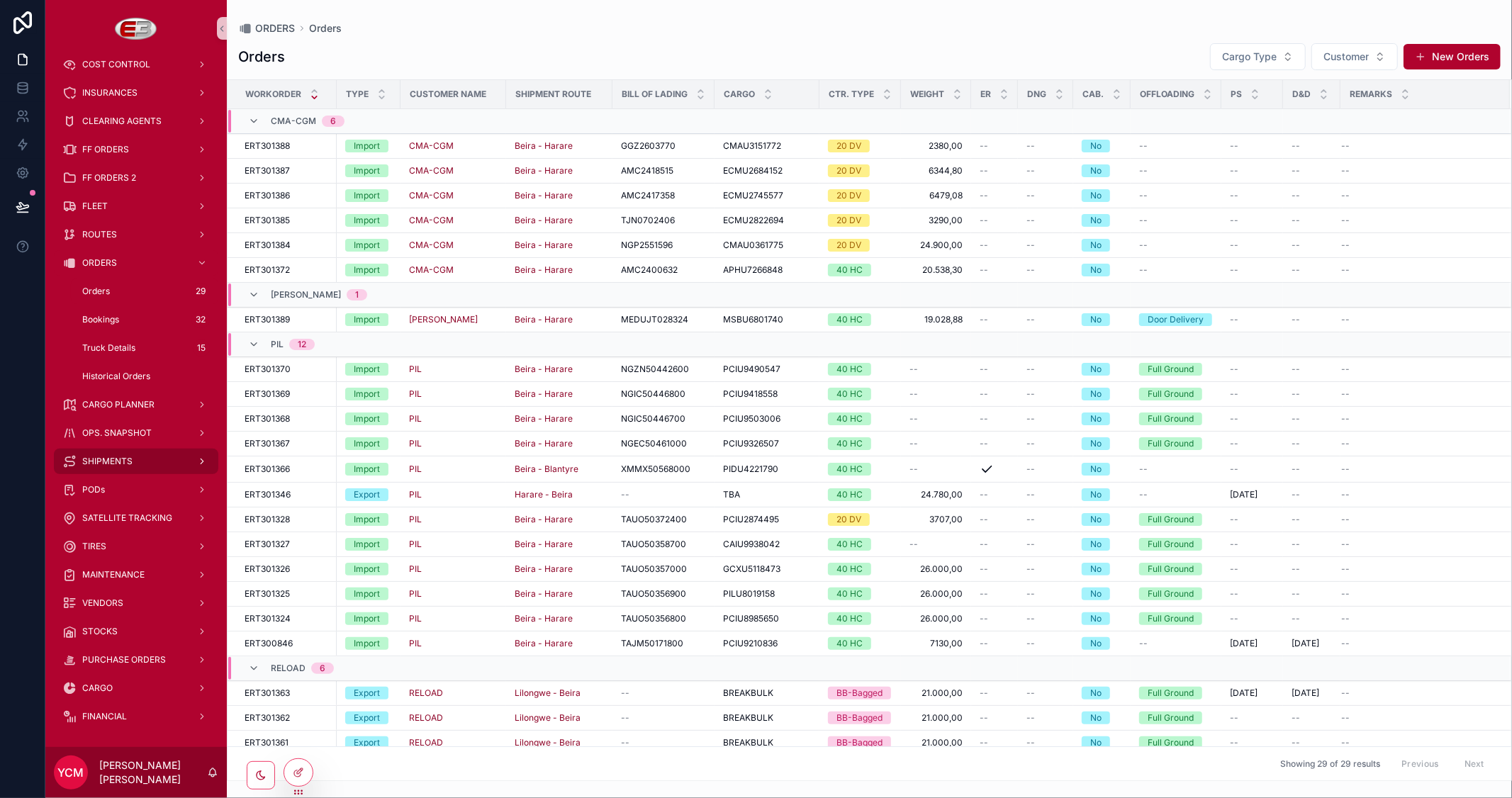
click at [108, 459] on span "SHIPMENTS" at bounding box center [108, 461] width 50 height 11
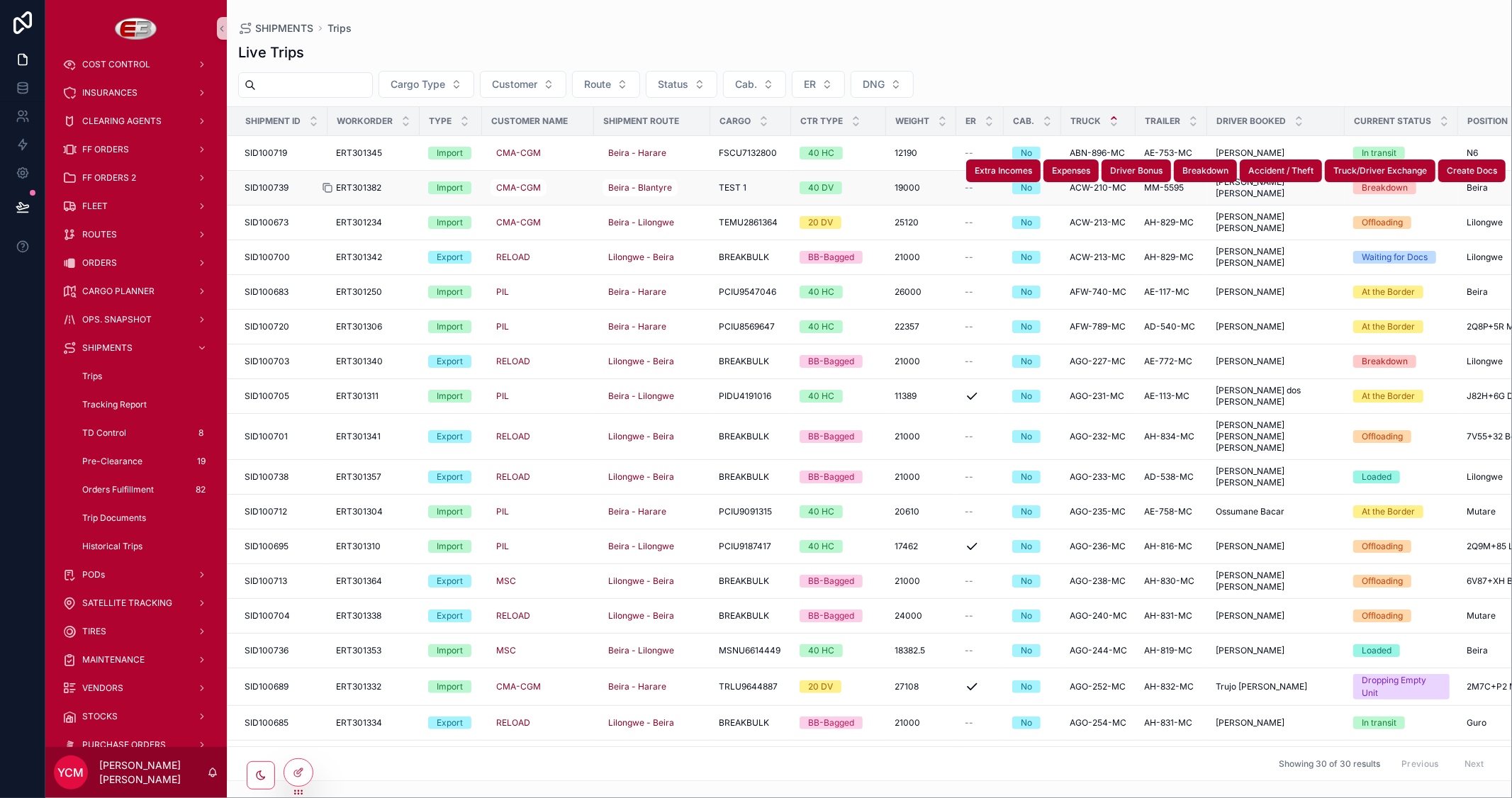
click at [331, 189] on icon "scrollable content" at bounding box center [328, 189] width 6 height 6
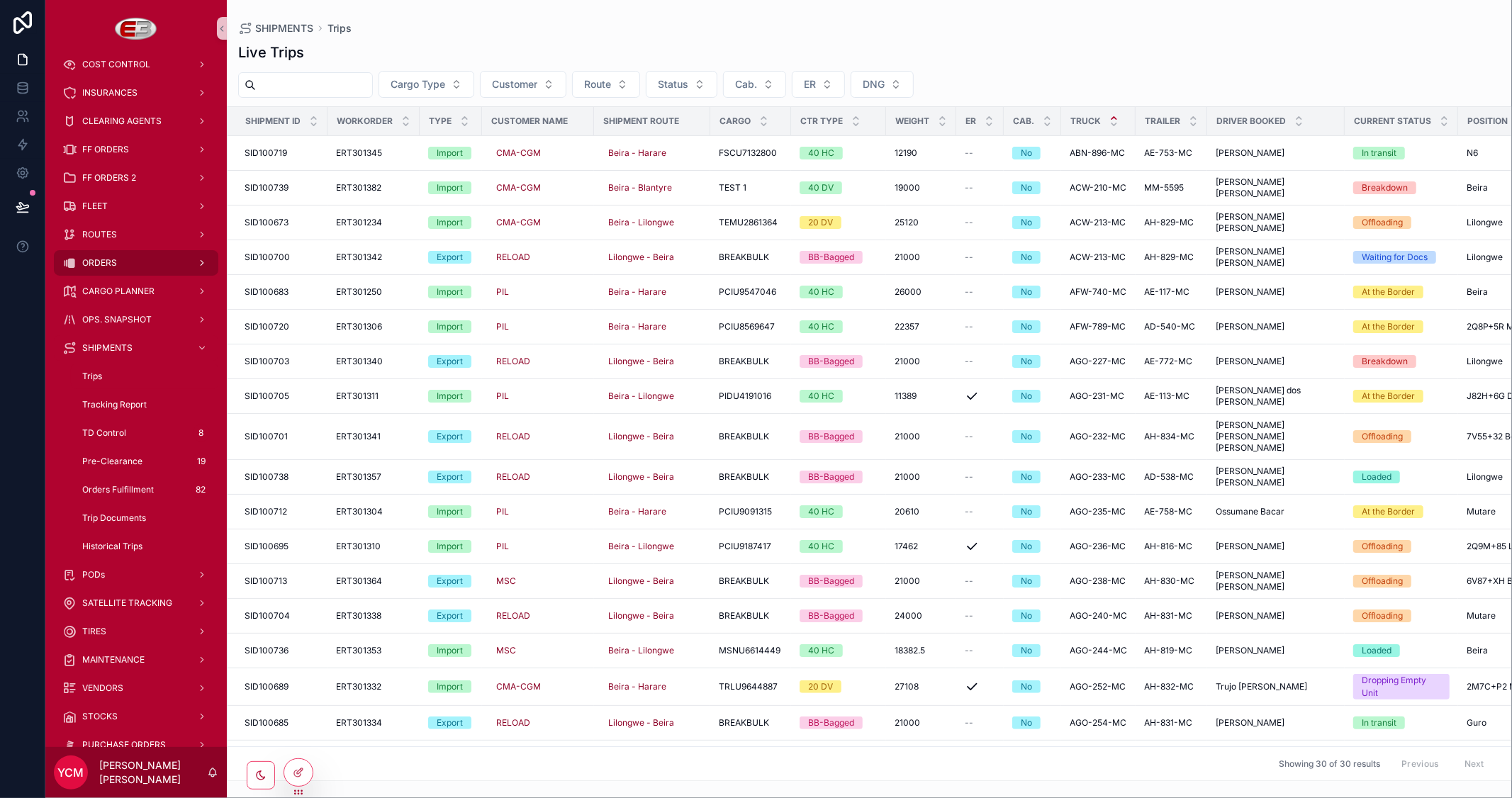
click at [104, 263] on span "ORDERS" at bounding box center [99, 263] width 34 height 11
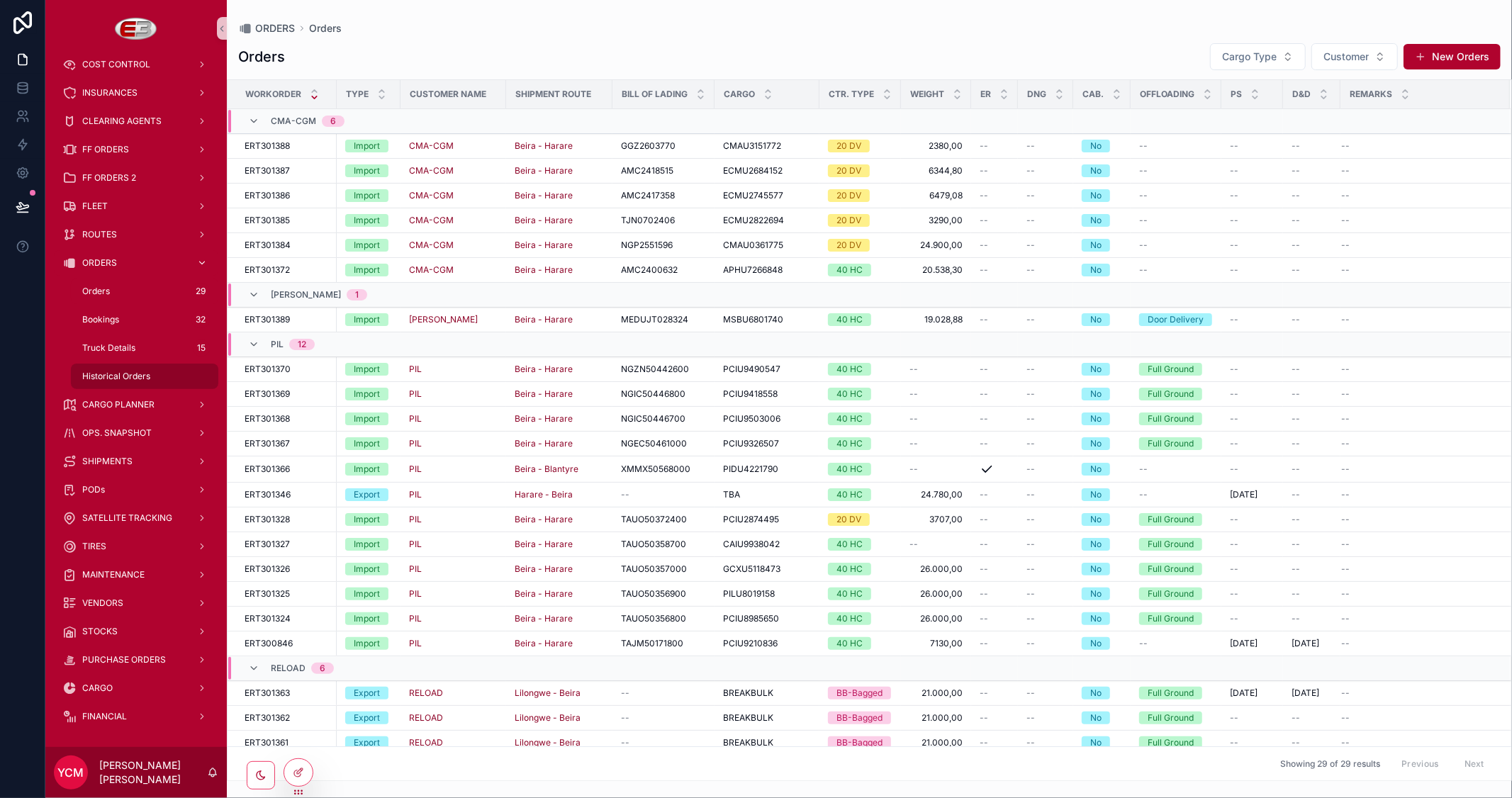
click at [108, 376] on span "Historical Orders" at bounding box center [116, 376] width 68 height 11
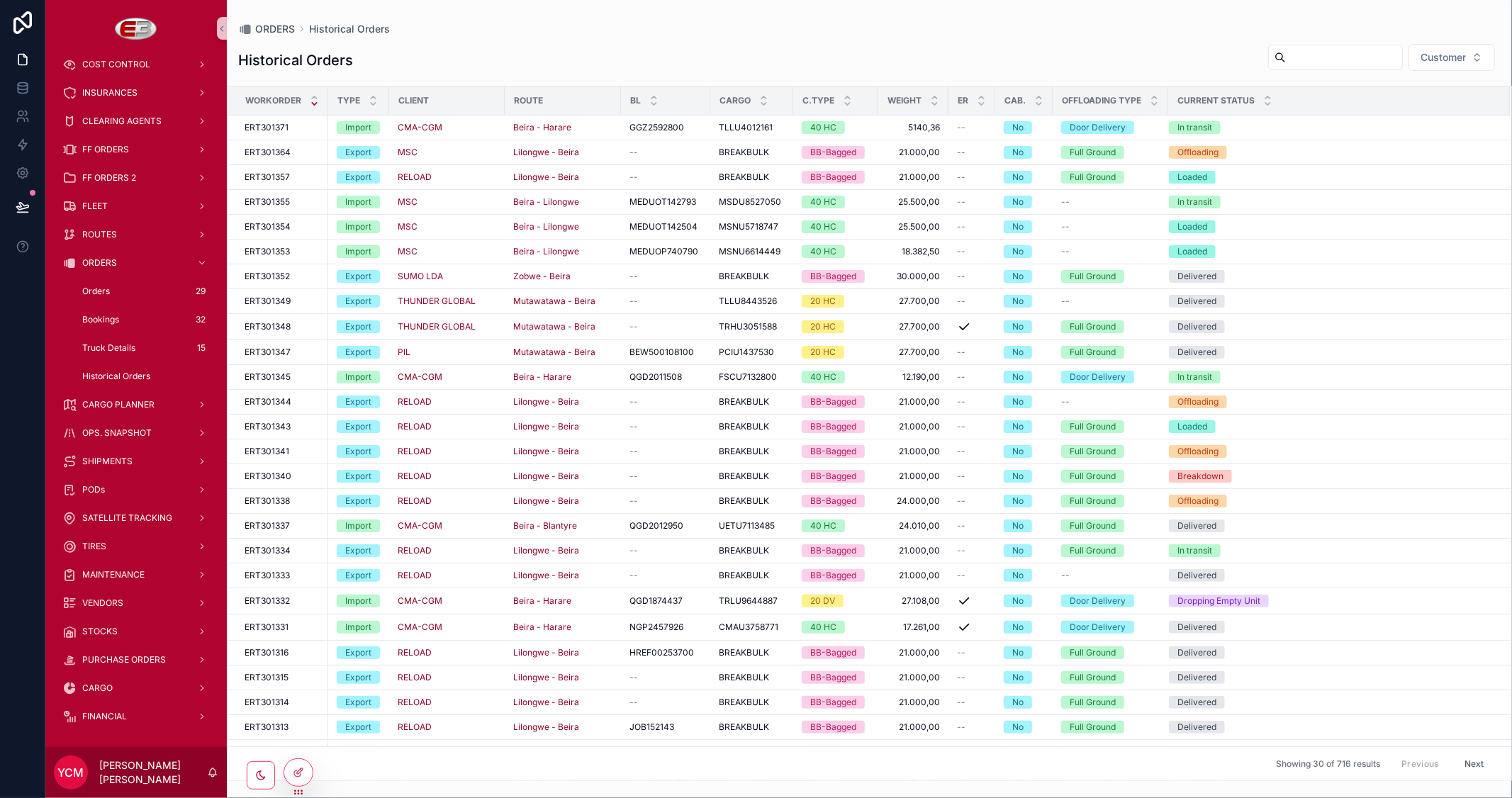
click at [1307, 62] on input "scrollable content" at bounding box center [1344, 57] width 116 height 20
paste input "*********"
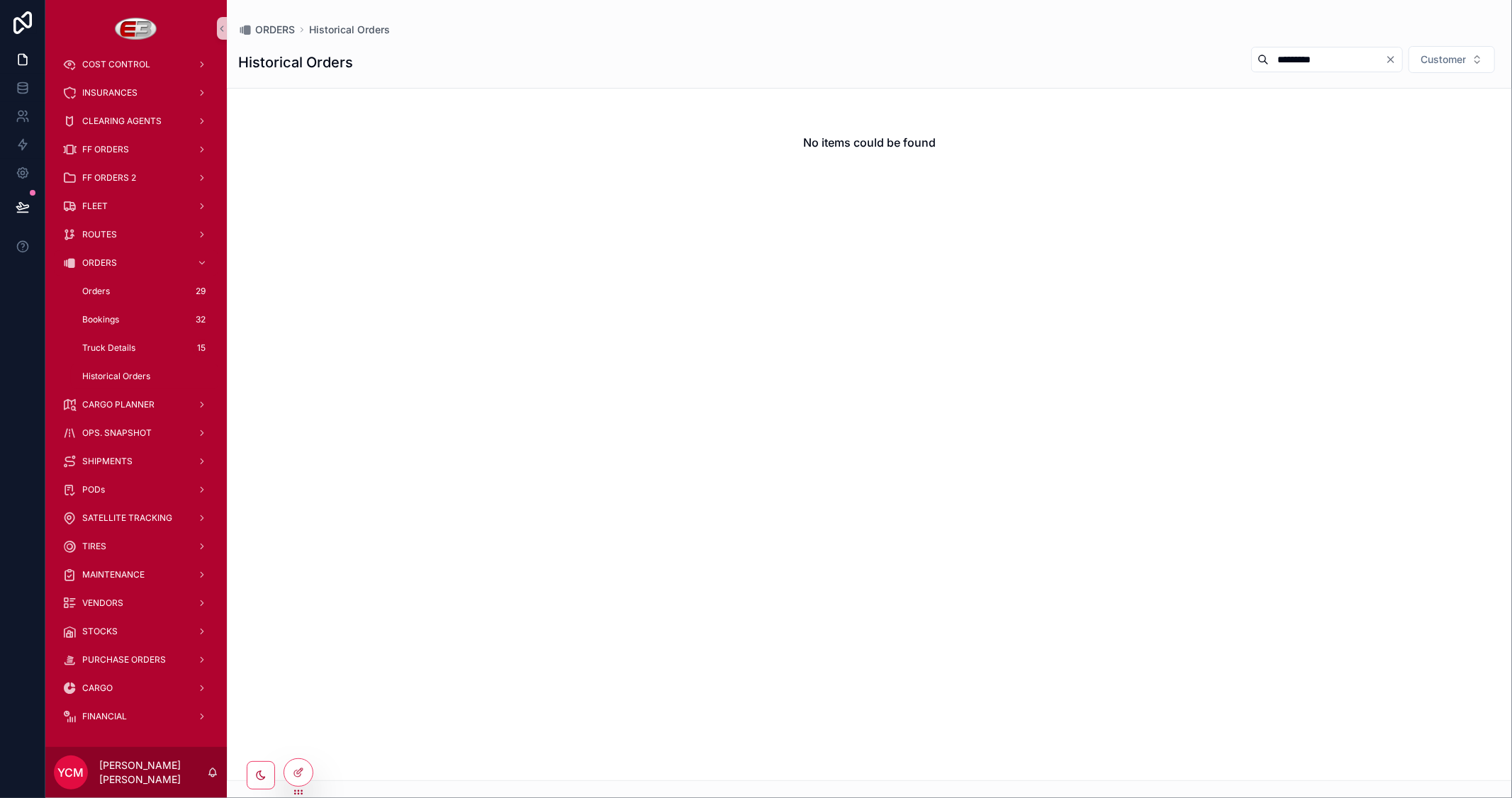
type input "*********"
click at [1391, 58] on icon "Clear" at bounding box center [1390, 59] width 5 height 5
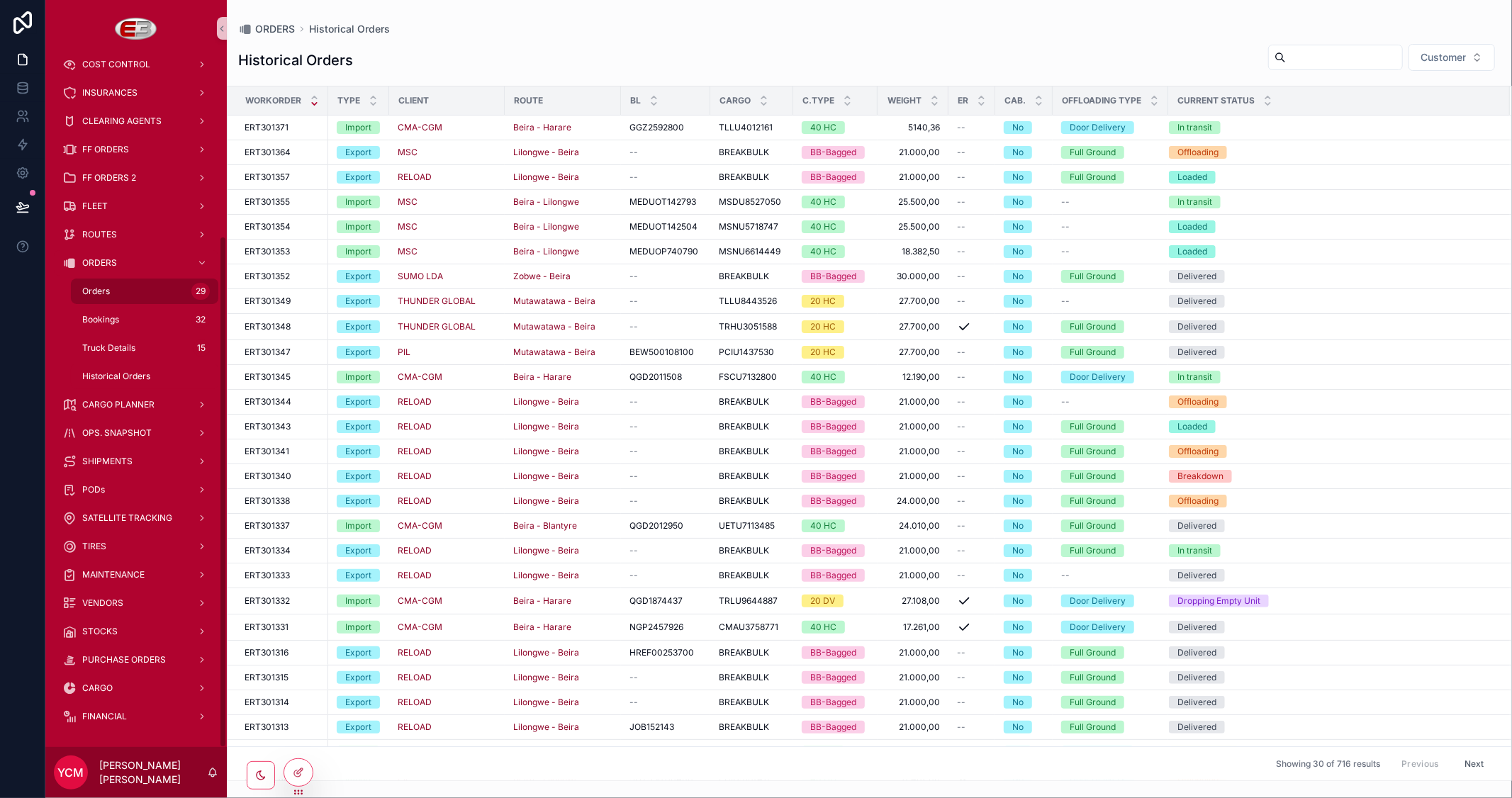
click at [105, 291] on span "Orders" at bounding box center [96, 291] width 27 height 11
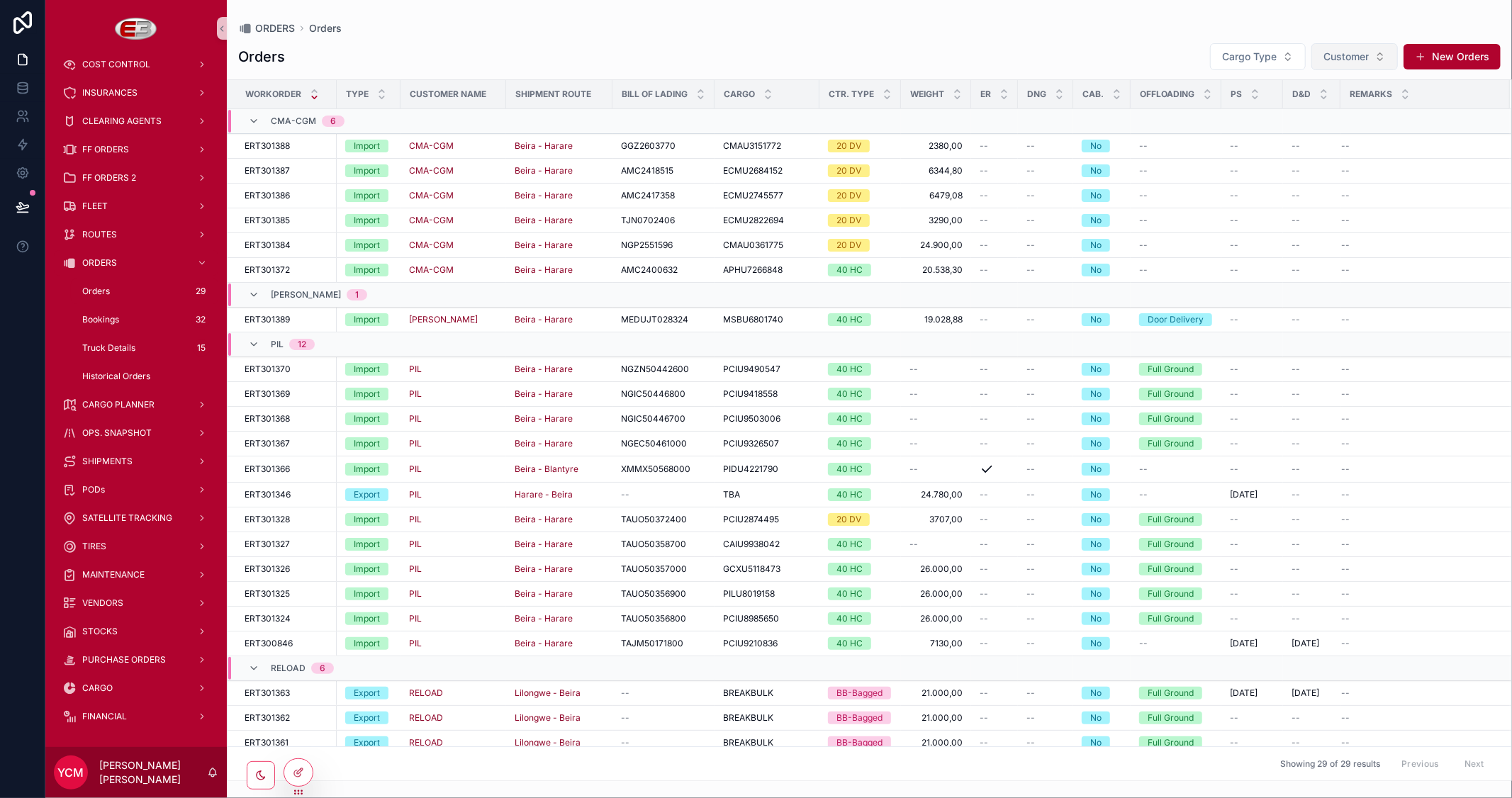
click at [1337, 54] on span "Customer" at bounding box center [1346, 57] width 45 height 15
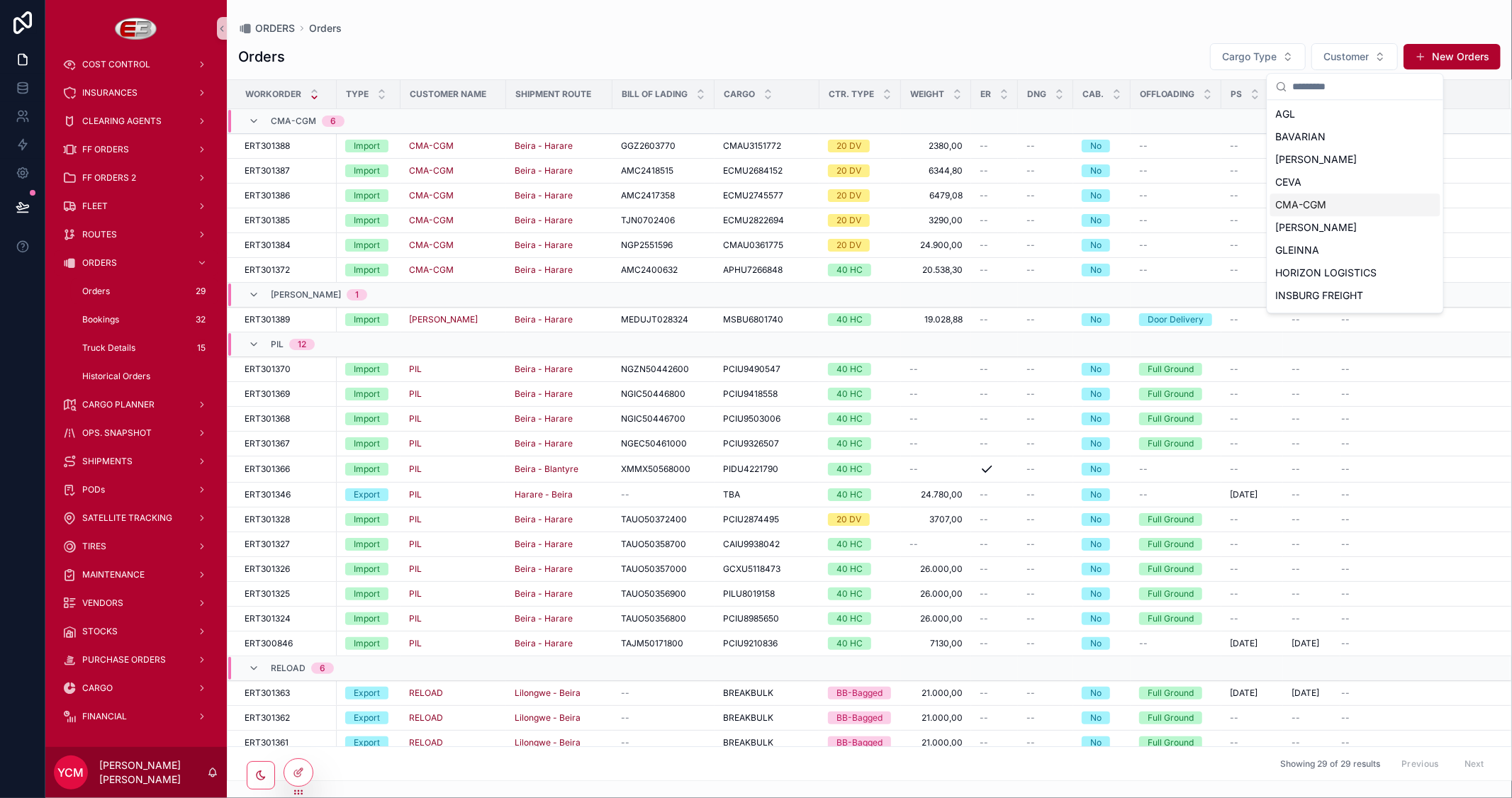
click at [1295, 202] on span "CMA-CGM" at bounding box center [1301, 205] width 51 height 15
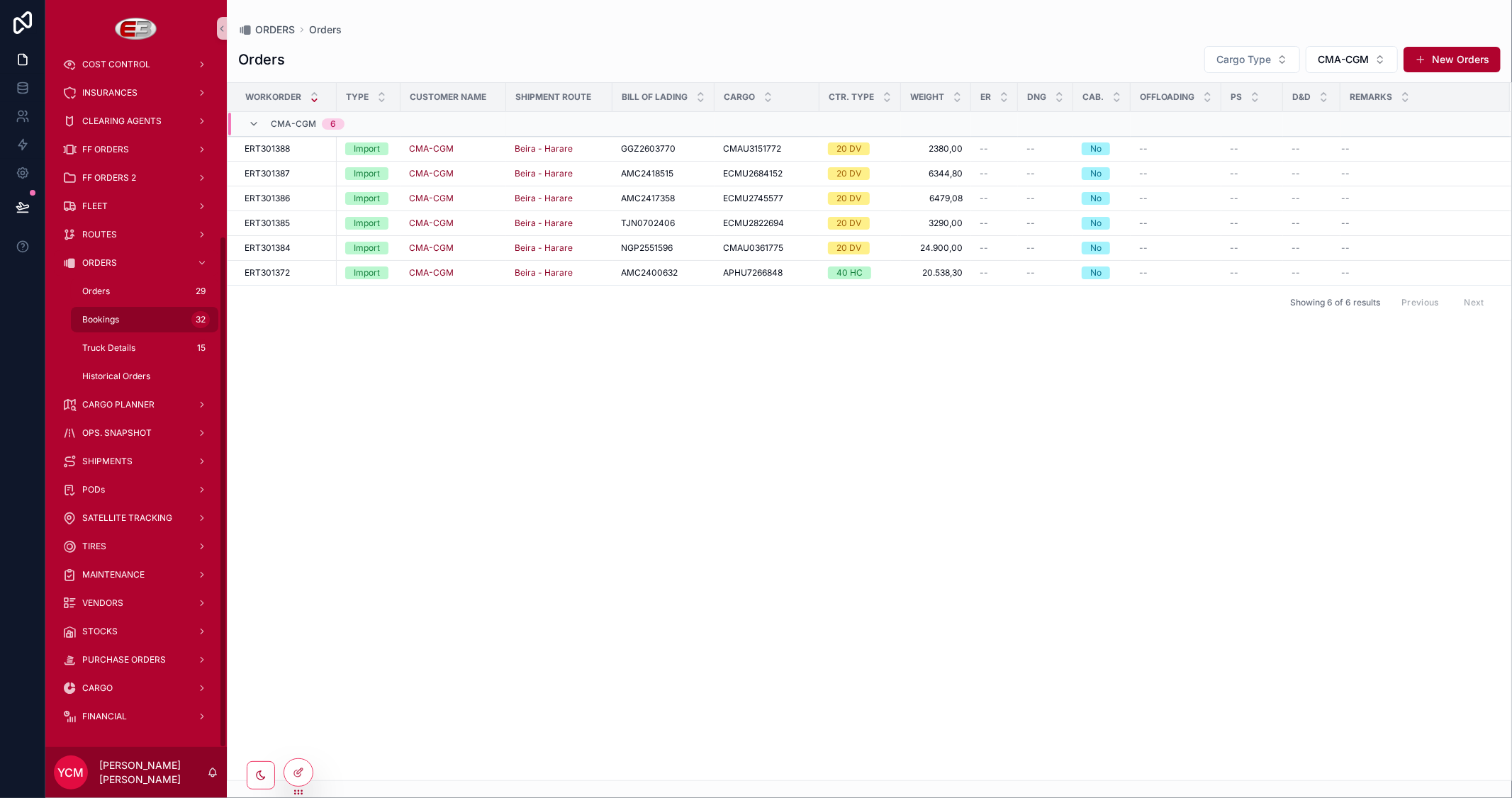
click at [139, 315] on div "Bookings 32" at bounding box center [144, 320] width 131 height 23
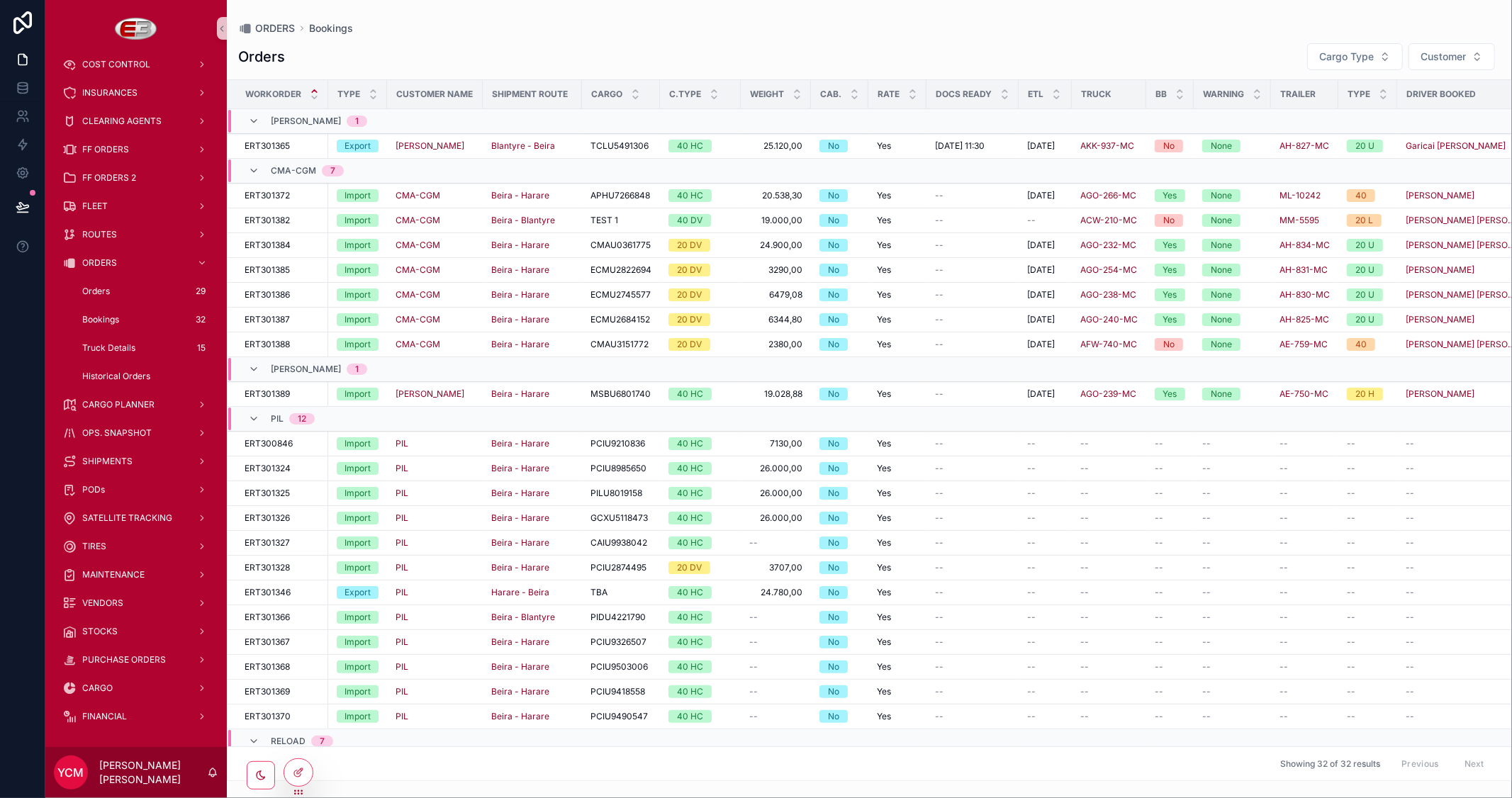
click at [977, 220] on div "--" at bounding box center [972, 220] width 75 height 11
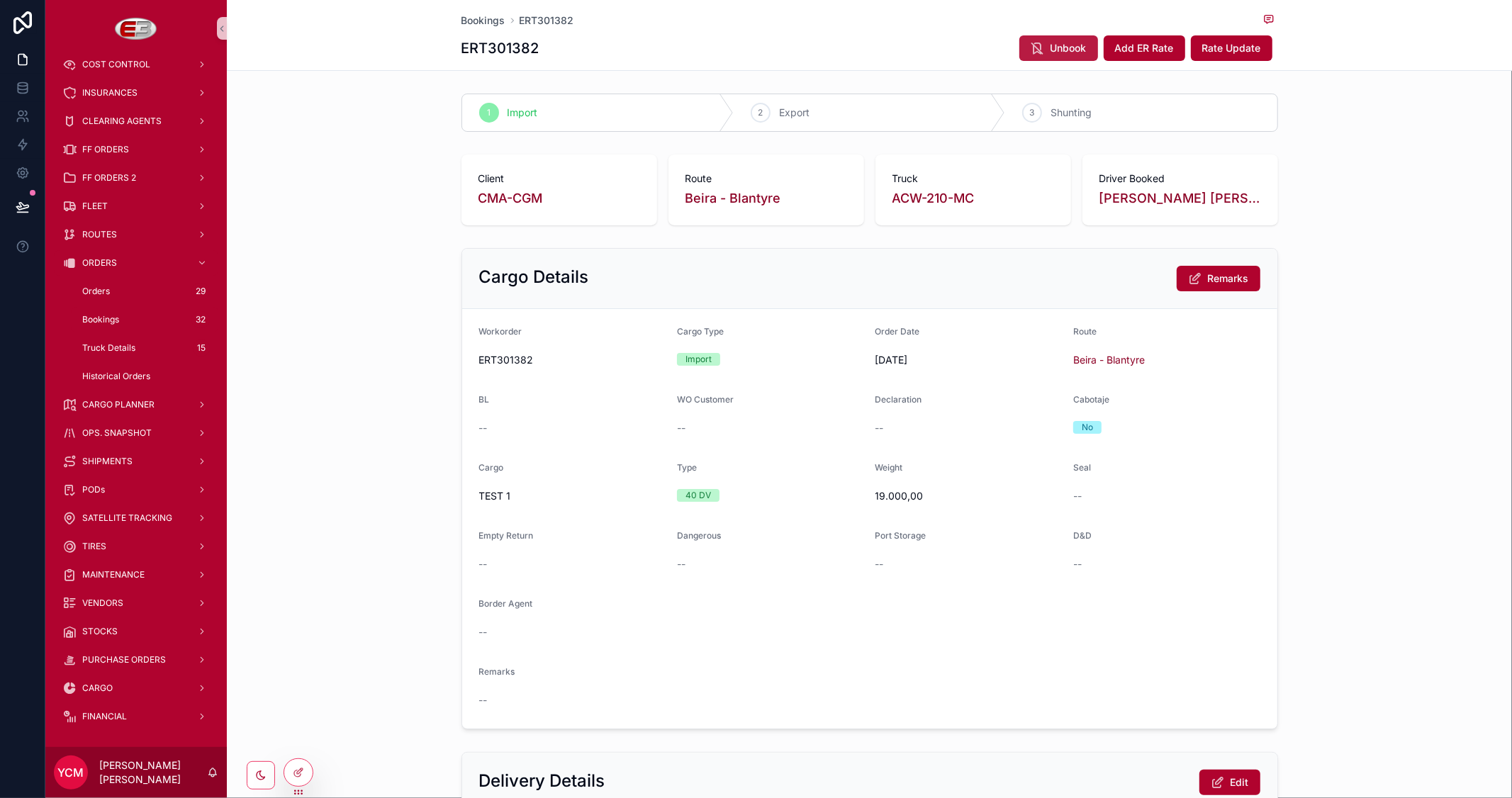
click at [1058, 40] on div "MASTERS WORKFORCE BONUS / DISCOUNT CUSTOMERS OPORTUNITIES INVOICES TRIP EXPENSE…" at bounding box center [778, 399] width 1467 height 798
click at [1061, 51] on span "Unbook" at bounding box center [1068, 48] width 36 height 15
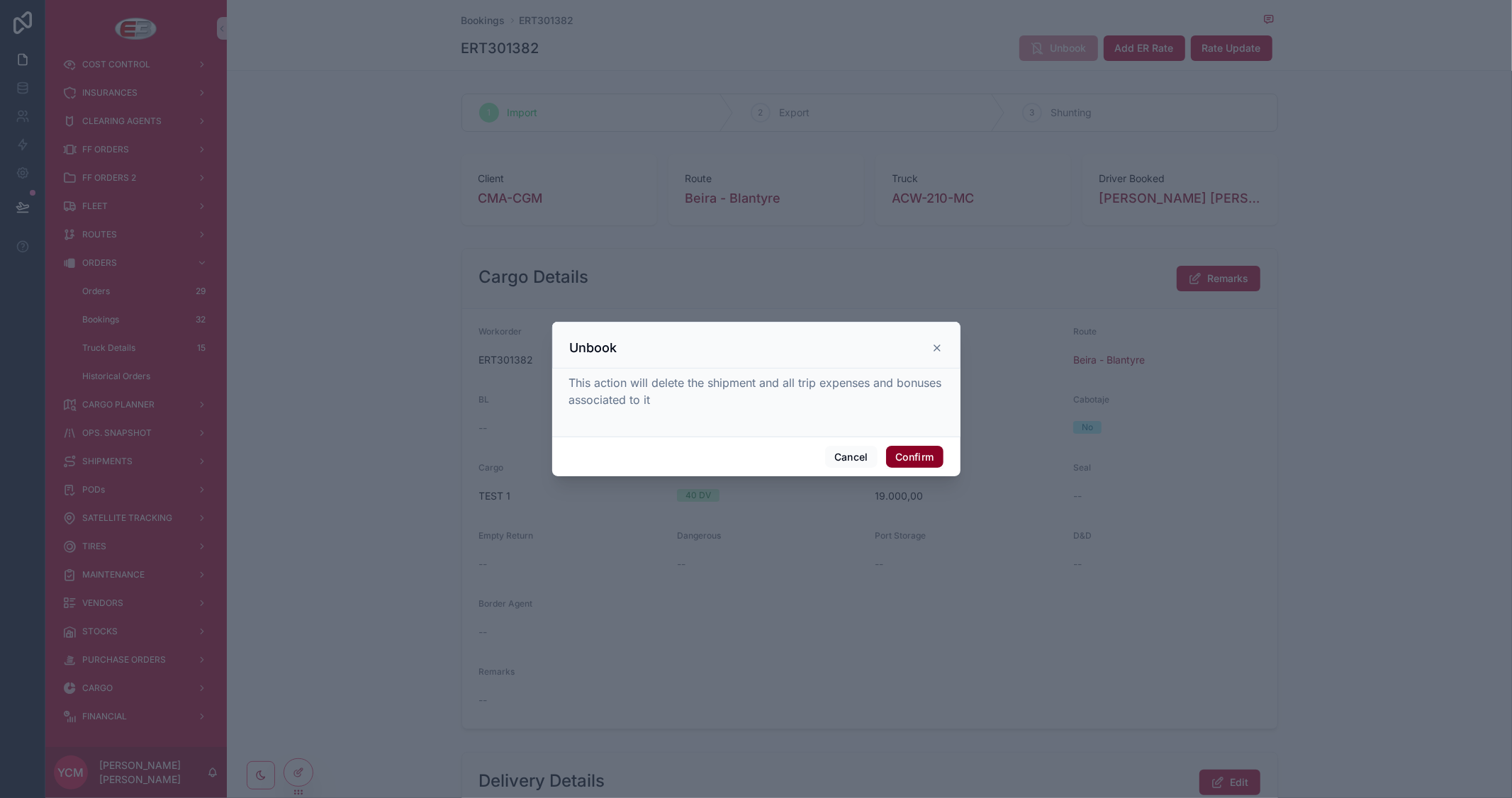
click at [906, 457] on button "Confirm" at bounding box center [914, 457] width 57 height 23
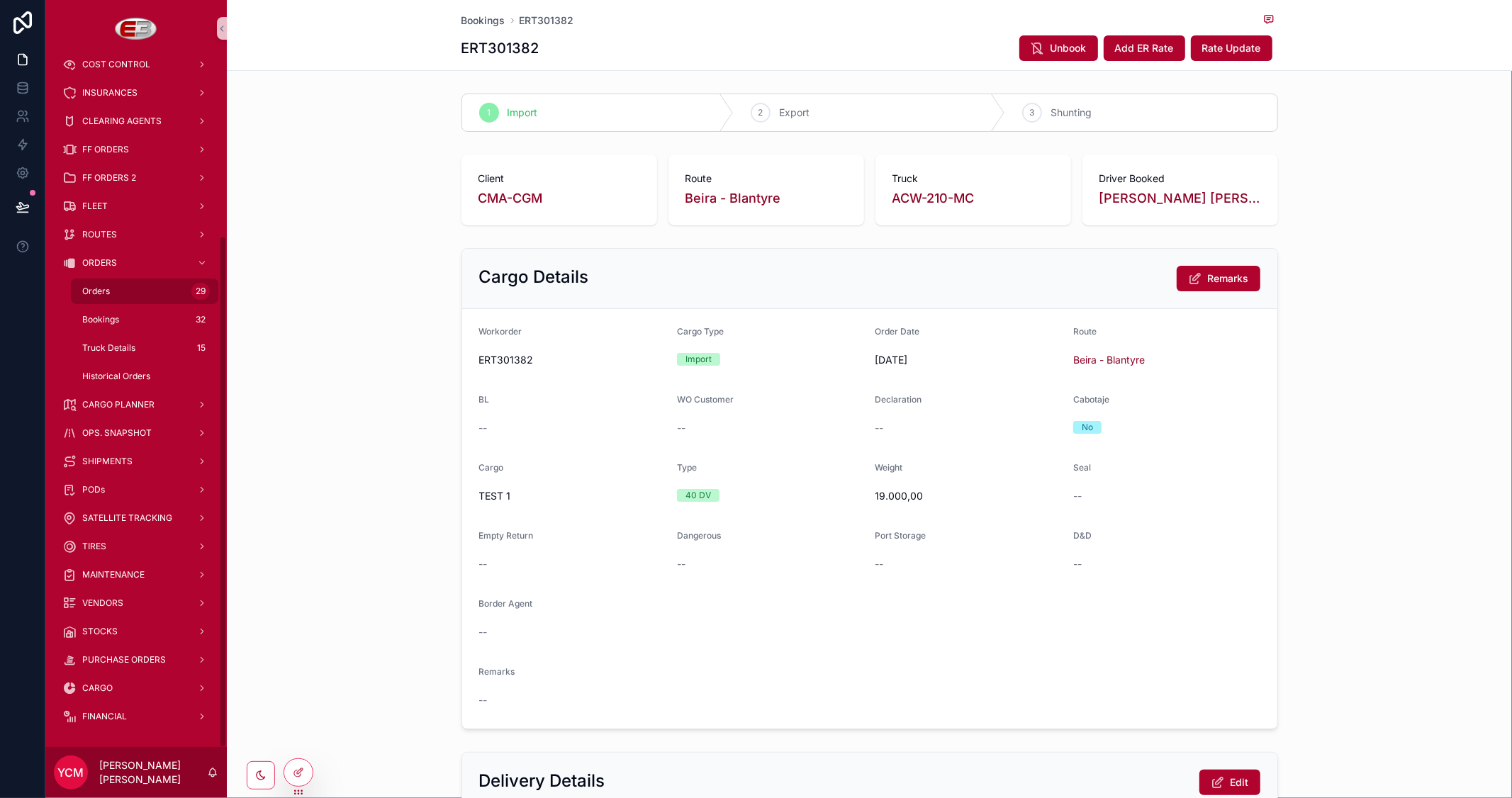
click at [99, 286] on span "Orders" at bounding box center [96, 291] width 27 height 11
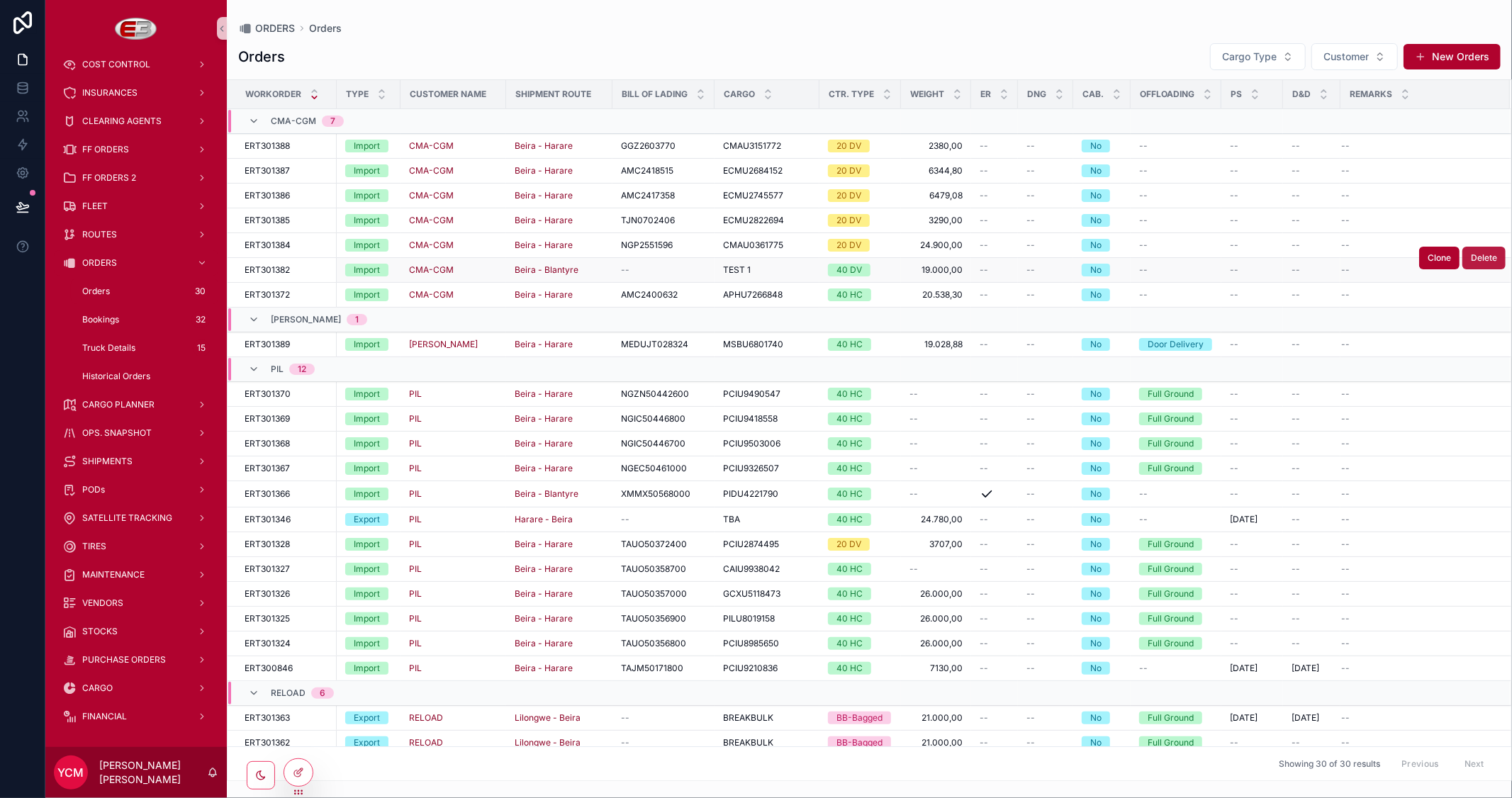
click at [1475, 260] on span "Delete" at bounding box center [1484, 257] width 26 height 11
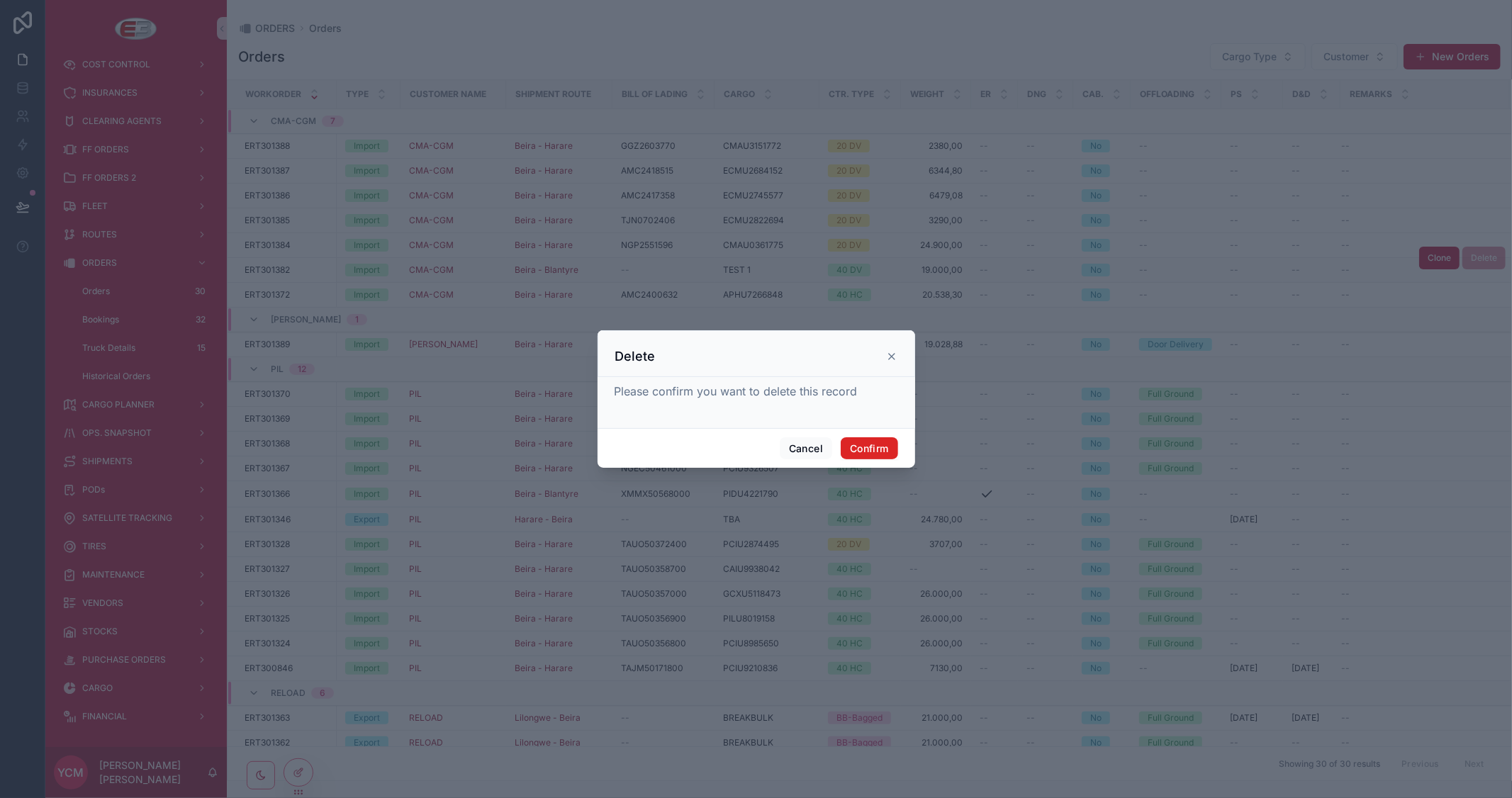
click at [877, 447] on button "Confirm" at bounding box center [869, 449] width 57 height 23
